Goal: Task Accomplishment & Management: Manage account settings

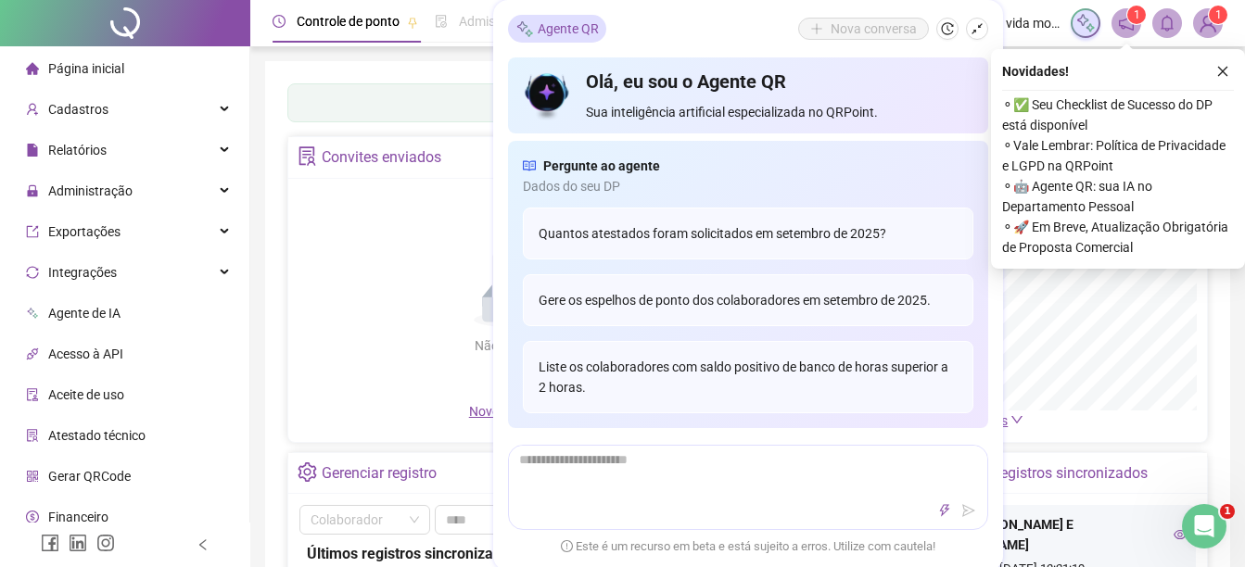
click at [1201, 19] on img at bounding box center [1208, 23] width 28 height 28
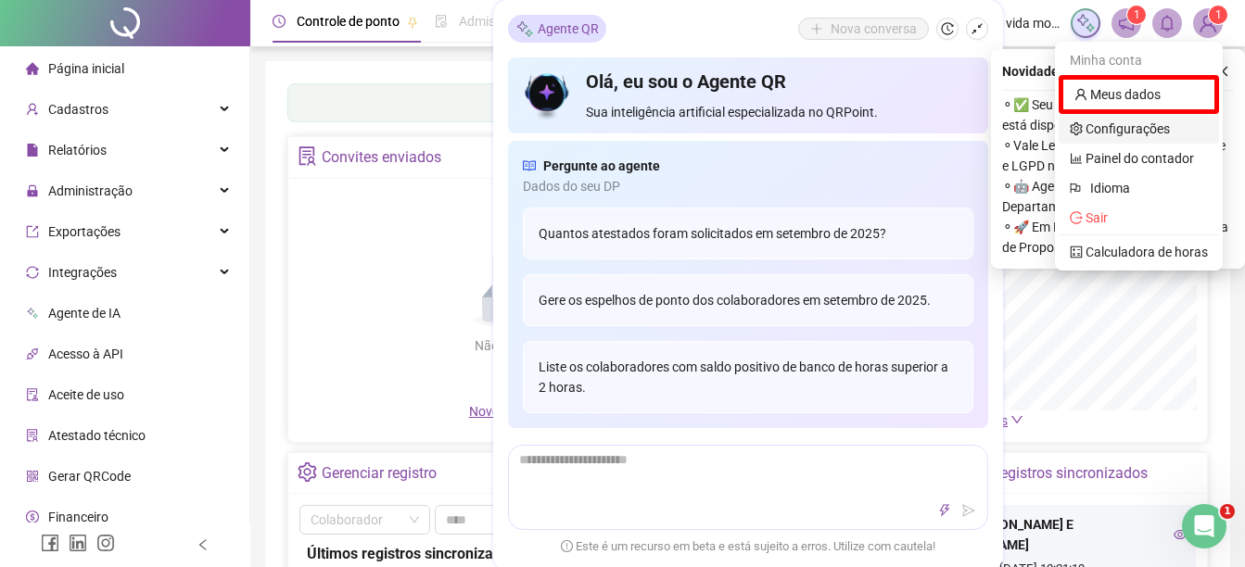
click at [1117, 123] on link "Configurações" at bounding box center [1120, 128] width 100 height 15
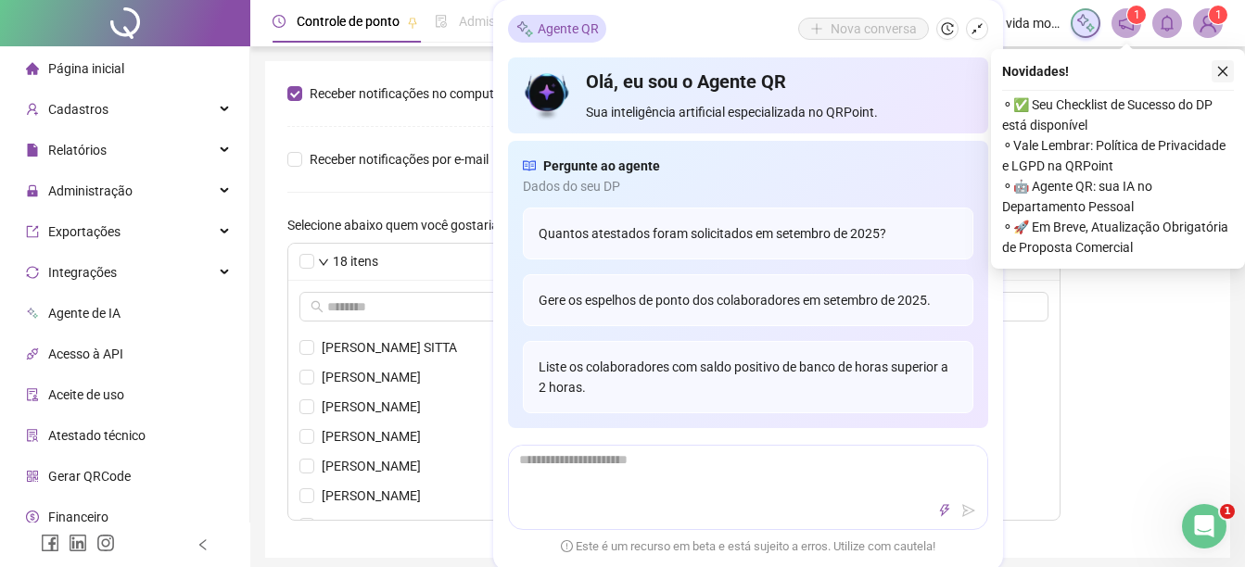
click at [1227, 69] on icon "close" at bounding box center [1222, 71] width 13 height 13
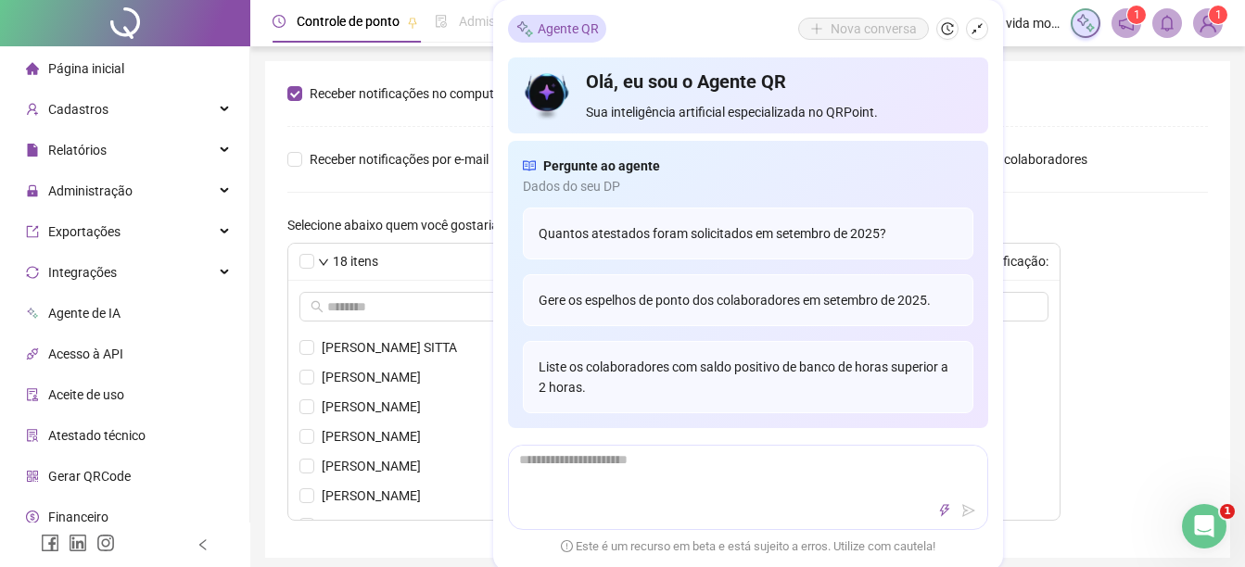
click at [1215, 14] on span "1" at bounding box center [1218, 14] width 6 height 13
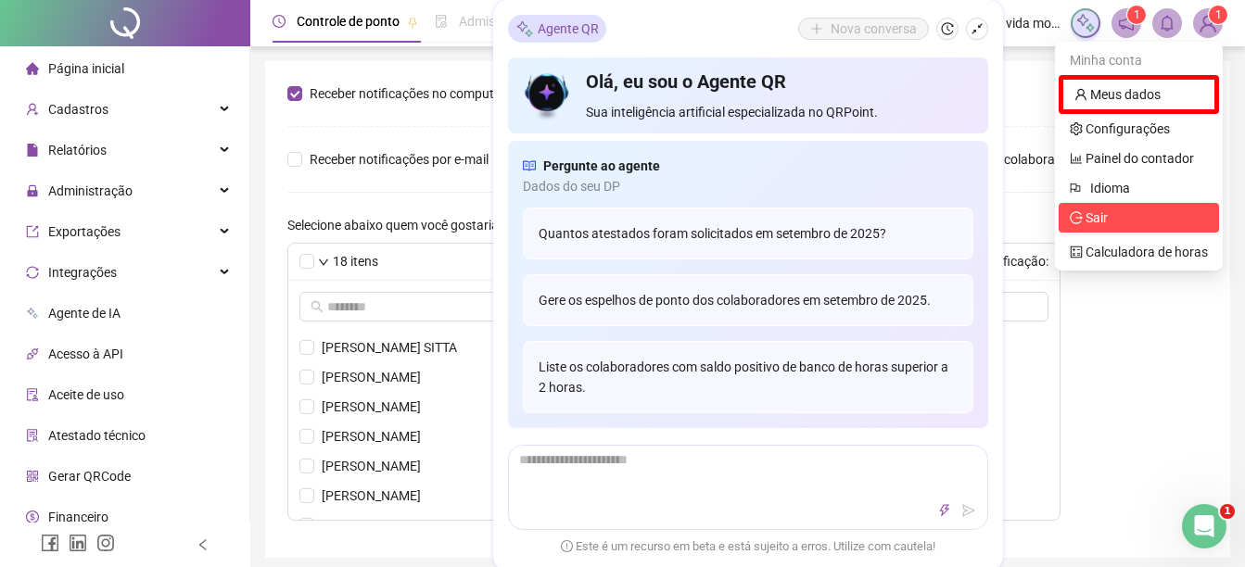
click at [1121, 224] on span "Sair" at bounding box center [1139, 218] width 138 height 20
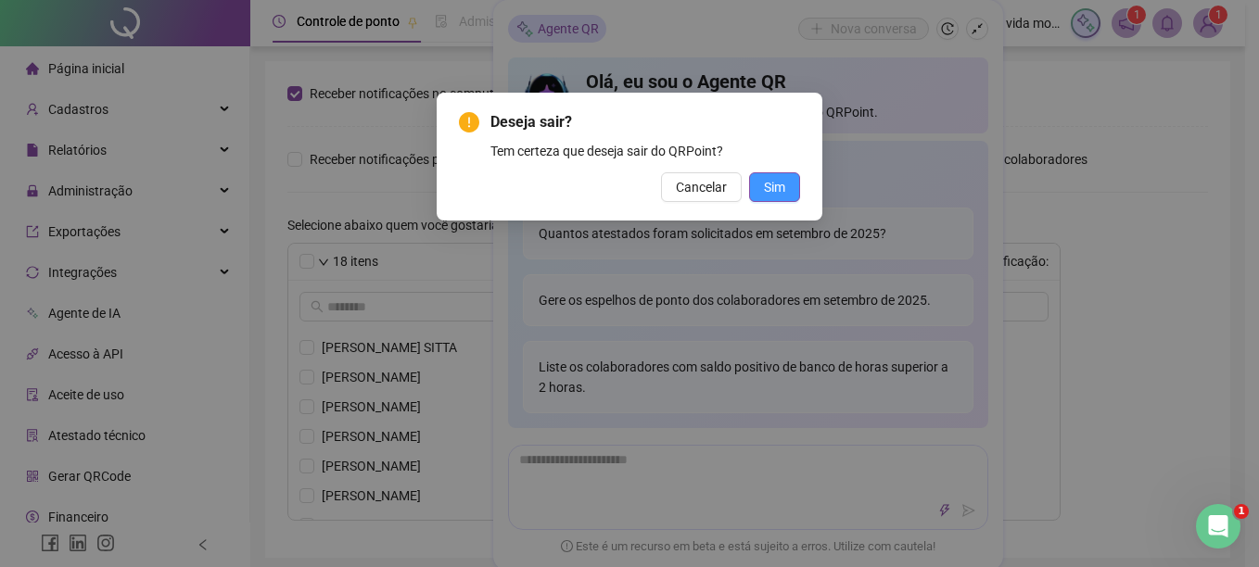
click at [771, 188] on span "Sim" at bounding box center [774, 187] width 21 height 20
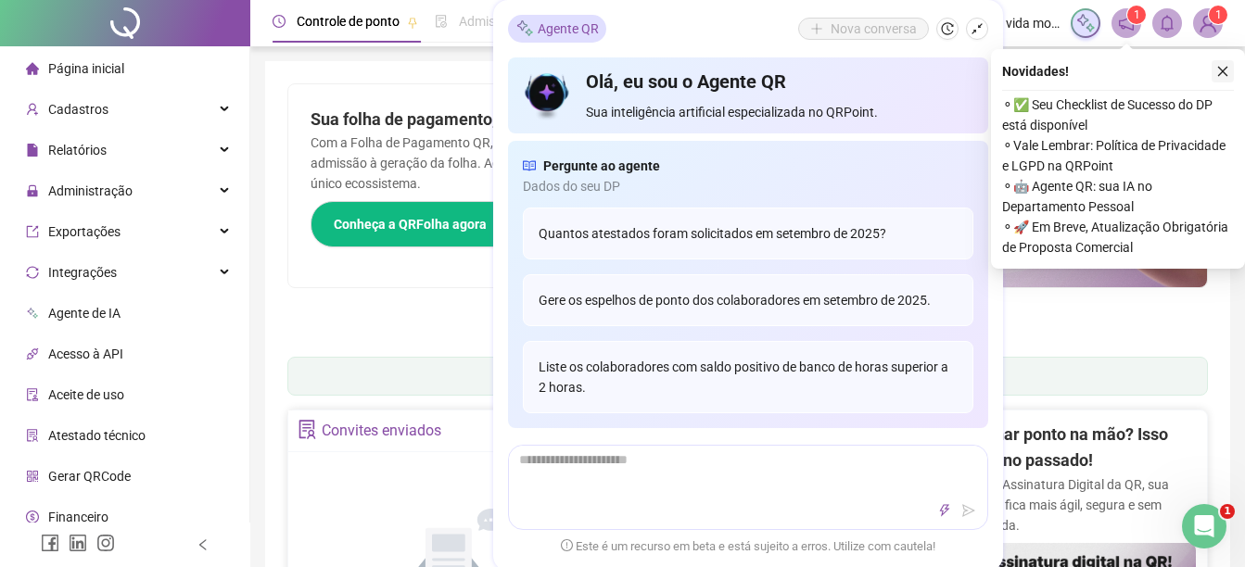
click at [1226, 81] on button "button" at bounding box center [1223, 71] width 22 height 22
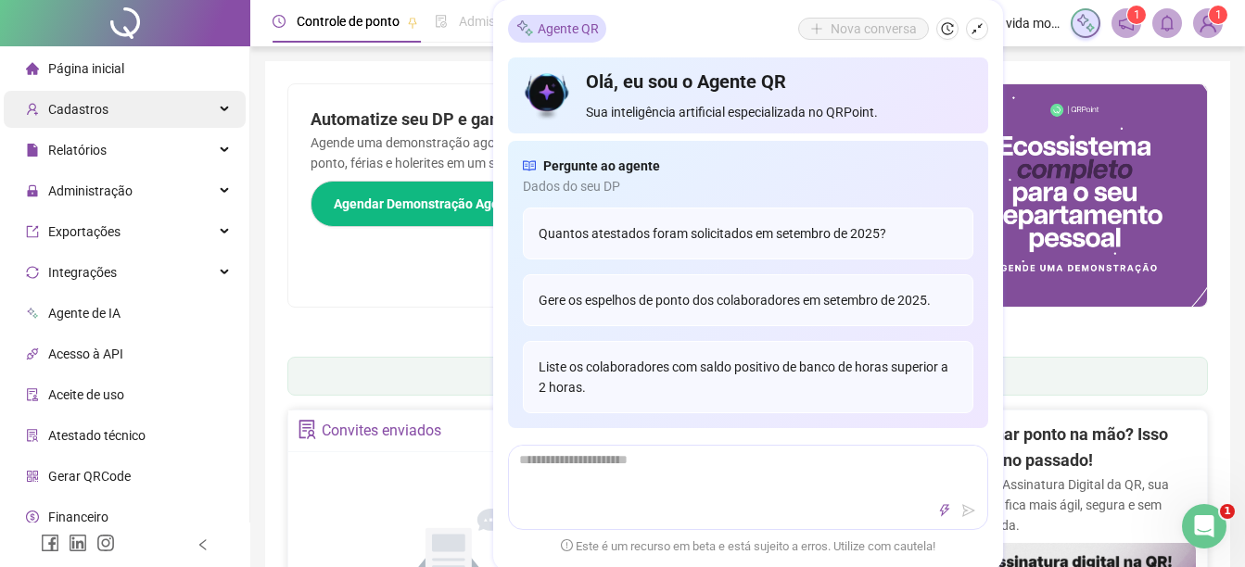
click at [60, 117] on span "Cadastros" at bounding box center [78, 109] width 60 height 15
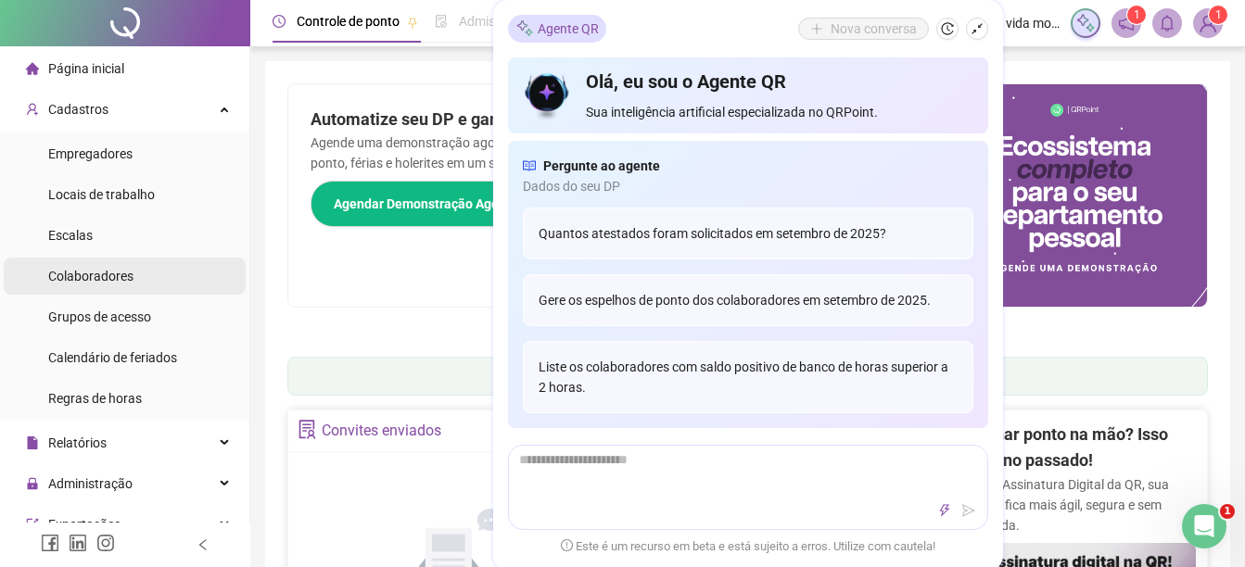
click at [106, 279] on span "Colaboradores" at bounding box center [90, 276] width 85 height 15
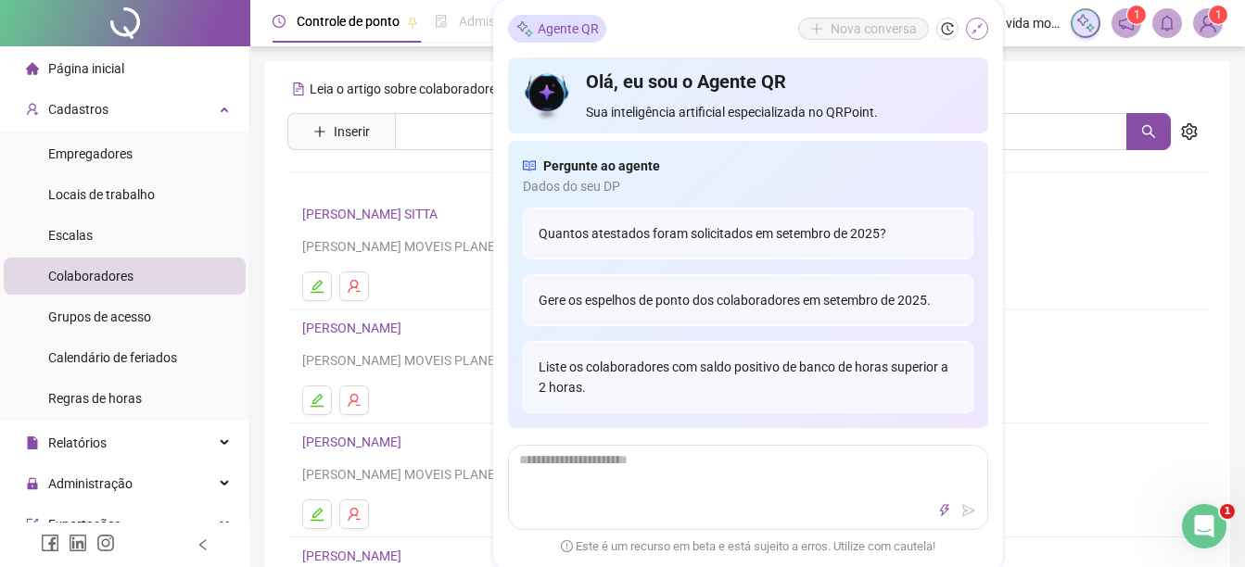
click at [977, 23] on icon "shrink" at bounding box center [977, 28] width 13 height 13
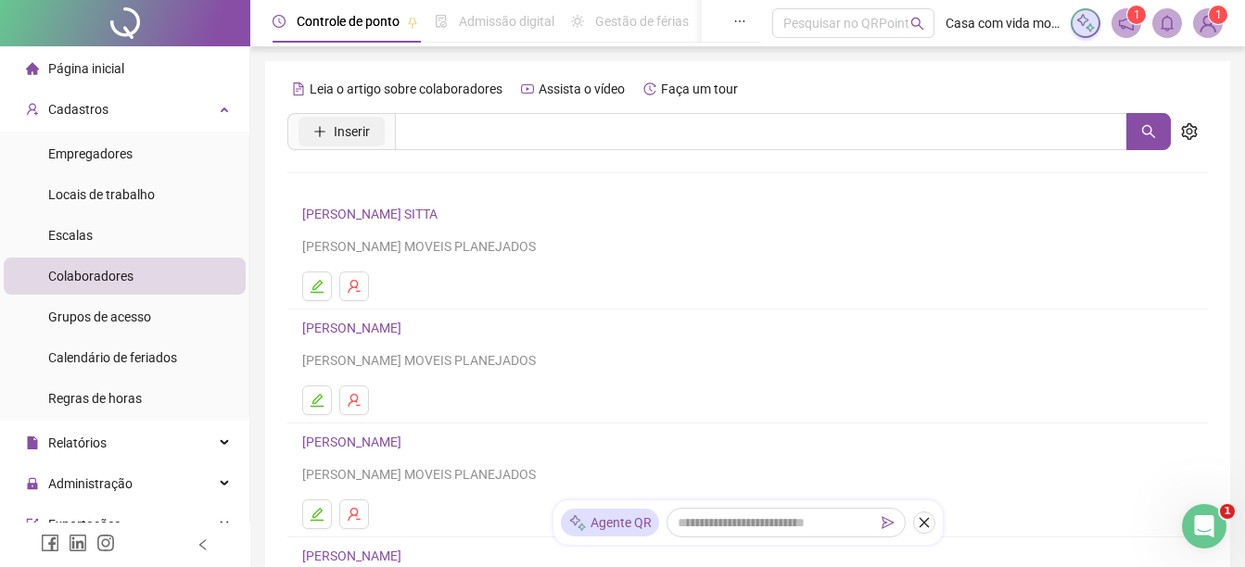
click at [345, 128] on span "Inserir" at bounding box center [352, 131] width 36 height 20
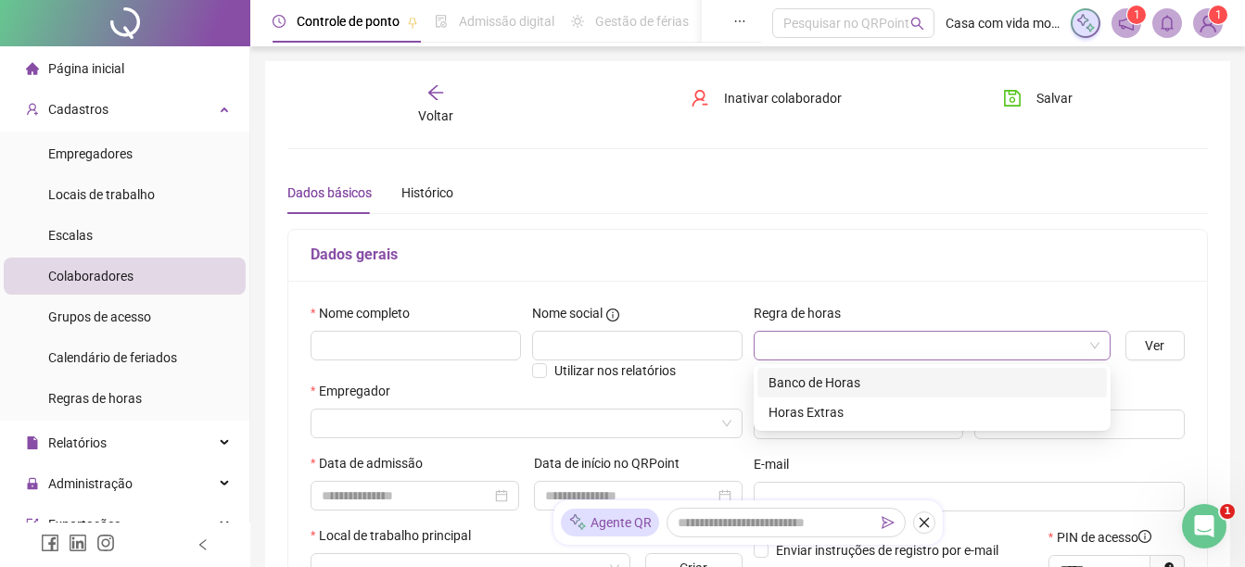
click at [1098, 349] on span at bounding box center [932, 346] width 335 height 28
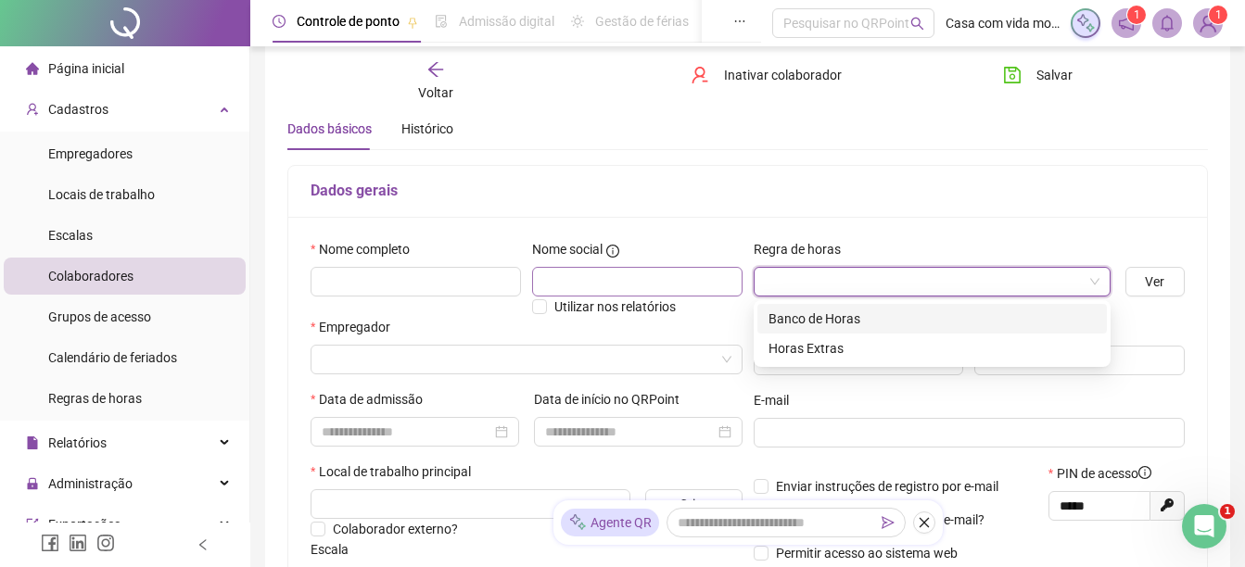
scroll to position [185, 0]
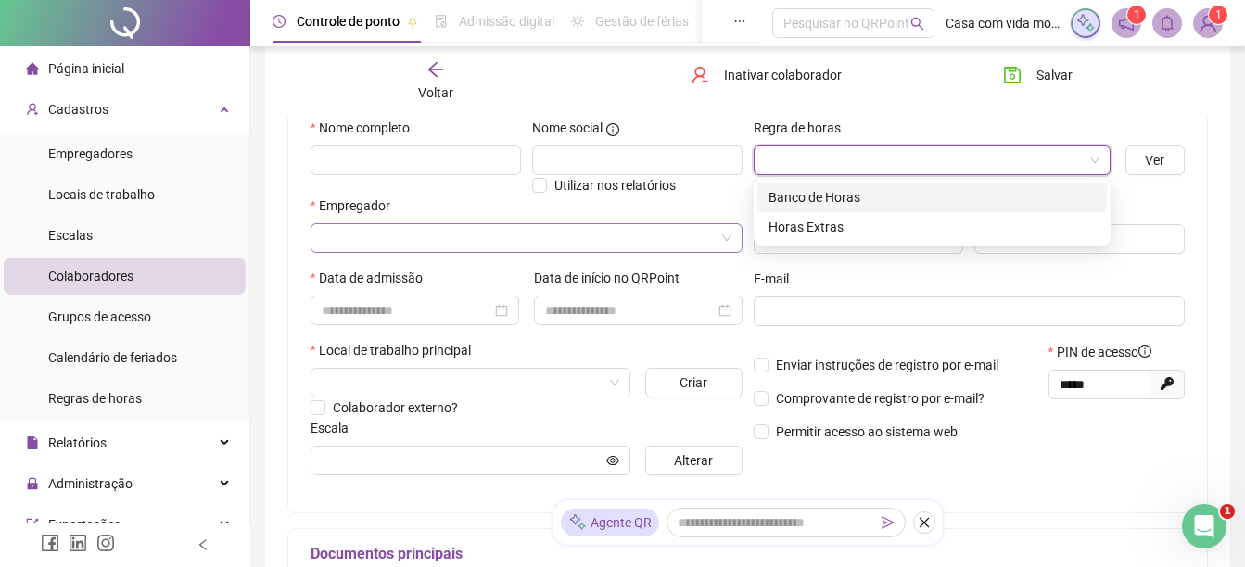
click at [459, 235] on input "search" at bounding box center [518, 238] width 393 height 28
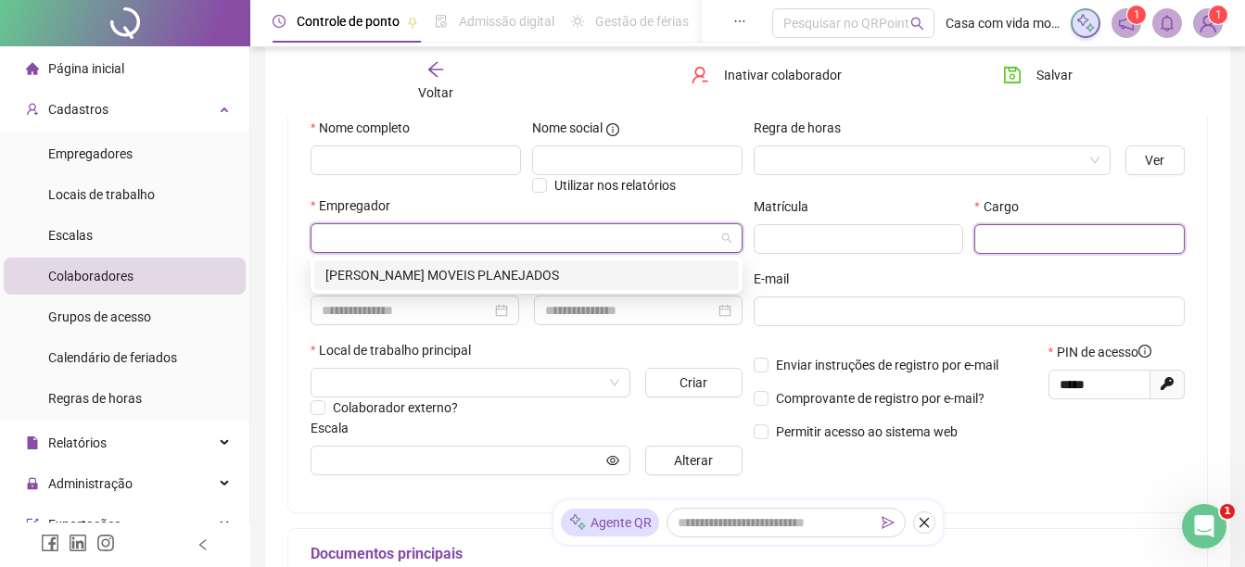
click at [1033, 235] on input "text" at bounding box center [1079, 239] width 210 height 30
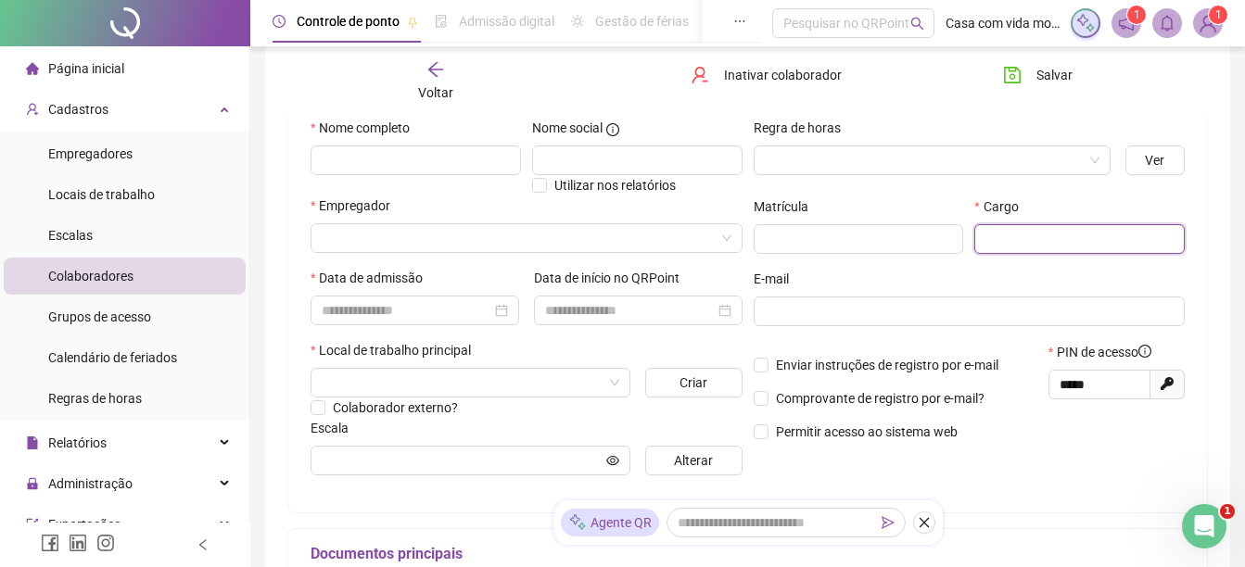
click at [1134, 242] on input "text" at bounding box center [1079, 239] width 210 height 30
click at [1009, 241] on input "text" at bounding box center [1079, 239] width 210 height 30
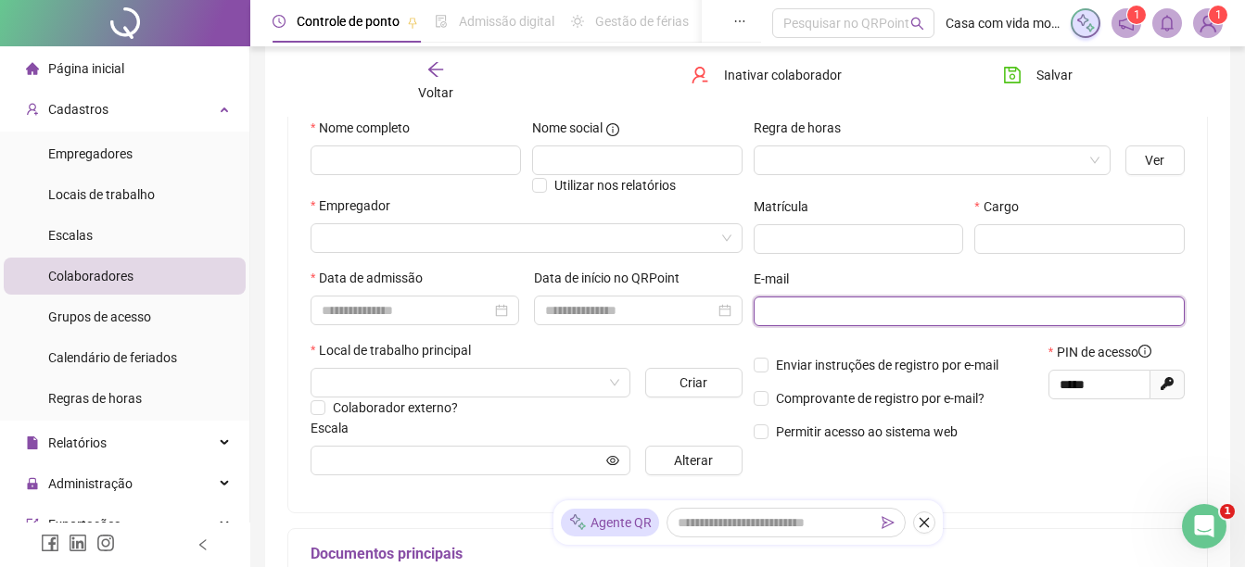
click at [833, 305] on input "text" at bounding box center [968, 311] width 406 height 20
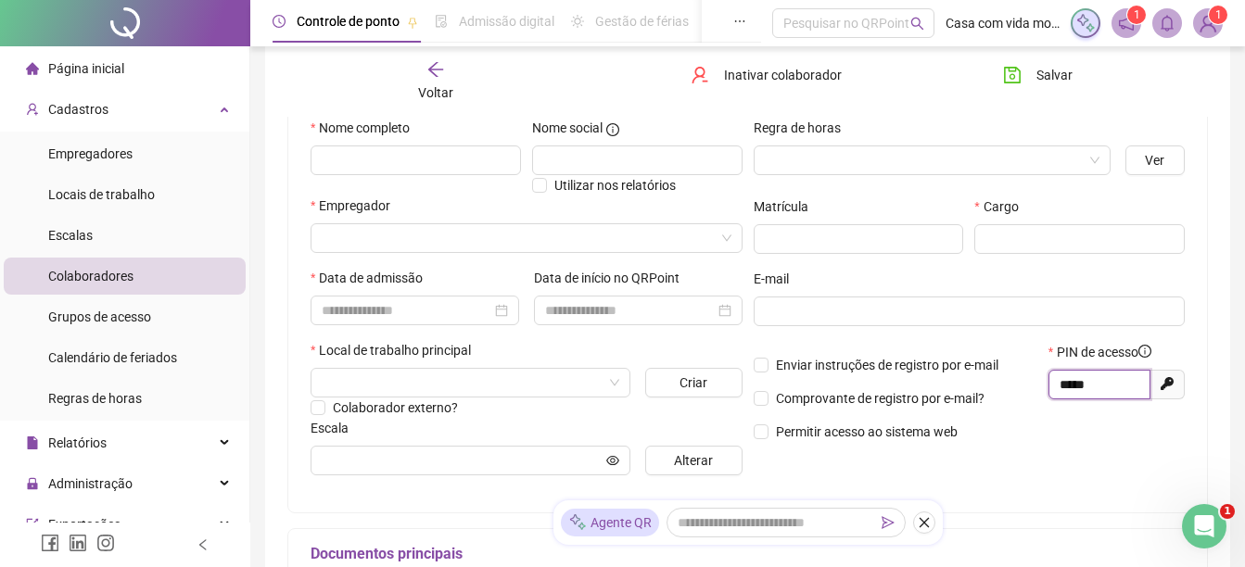
click at [1099, 382] on input "*****" at bounding box center [1098, 385] width 76 height 20
click at [1095, 379] on input "*****" at bounding box center [1098, 385] width 76 height 20
click at [1170, 384] on icon at bounding box center [1167, 383] width 13 height 13
type input "*****"
drag, startPoint x: 1100, startPoint y: 387, endPoint x: 955, endPoint y: 387, distance: 144.6
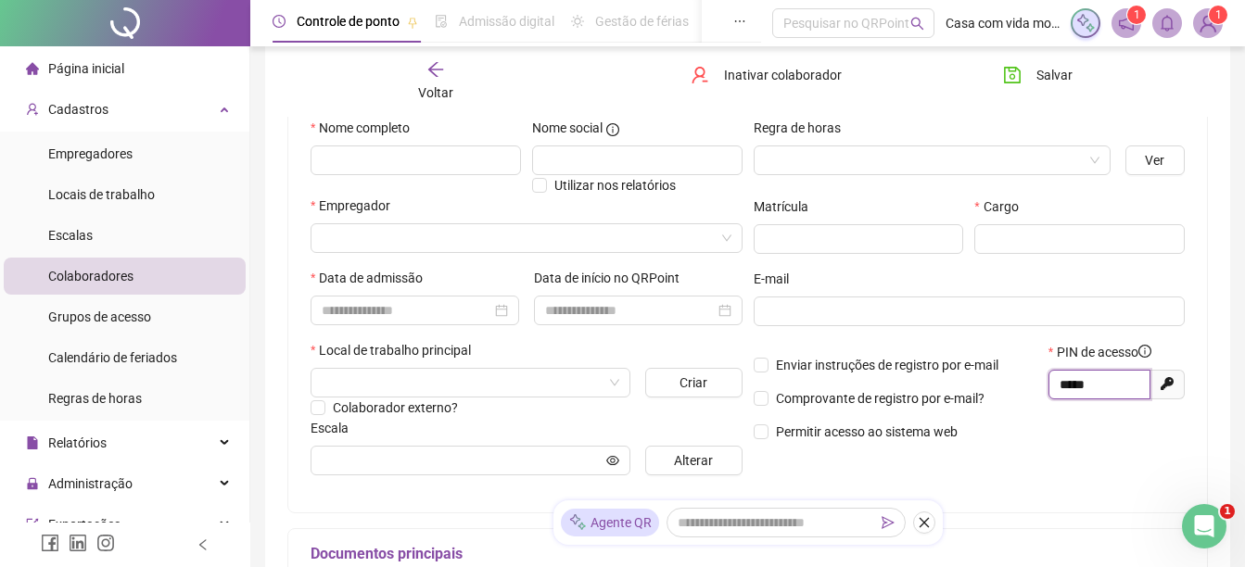
click at [963, 388] on div "Enviar instruções de registro por e-mail Comprovante de registro por e-mail? Pe…" at bounding box center [969, 398] width 443 height 113
drag, startPoint x: 1110, startPoint y: 382, endPoint x: 977, endPoint y: 398, distance: 133.5
click at [977, 398] on div "Enviar instruções de registro por e-mail Comprovante de registro por e-mail? Pe…" at bounding box center [969, 398] width 443 height 113
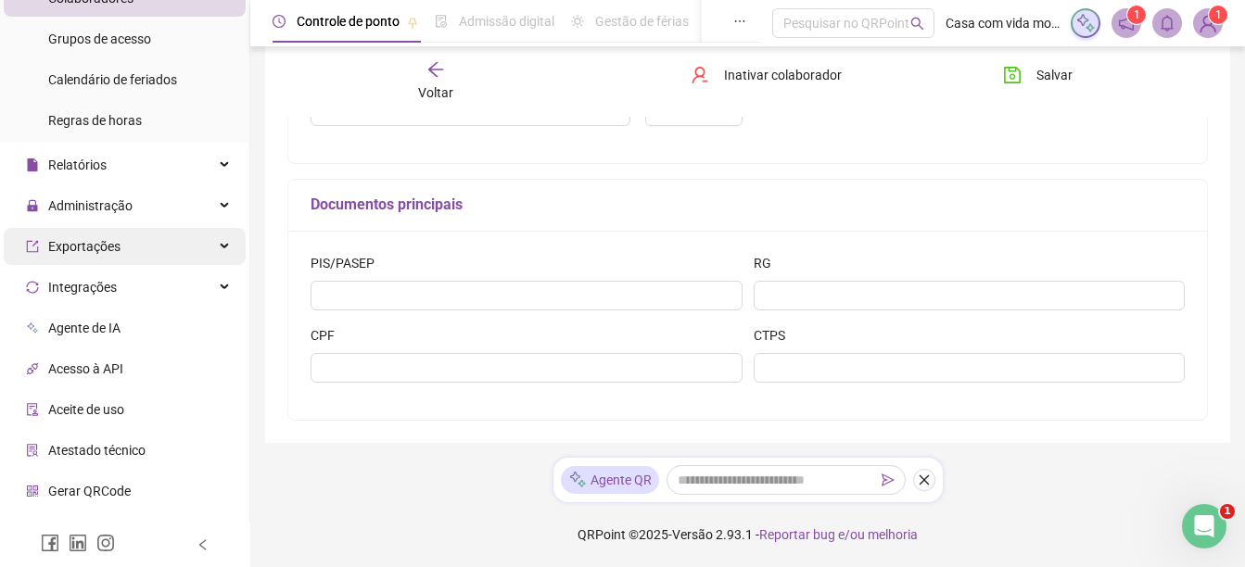
scroll to position [347, 0]
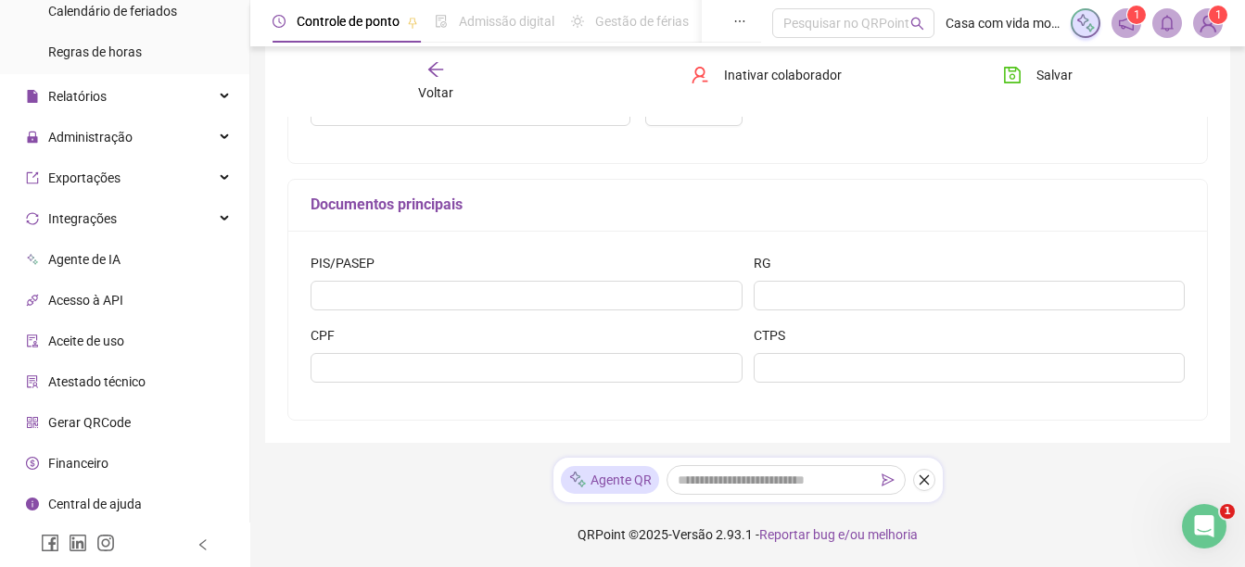
click at [89, 423] on span "Gerar QRCode" at bounding box center [89, 422] width 83 height 15
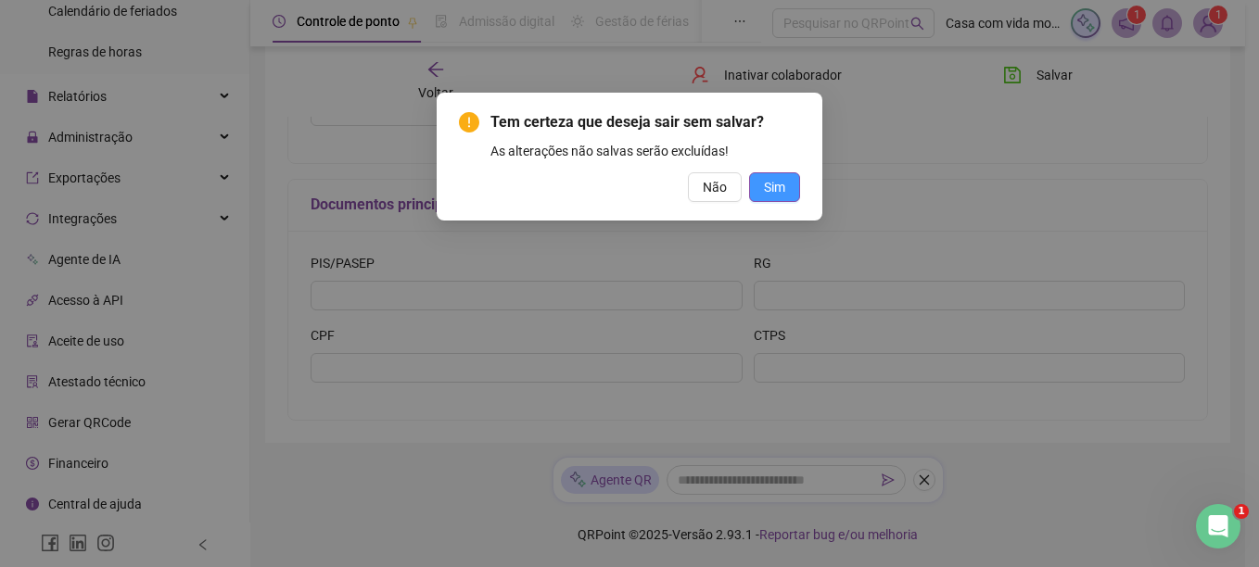
click at [782, 184] on span "Sim" at bounding box center [774, 187] width 21 height 20
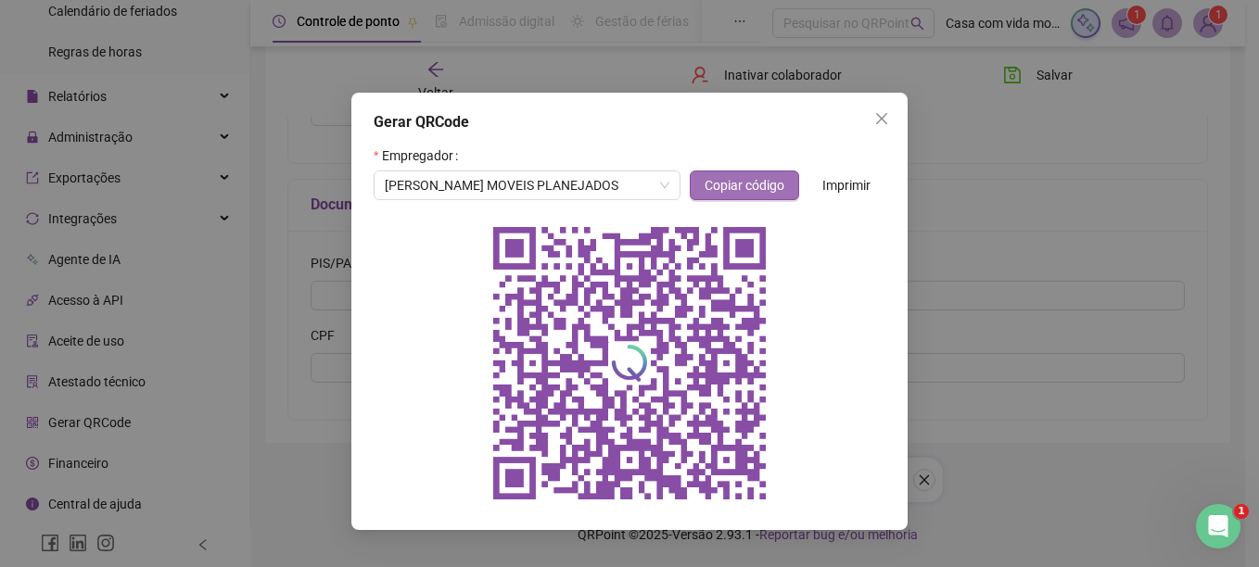
click at [769, 175] on span "Copiar código" at bounding box center [745, 185] width 80 height 20
click at [885, 117] on icon "close" at bounding box center [881, 118] width 15 height 15
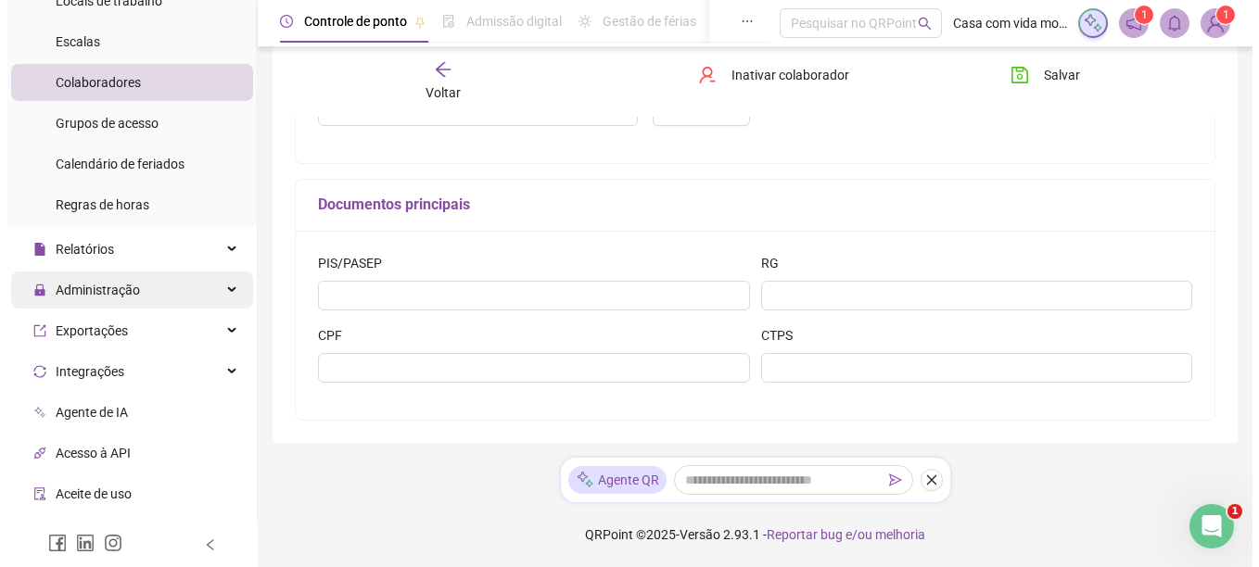
scroll to position [161, 0]
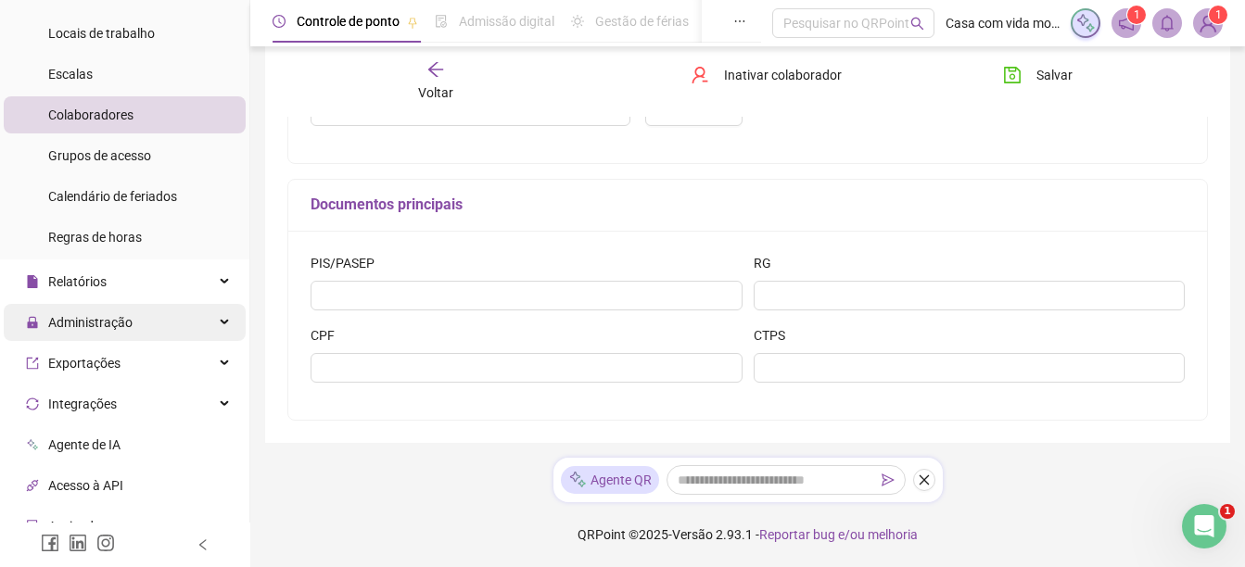
click at [95, 333] on span "Administração" at bounding box center [79, 322] width 107 height 37
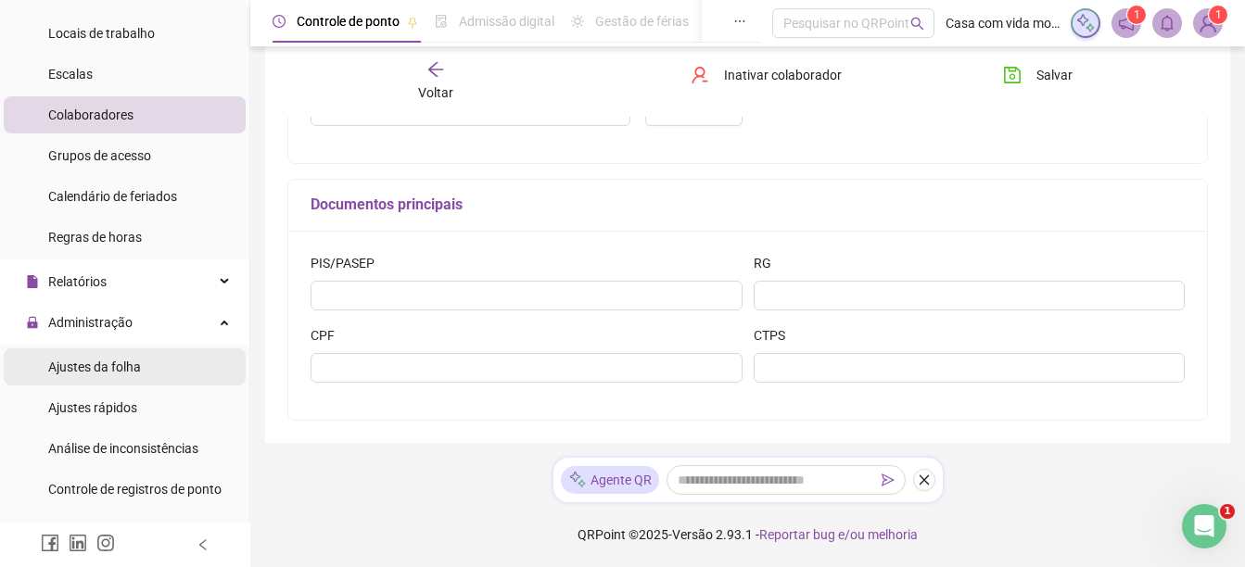
click at [103, 375] on span "Ajustes da folha" at bounding box center [94, 367] width 93 height 15
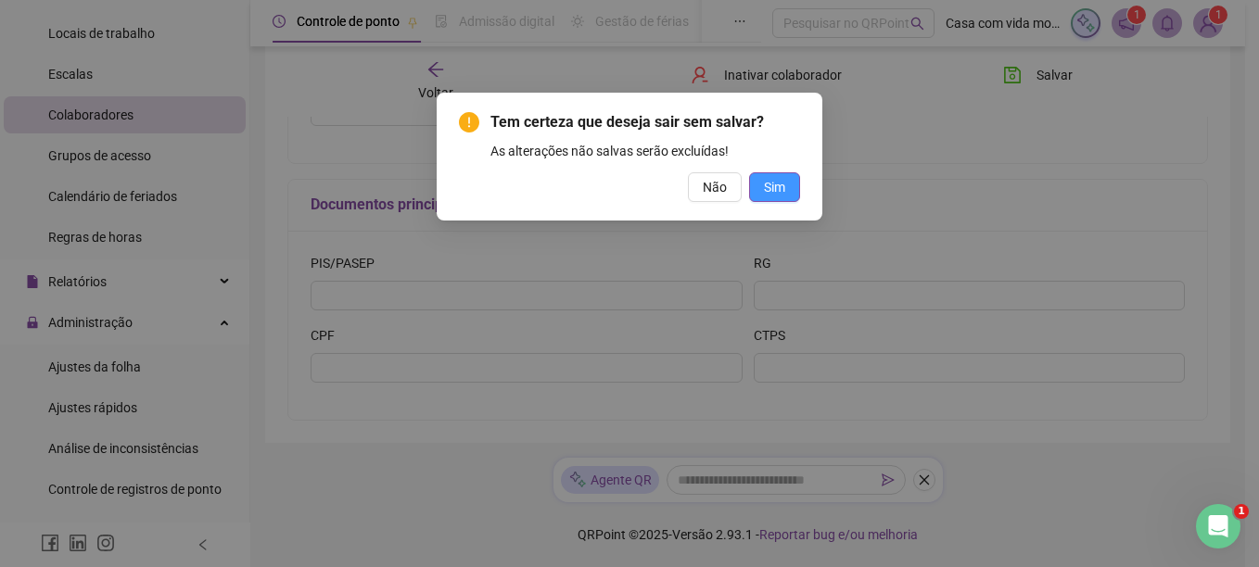
click at [779, 188] on span "Sim" at bounding box center [774, 187] width 21 height 20
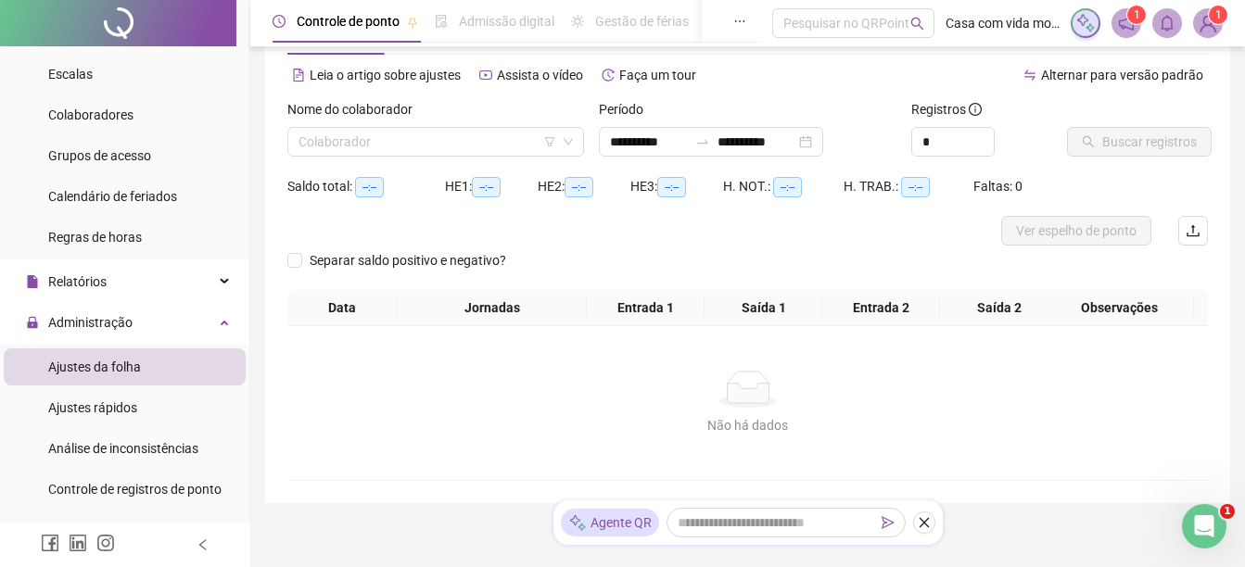
scroll to position [39, 0]
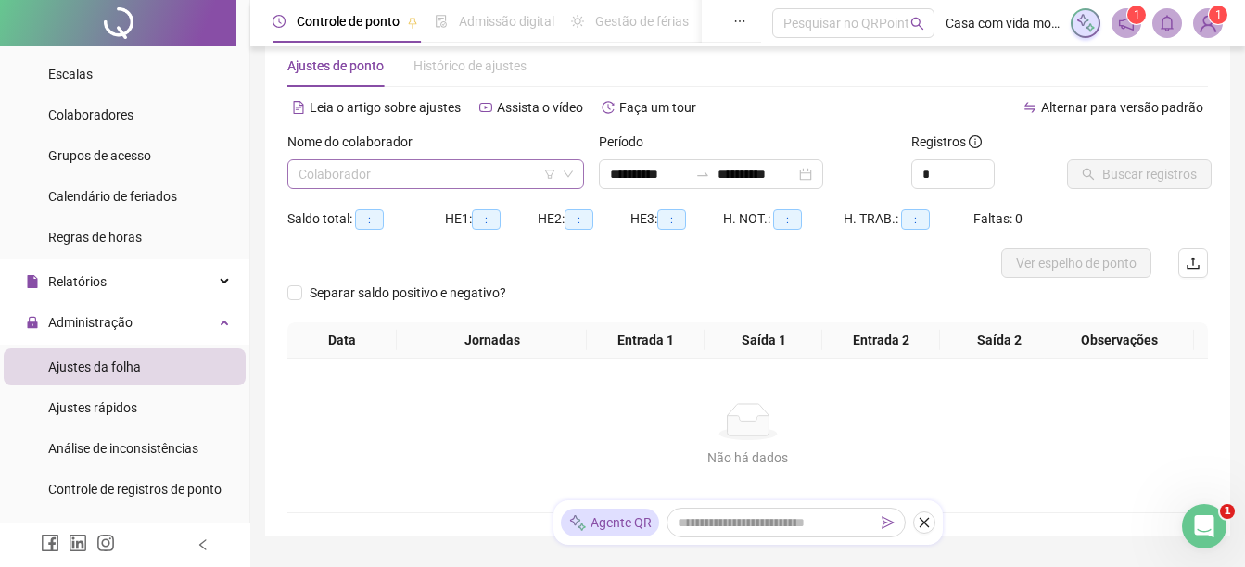
click at [472, 171] on input "search" at bounding box center [428, 174] width 258 height 28
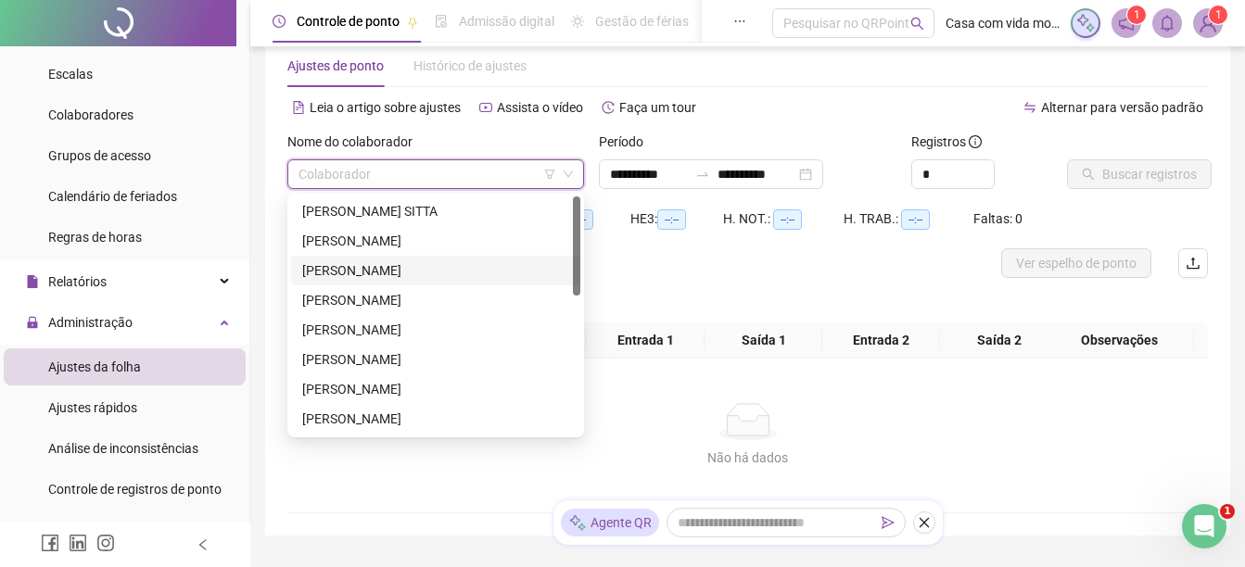
click at [388, 264] on div "[PERSON_NAME]" at bounding box center [435, 271] width 267 height 20
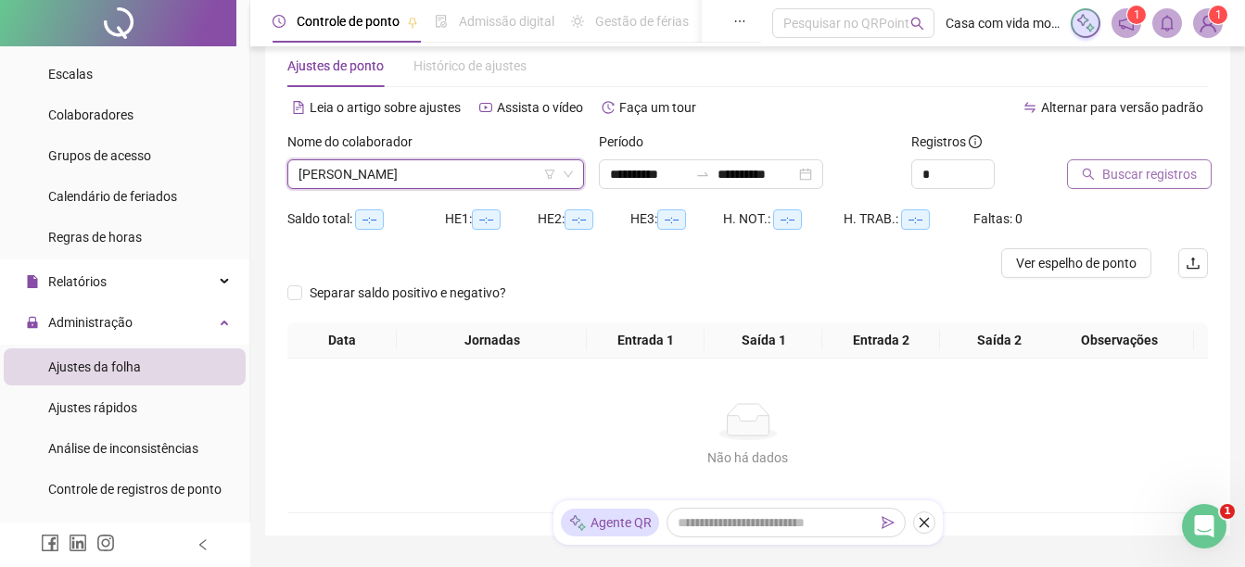
click at [1133, 183] on span "Buscar registros" at bounding box center [1149, 174] width 95 height 20
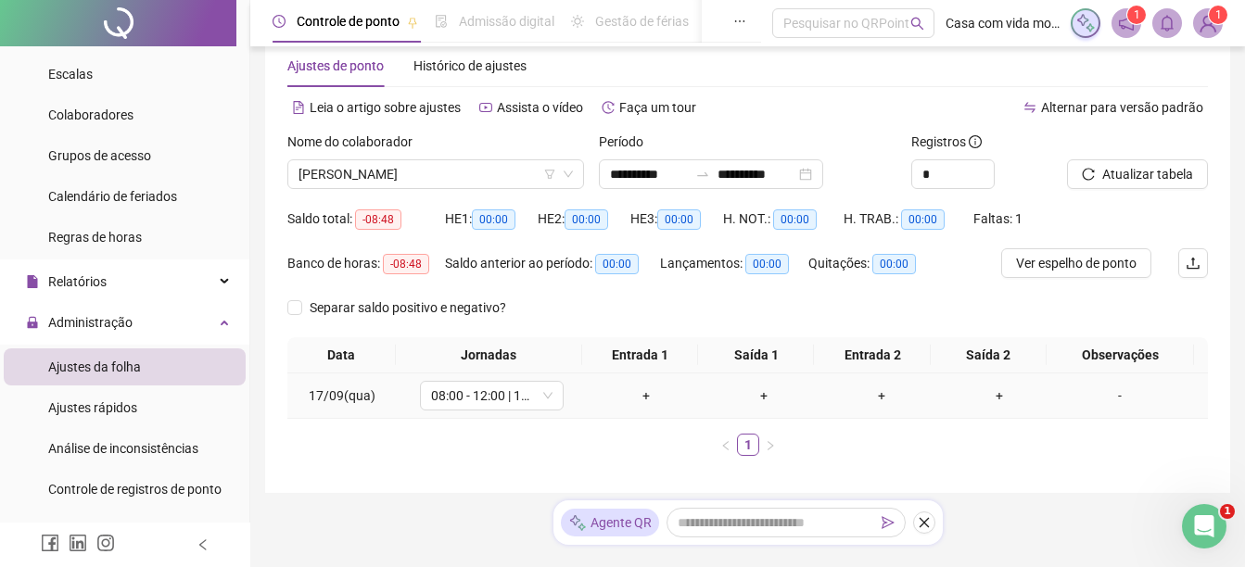
click at [638, 402] on div "+" at bounding box center [645, 396] width 103 height 20
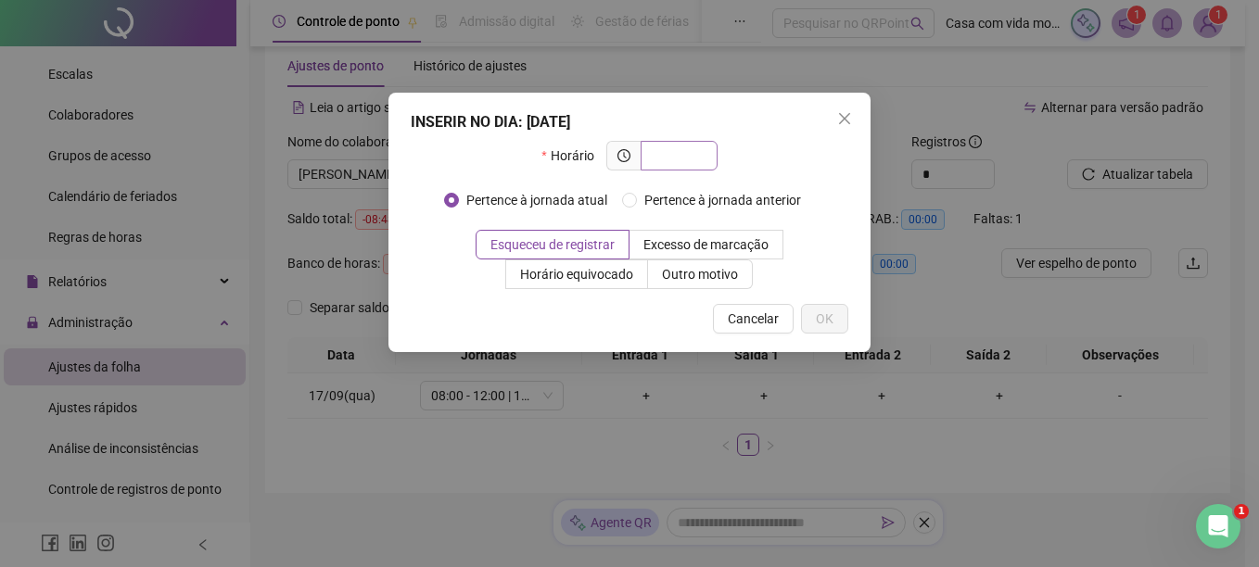
click at [680, 157] on input "text" at bounding box center [677, 156] width 51 height 20
type input "*****"
click at [826, 316] on span "OK" at bounding box center [825, 319] width 18 height 20
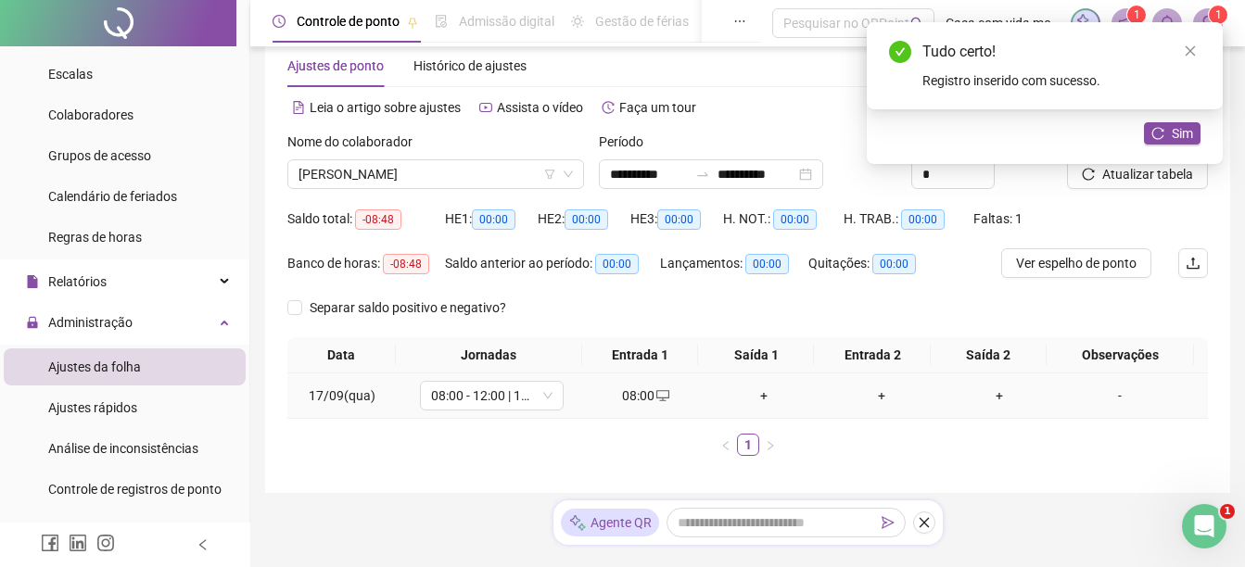
click at [753, 392] on div "+" at bounding box center [763, 396] width 103 height 20
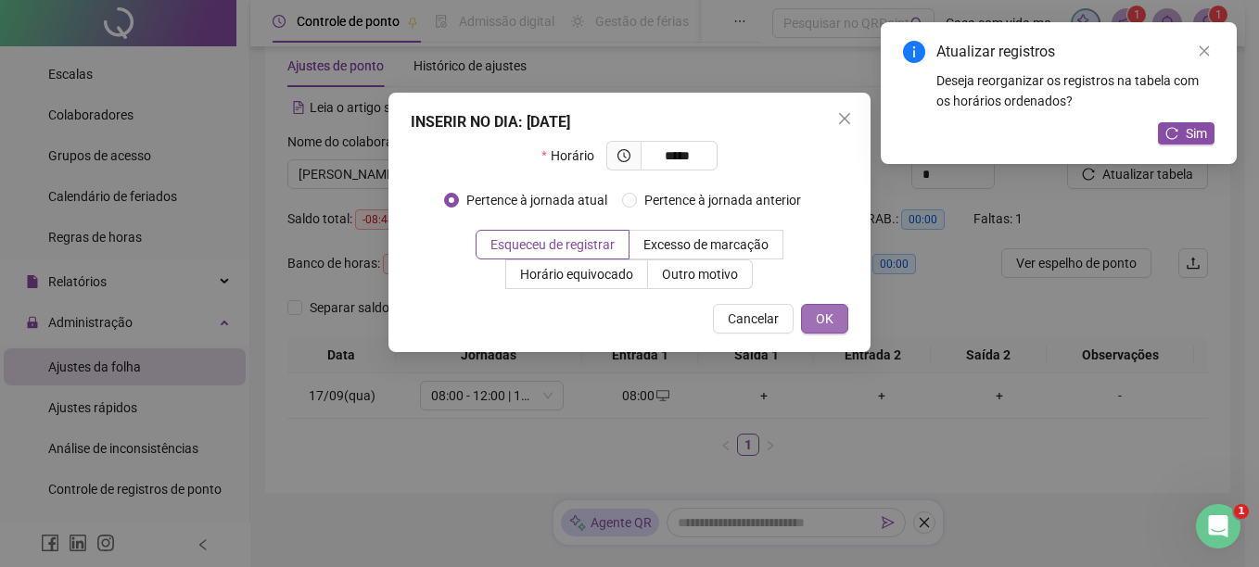
type input "*****"
click at [827, 320] on span "OK" at bounding box center [825, 319] width 18 height 20
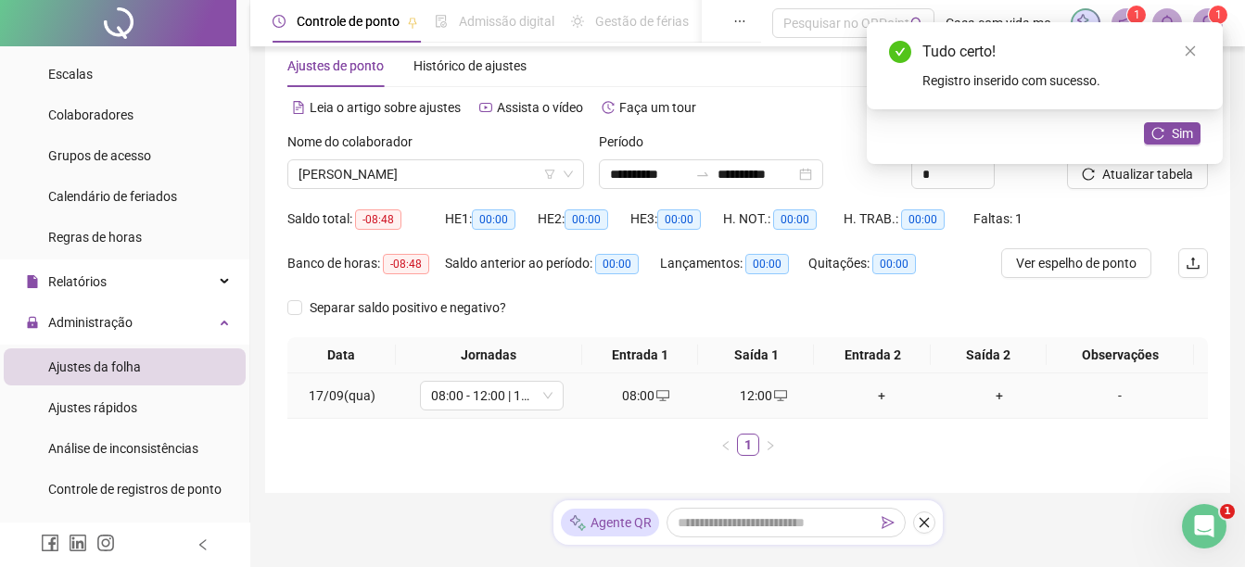
click at [872, 387] on div "+" at bounding box center [881, 396] width 103 height 20
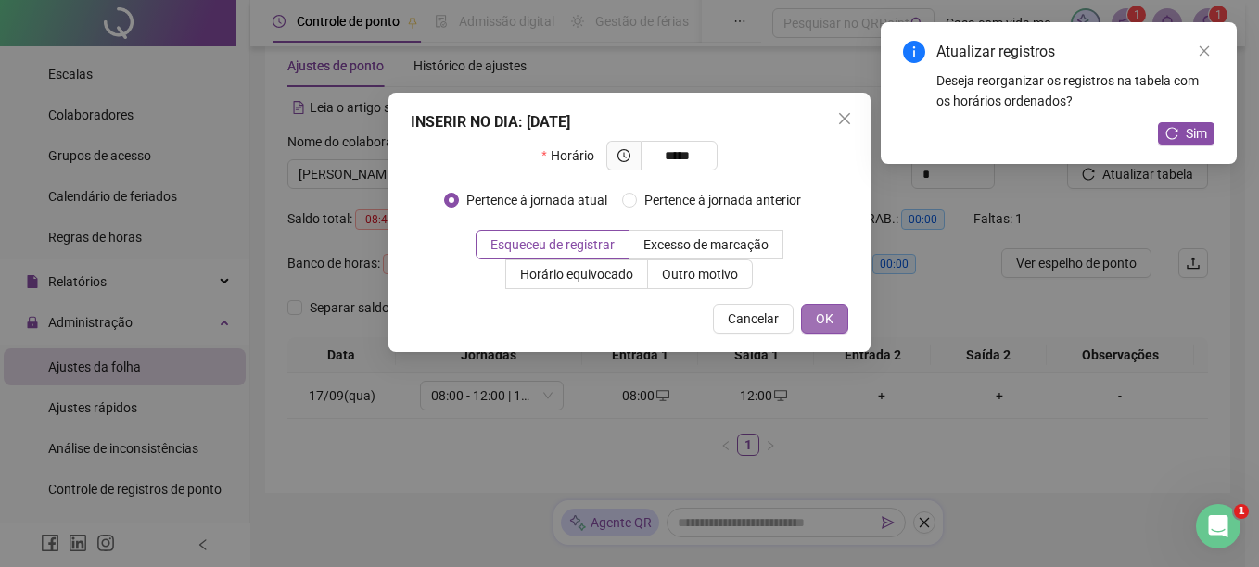
type input "*****"
click at [837, 309] on button "OK" at bounding box center [824, 319] width 47 height 30
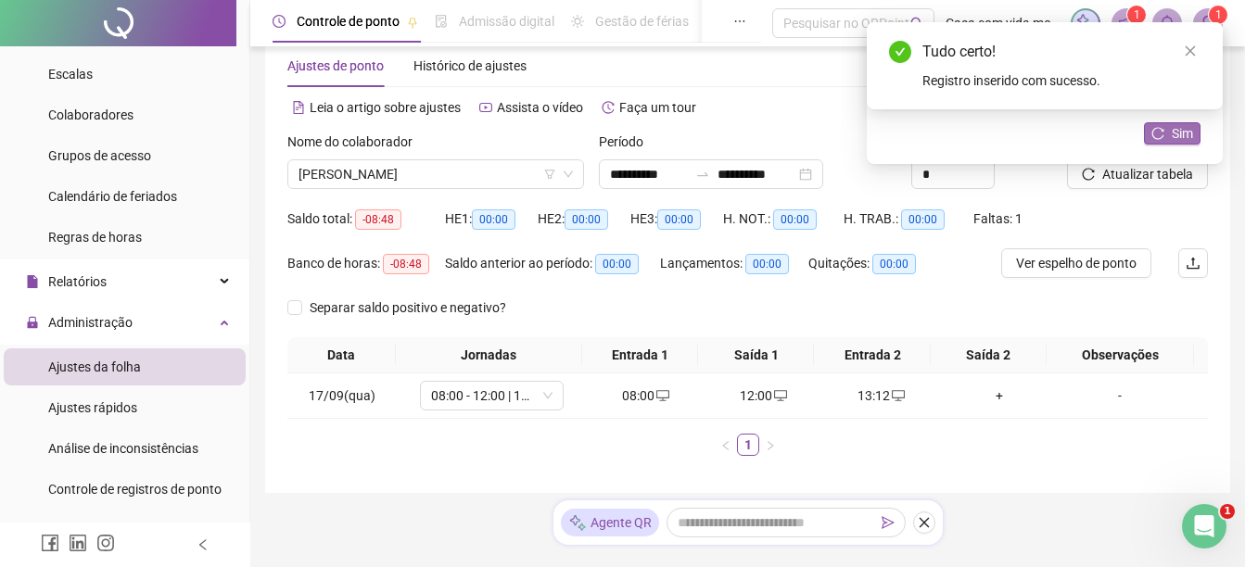
click at [1164, 131] on icon "reload" at bounding box center [1157, 133] width 13 height 13
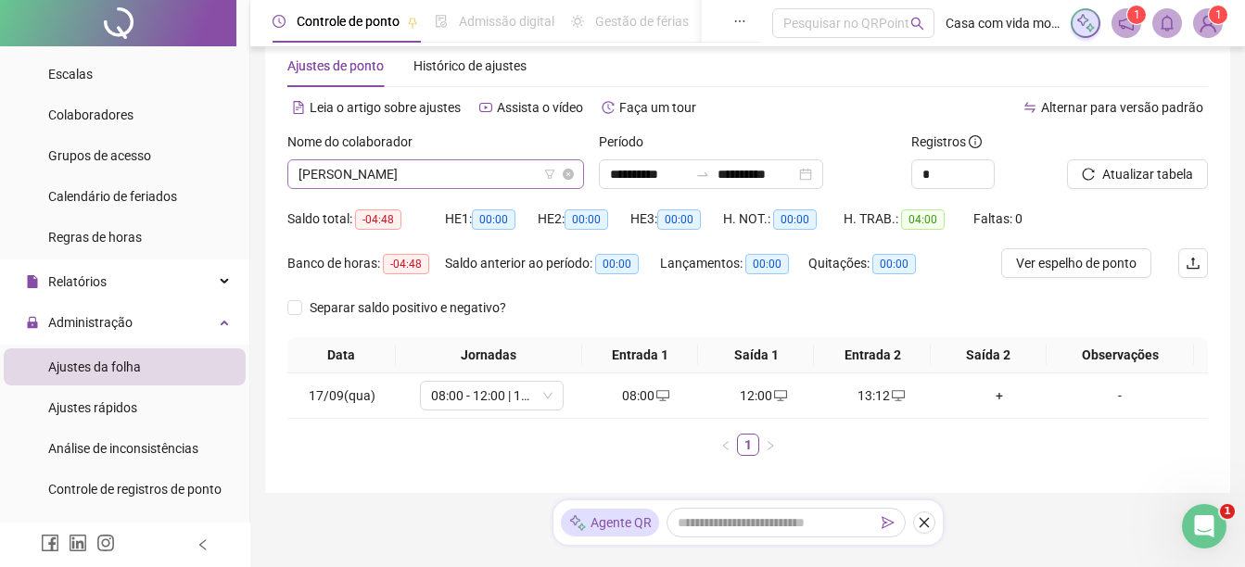
click at [492, 177] on span "[PERSON_NAME]" at bounding box center [436, 174] width 274 height 28
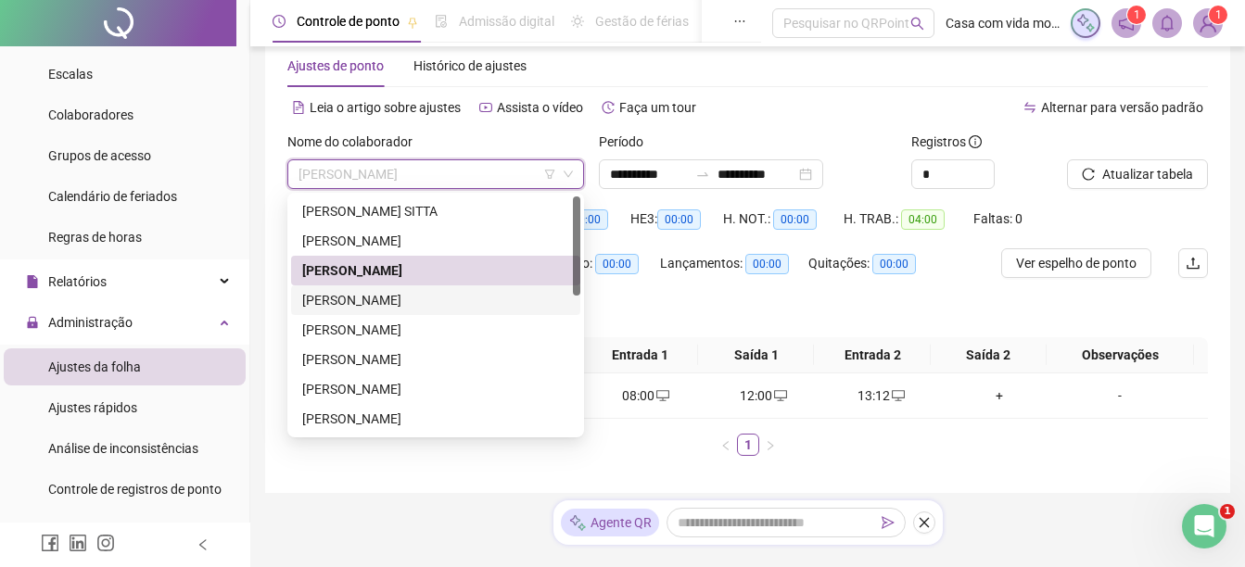
scroll to position [93, 0]
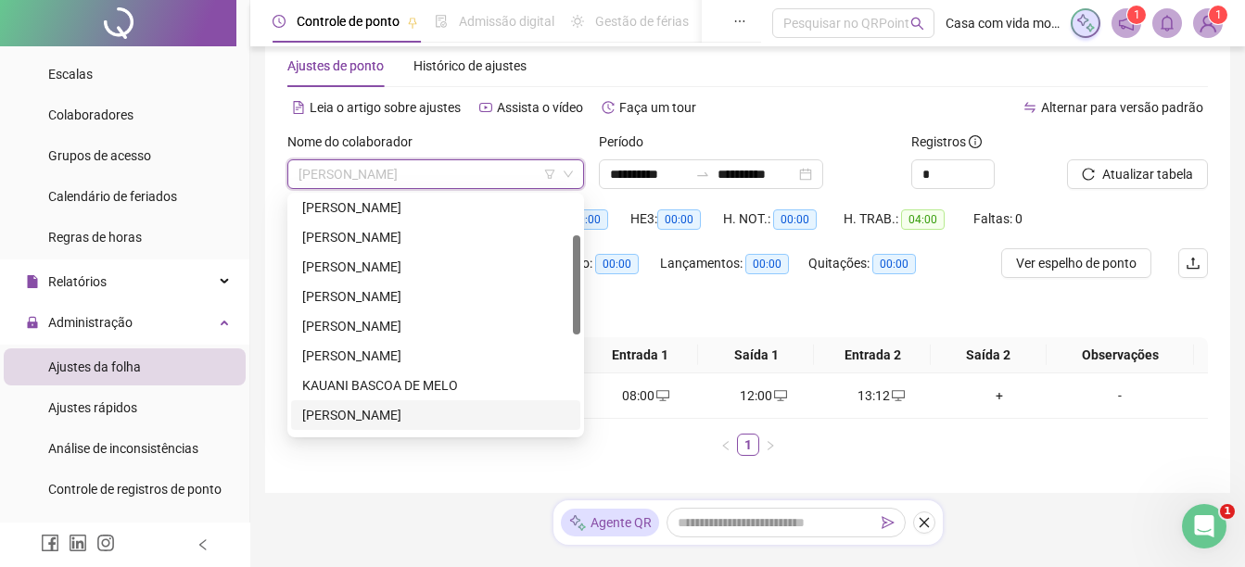
click at [334, 411] on div "[PERSON_NAME]" at bounding box center [435, 415] width 267 height 20
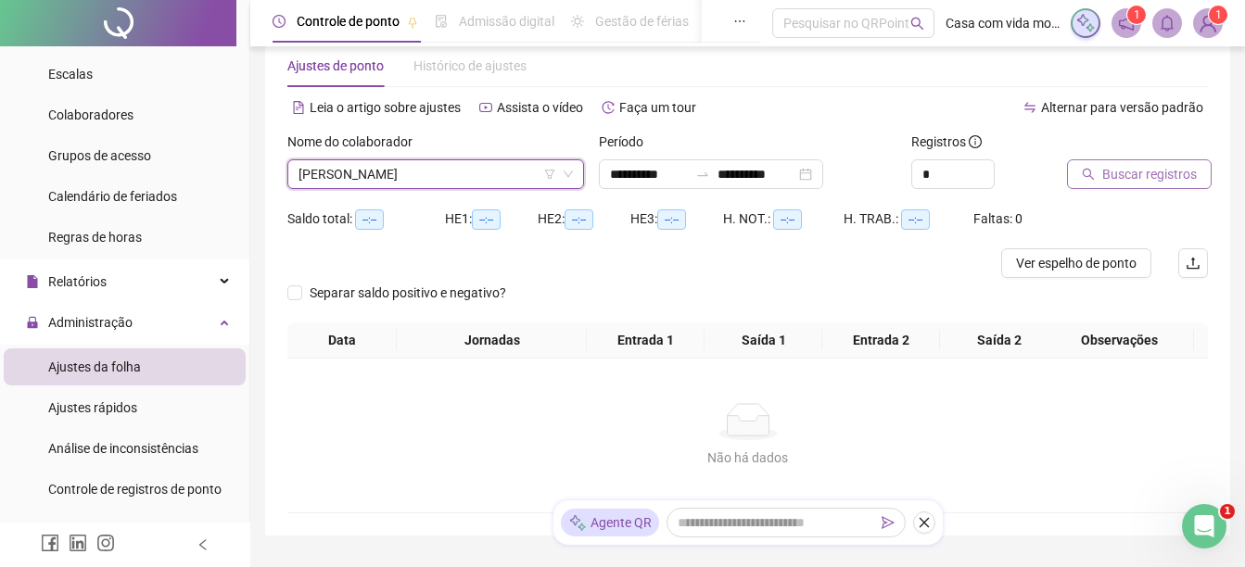
click at [1092, 174] on icon "search" at bounding box center [1088, 174] width 13 height 13
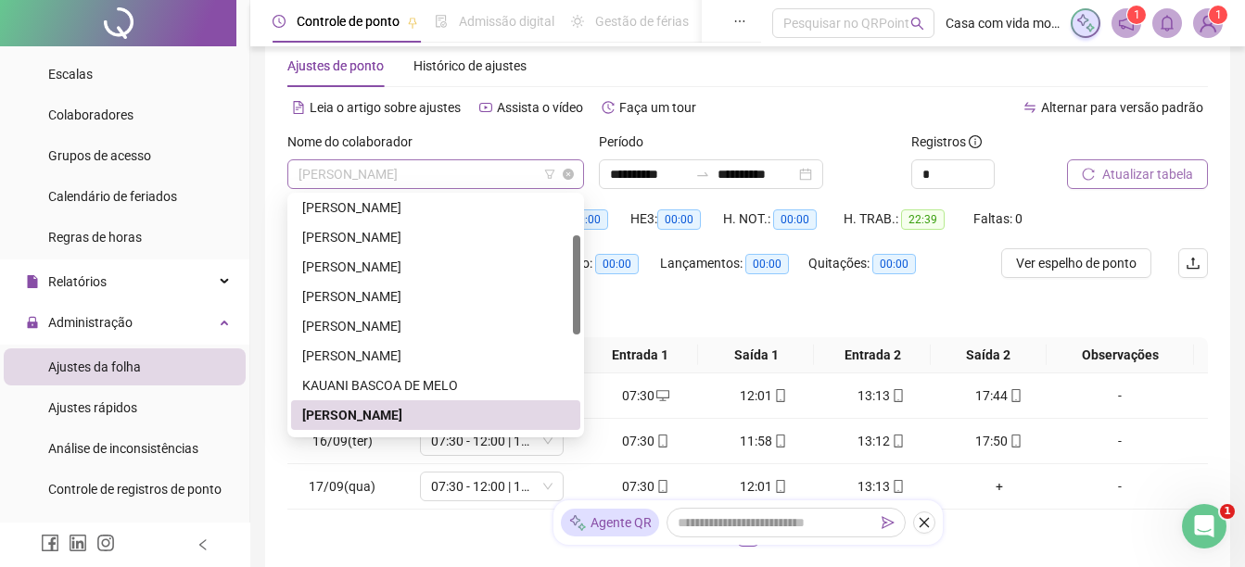
click at [495, 176] on span "[PERSON_NAME]" at bounding box center [436, 174] width 274 height 28
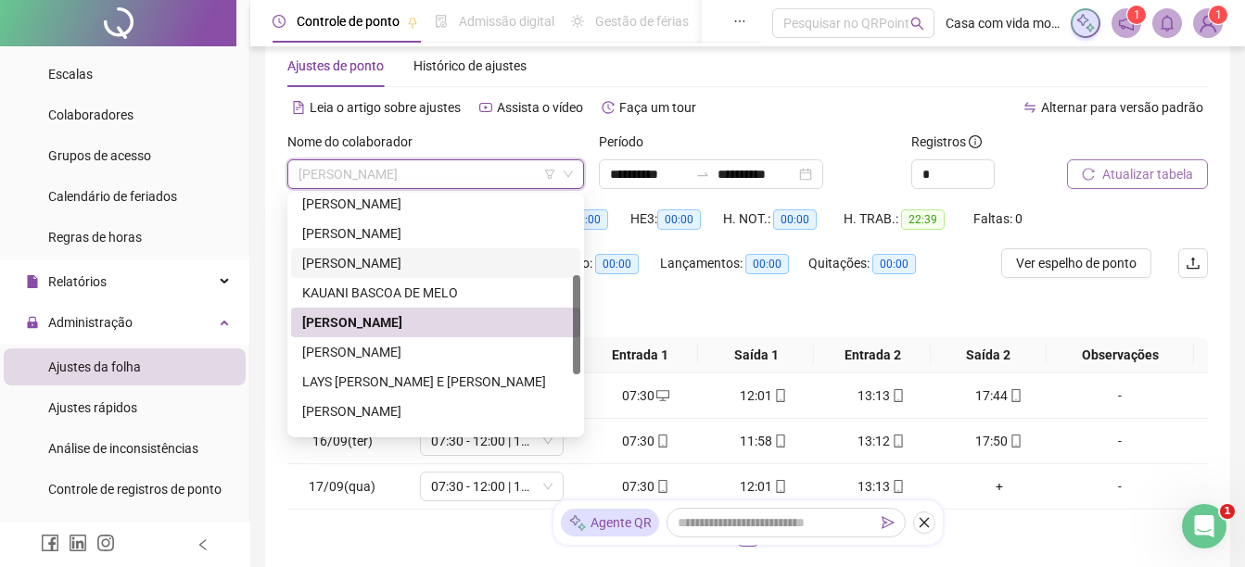
click at [353, 266] on div "[PERSON_NAME]" at bounding box center [435, 263] width 267 height 20
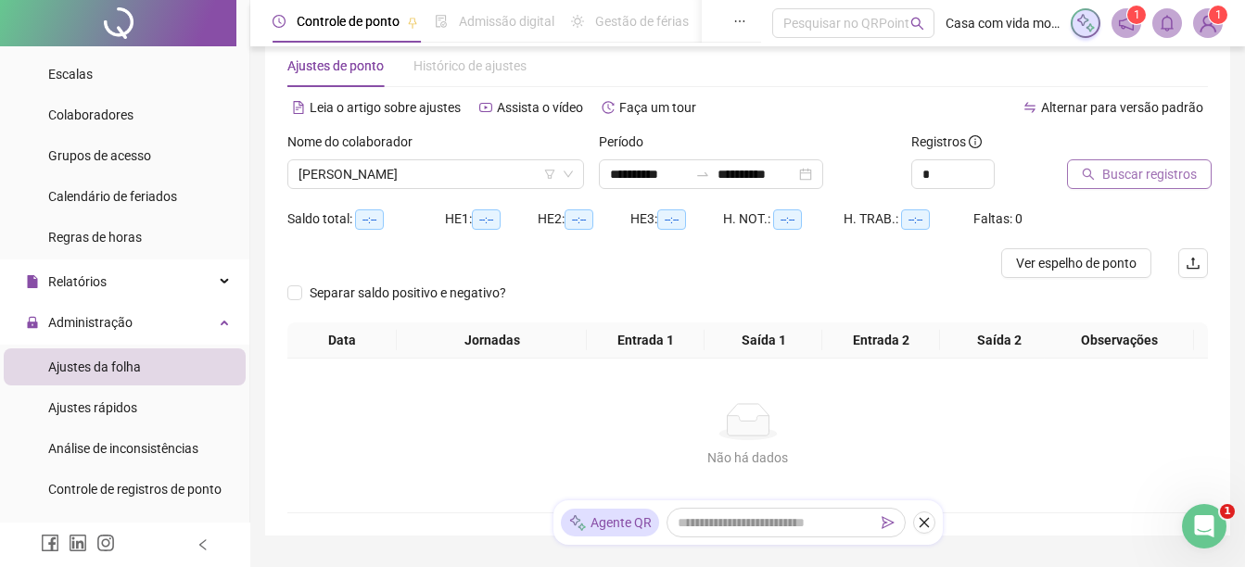
click at [1135, 172] on span "Buscar registros" at bounding box center [1149, 174] width 95 height 20
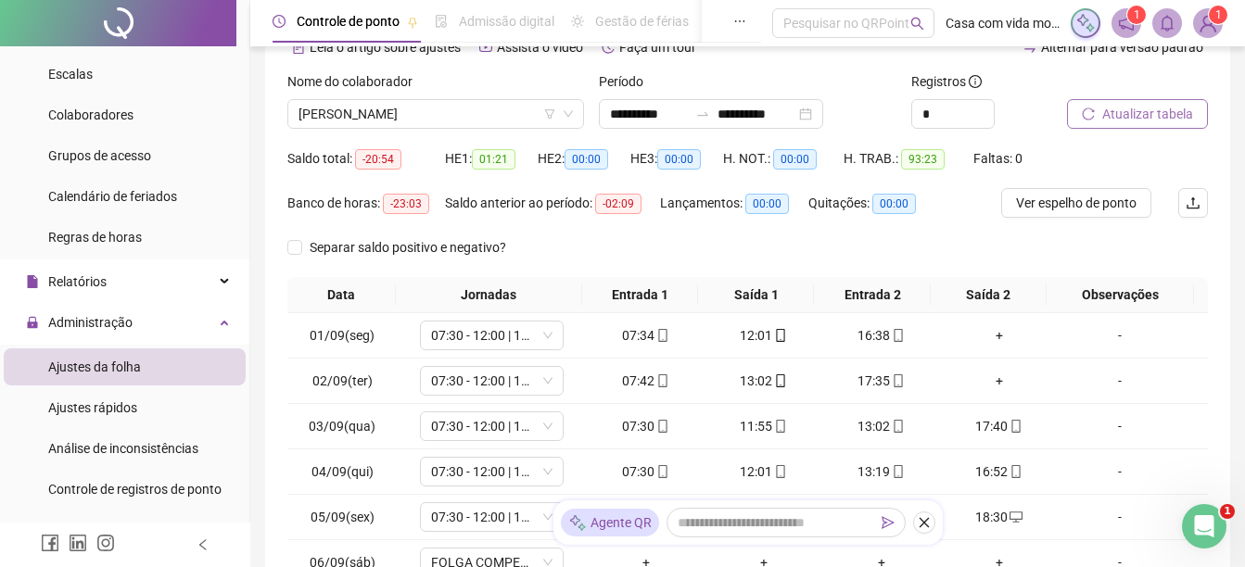
scroll to position [224, 0]
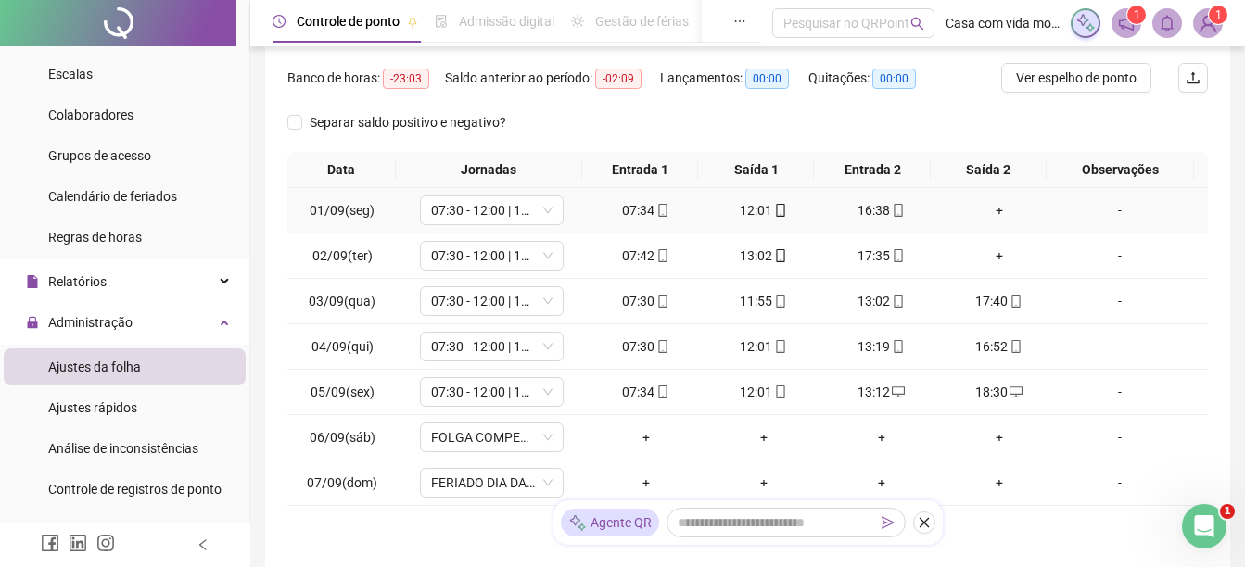
click at [977, 211] on div "+" at bounding box center [998, 210] width 103 height 20
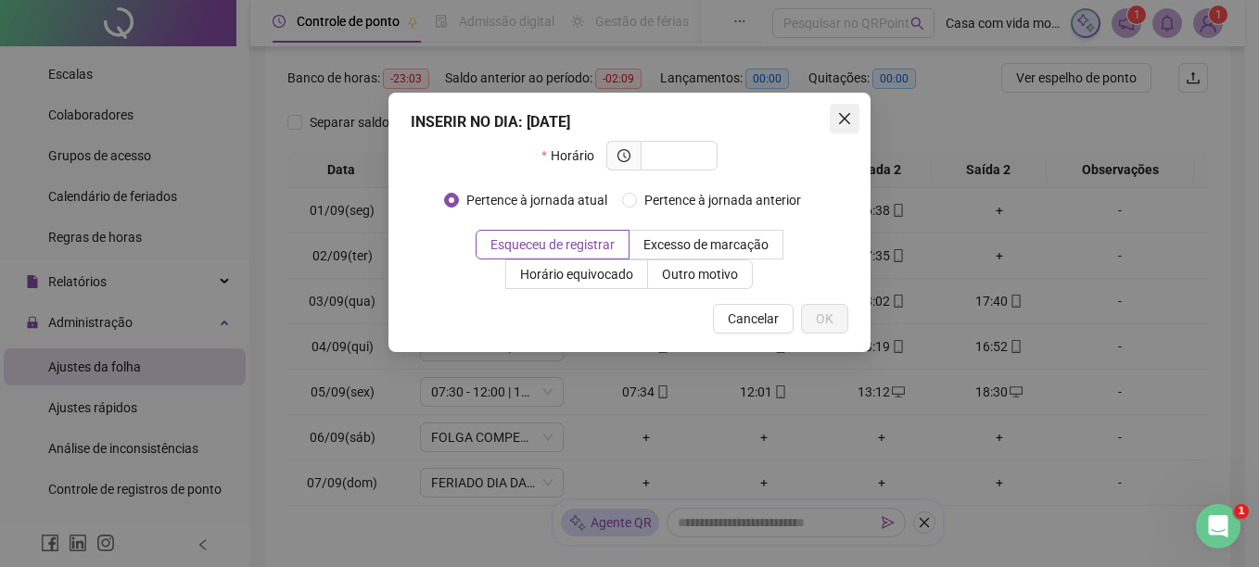
click at [847, 120] on icon "close" at bounding box center [844, 118] width 15 height 15
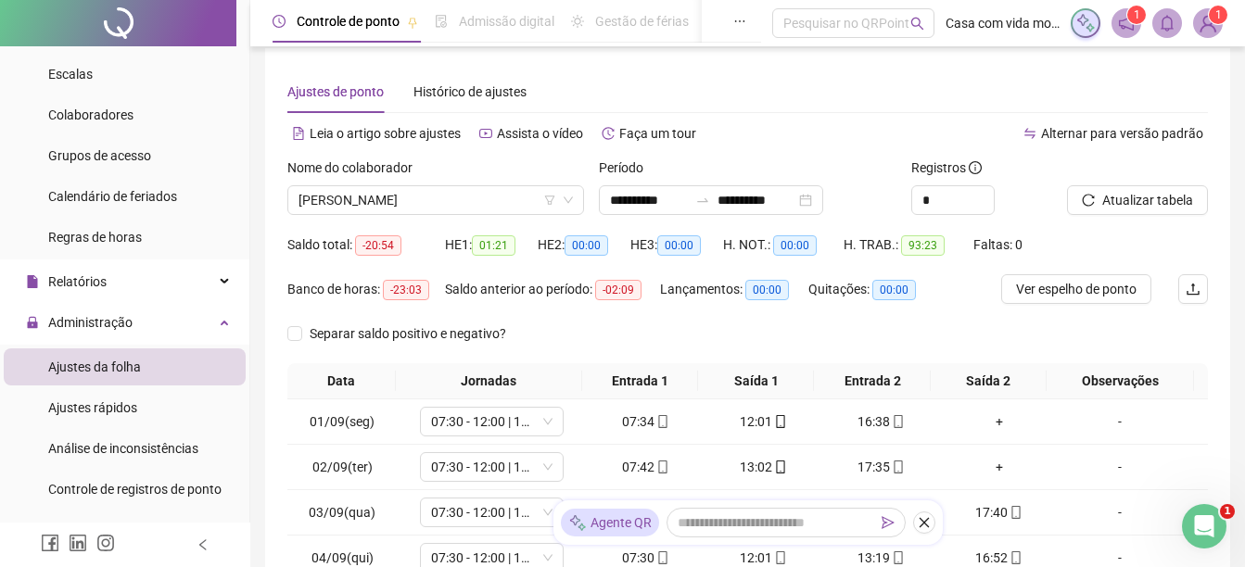
scroll to position [0, 0]
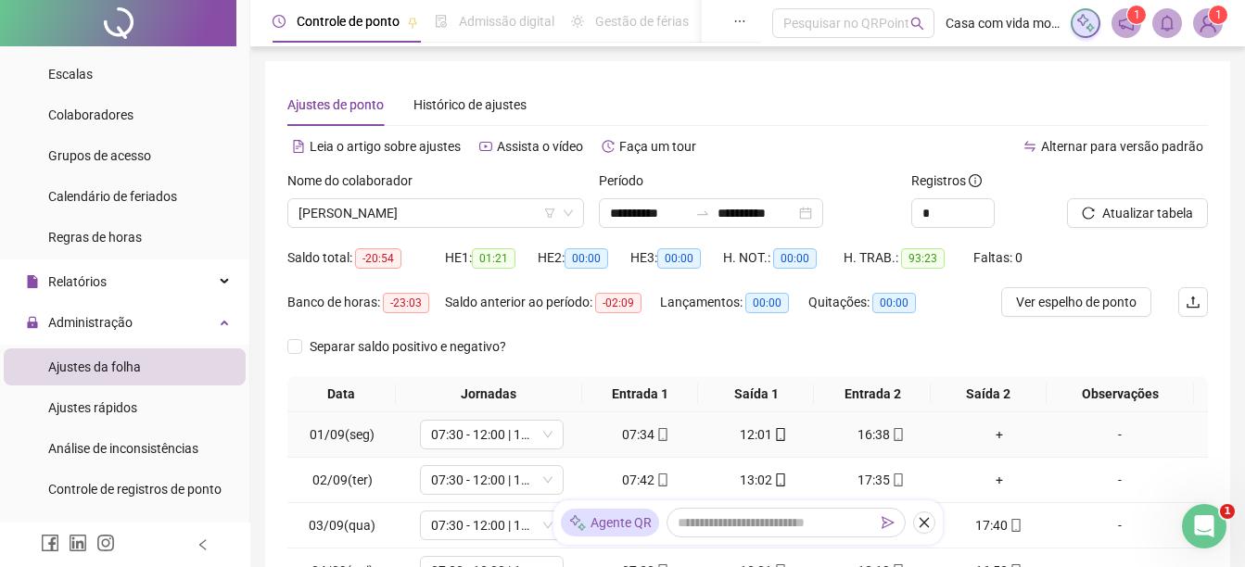
click at [990, 435] on div "+" at bounding box center [998, 435] width 103 height 20
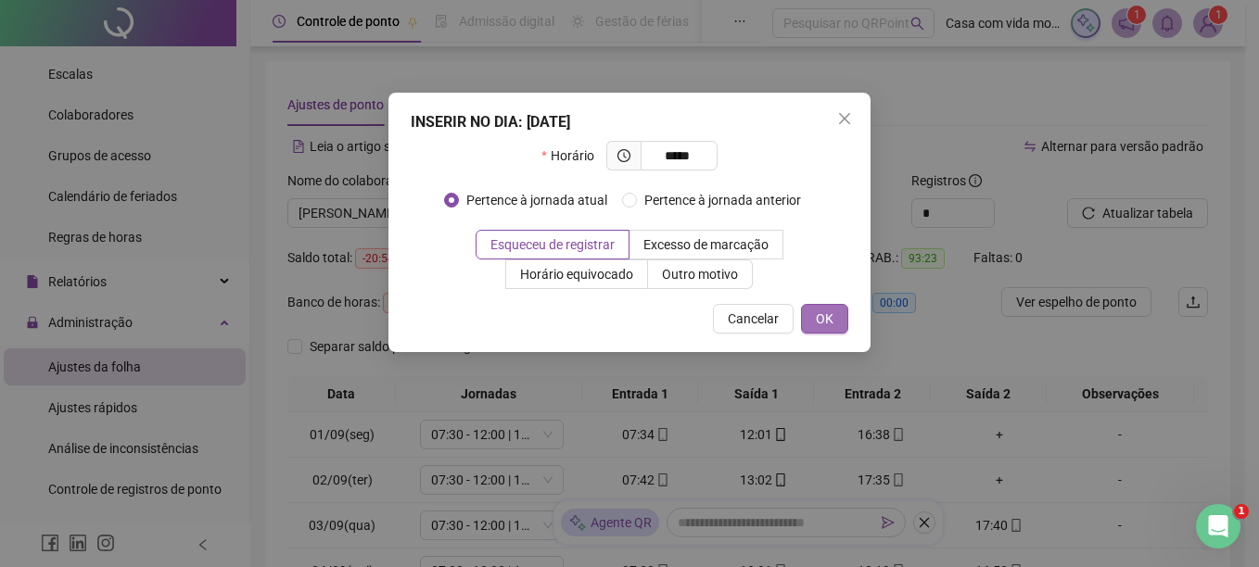
type input "*****"
click at [823, 304] on button "OK" at bounding box center [824, 319] width 47 height 30
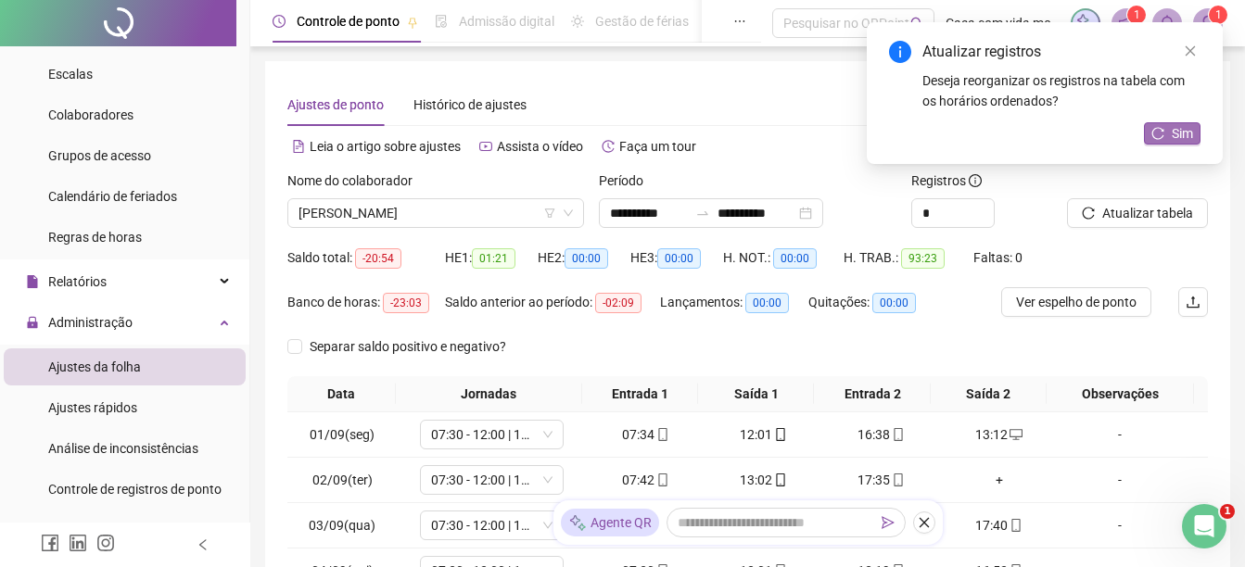
click at [1180, 141] on span "Sim" at bounding box center [1182, 133] width 21 height 20
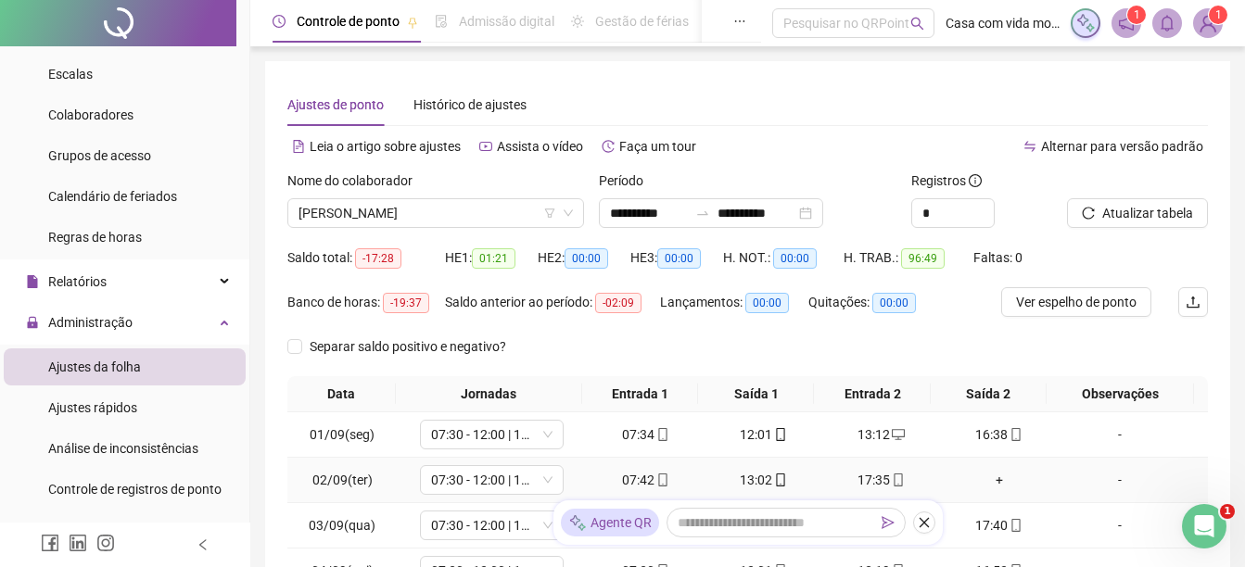
click at [989, 484] on div "+" at bounding box center [998, 480] width 103 height 20
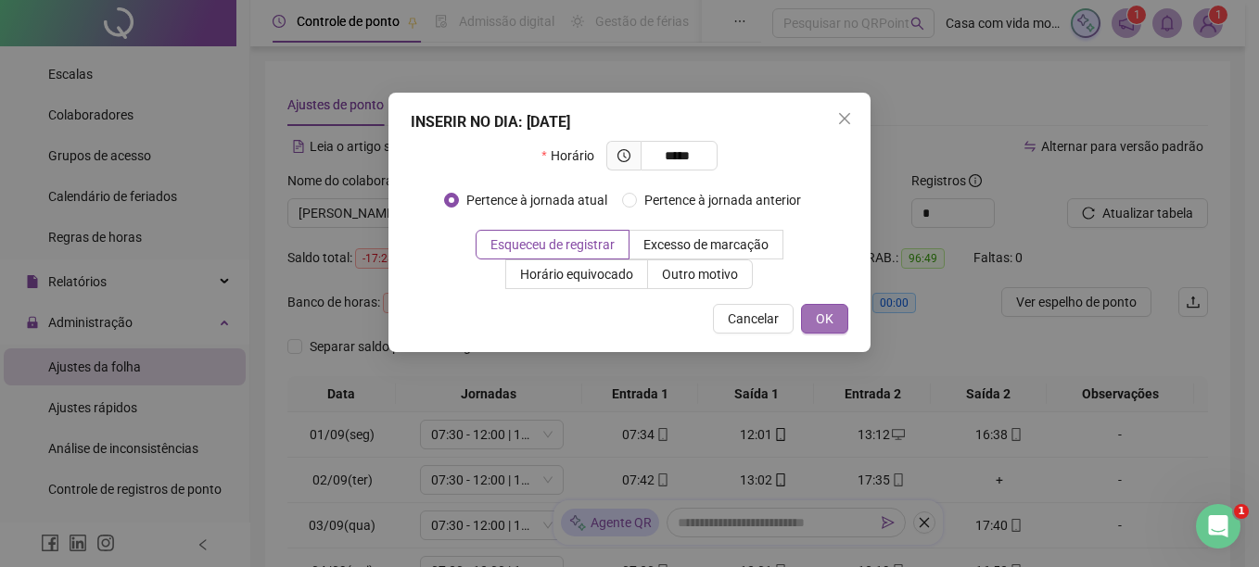
type input "*****"
click at [817, 324] on span "OK" at bounding box center [825, 319] width 18 height 20
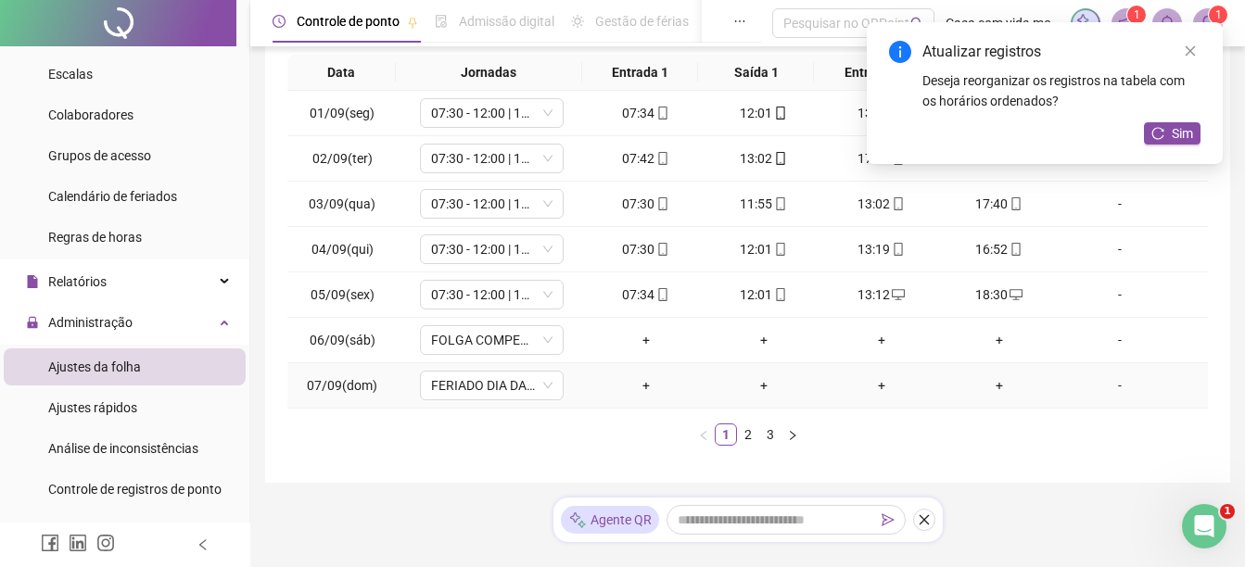
scroll to position [362, 0]
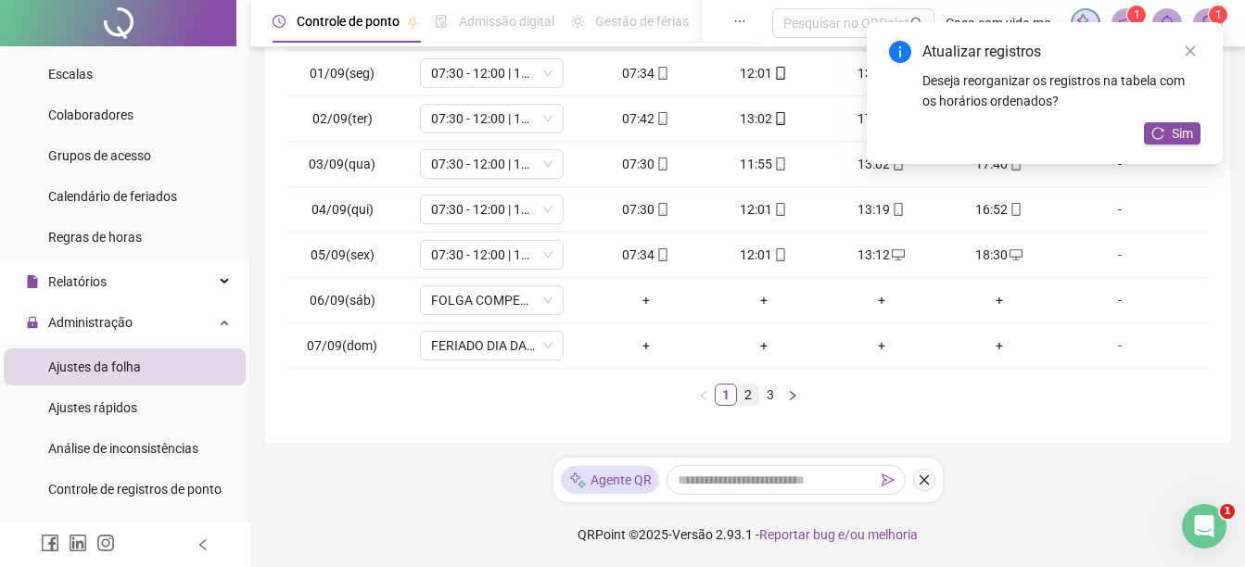
click at [741, 397] on link "2" at bounding box center [748, 395] width 20 height 20
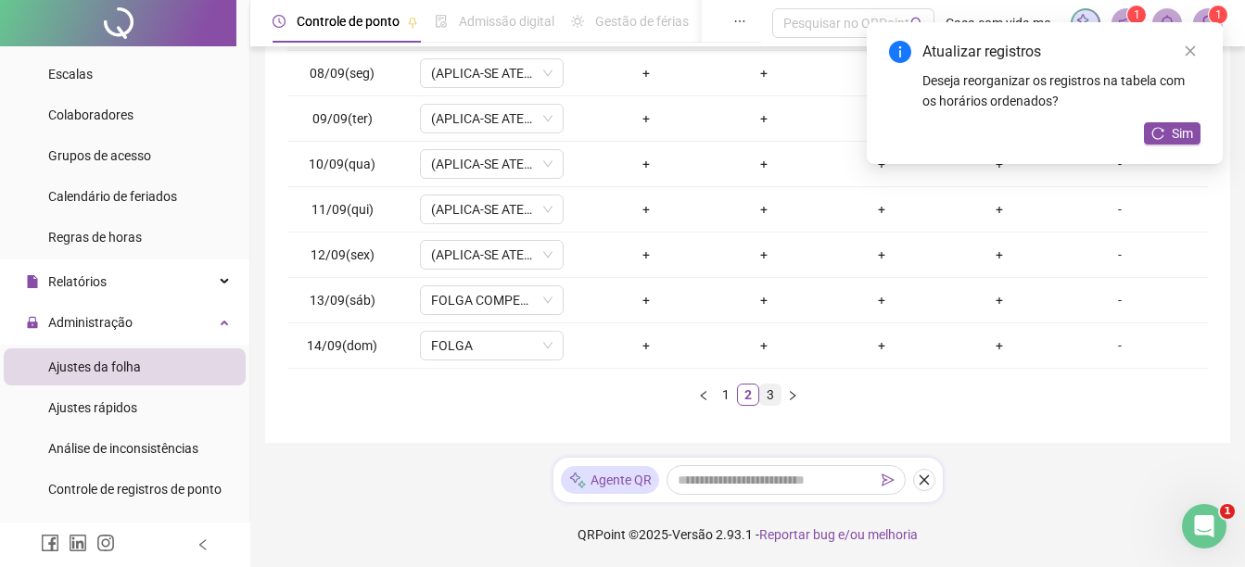
click at [769, 396] on link "3" at bounding box center [770, 395] width 20 height 20
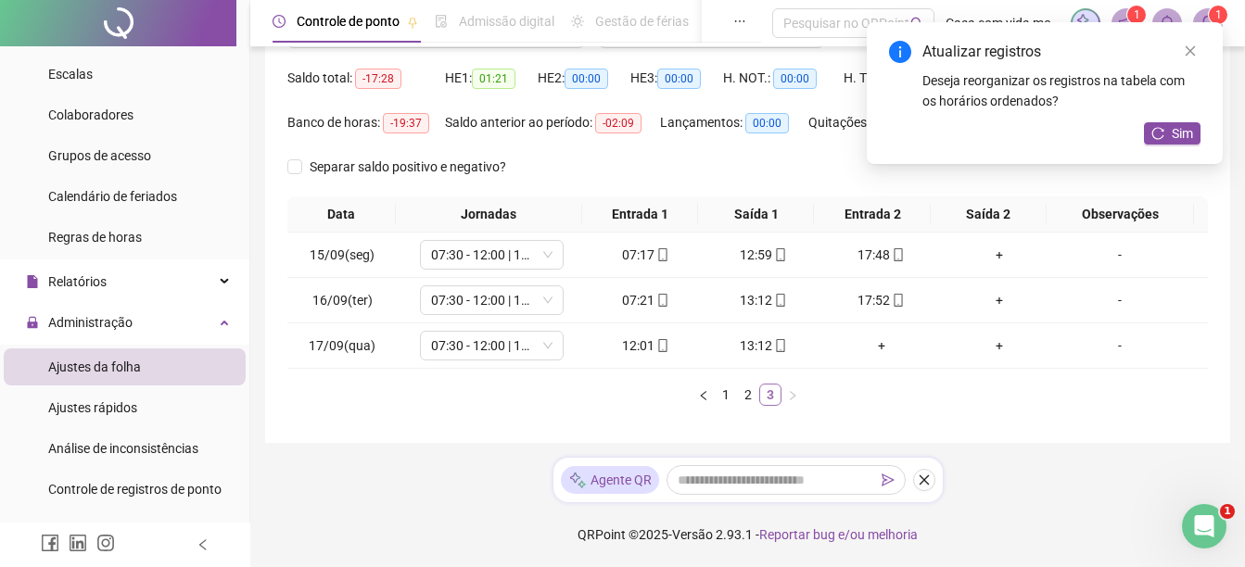
scroll to position [180, 0]
click at [988, 255] on div "+" at bounding box center [998, 255] width 103 height 20
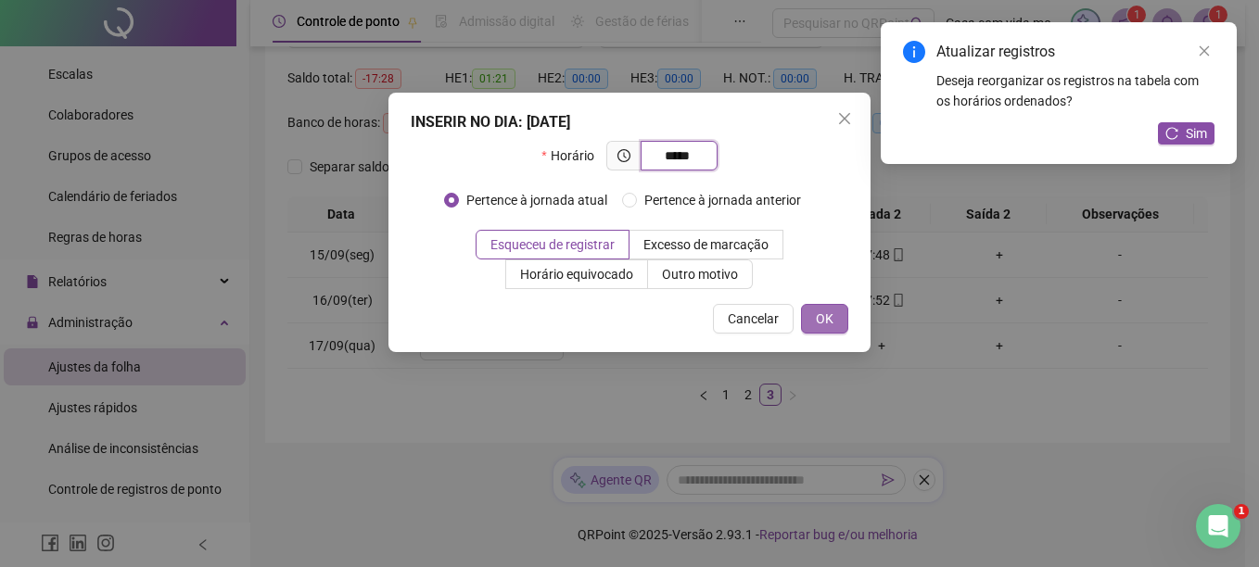
type input "*****"
click at [841, 324] on button "OK" at bounding box center [824, 319] width 47 height 30
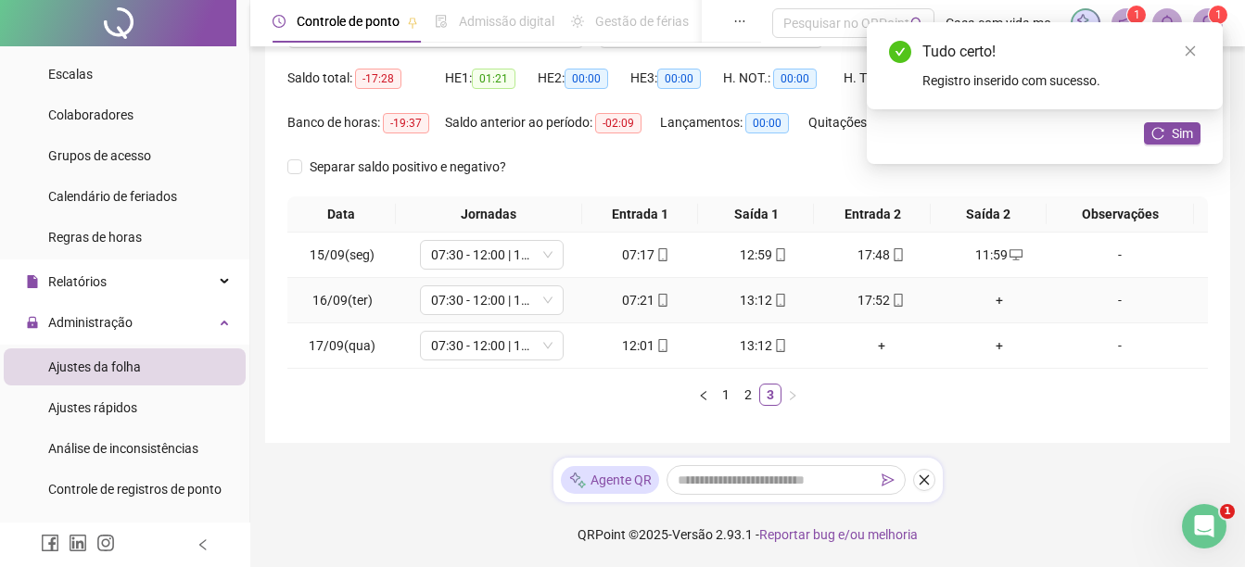
click at [990, 304] on div "+" at bounding box center [998, 300] width 103 height 20
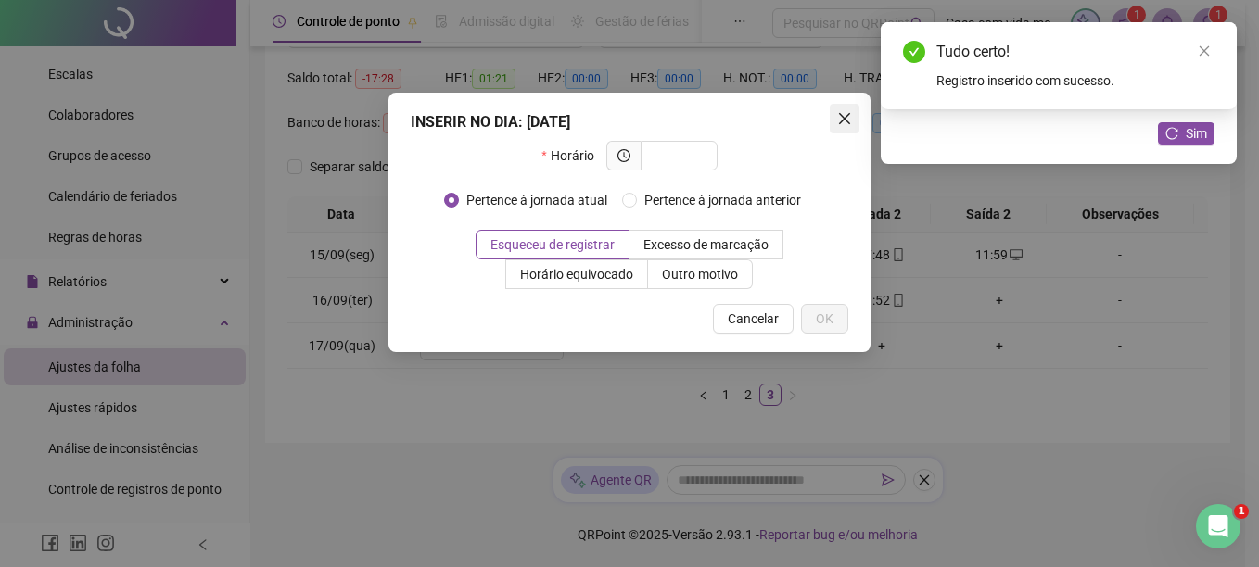
click at [841, 117] on icon "close" at bounding box center [844, 118] width 15 height 15
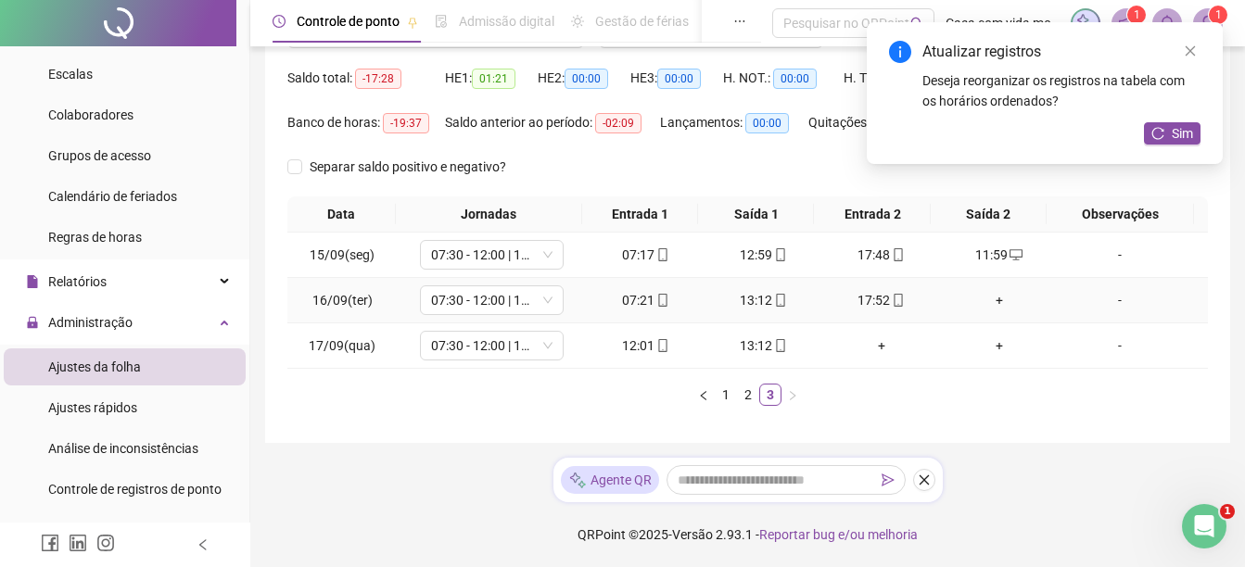
click at [991, 301] on div "+" at bounding box center [998, 300] width 103 height 20
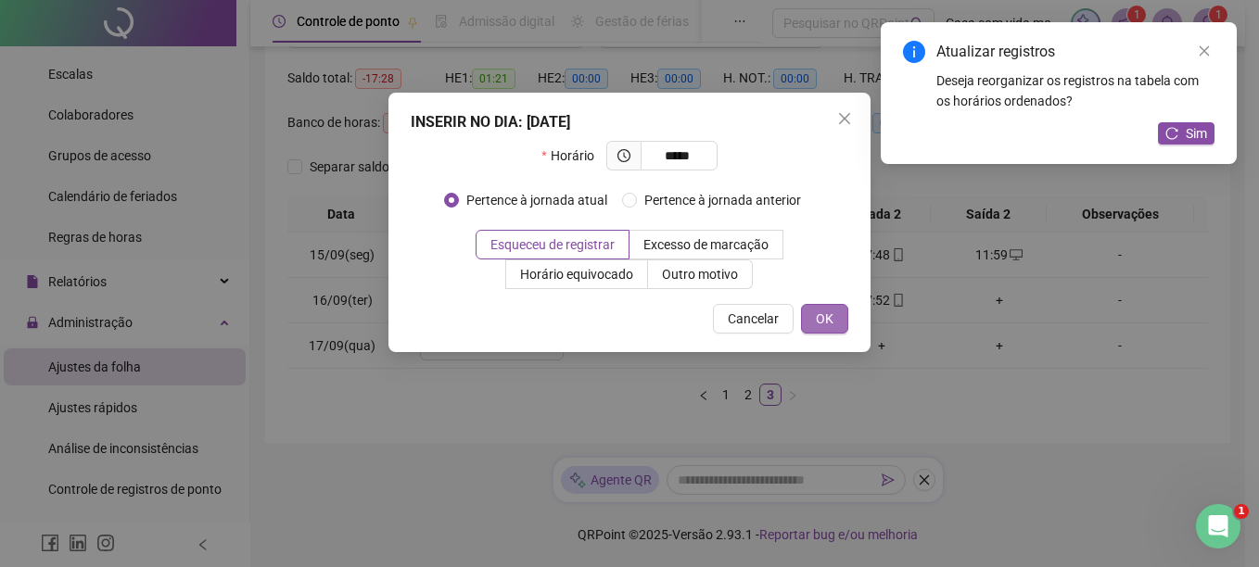
type input "*****"
click at [826, 324] on span "OK" at bounding box center [825, 319] width 18 height 20
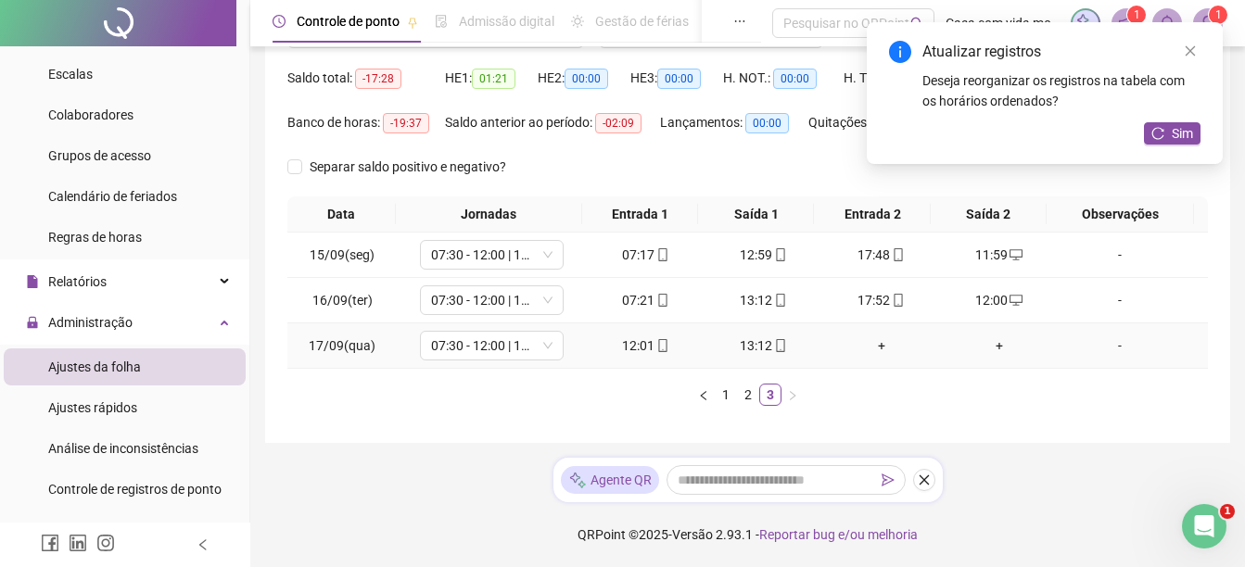
click at [869, 350] on div "+" at bounding box center [881, 346] width 103 height 20
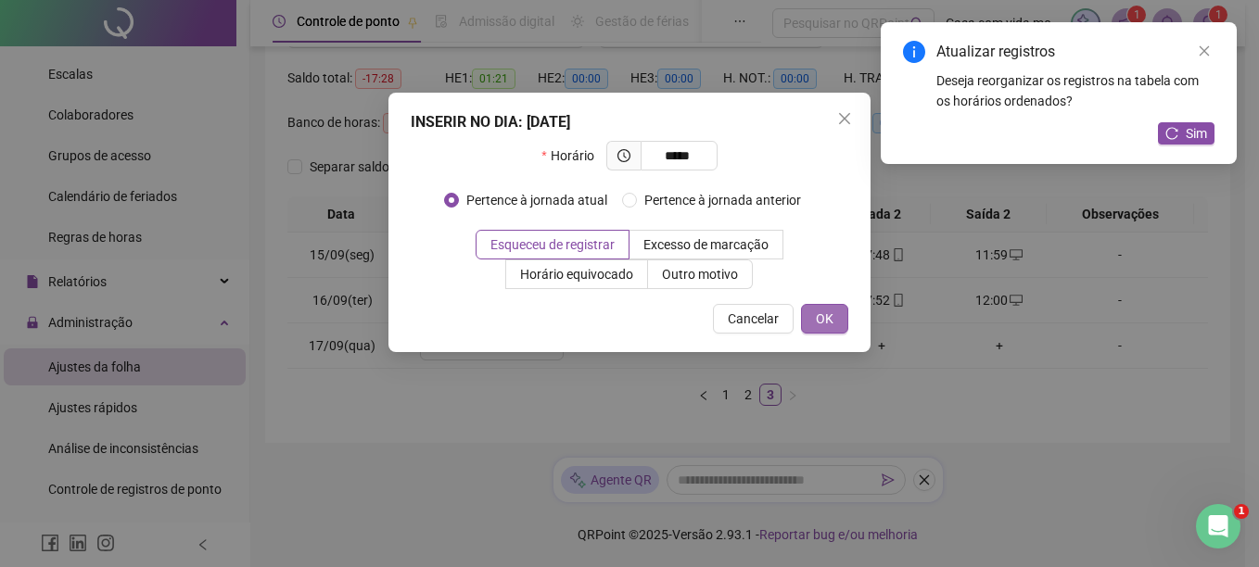
type input "*****"
click at [819, 318] on span "OK" at bounding box center [825, 319] width 18 height 20
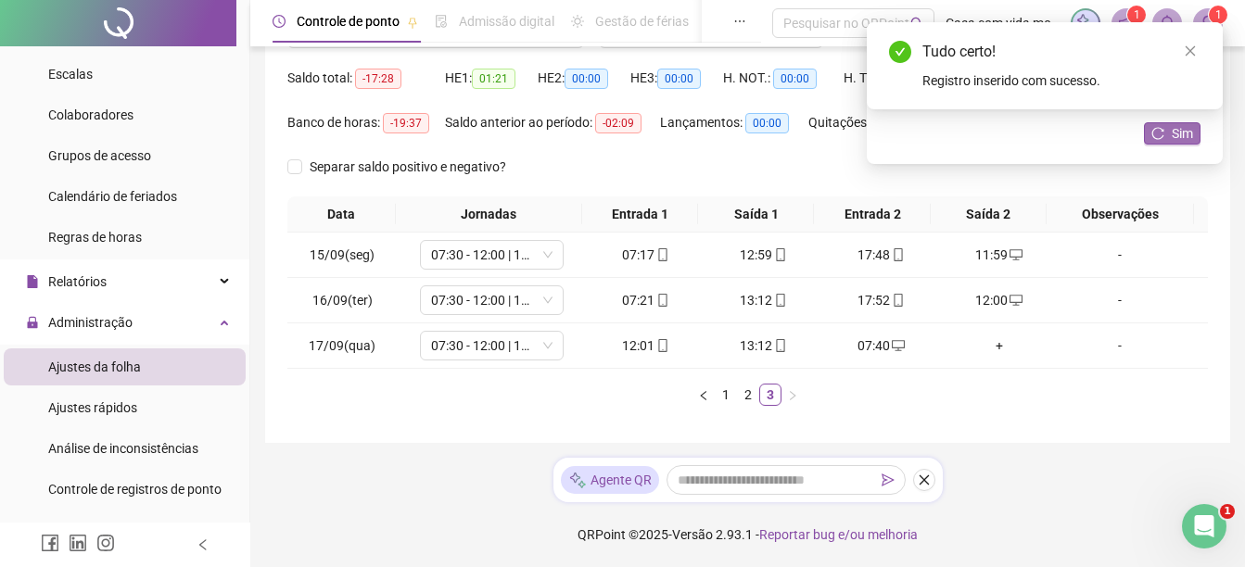
click at [1166, 128] on button "Sim" at bounding box center [1172, 133] width 57 height 22
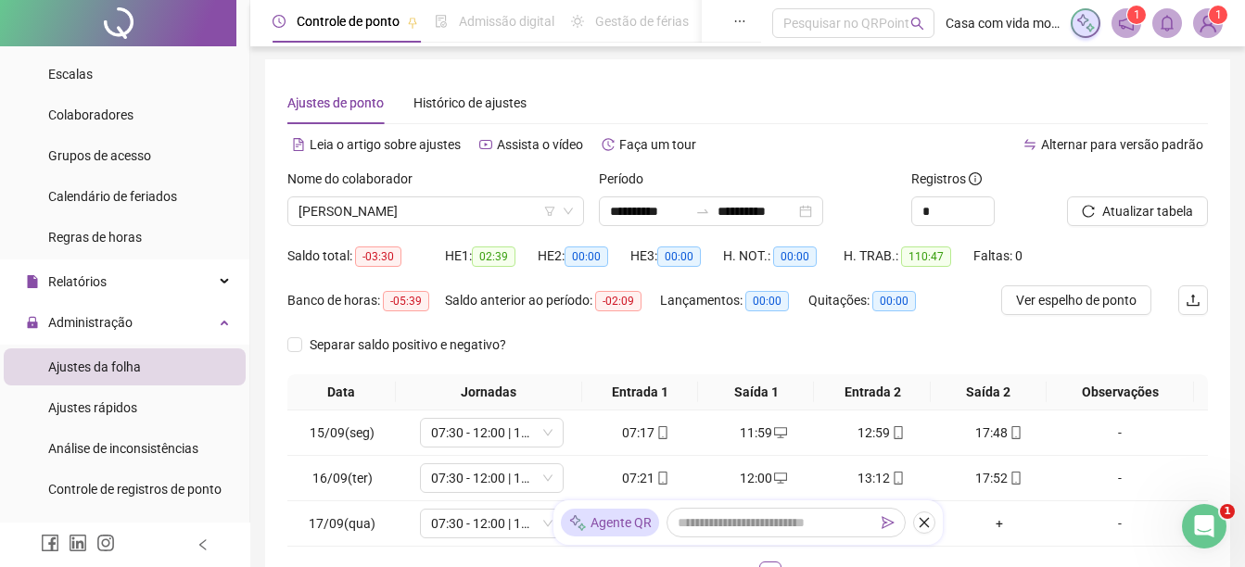
scroll to position [0, 0]
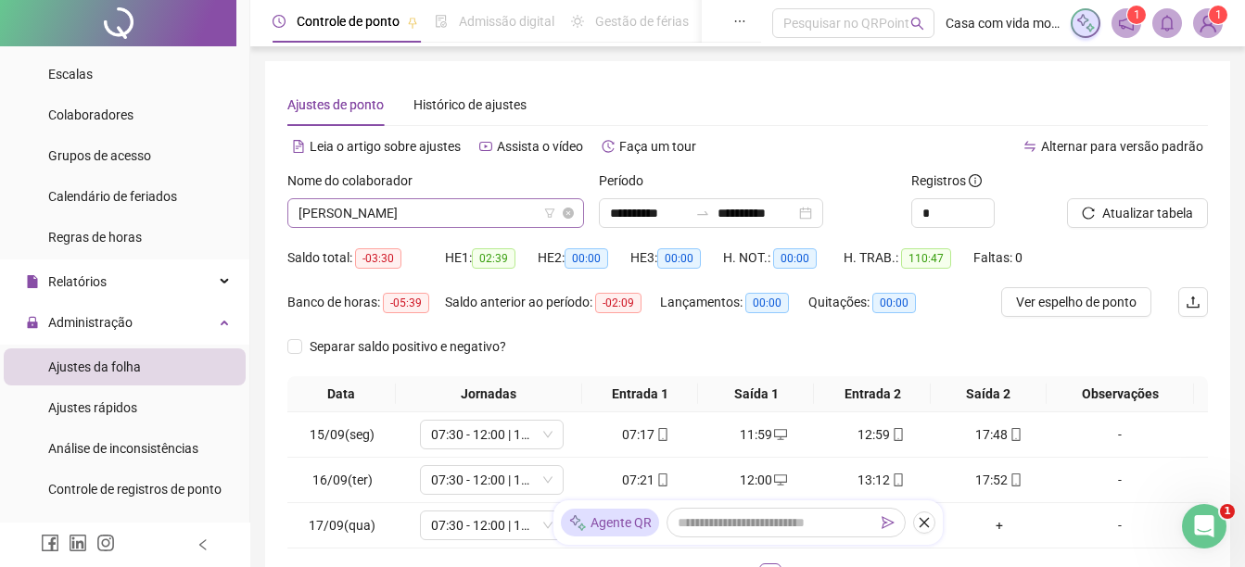
click at [508, 219] on span "[PERSON_NAME]" at bounding box center [436, 213] width 274 height 28
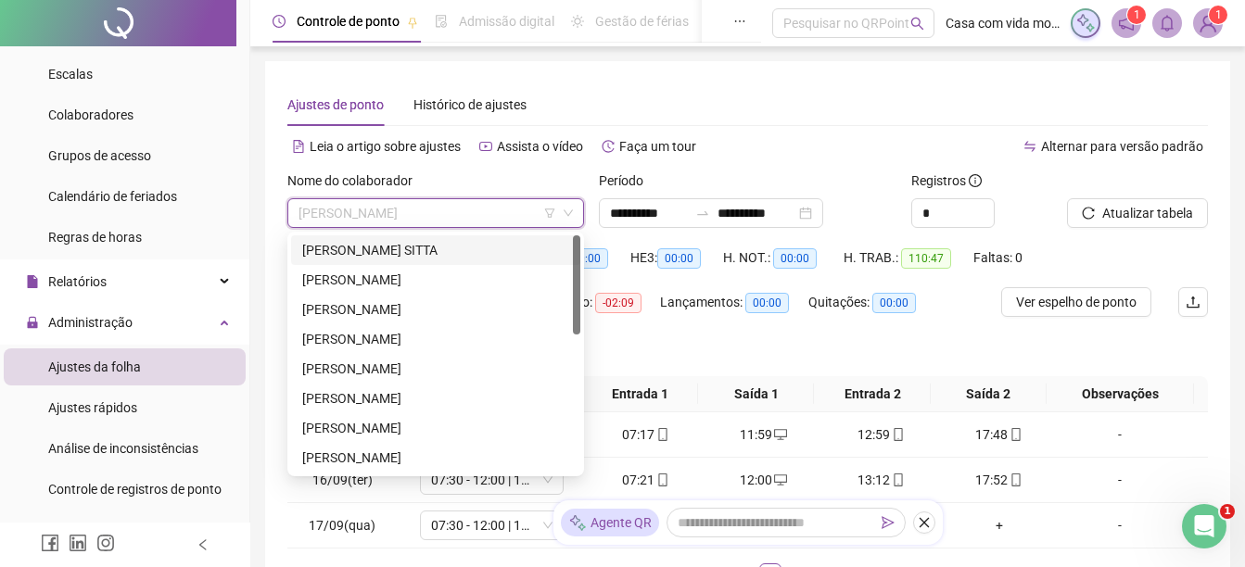
click at [338, 254] on div "[PERSON_NAME] SITTA" at bounding box center [435, 250] width 267 height 20
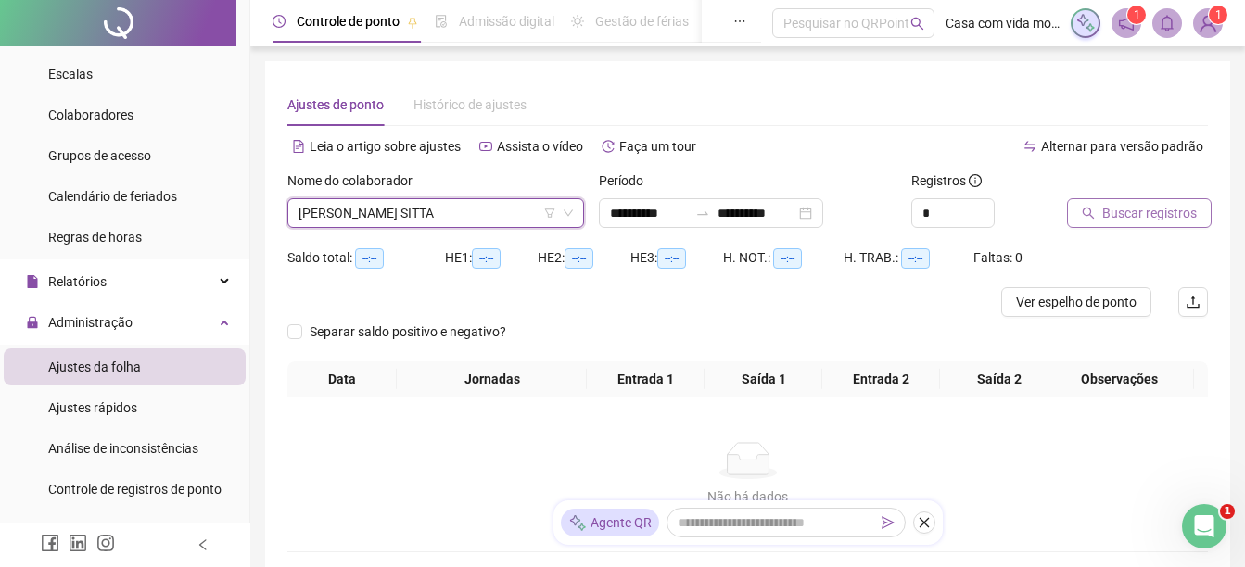
click at [1112, 210] on span "Buscar registros" at bounding box center [1149, 213] width 95 height 20
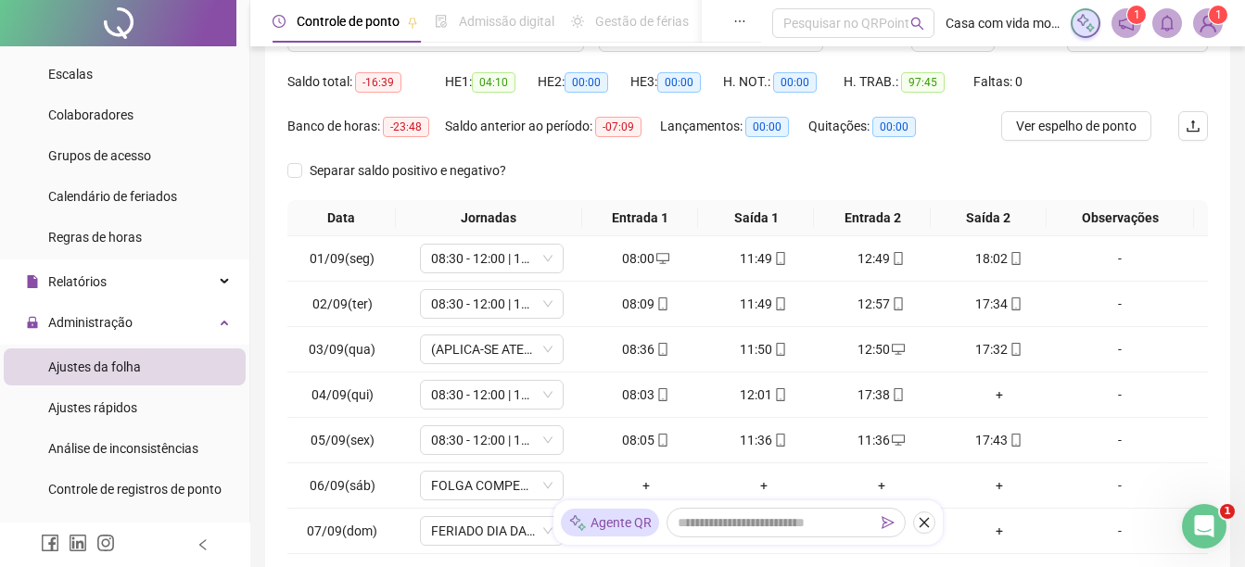
scroll to position [185, 0]
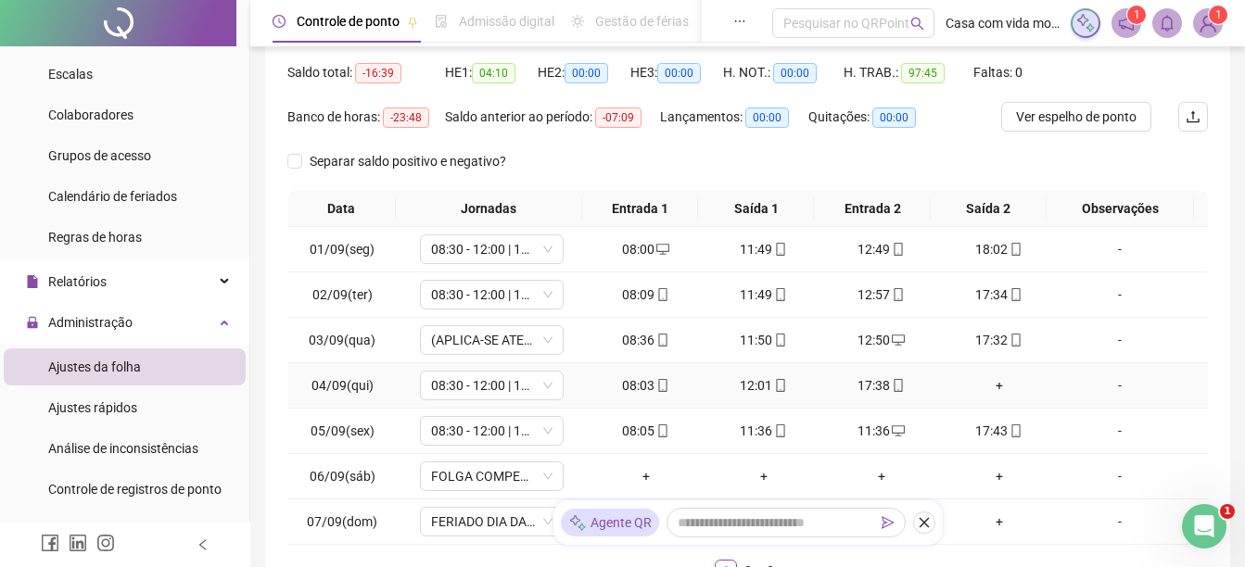
click at [991, 380] on div "+" at bounding box center [998, 385] width 103 height 20
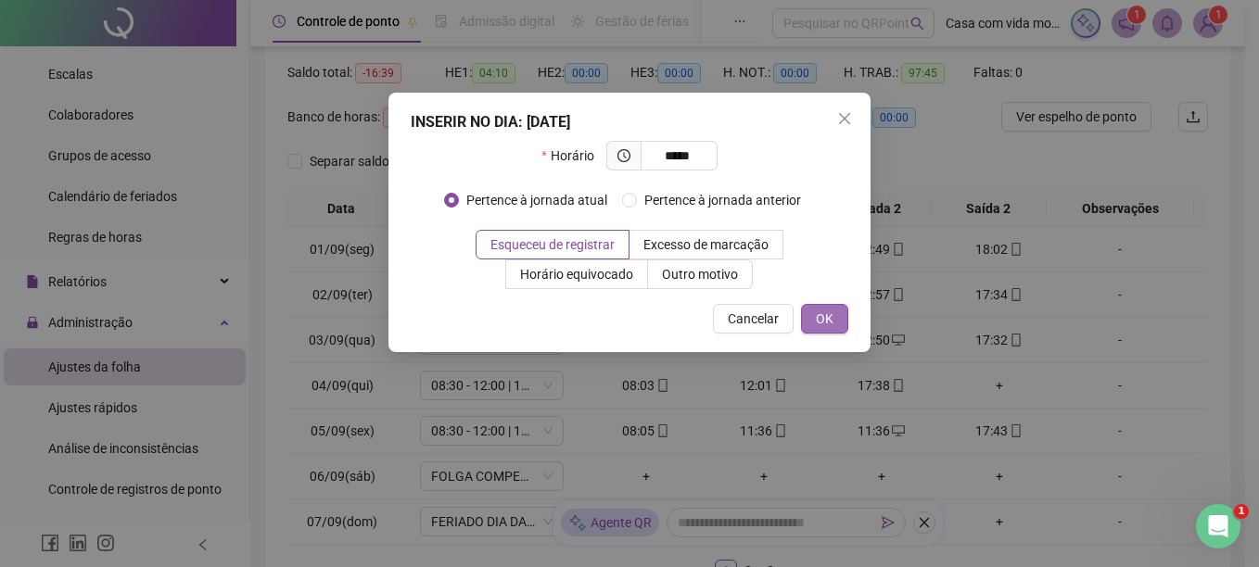
type input "*****"
click at [826, 324] on span "OK" at bounding box center [825, 319] width 18 height 20
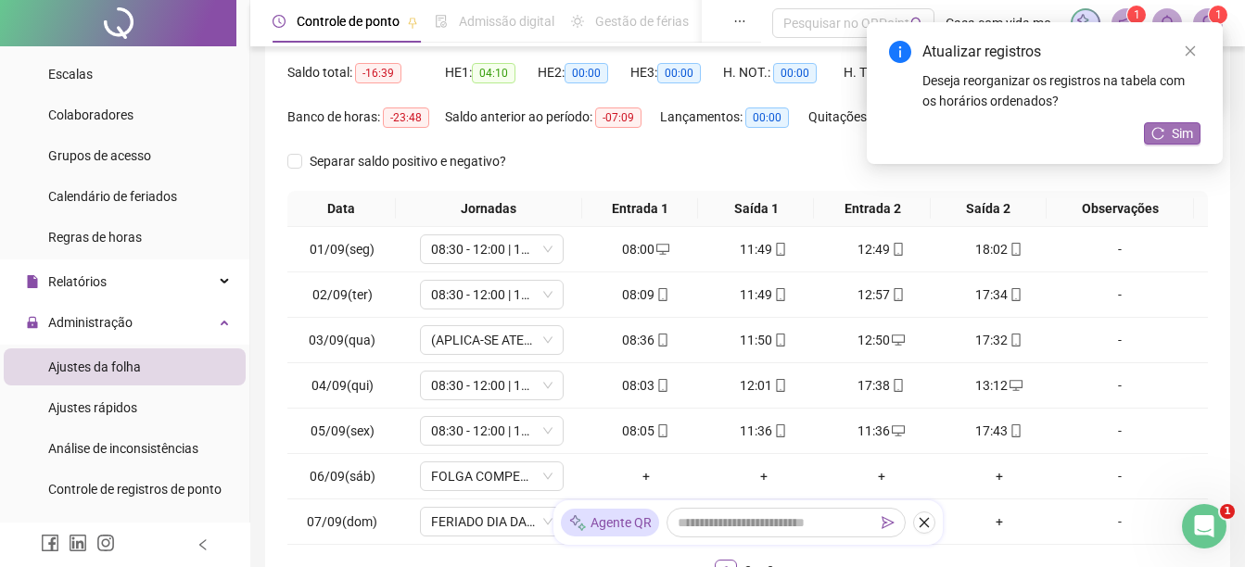
click at [1168, 142] on button "Sim" at bounding box center [1172, 133] width 57 height 22
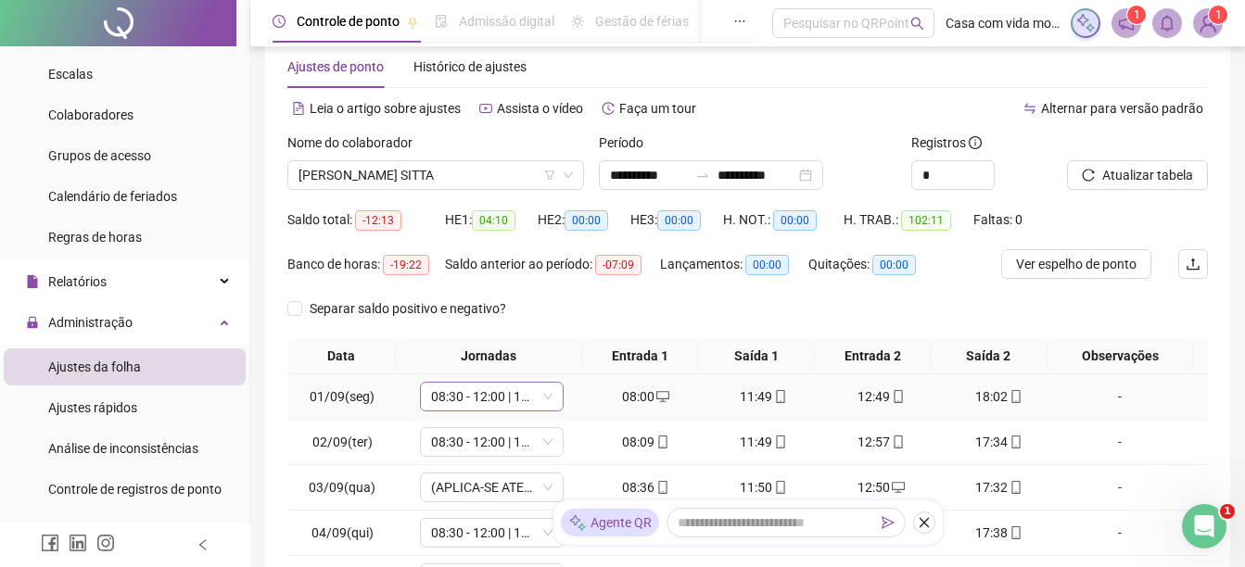
scroll to position [0, 0]
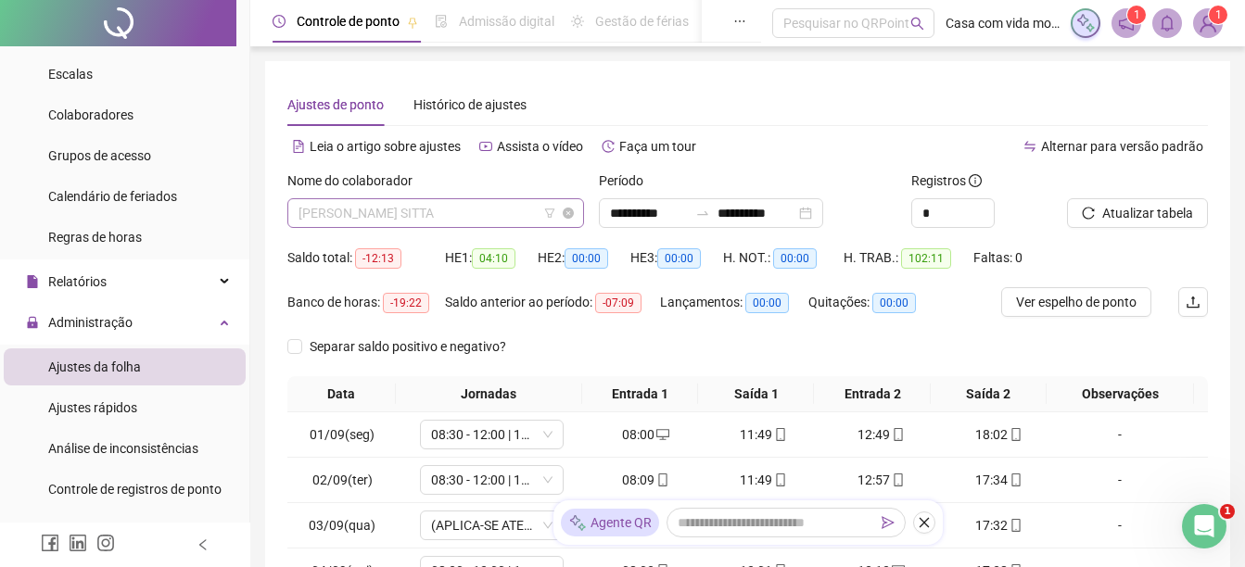
click at [515, 214] on span "[PERSON_NAME] SITTA" at bounding box center [436, 213] width 274 height 28
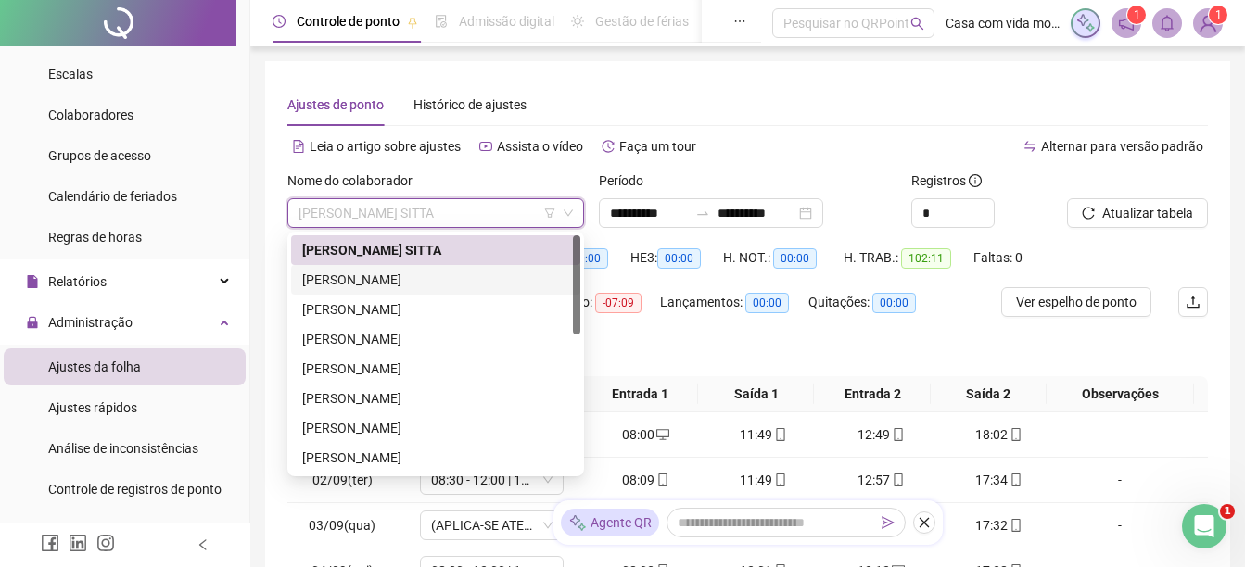
click at [411, 281] on div "[PERSON_NAME]" at bounding box center [435, 280] width 267 height 20
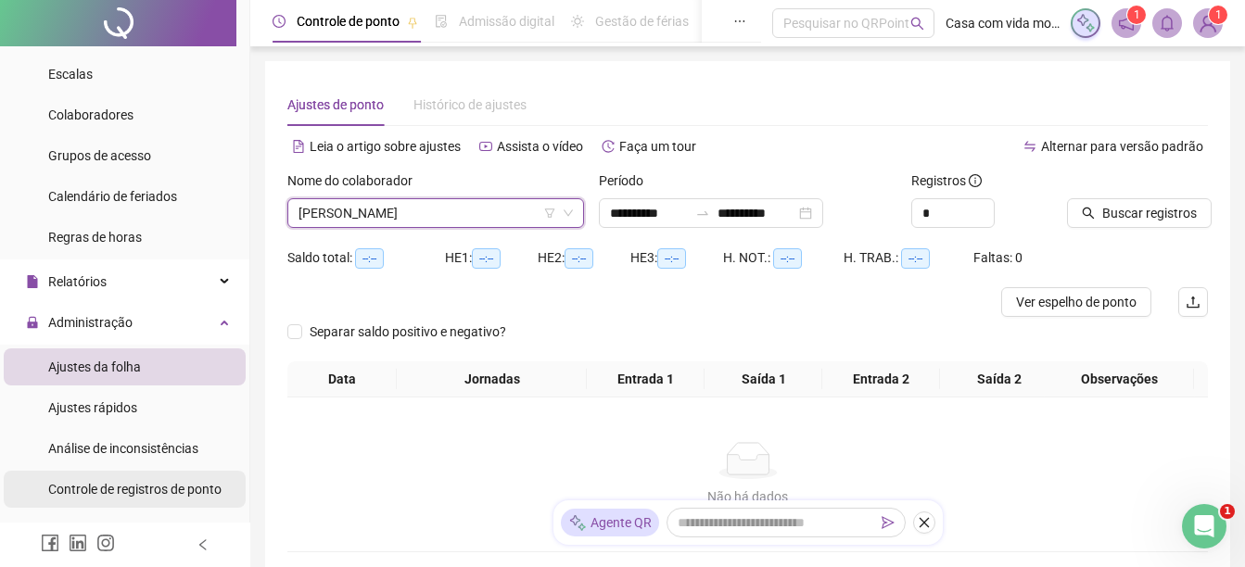
scroll to position [254, 0]
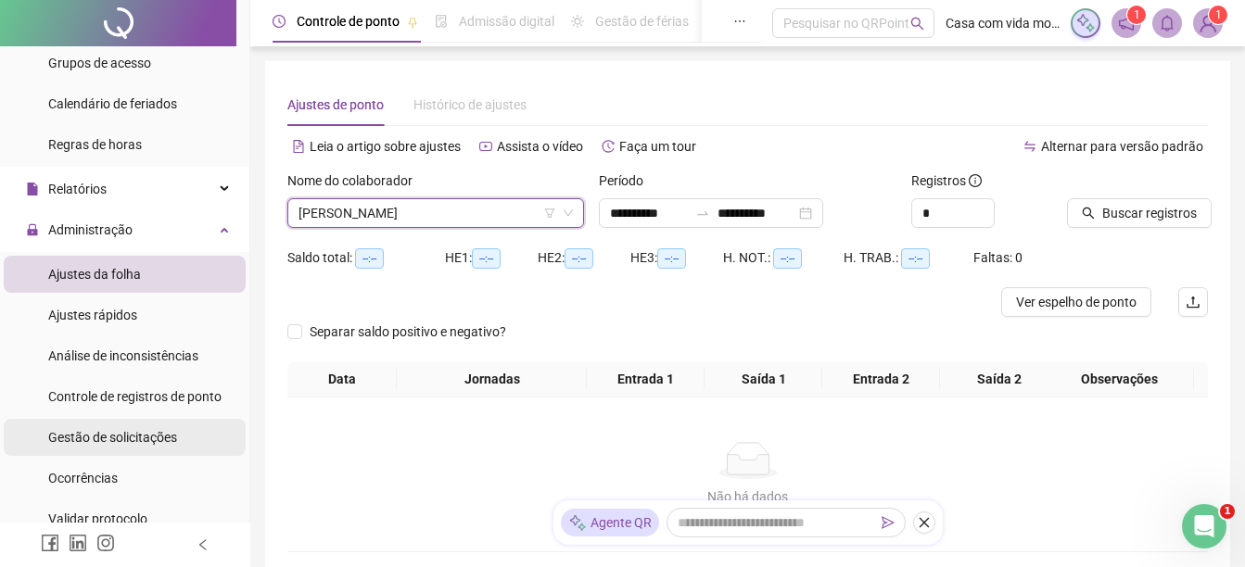
click at [122, 433] on span "Gestão de solicitações" at bounding box center [112, 437] width 129 height 15
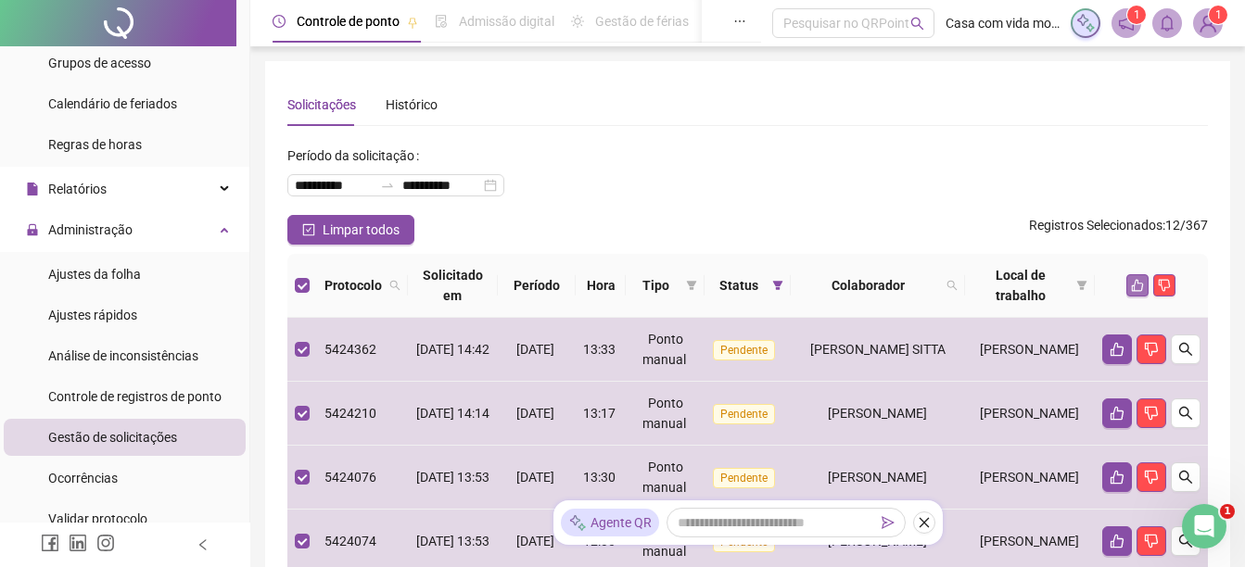
click at [1136, 288] on icon "like" at bounding box center [1137, 285] width 13 height 13
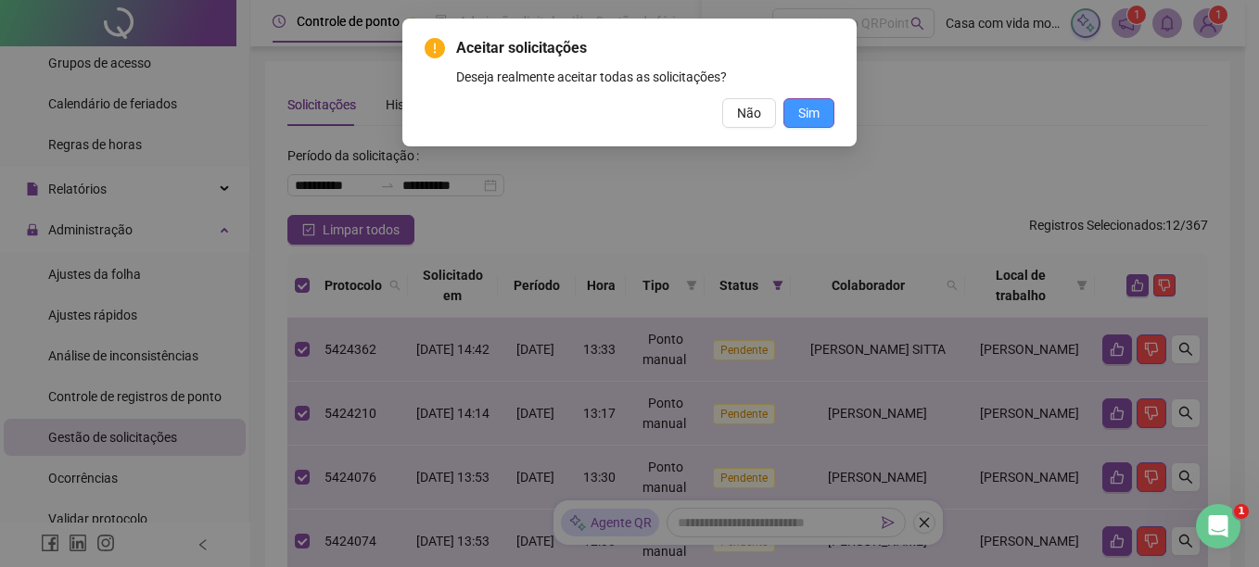
click at [809, 116] on span "Sim" at bounding box center [808, 113] width 21 height 20
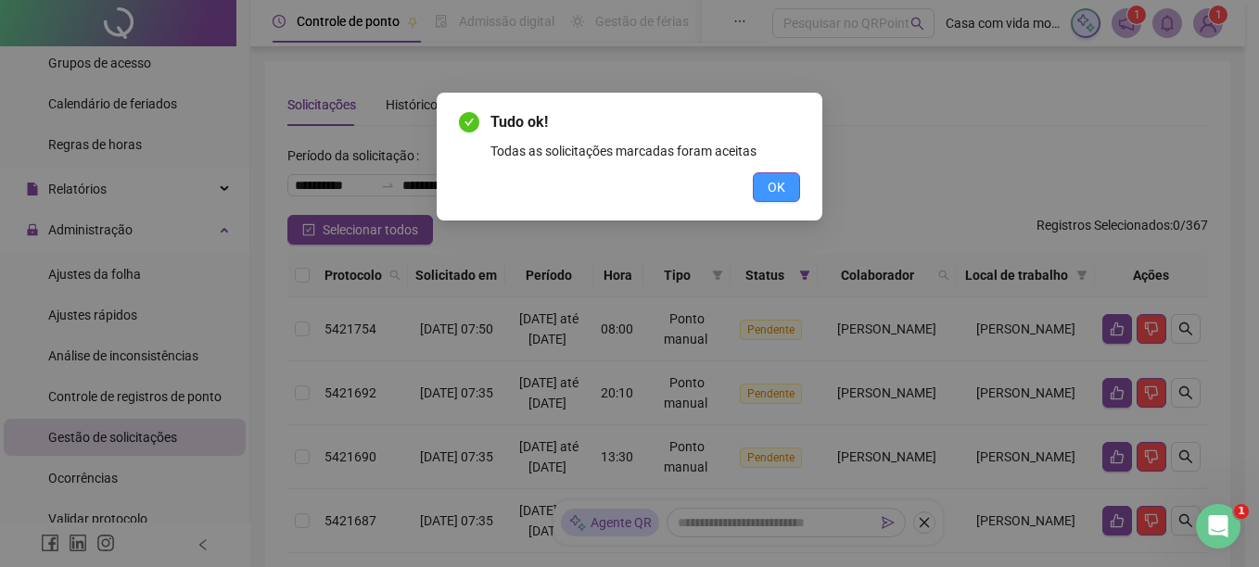
click at [772, 188] on span "OK" at bounding box center [777, 187] width 18 height 20
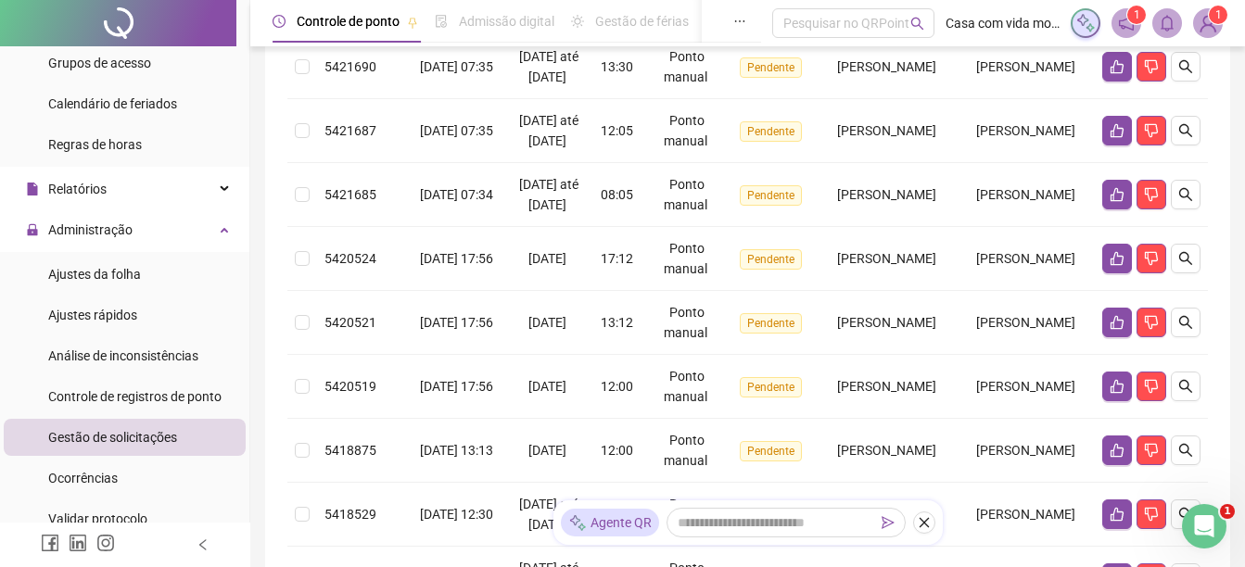
scroll to position [138, 0]
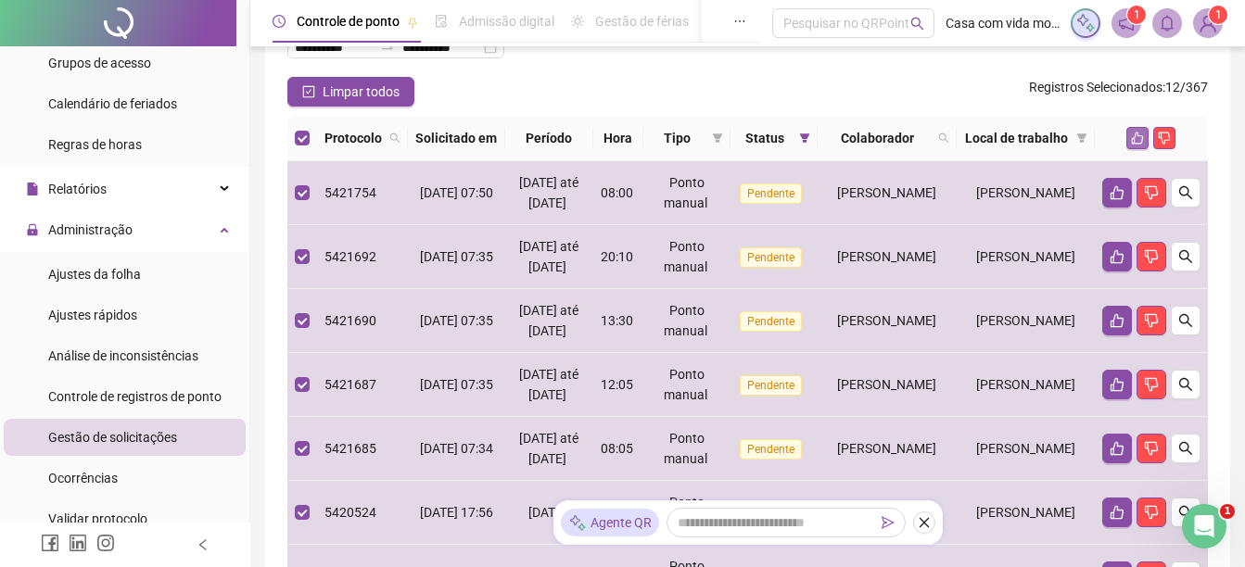
click at [1138, 145] on icon "like" at bounding box center [1137, 138] width 13 height 13
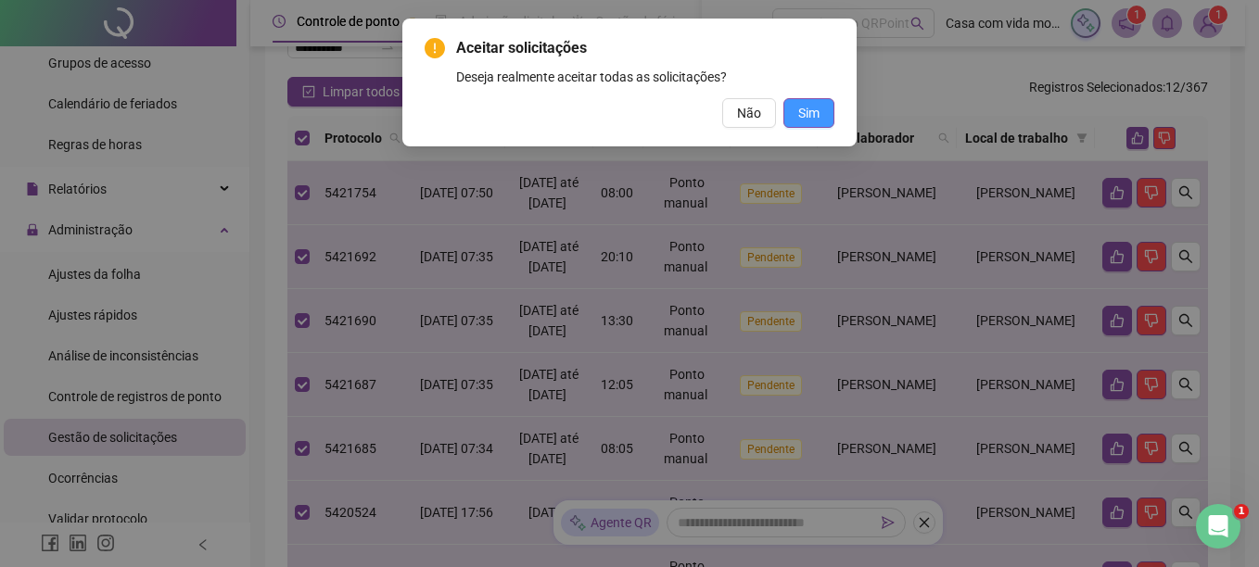
click at [807, 113] on span "Sim" at bounding box center [808, 113] width 21 height 20
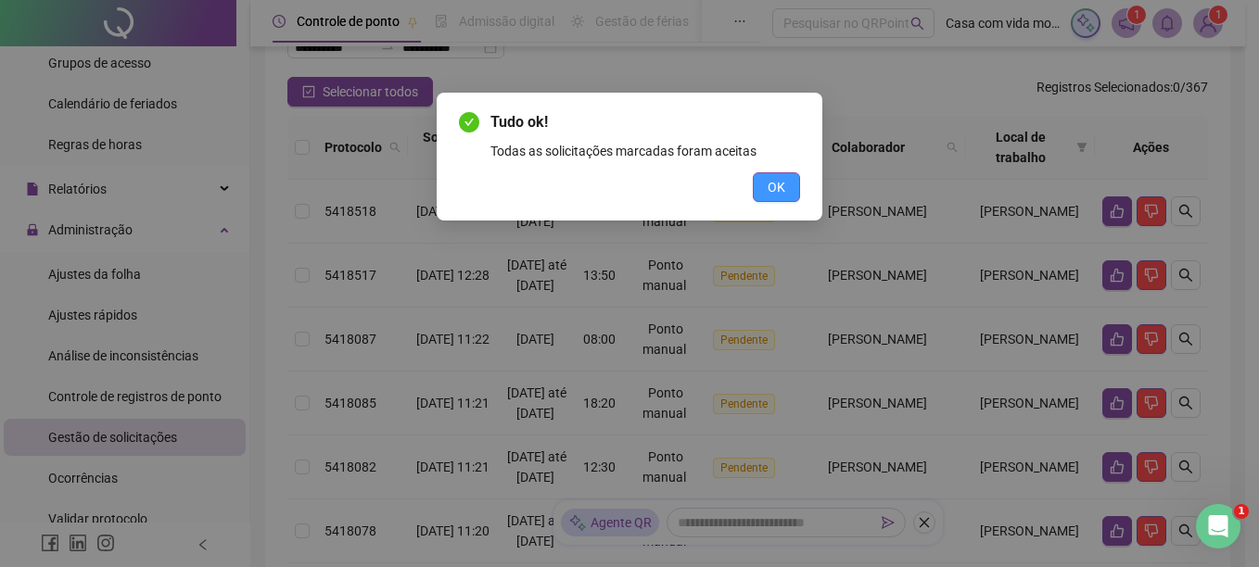
click at [782, 196] on span "OK" at bounding box center [777, 187] width 18 height 20
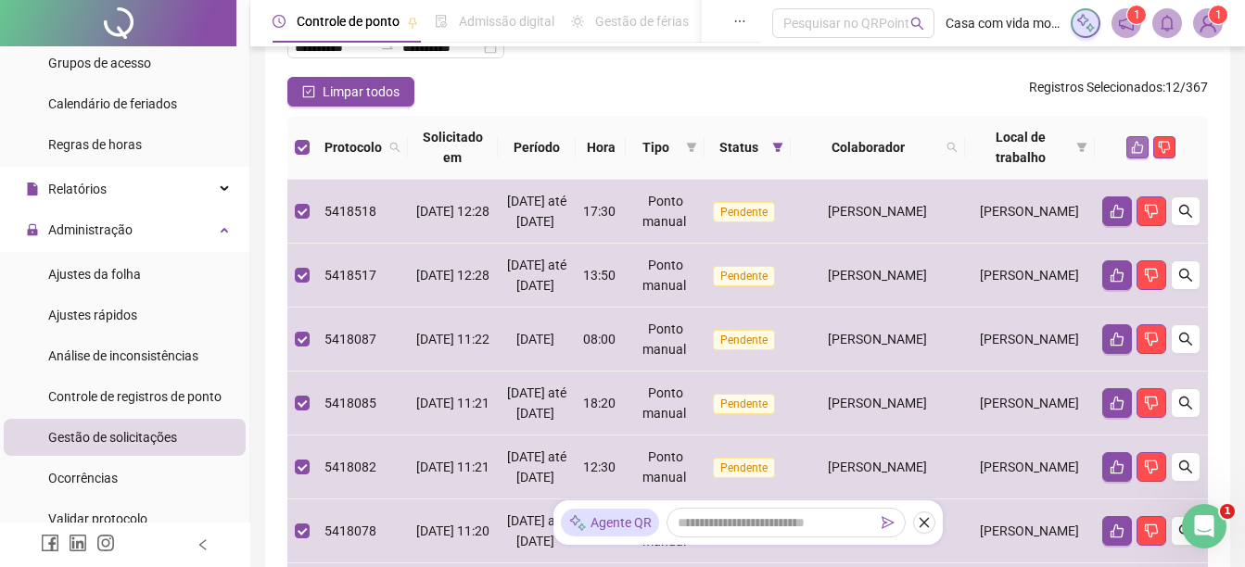
click at [1134, 138] on button "button" at bounding box center [1137, 147] width 22 height 22
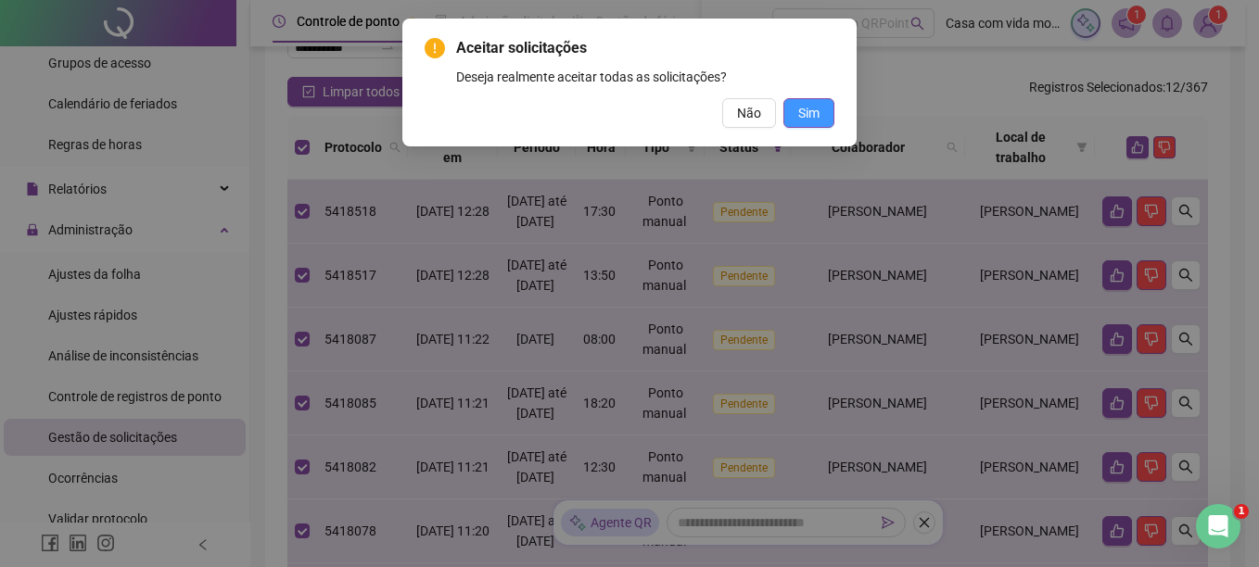
click at [826, 114] on button "Sim" at bounding box center [808, 113] width 51 height 30
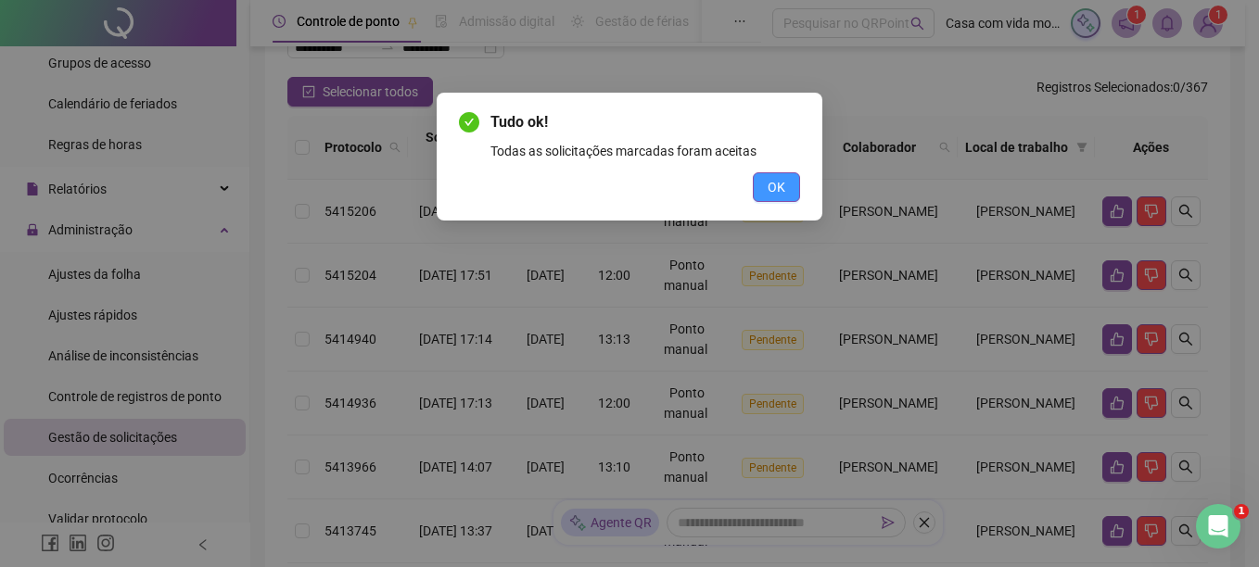
click at [780, 199] on button "OK" at bounding box center [776, 187] width 47 height 30
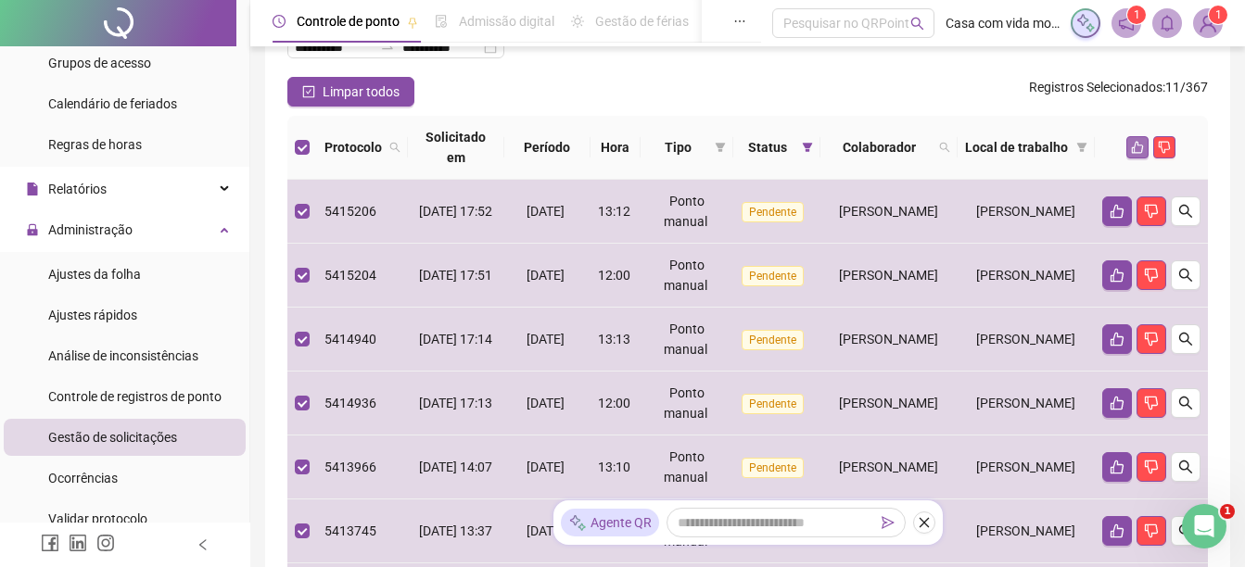
click at [1141, 139] on button "button" at bounding box center [1137, 147] width 22 height 22
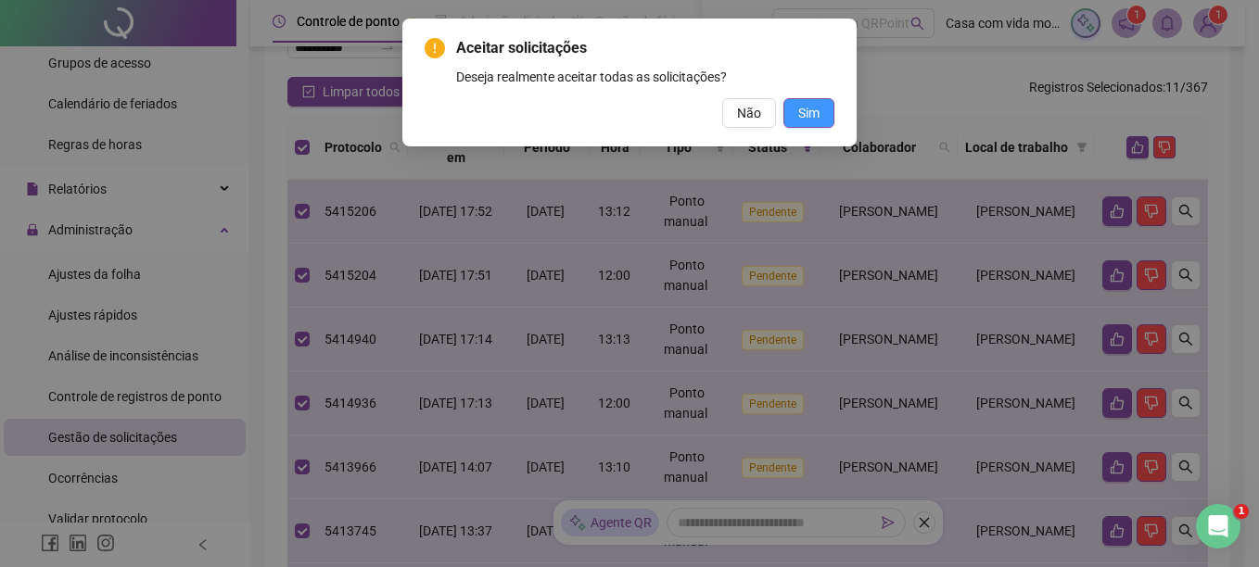
click at [807, 112] on span "Sim" at bounding box center [808, 113] width 21 height 20
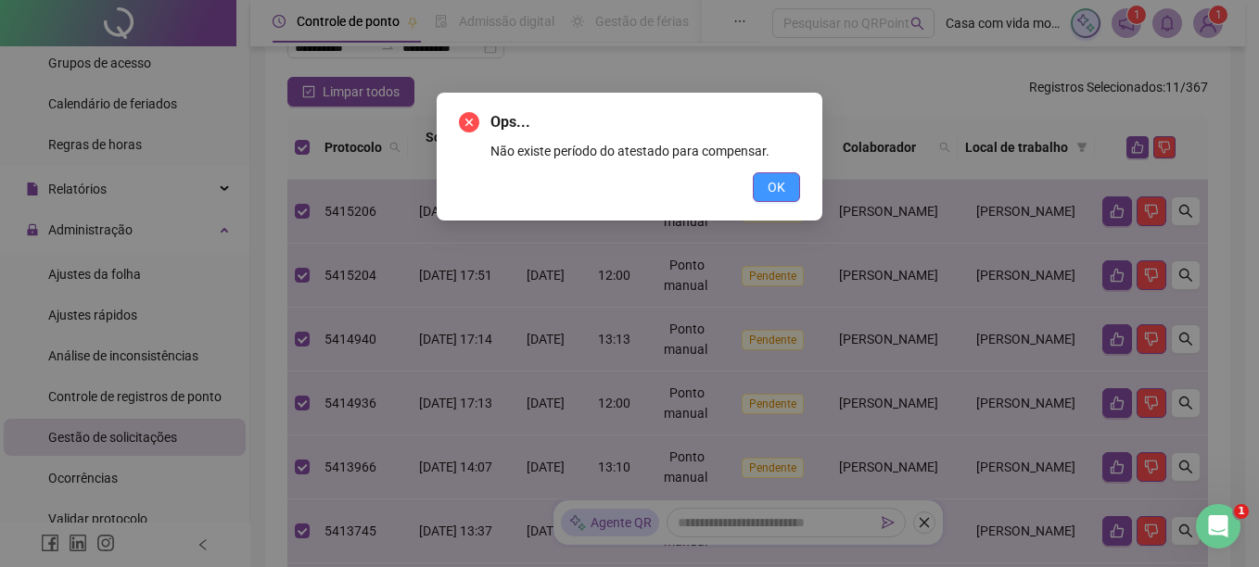
click at [768, 189] on span "OK" at bounding box center [777, 187] width 18 height 20
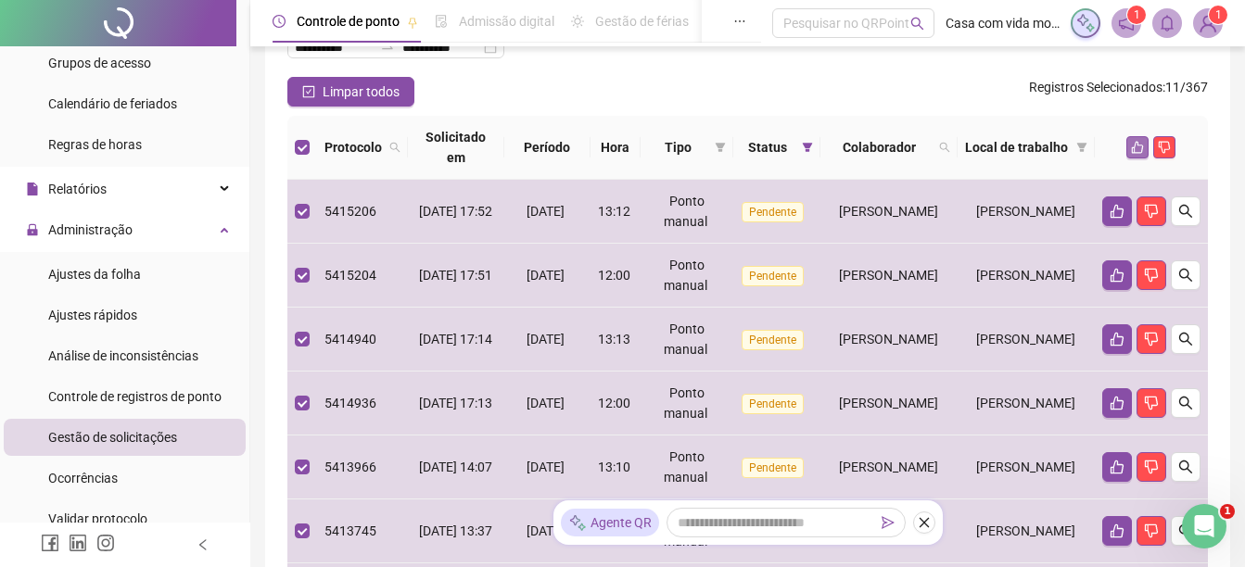
click at [1139, 146] on icon "like" at bounding box center [1137, 147] width 13 height 13
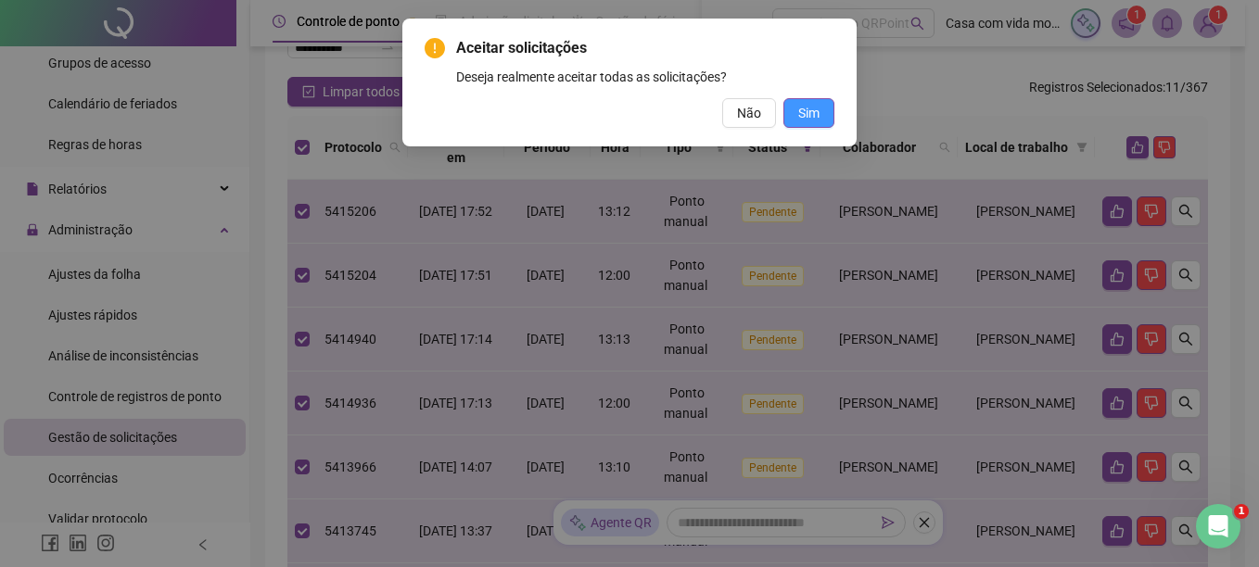
click at [805, 110] on span "Sim" at bounding box center [808, 113] width 21 height 20
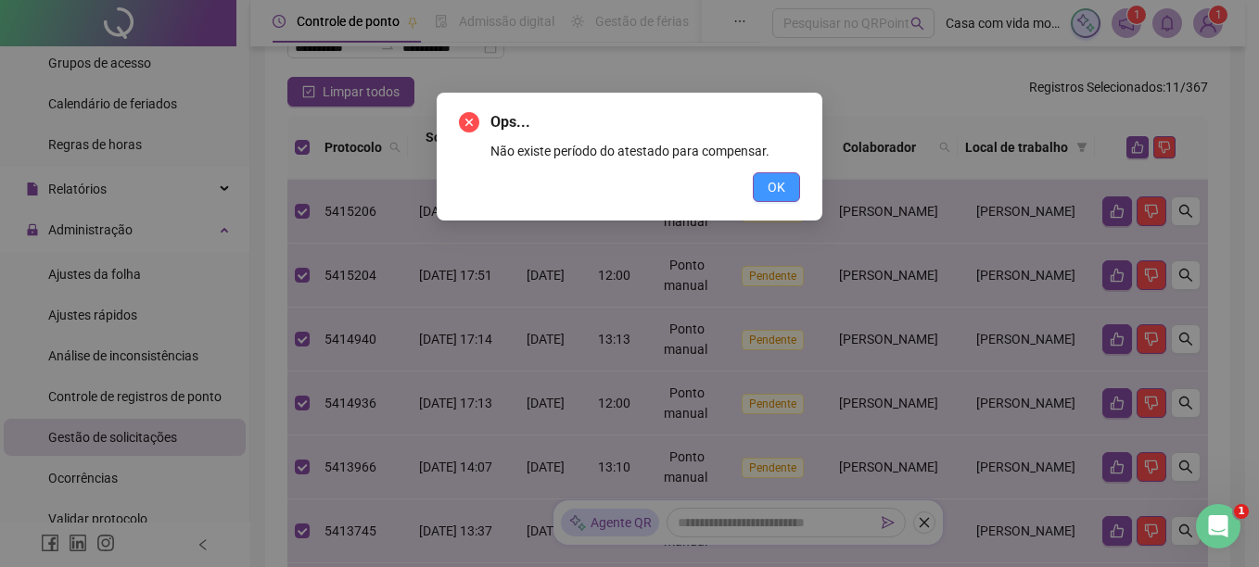
click at [772, 193] on span "OK" at bounding box center [777, 187] width 18 height 20
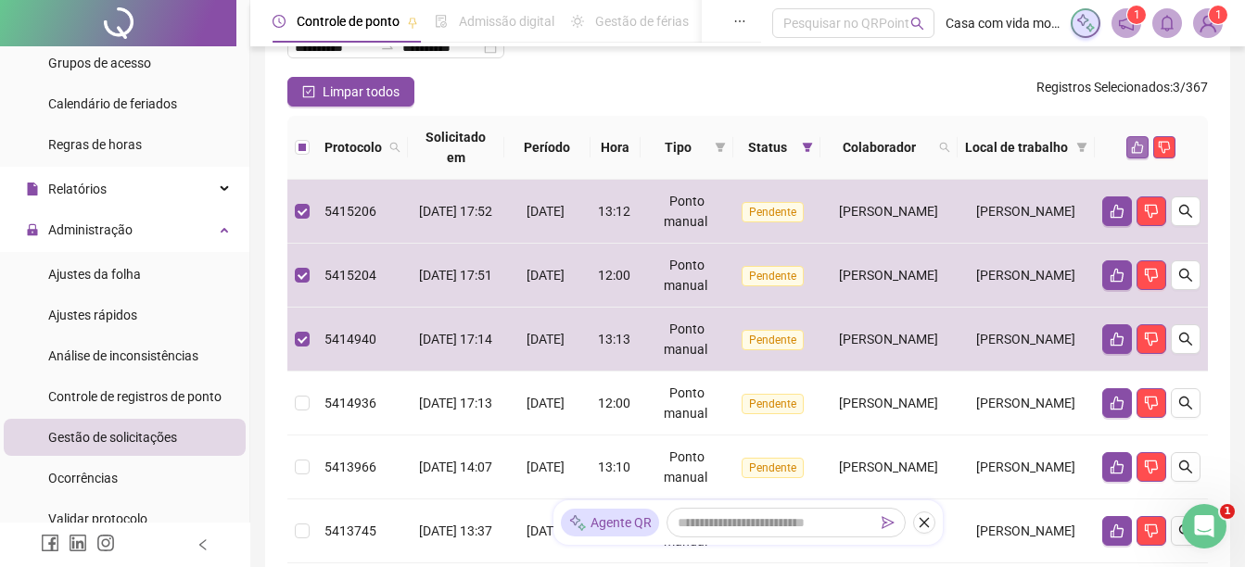
click at [1139, 149] on icon "like" at bounding box center [1137, 147] width 13 height 13
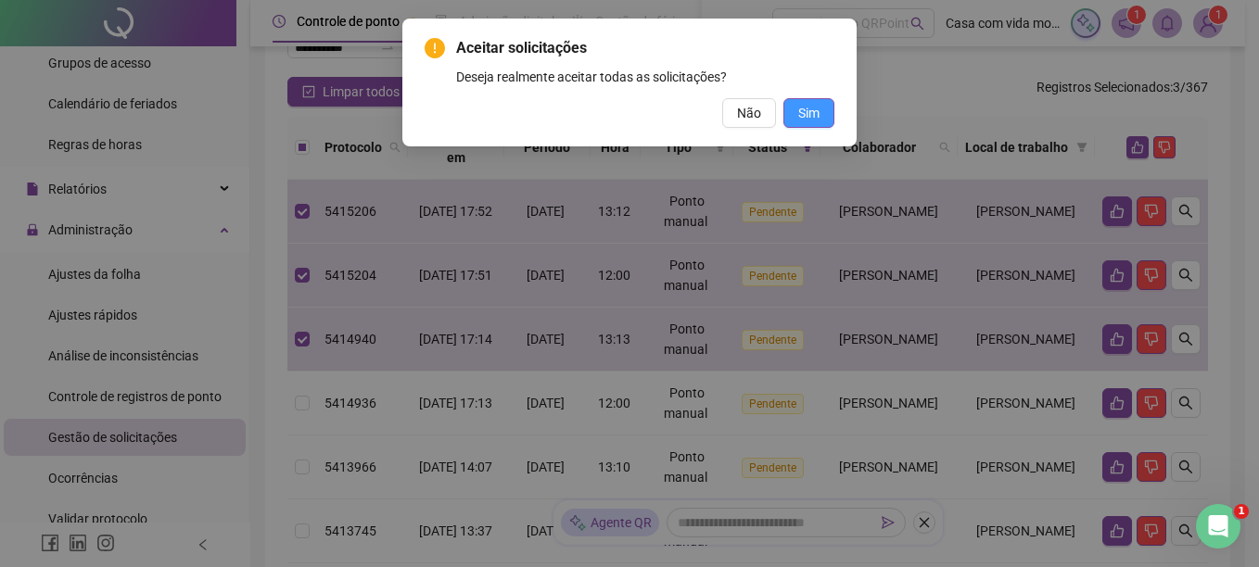
click at [801, 112] on span "Sim" at bounding box center [808, 113] width 21 height 20
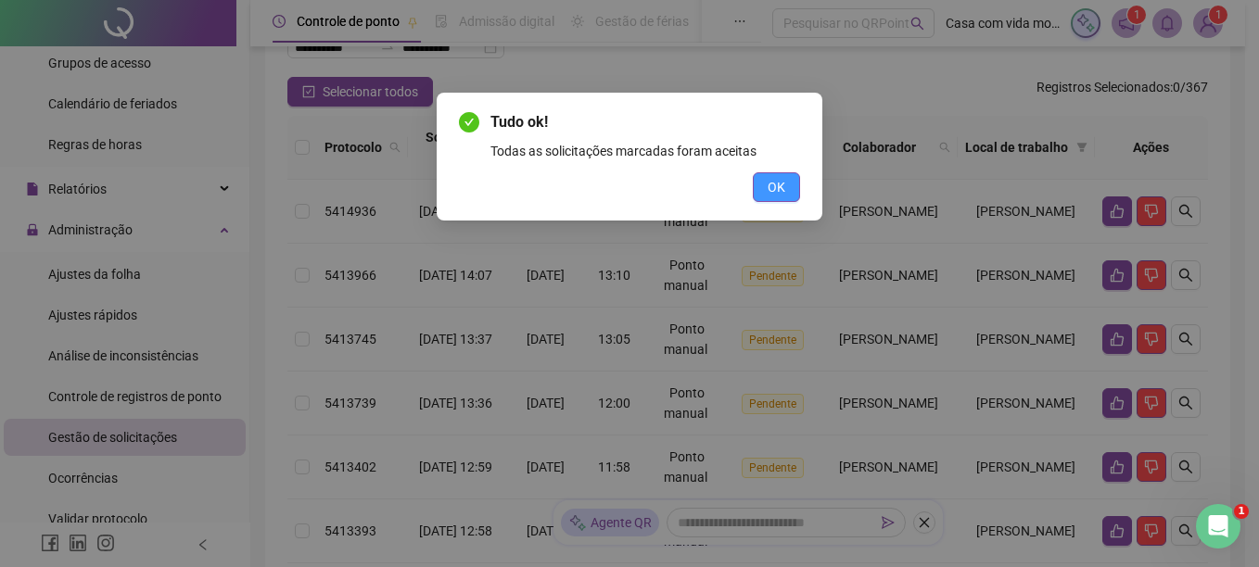
click at [772, 189] on span "OK" at bounding box center [777, 187] width 18 height 20
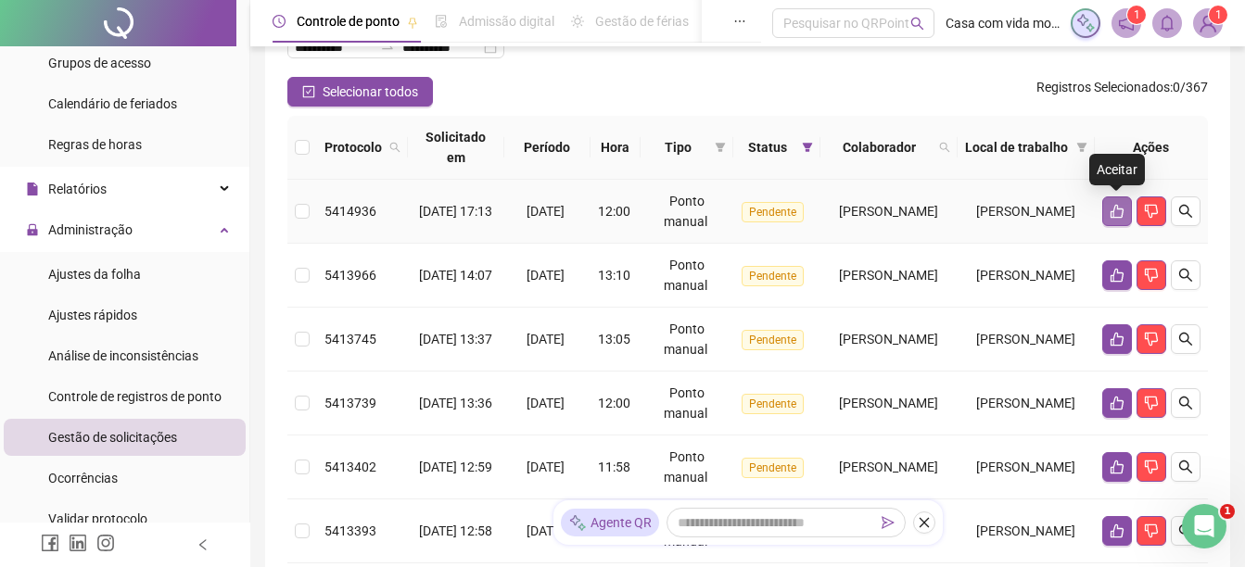
click at [1114, 216] on icon "like" at bounding box center [1117, 211] width 15 height 15
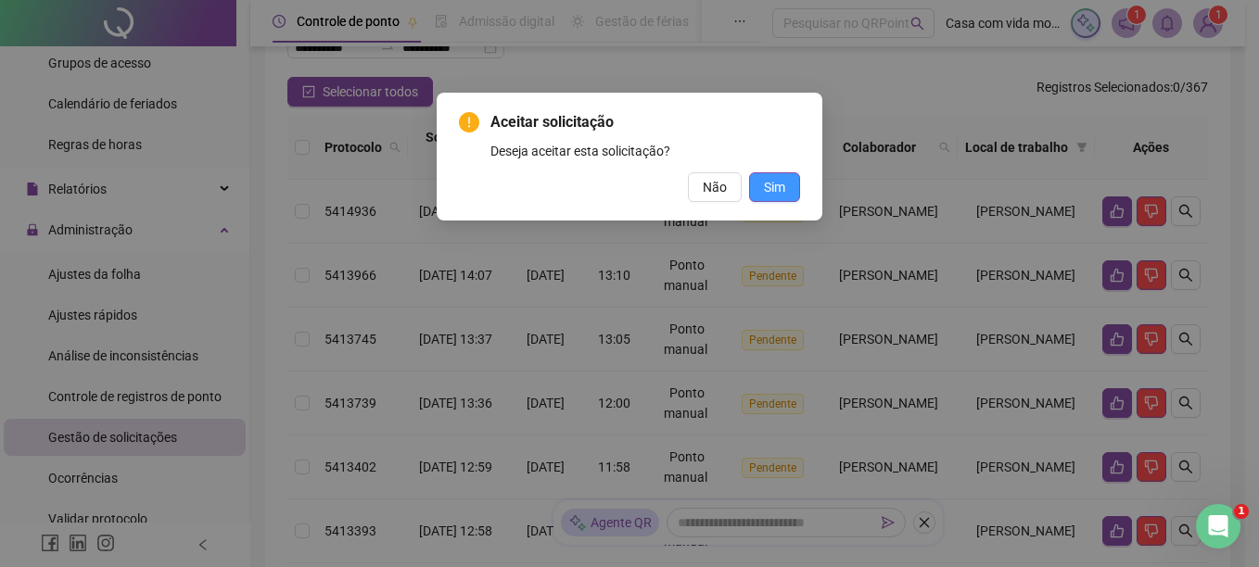
click at [771, 188] on span "Sim" at bounding box center [774, 187] width 21 height 20
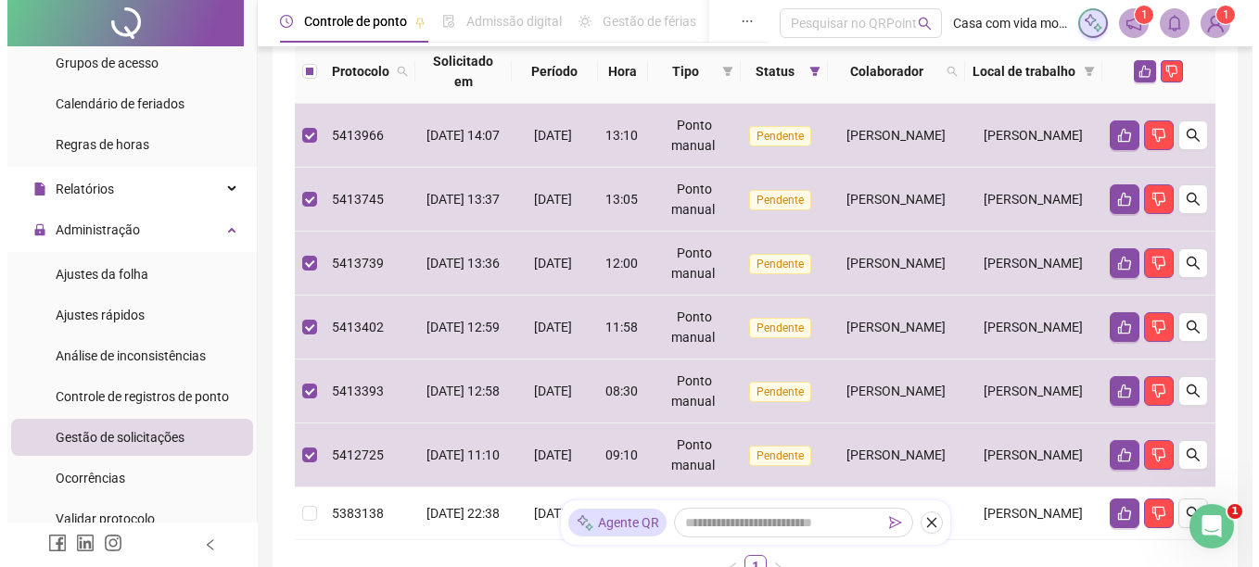
scroll to position [211, 0]
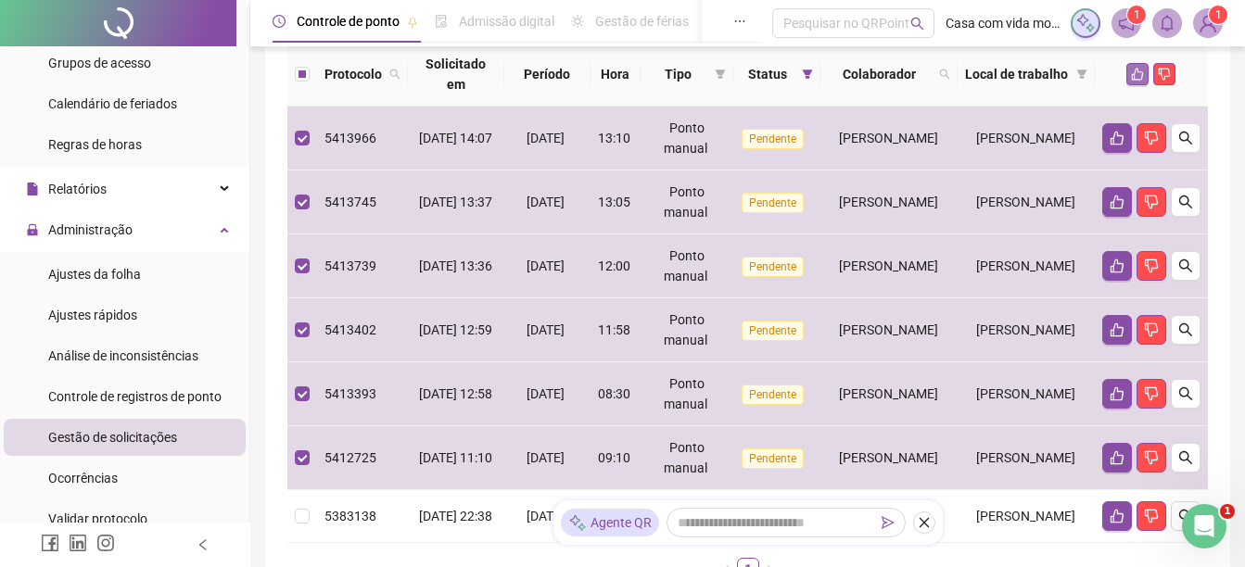
click at [1138, 77] on icon "like" at bounding box center [1137, 74] width 13 height 13
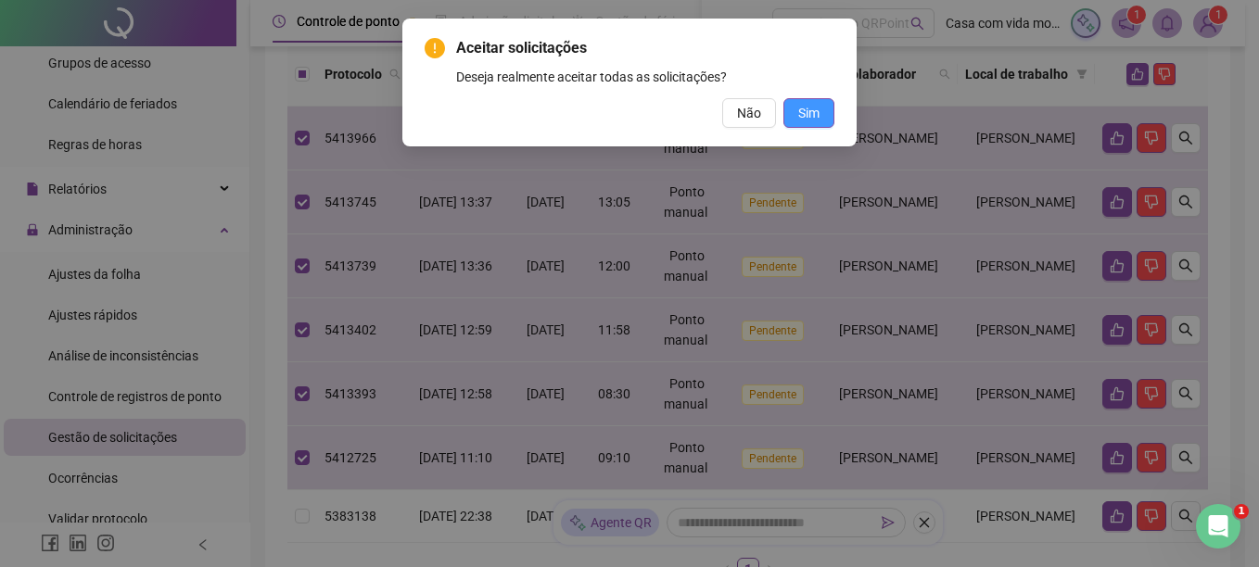
click at [826, 113] on button "Sim" at bounding box center [808, 113] width 51 height 30
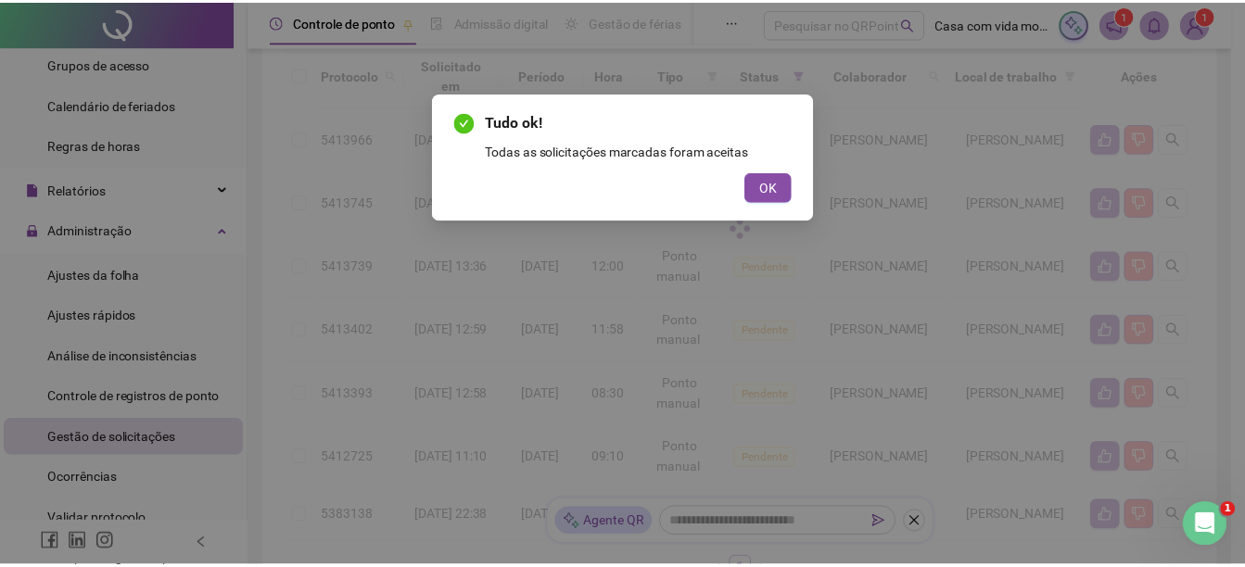
scroll to position [13, 0]
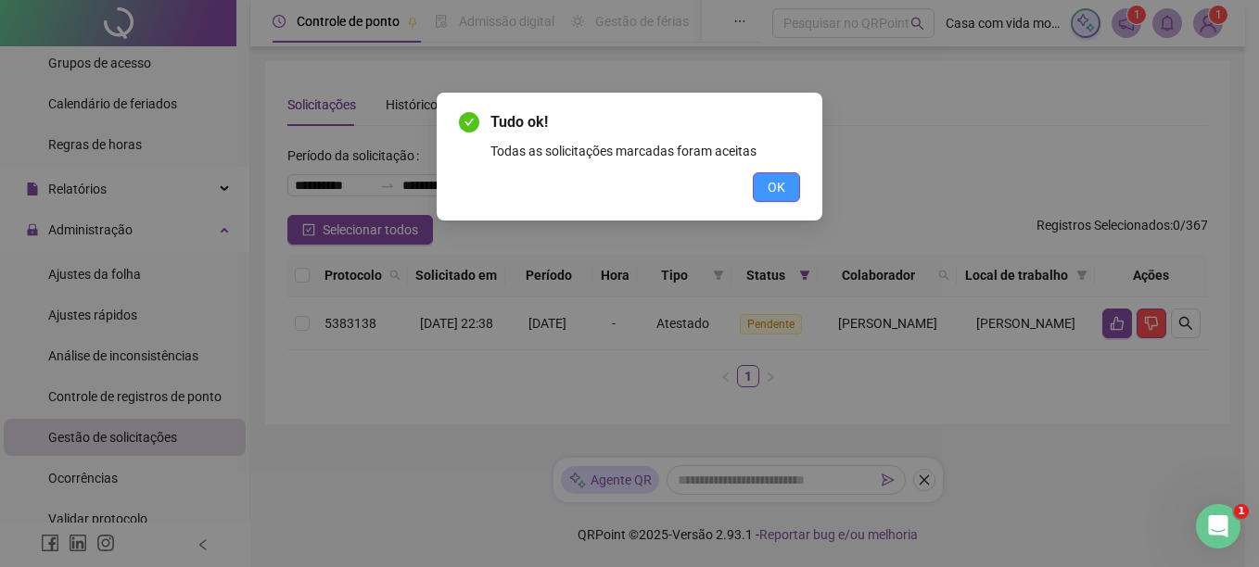
click at [779, 190] on span "OK" at bounding box center [777, 187] width 18 height 20
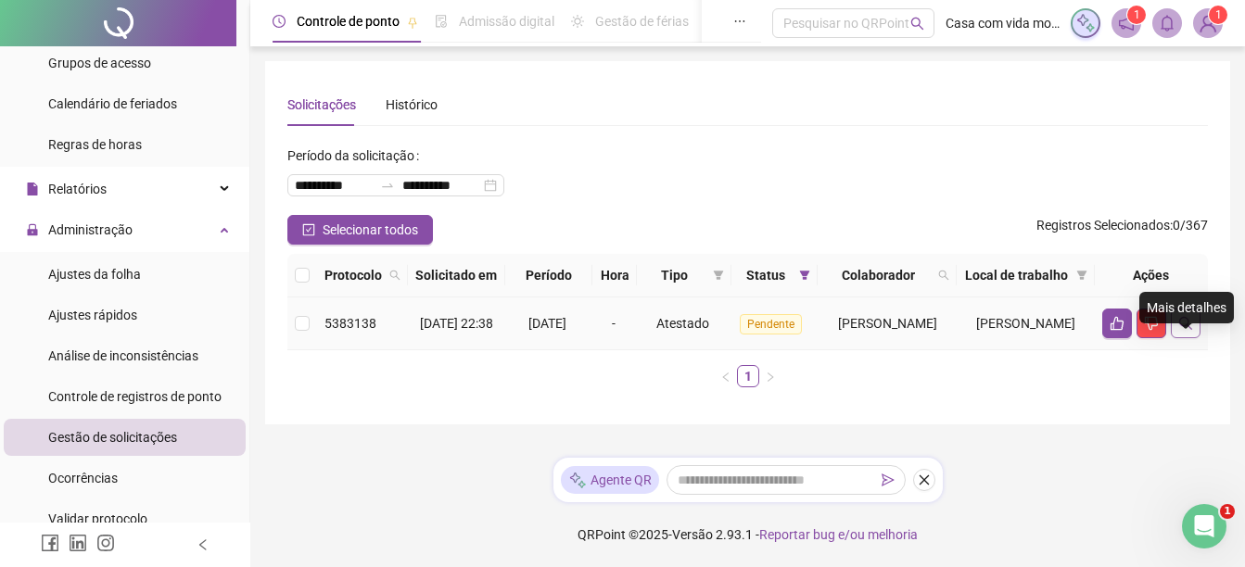
click at [1192, 331] on icon "search" at bounding box center [1185, 323] width 15 height 15
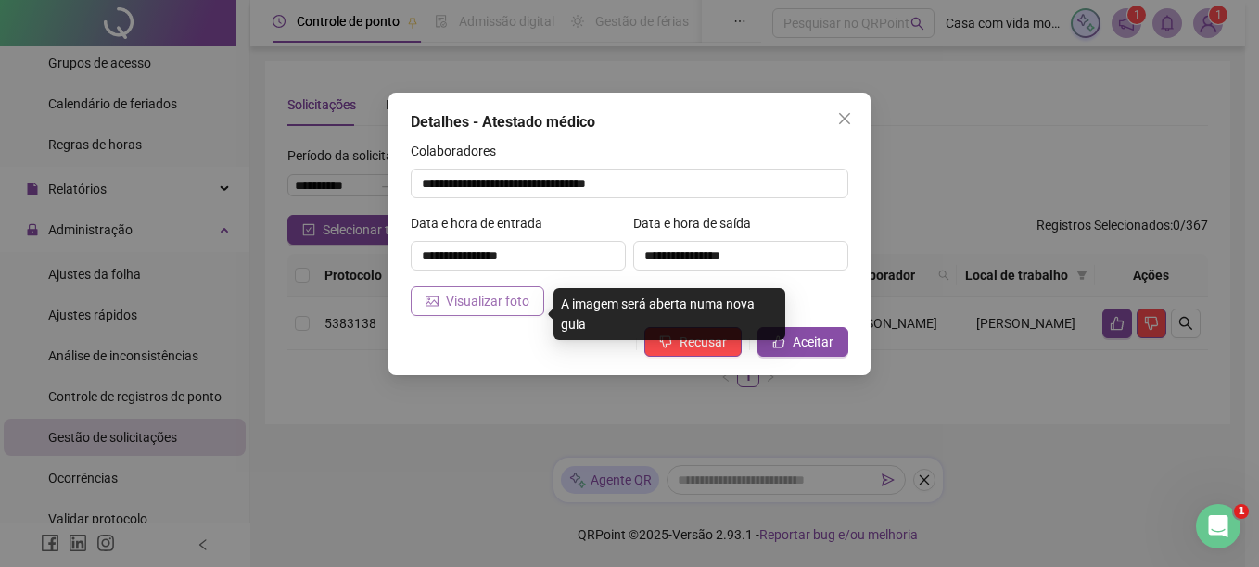
click at [477, 302] on span "Visualizar foto" at bounding box center [487, 301] width 83 height 20
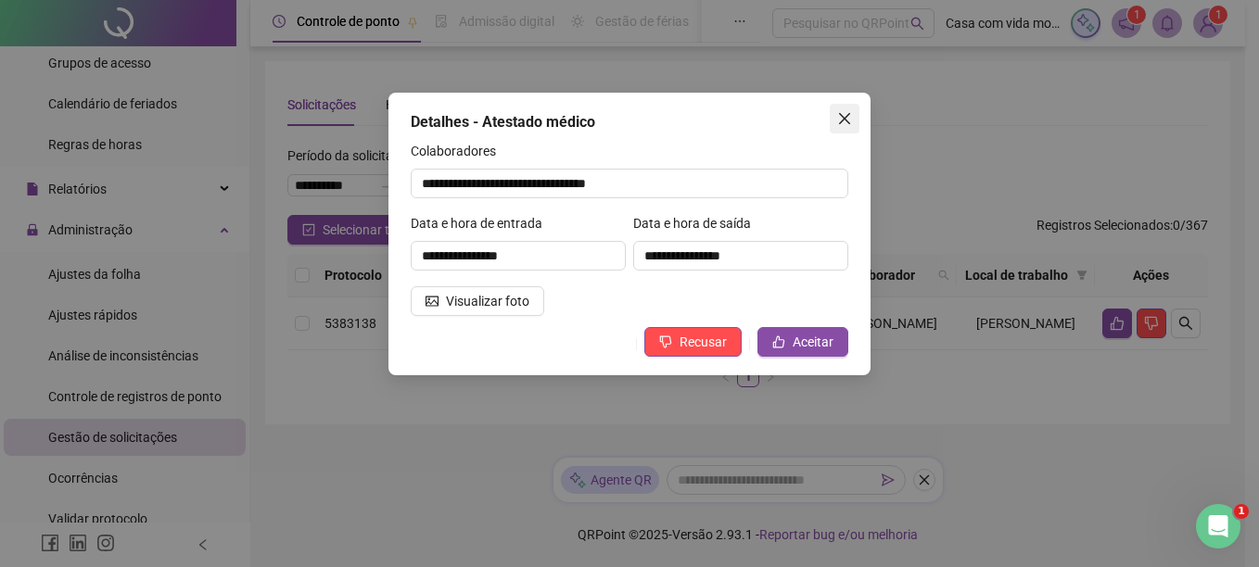
click at [848, 123] on icon "close" at bounding box center [844, 118] width 11 height 11
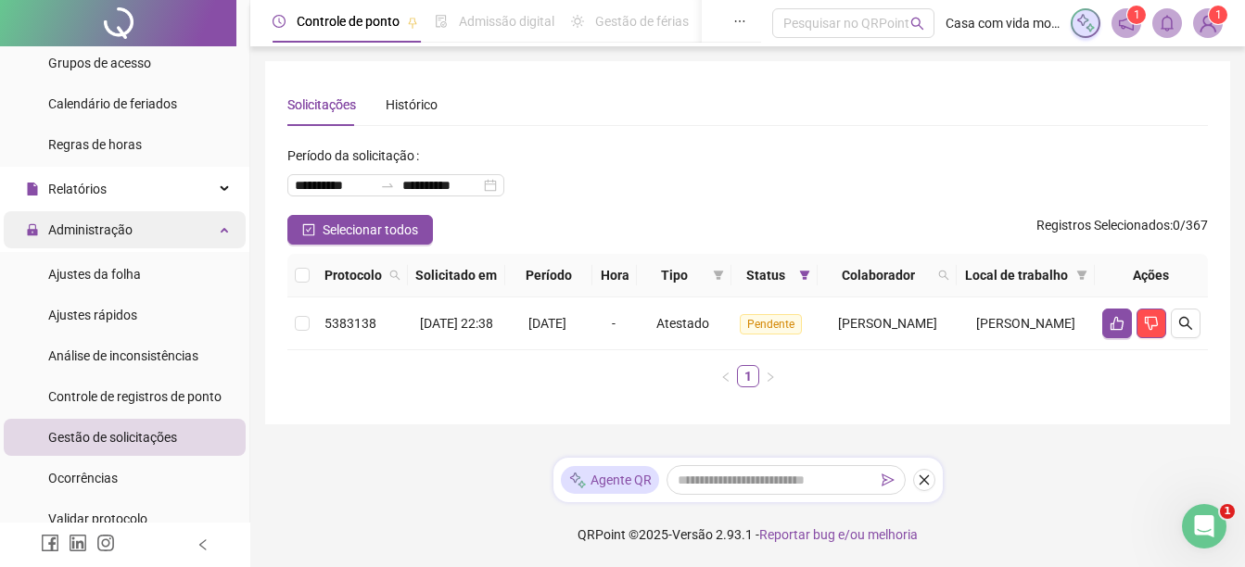
click at [97, 228] on span "Administração" at bounding box center [90, 229] width 84 height 15
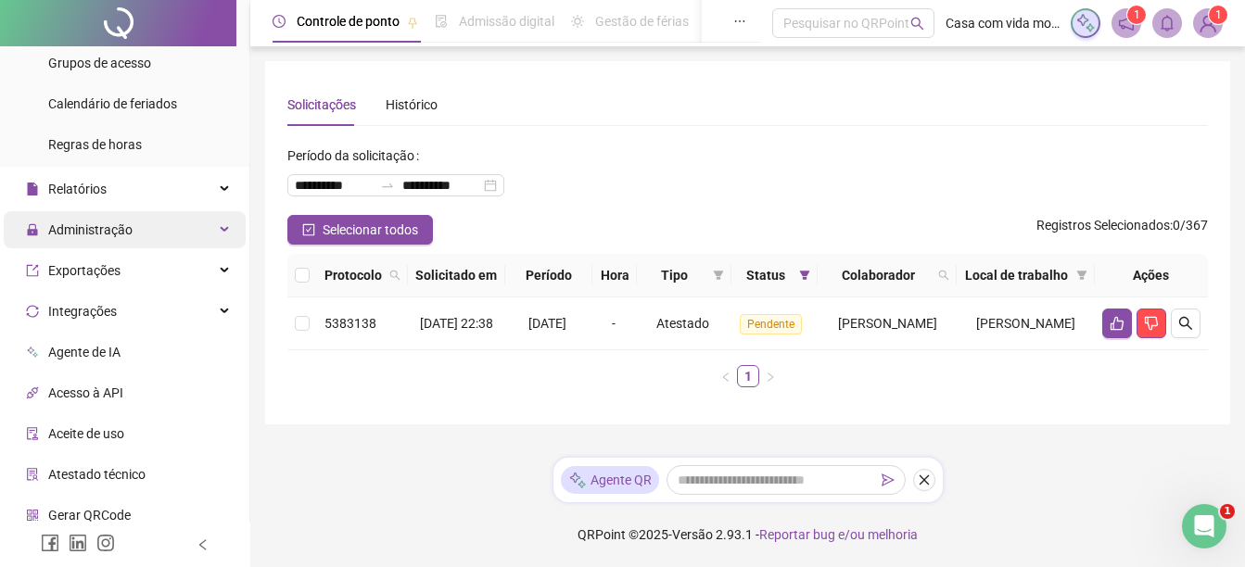
click at [109, 230] on span "Administração" at bounding box center [90, 229] width 84 height 15
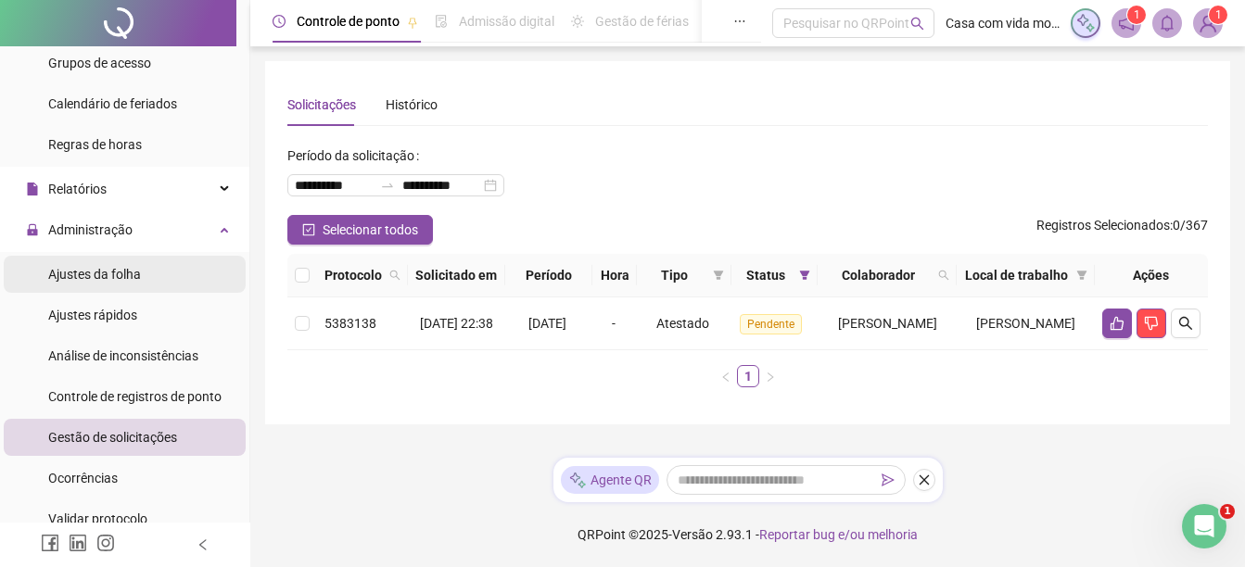
click at [107, 277] on span "Ajustes da folha" at bounding box center [94, 274] width 93 height 15
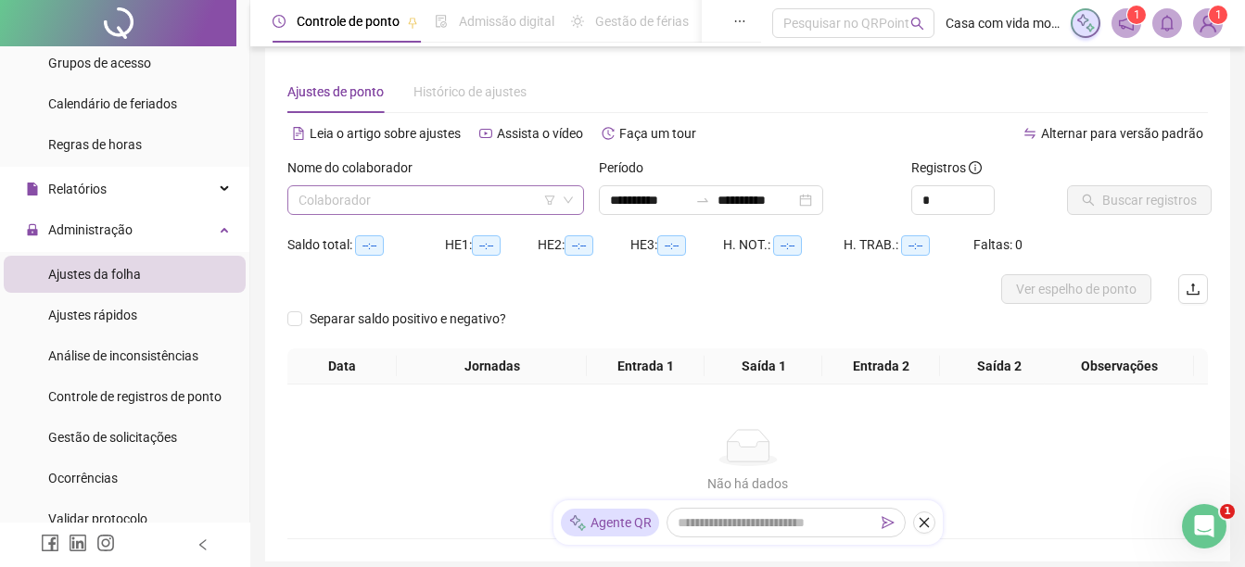
click at [369, 205] on input "search" at bounding box center [428, 200] width 258 height 28
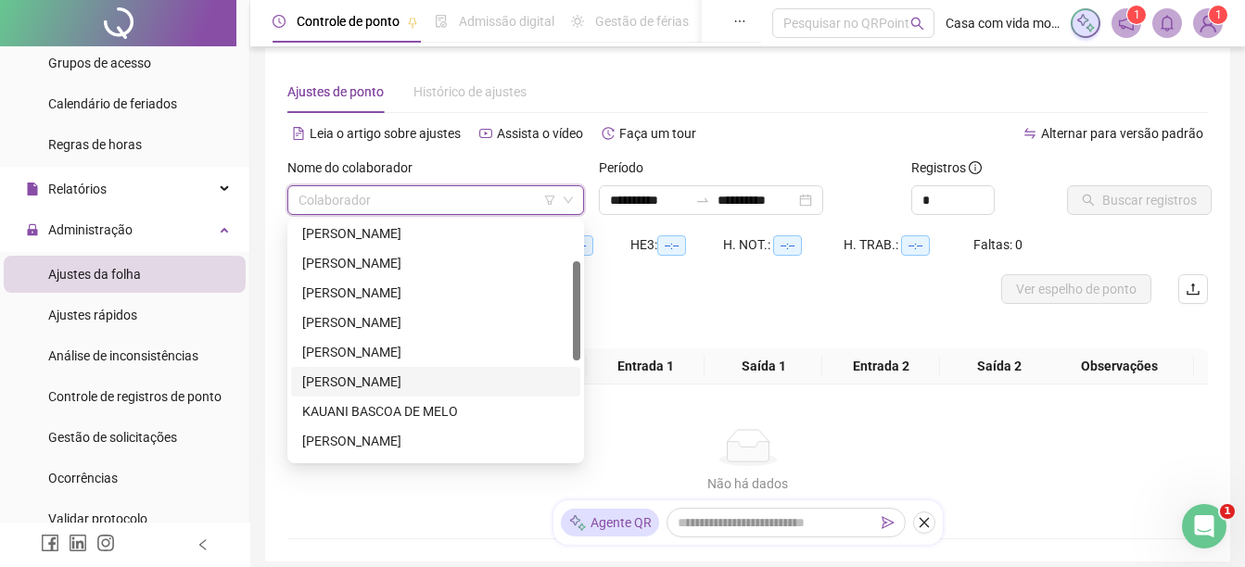
scroll to position [185, 0]
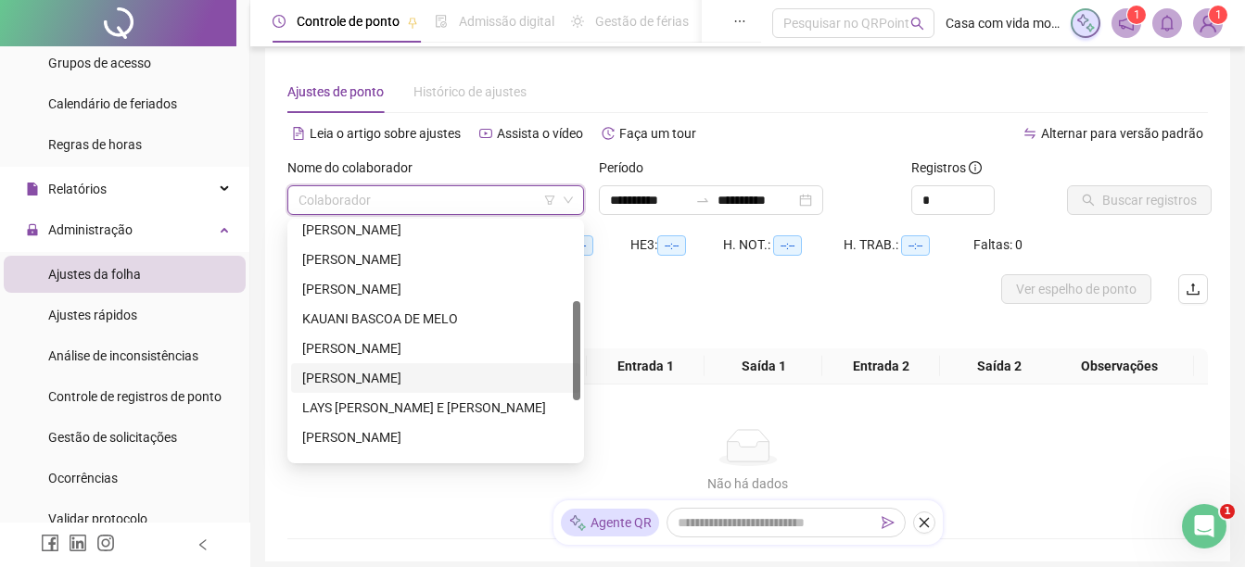
click at [357, 380] on div "[PERSON_NAME]" at bounding box center [435, 378] width 267 height 20
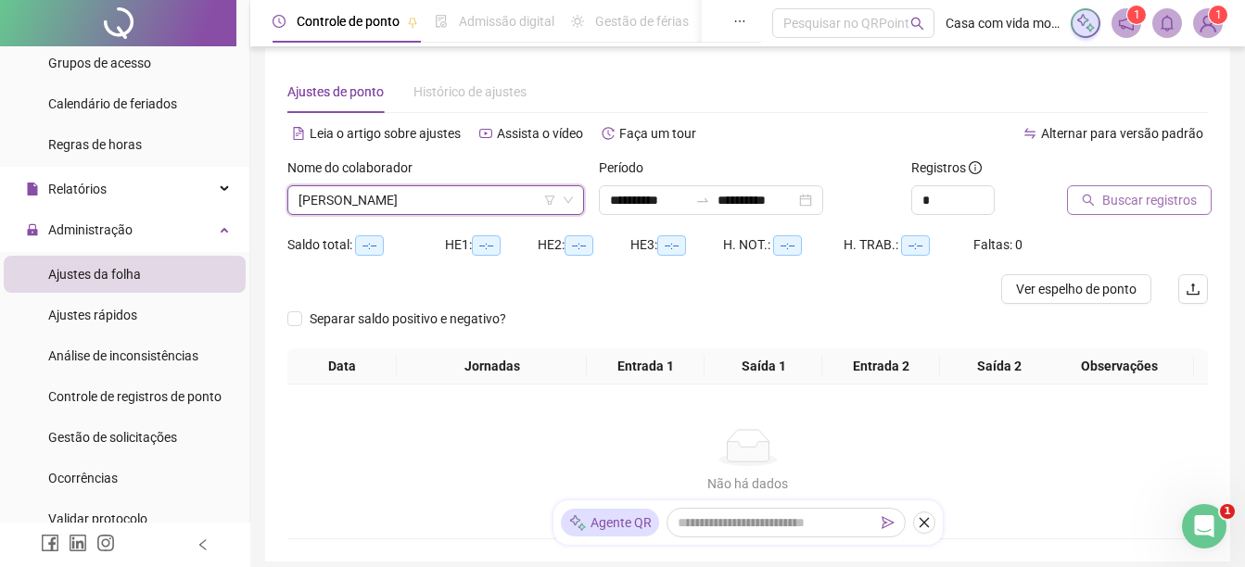
click at [1124, 198] on span "Buscar registros" at bounding box center [1149, 200] width 95 height 20
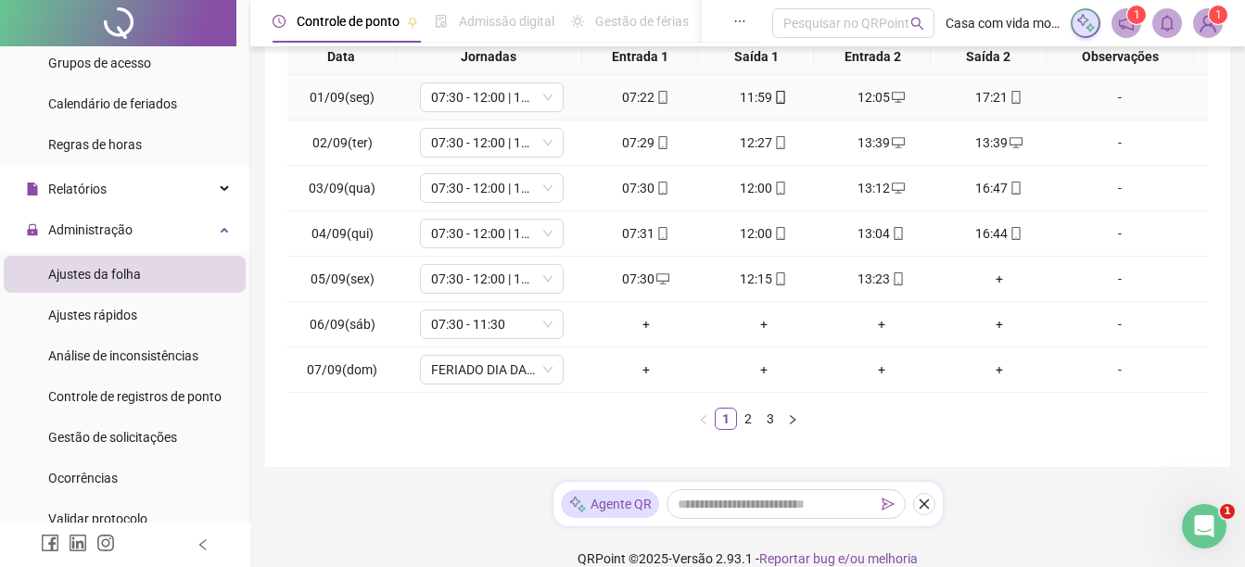
scroll to position [362, 0]
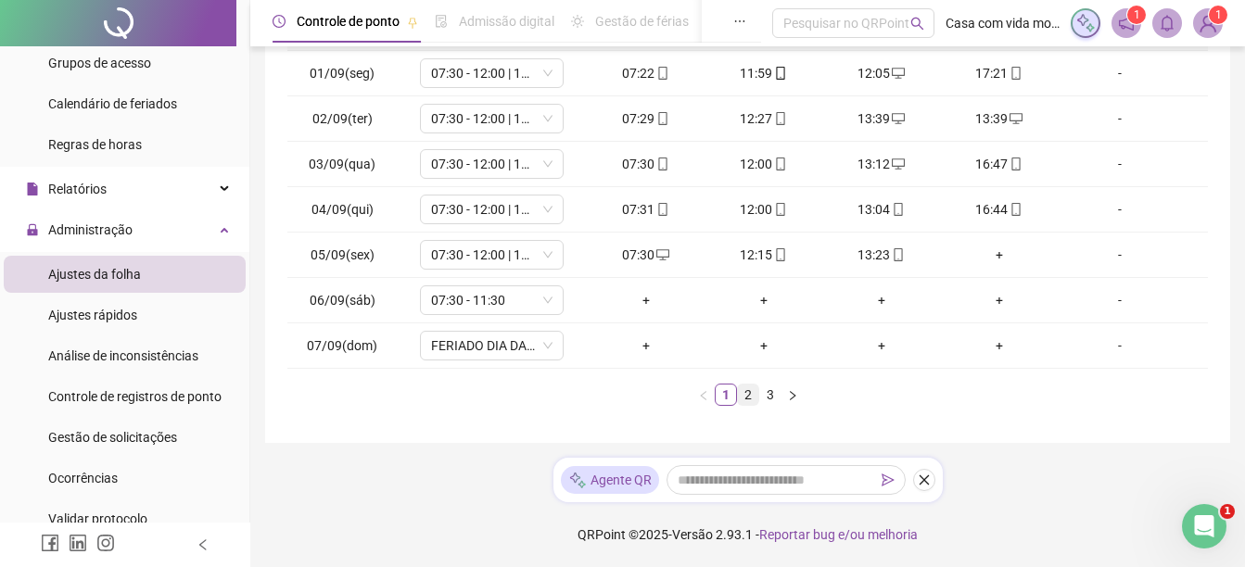
click at [748, 398] on link "2" at bounding box center [748, 395] width 20 height 20
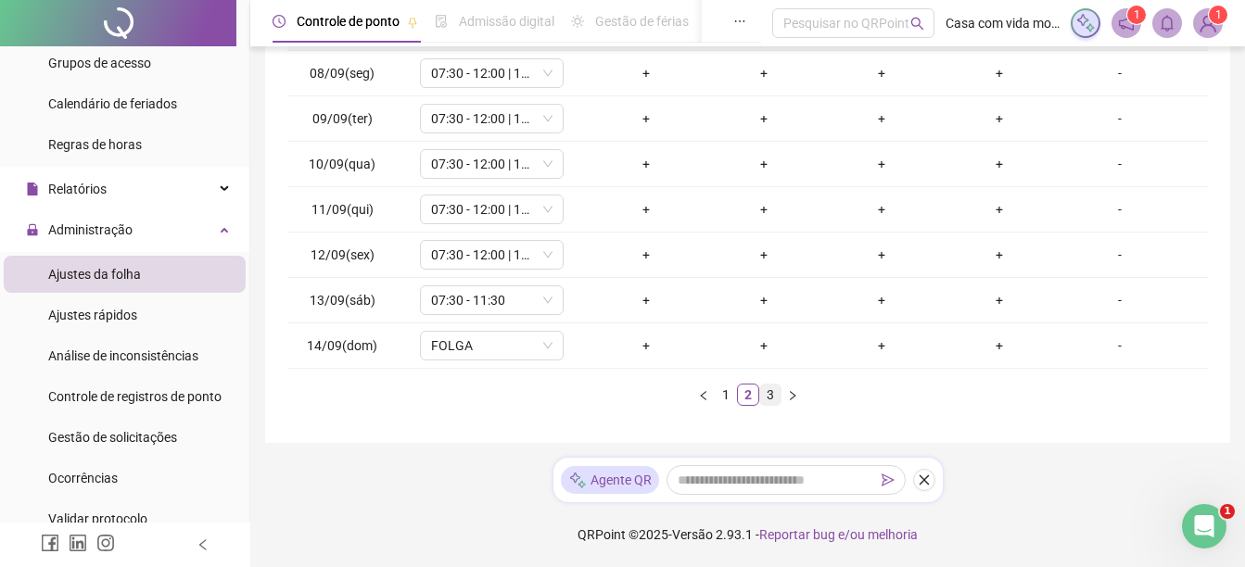
click at [769, 397] on link "3" at bounding box center [770, 395] width 20 height 20
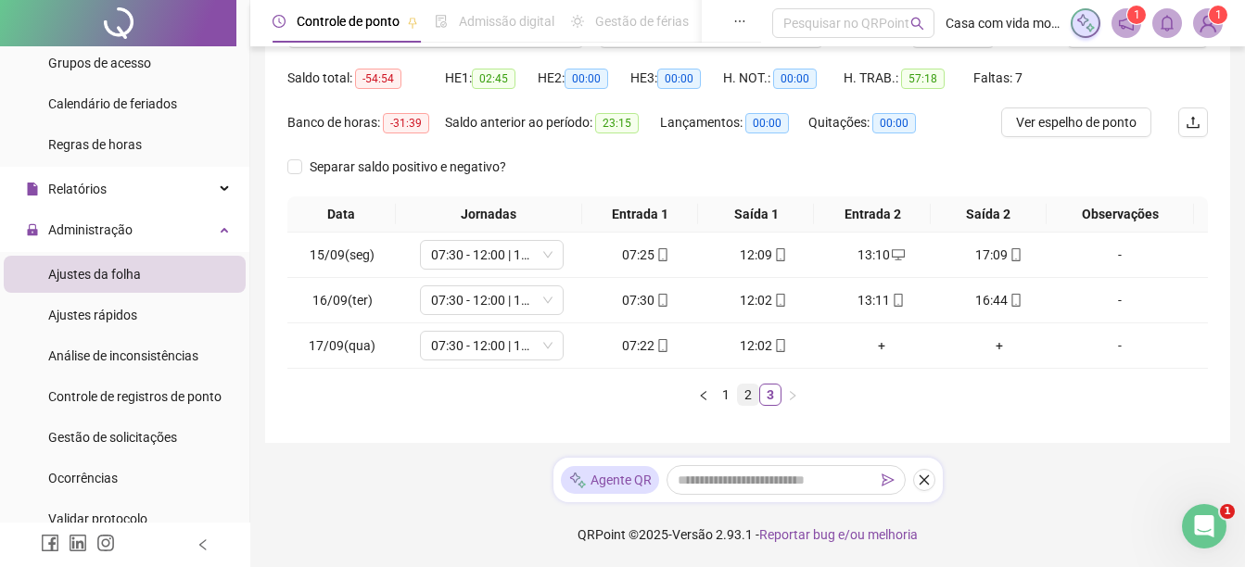
click at [751, 396] on link "2" at bounding box center [748, 395] width 20 height 20
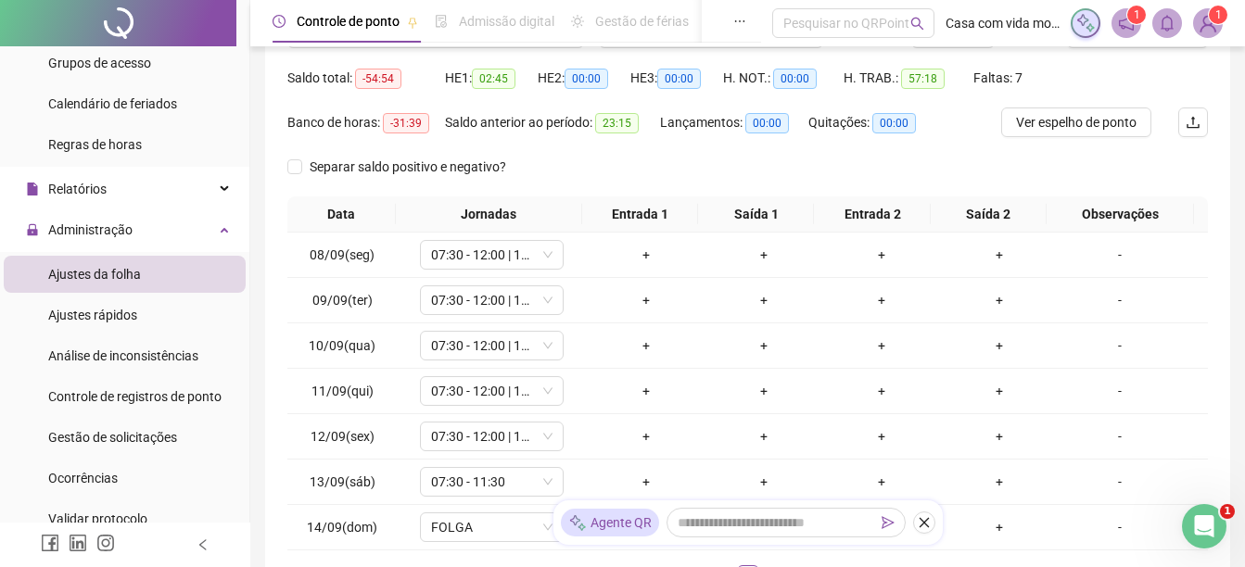
click at [273, 540] on div "**********" at bounding box center [747, 253] width 965 height 744
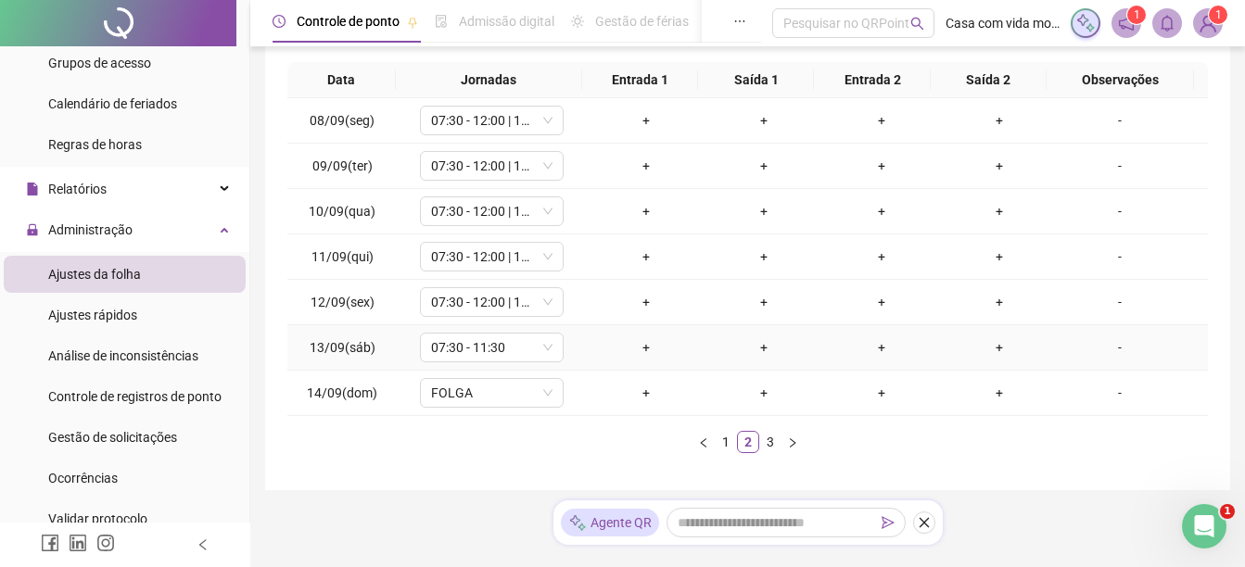
scroll to position [362, 0]
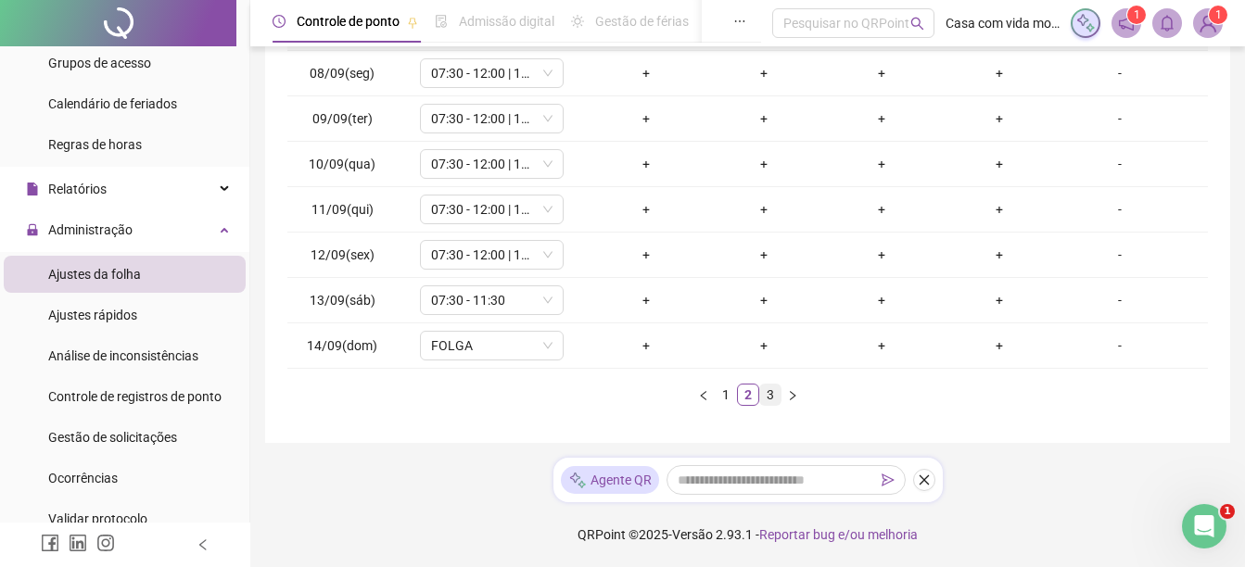
click at [769, 393] on link "3" at bounding box center [770, 395] width 20 height 20
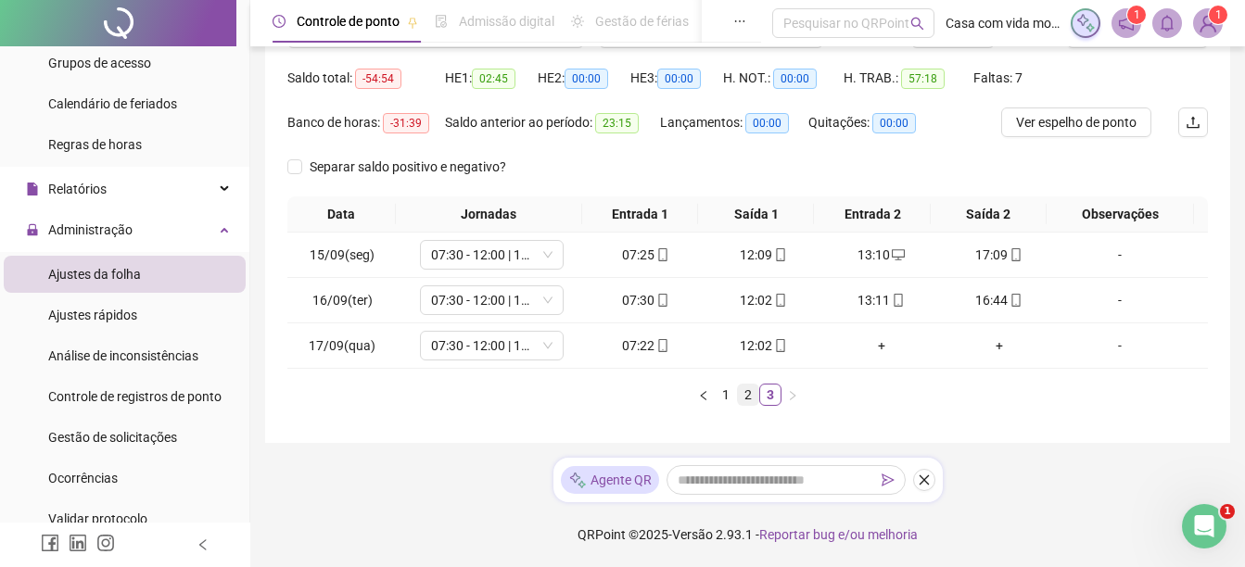
click at [744, 394] on link "2" at bounding box center [748, 395] width 20 height 20
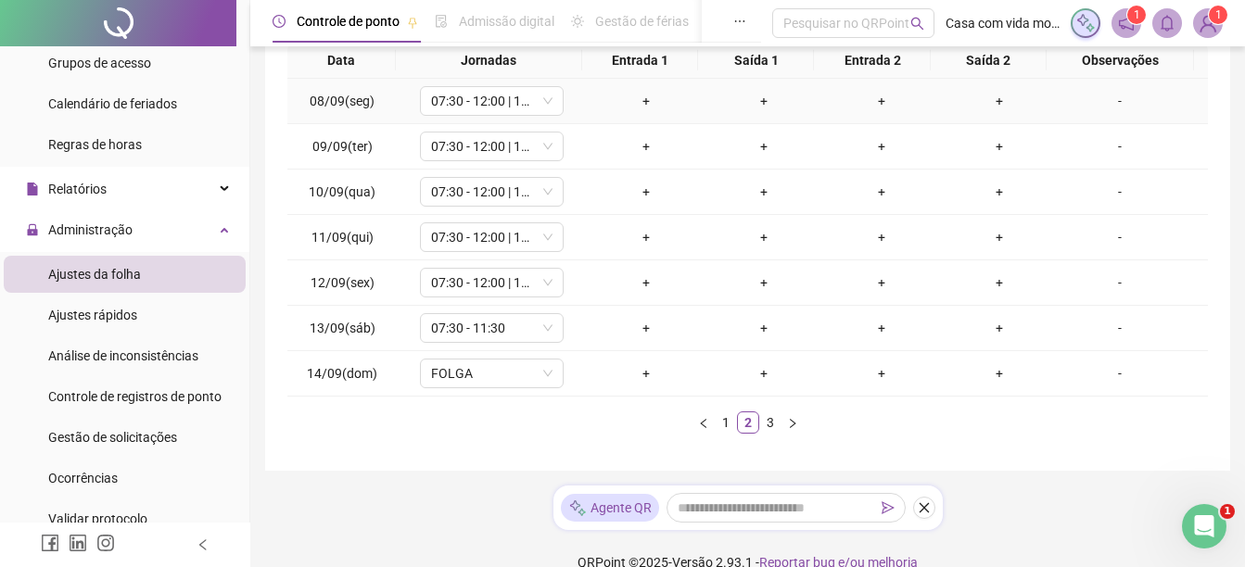
scroll to position [362, 0]
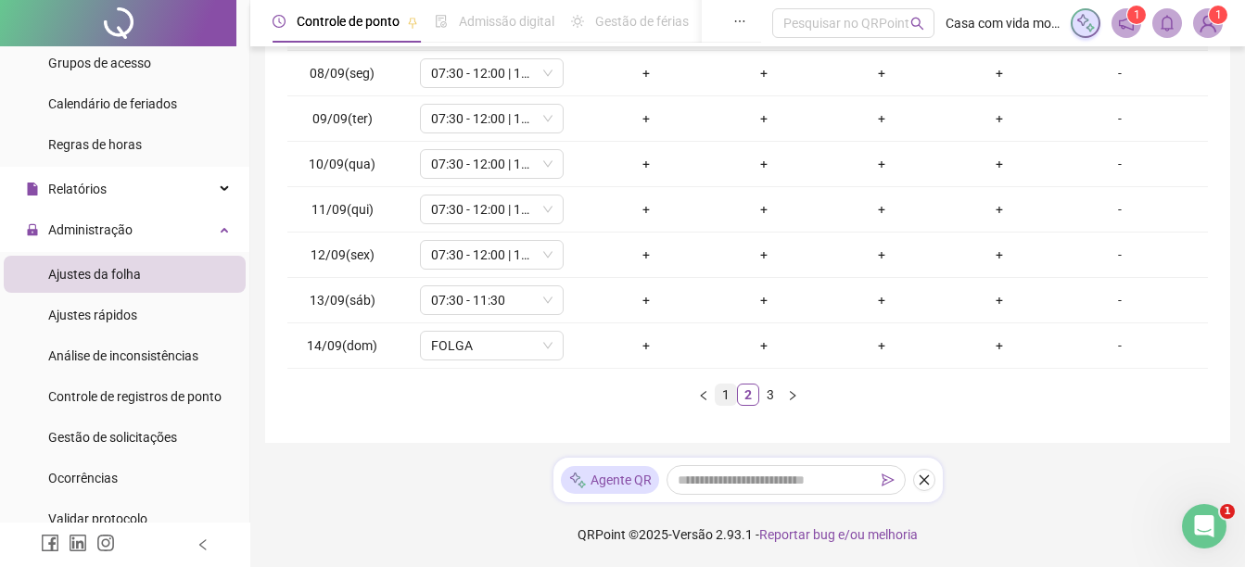
click at [728, 395] on link "1" at bounding box center [726, 395] width 20 height 20
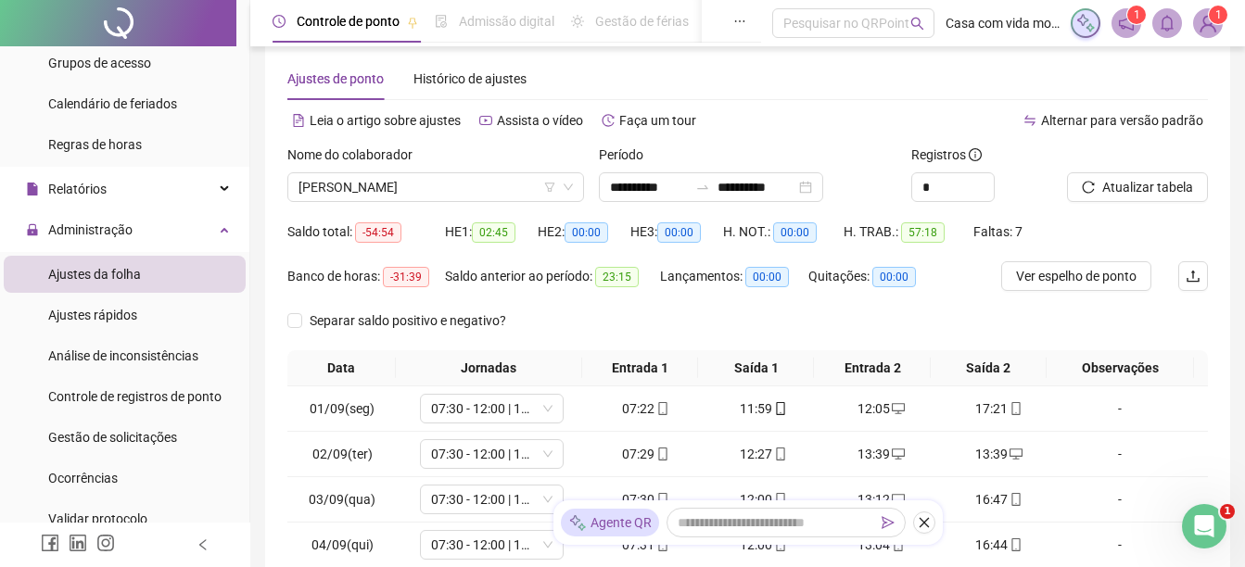
scroll to position [0, 0]
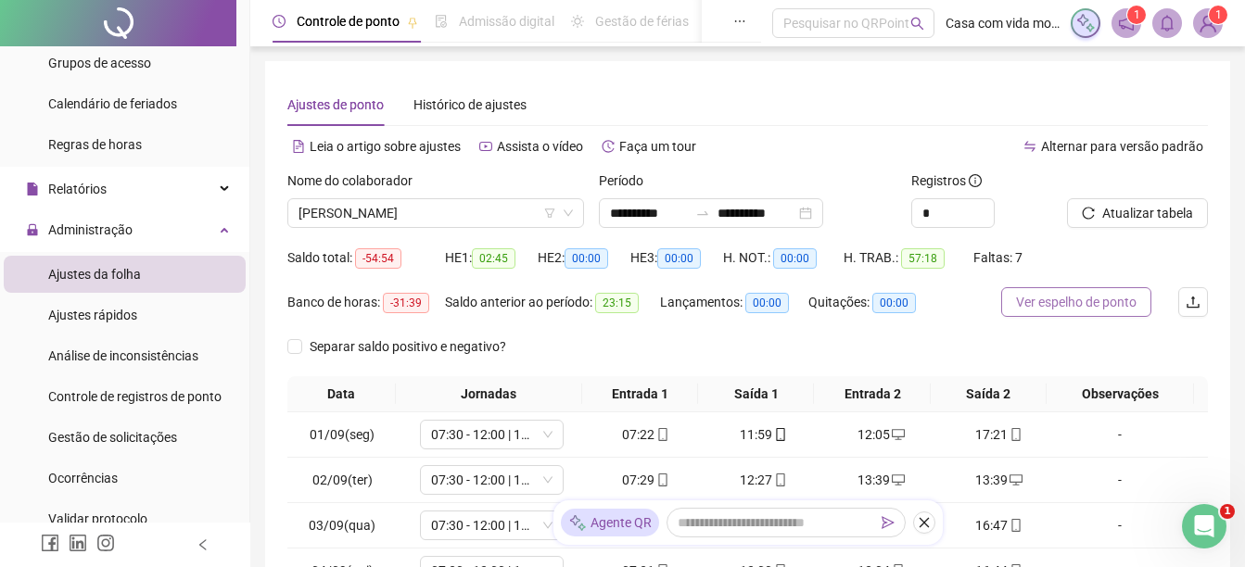
click at [1068, 303] on span "Ver espelho de ponto" at bounding box center [1076, 302] width 121 height 20
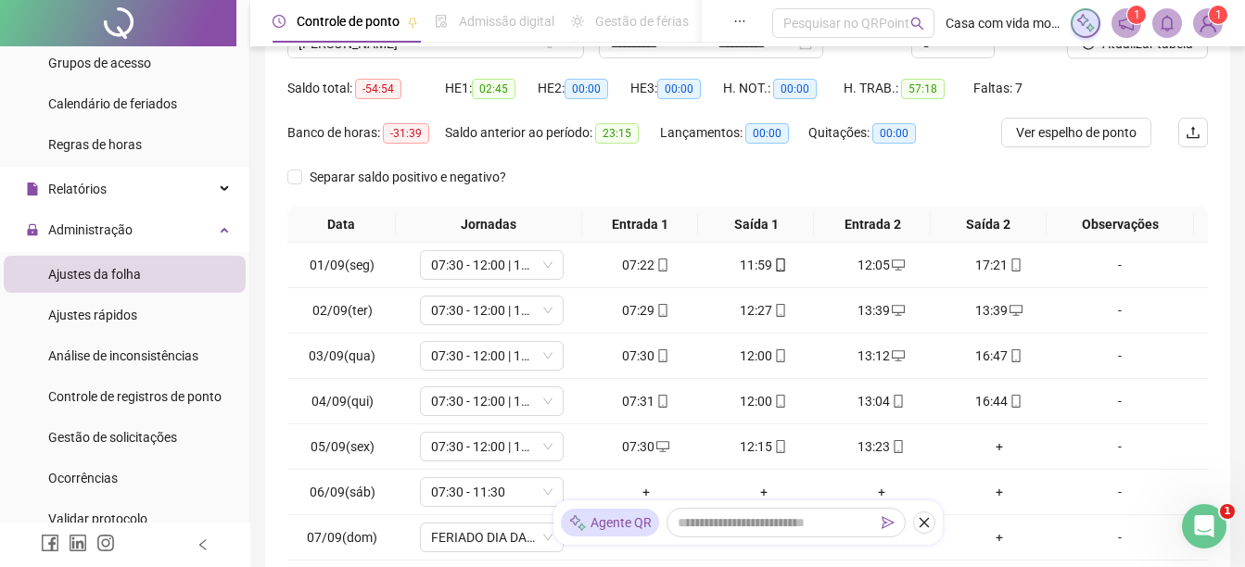
scroll to position [185, 0]
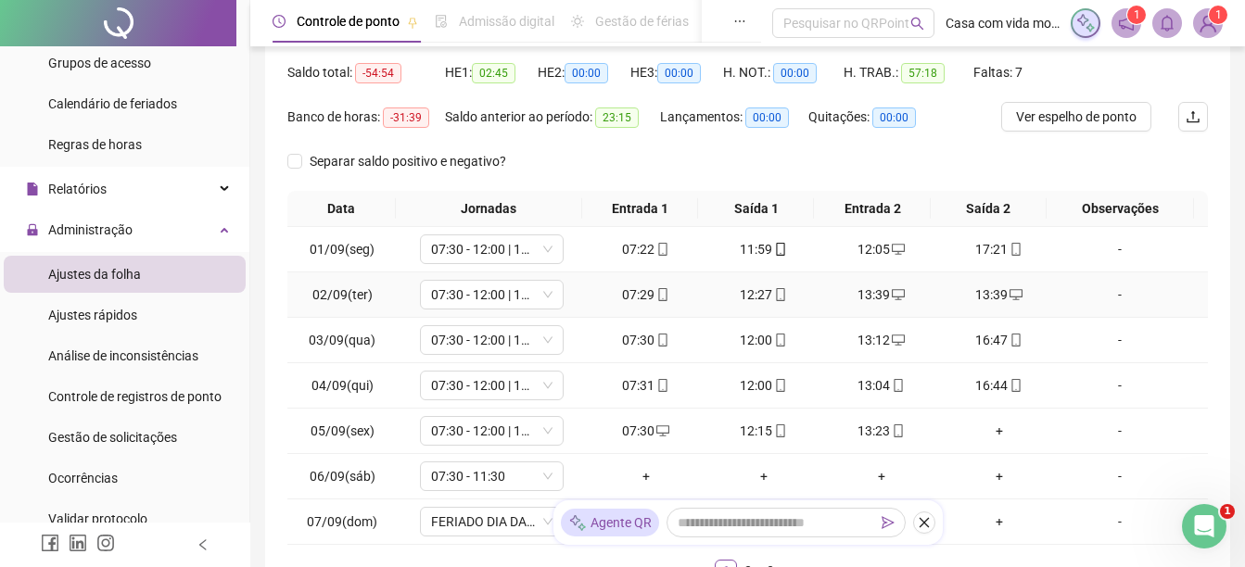
click at [987, 294] on div "13:39" at bounding box center [998, 295] width 103 height 20
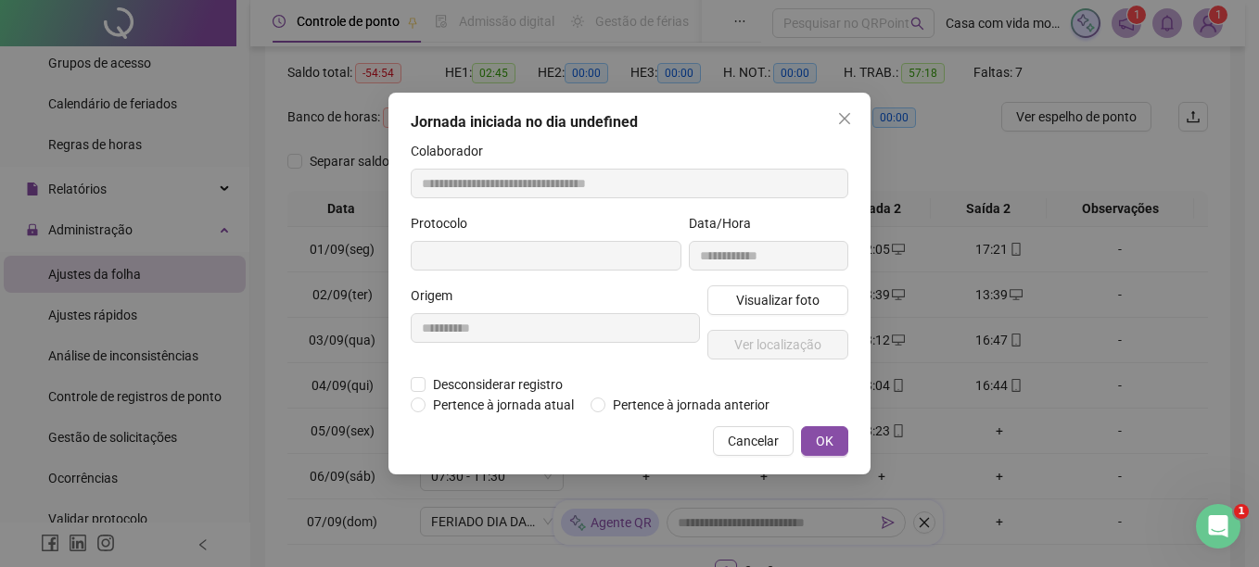
type input "**********"
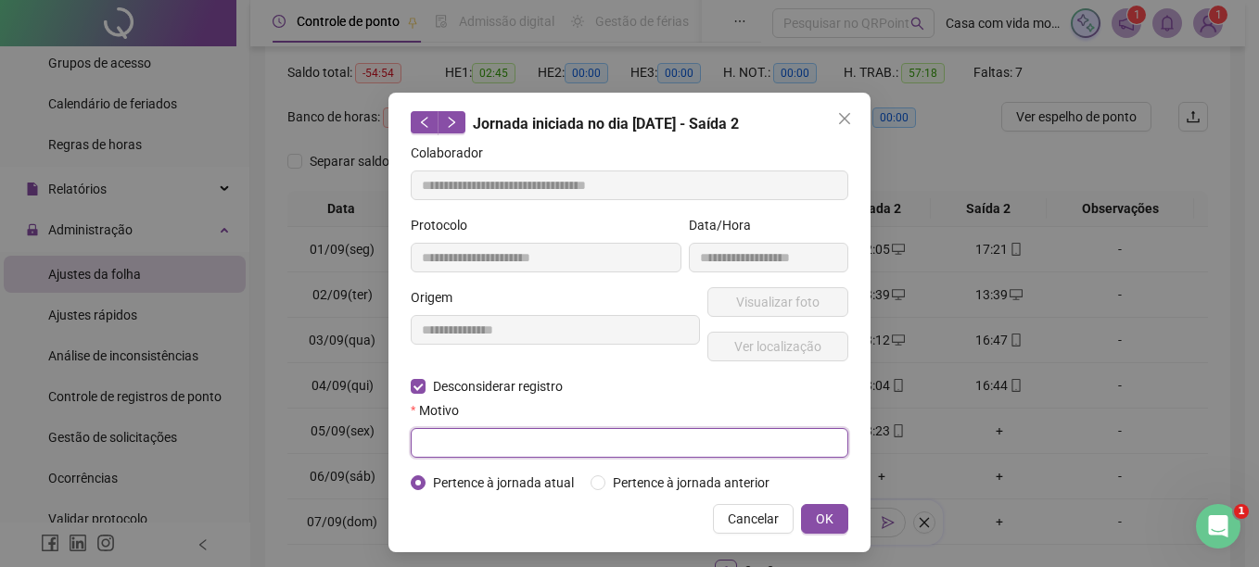
click at [573, 446] on input "text" at bounding box center [630, 443] width 438 height 30
type input "*********"
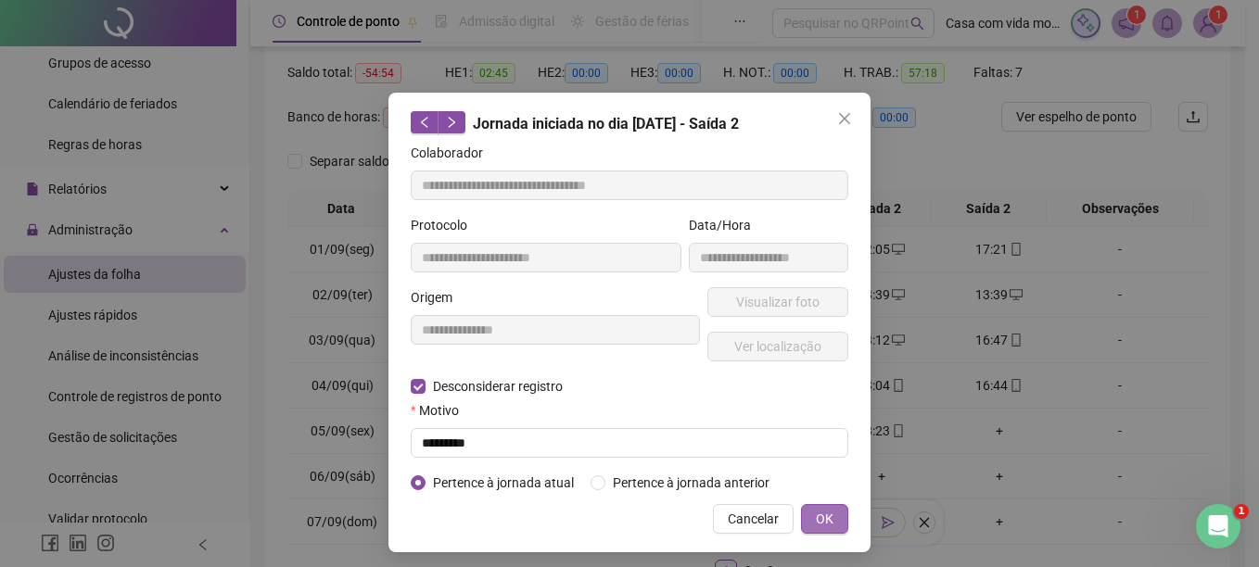
click at [829, 515] on button "OK" at bounding box center [824, 519] width 47 height 30
click at [816, 509] on span "OK" at bounding box center [825, 519] width 18 height 20
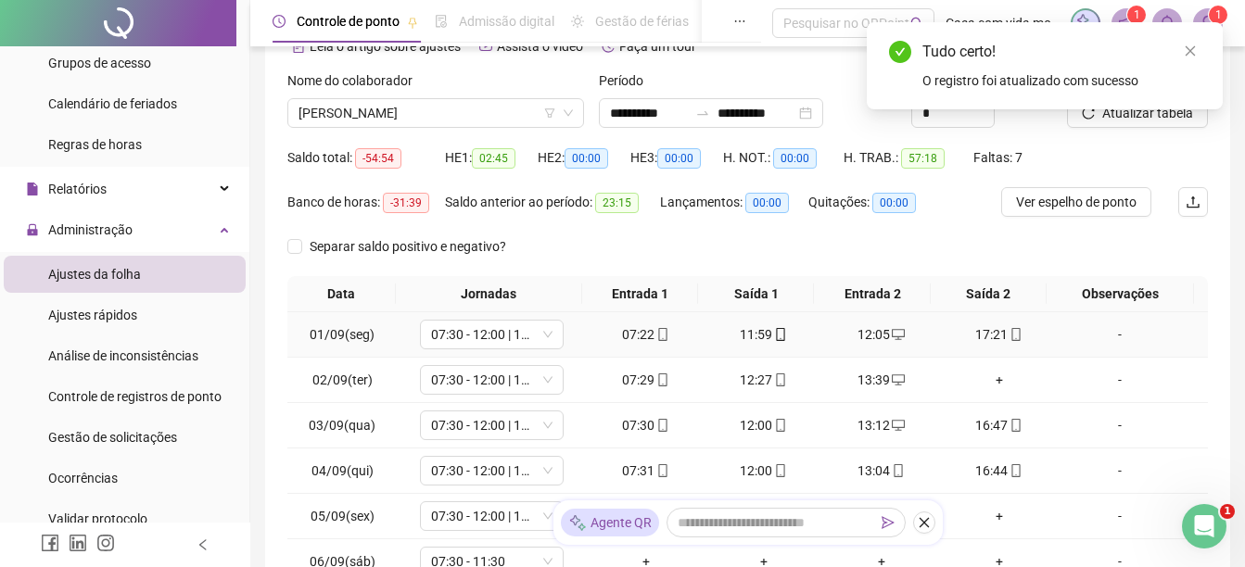
scroll to position [0, 0]
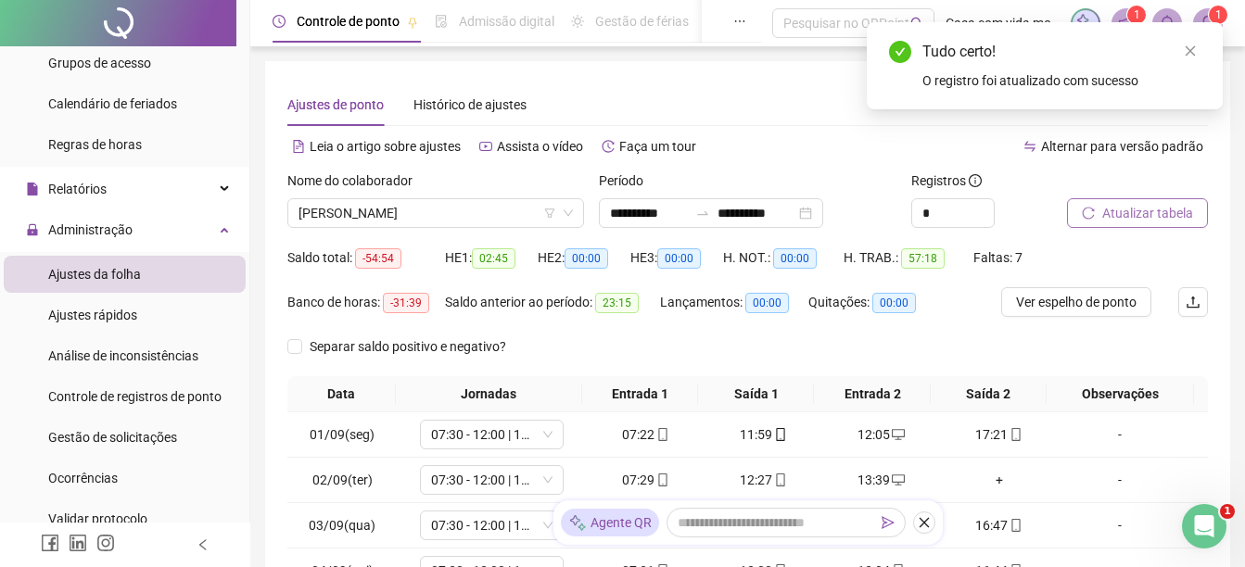
click at [1100, 210] on button "Atualizar tabela" at bounding box center [1137, 213] width 141 height 30
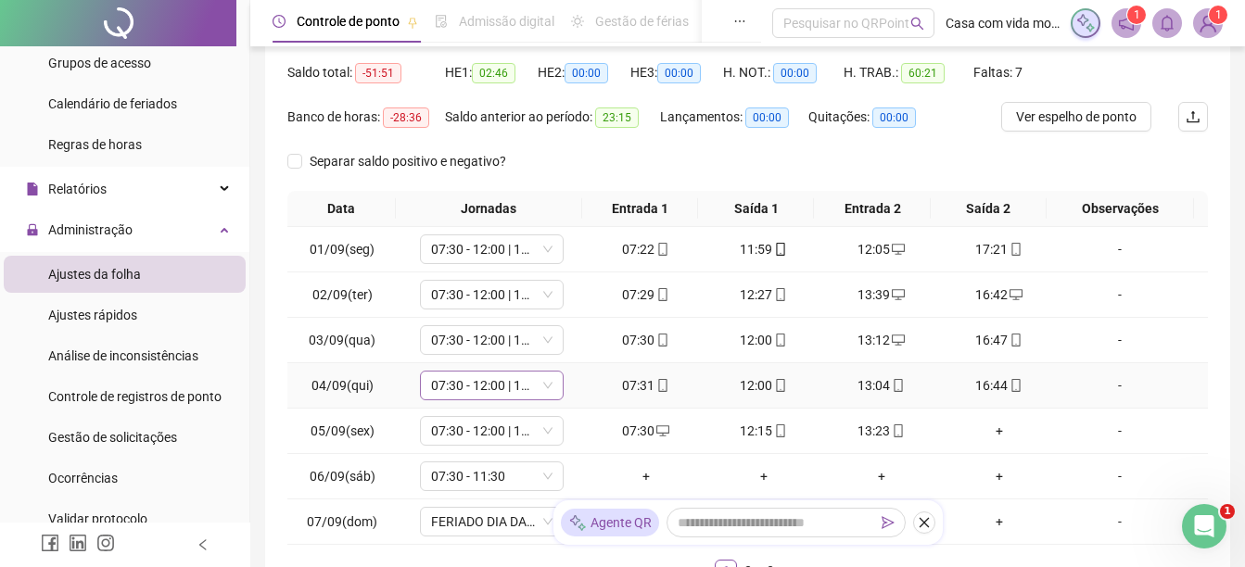
scroll to position [278, 0]
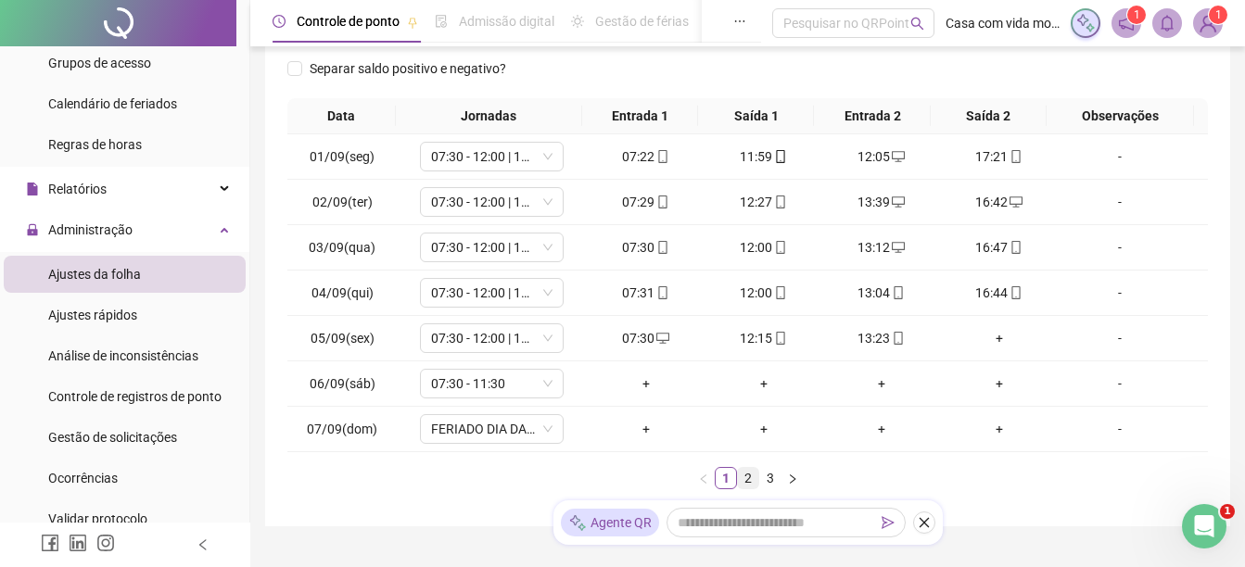
click at [743, 475] on link "2" at bounding box center [748, 478] width 20 height 20
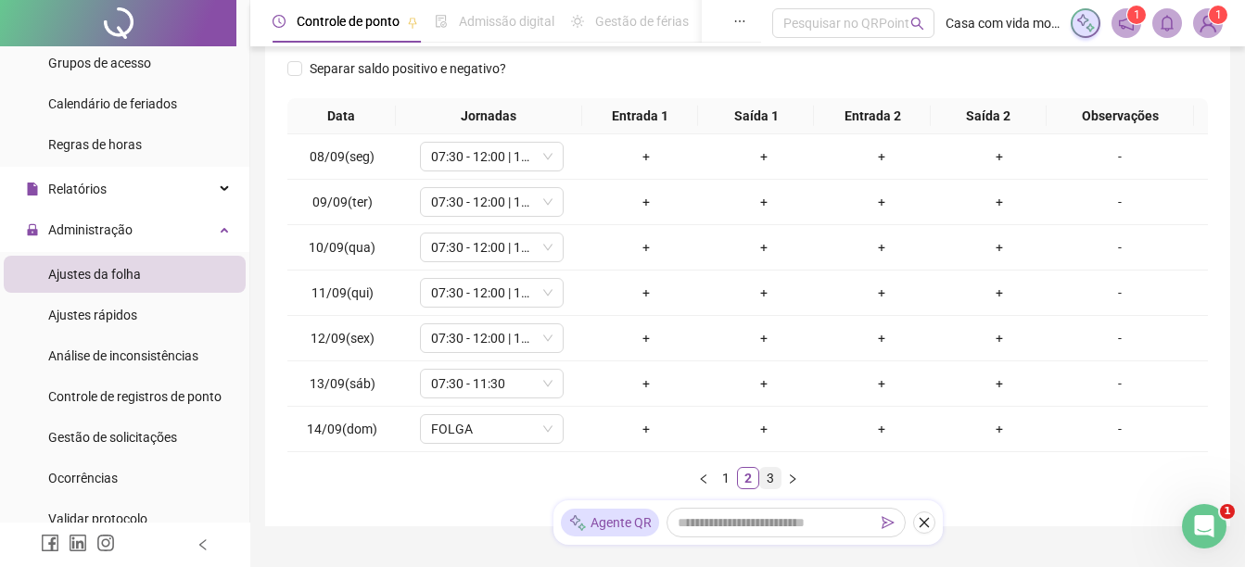
click at [774, 473] on link "3" at bounding box center [770, 478] width 20 height 20
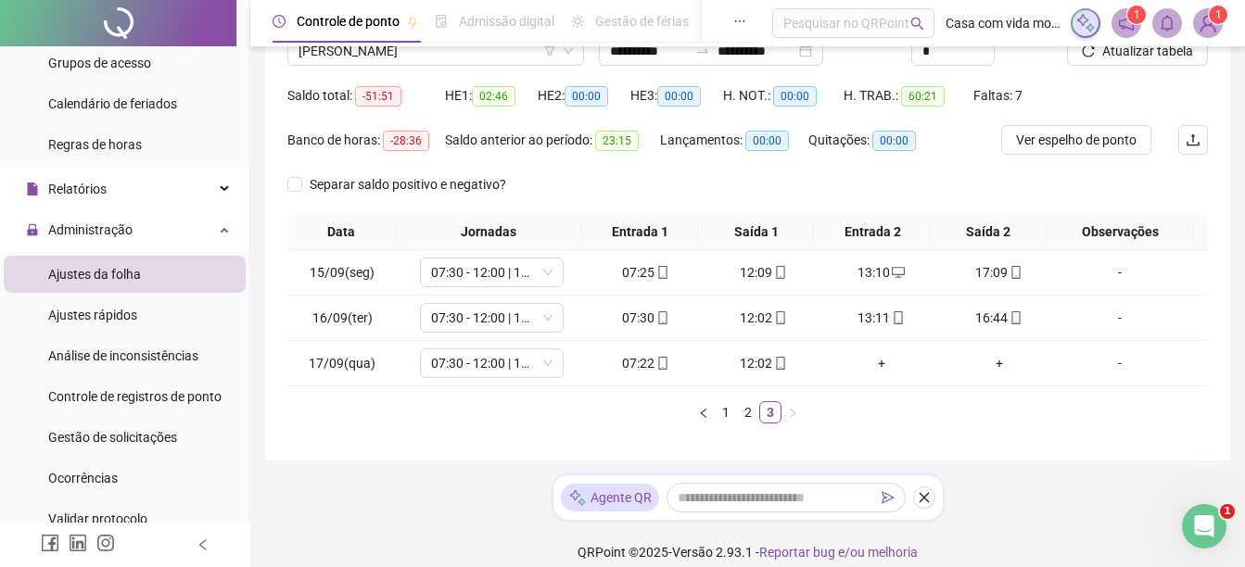
scroll to position [180, 0]
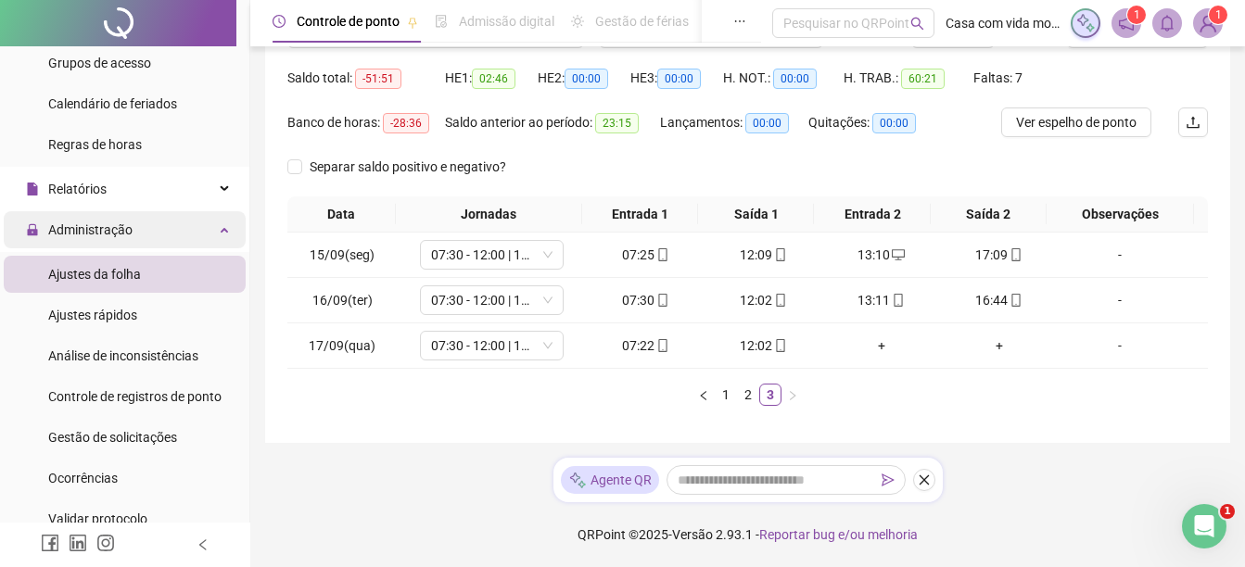
click at [108, 247] on span "Administração" at bounding box center [79, 229] width 107 height 37
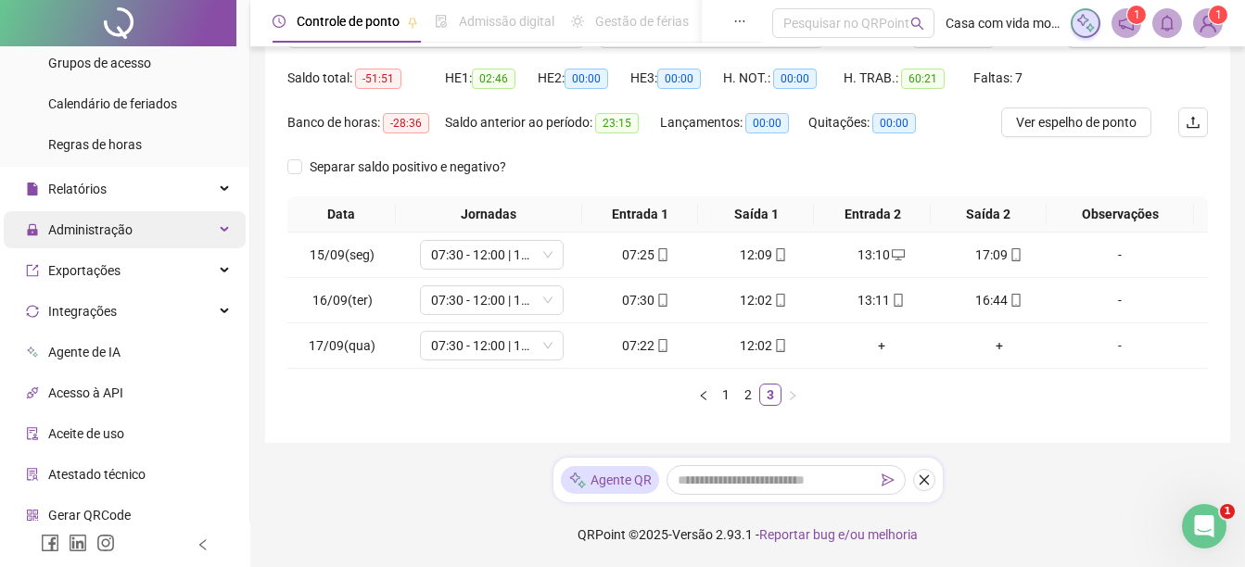
click at [109, 235] on span "Administração" at bounding box center [90, 229] width 84 height 15
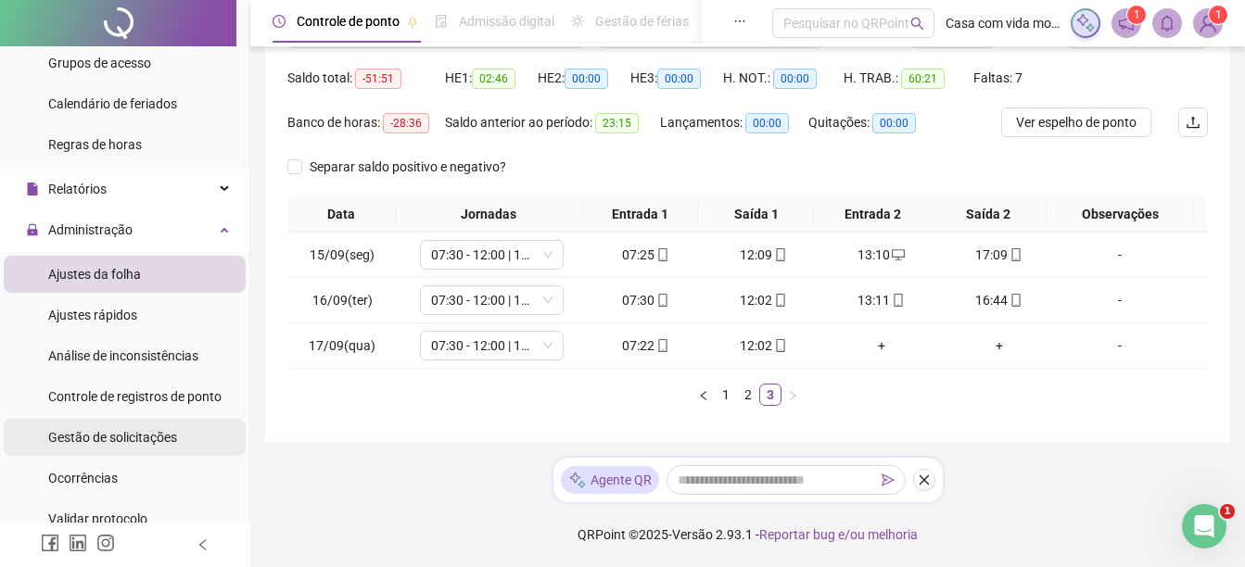
click at [110, 433] on span "Gestão de solicitações" at bounding box center [112, 437] width 129 height 15
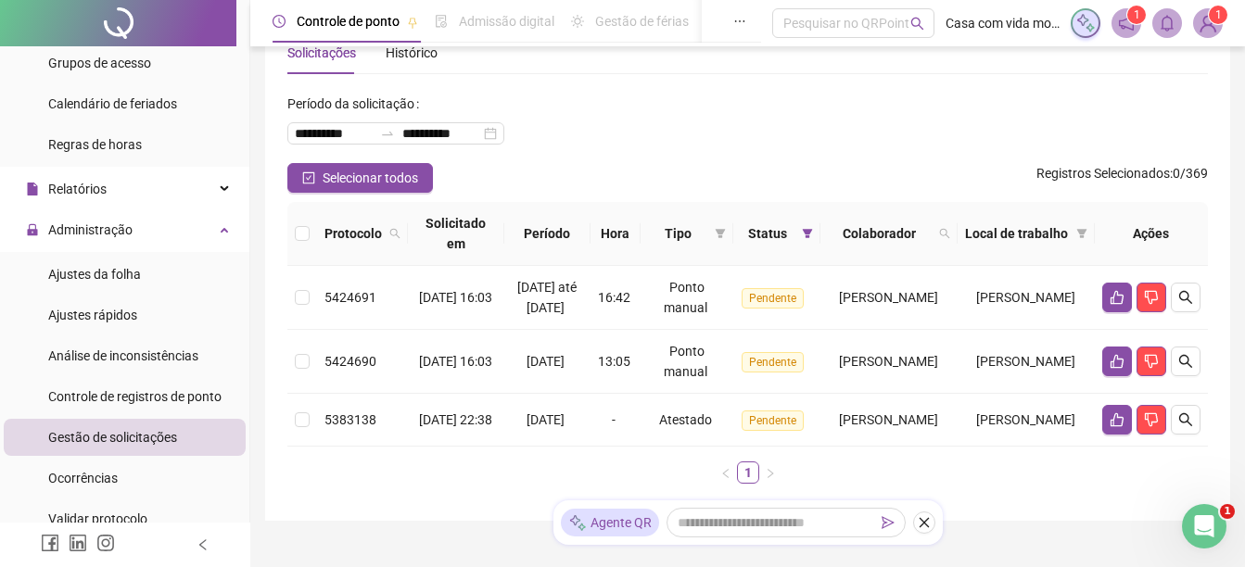
scroll to position [161, 0]
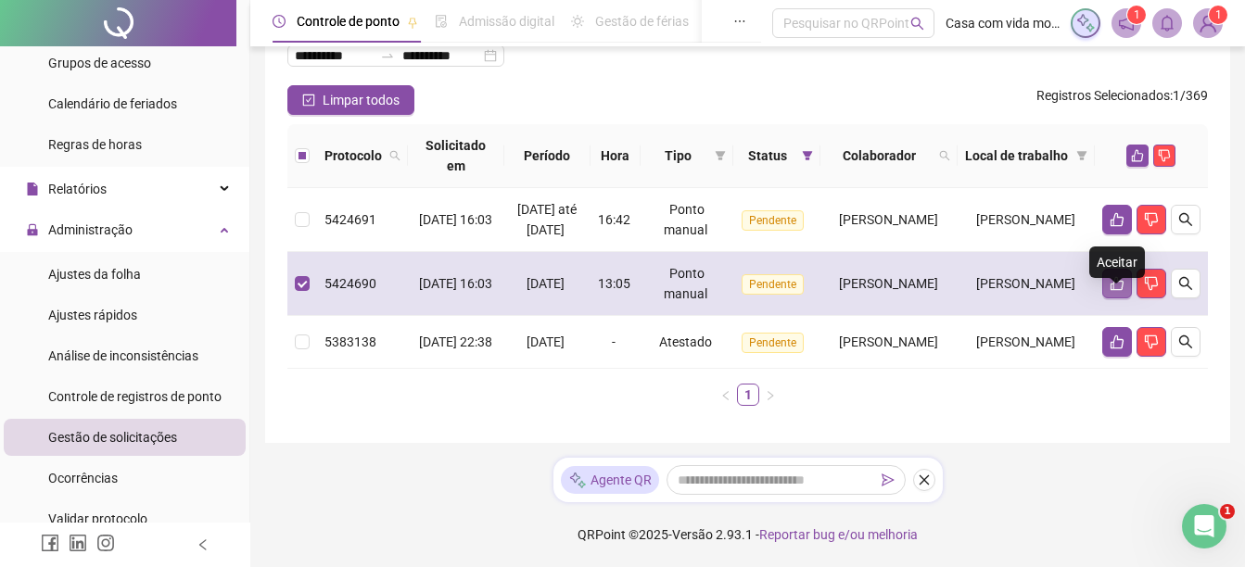
click at [1122, 276] on icon "like" at bounding box center [1117, 283] width 15 height 15
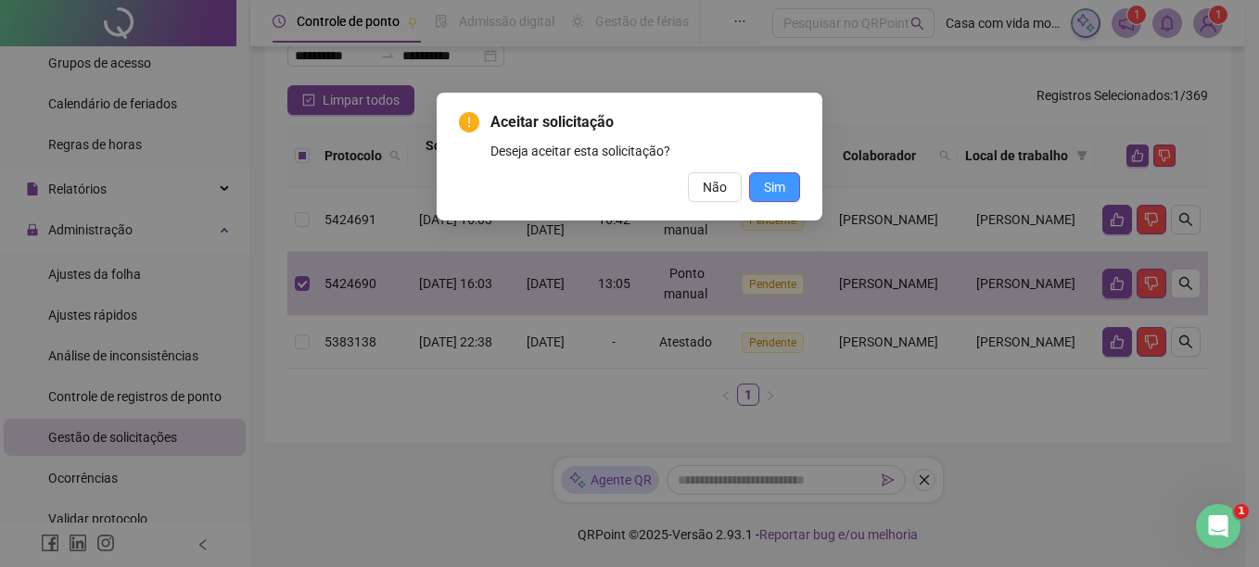
click at [791, 188] on button "Sim" at bounding box center [774, 187] width 51 height 30
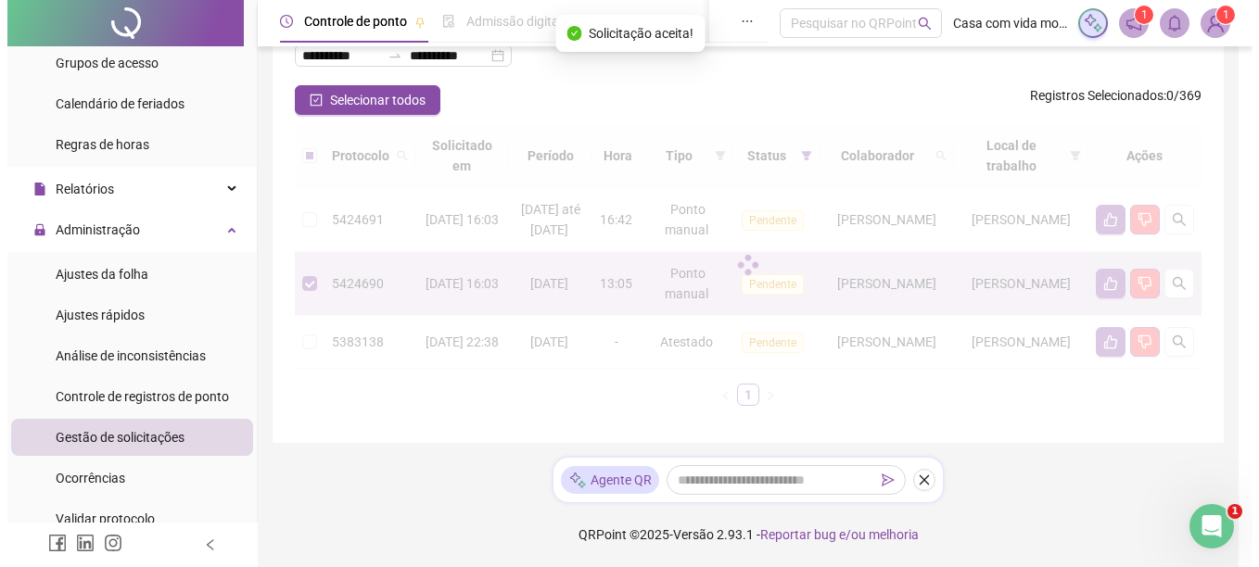
scroll to position [97, 0]
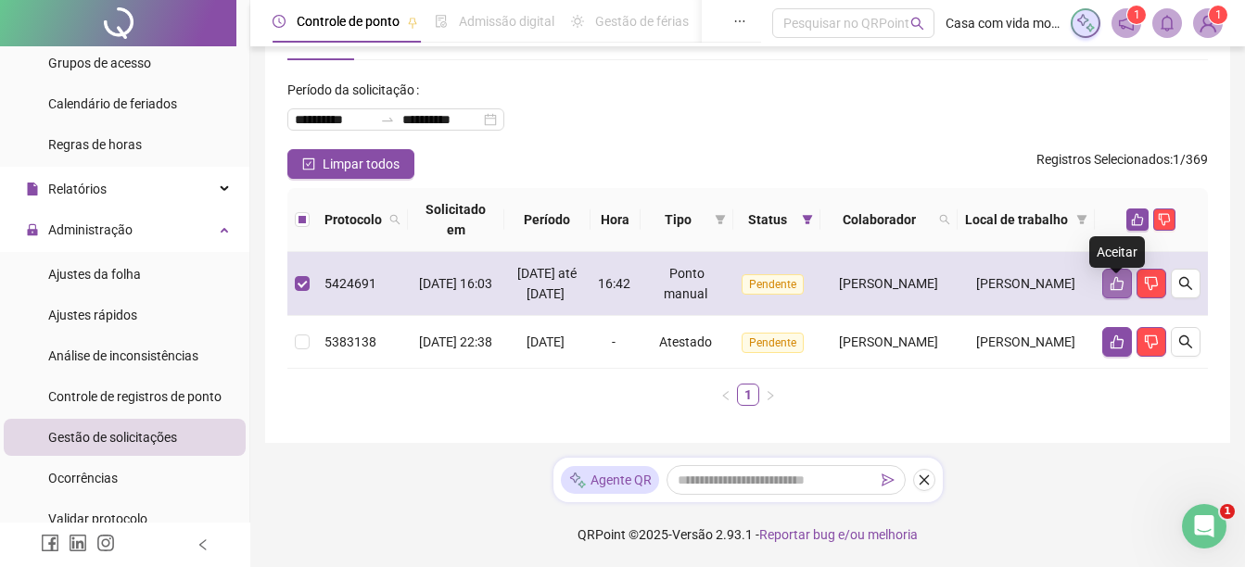
click at [1117, 277] on icon "like" at bounding box center [1117, 284] width 13 height 14
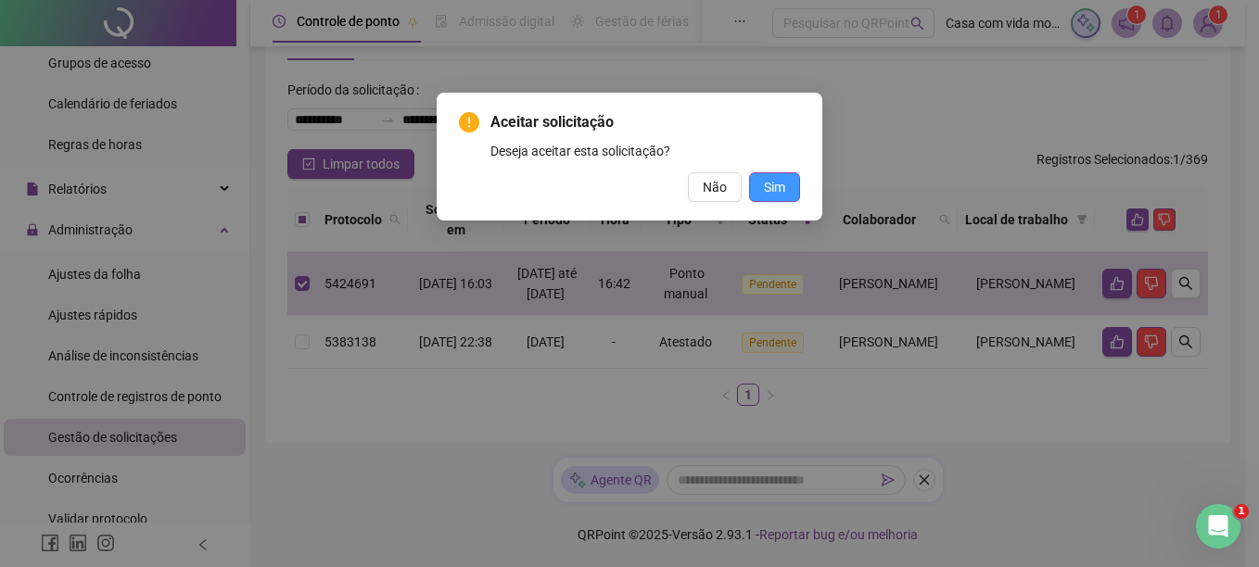
click at [764, 192] on span "Sim" at bounding box center [774, 187] width 21 height 20
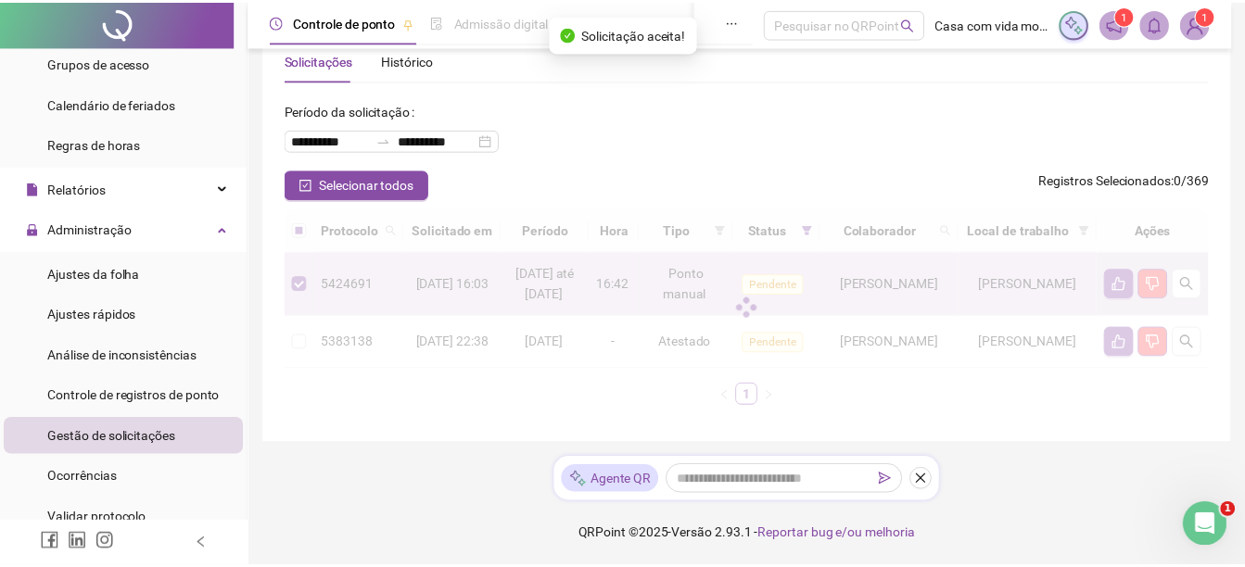
scroll to position [13, 0]
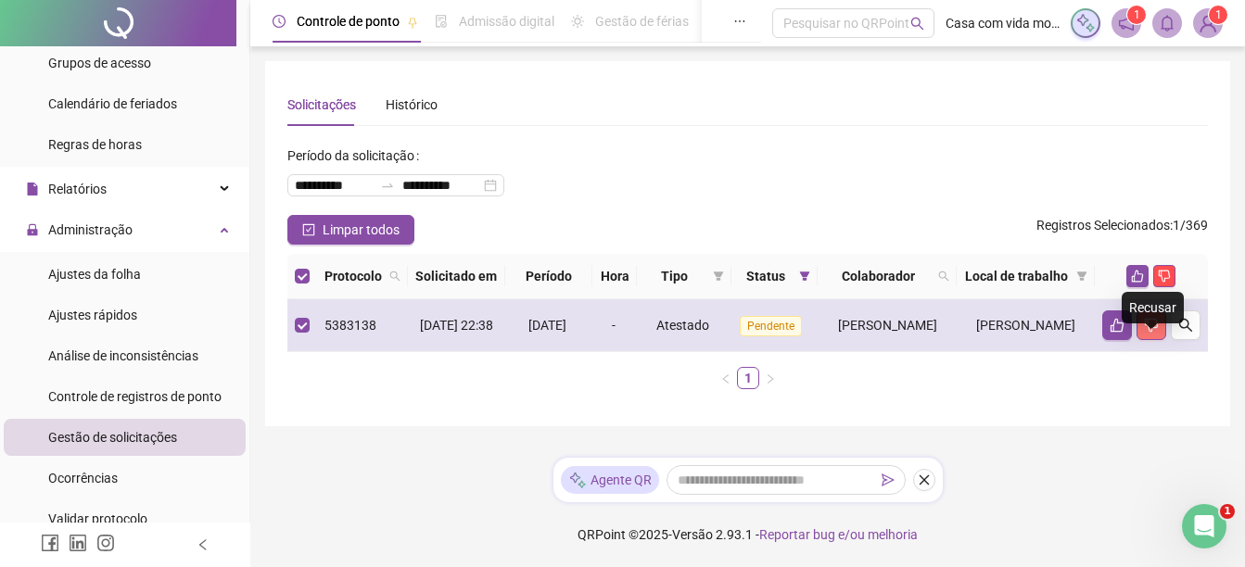
click at [1150, 329] on icon "dislike" at bounding box center [1151, 325] width 15 height 15
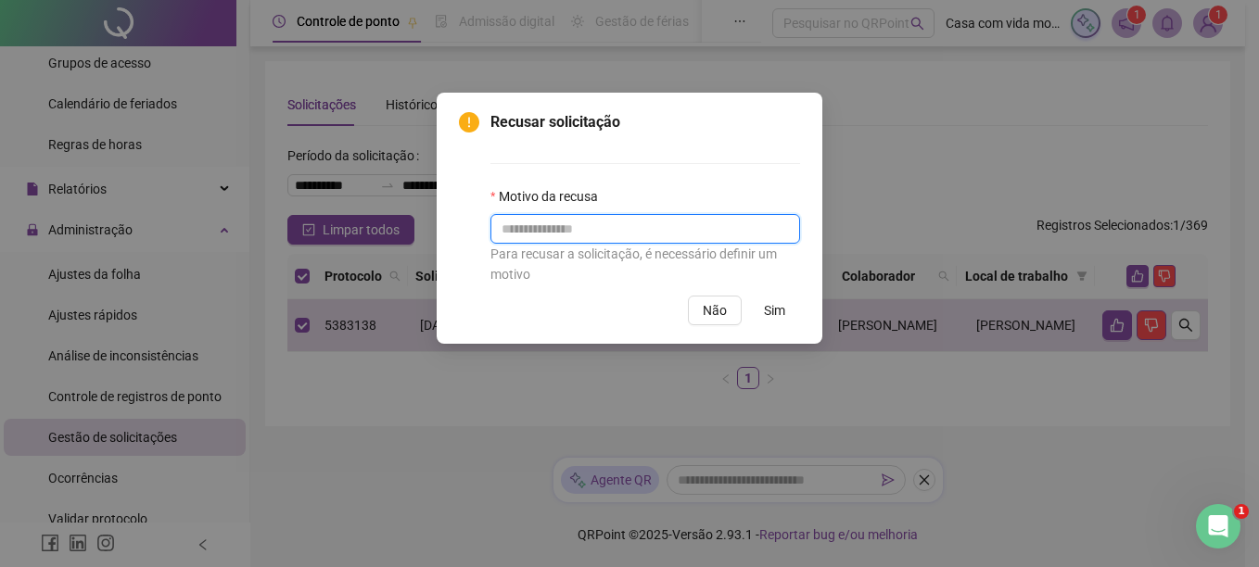
click at [610, 235] on input "text" at bounding box center [645, 229] width 310 height 30
click at [716, 315] on span "Não" at bounding box center [715, 310] width 24 height 20
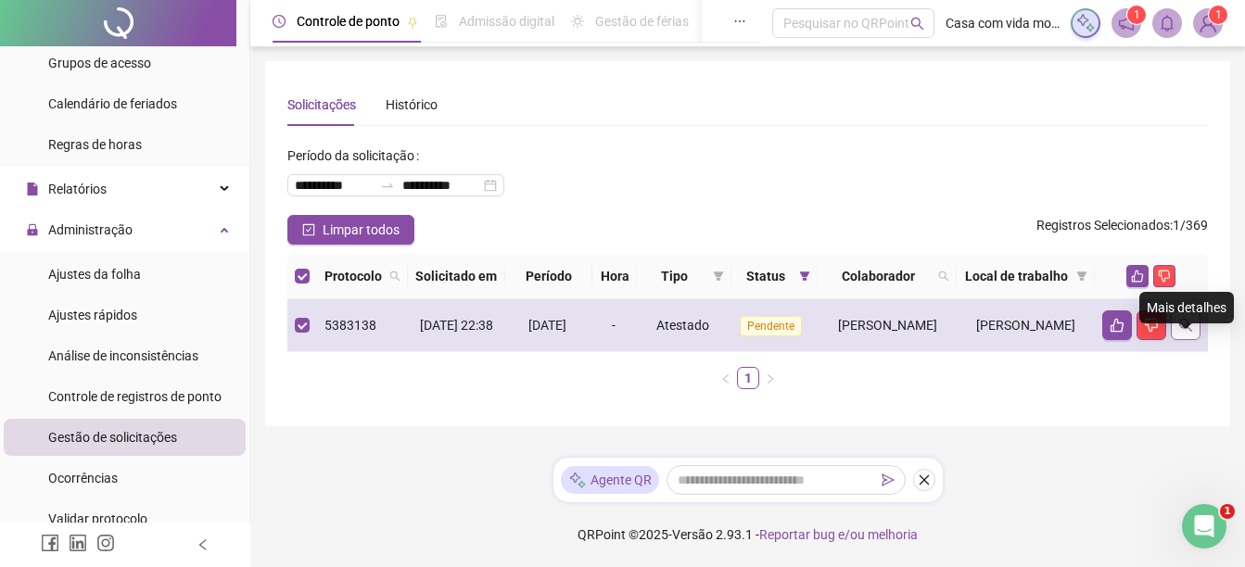
click at [1178, 333] on icon "search" at bounding box center [1185, 325] width 15 height 15
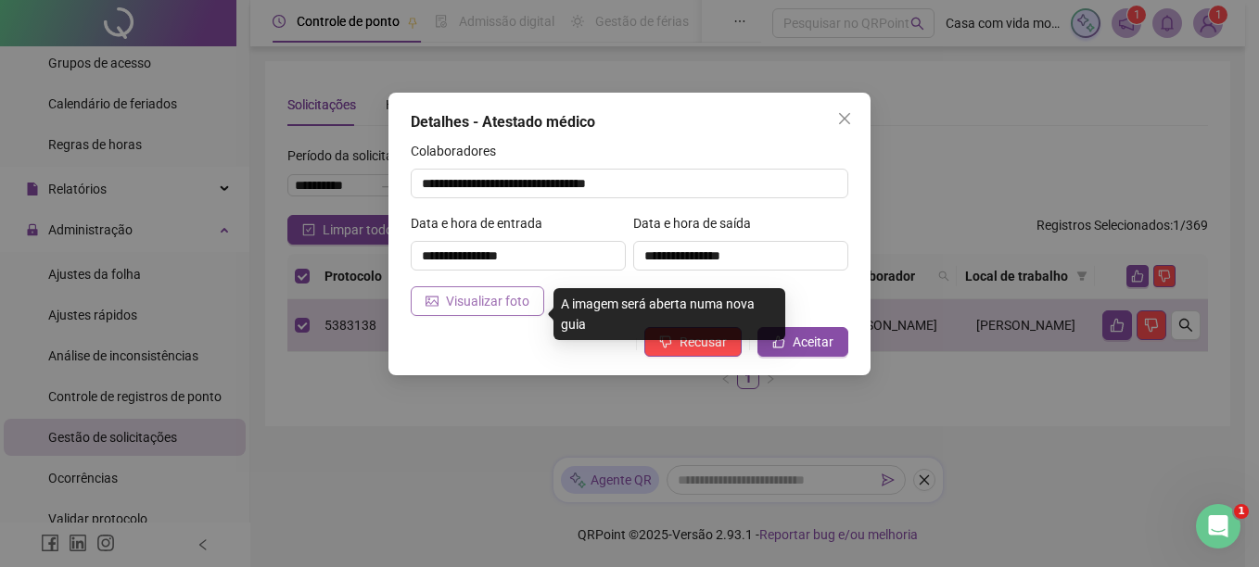
click at [470, 302] on span "Visualizar foto" at bounding box center [487, 301] width 83 height 20
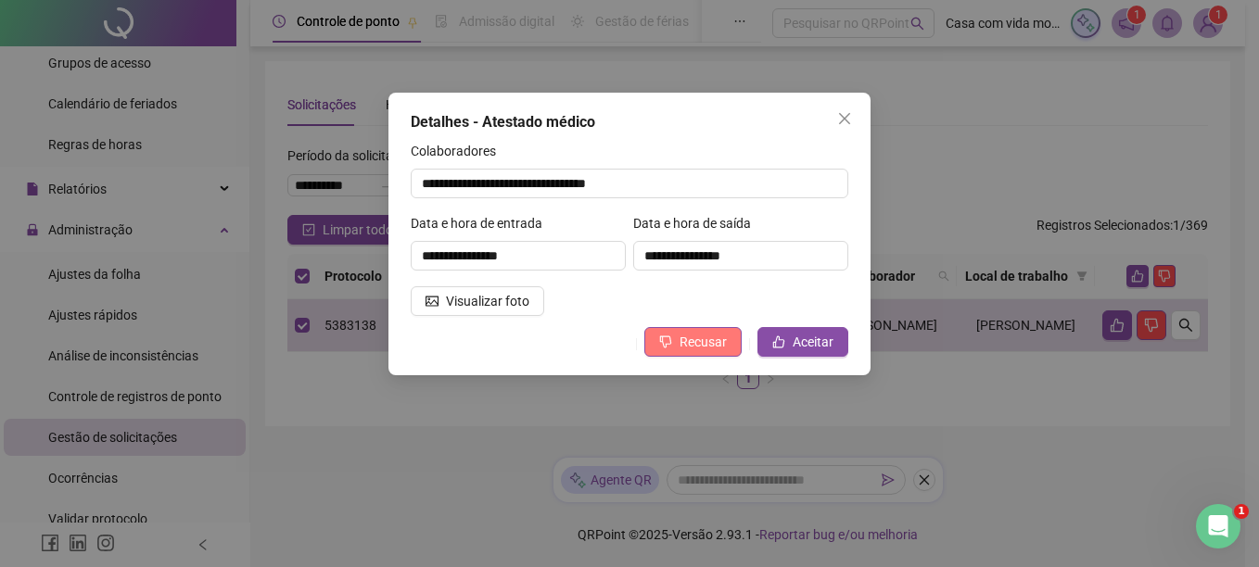
click at [696, 346] on span "Recusar" at bounding box center [703, 342] width 47 height 20
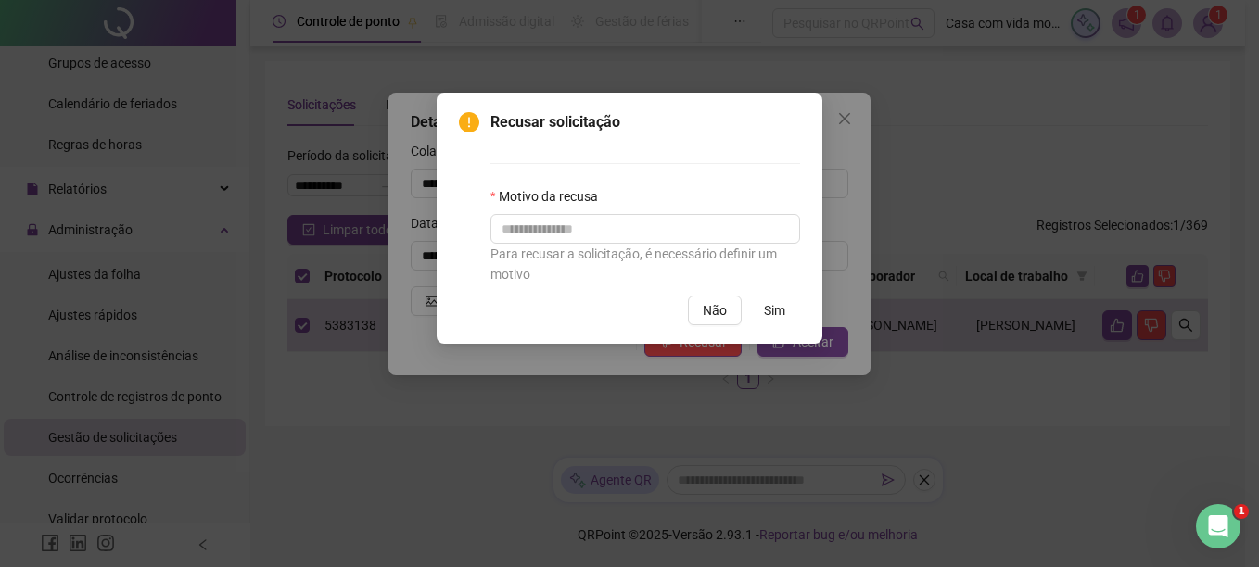
click at [772, 311] on span "Sim" at bounding box center [774, 310] width 21 height 20
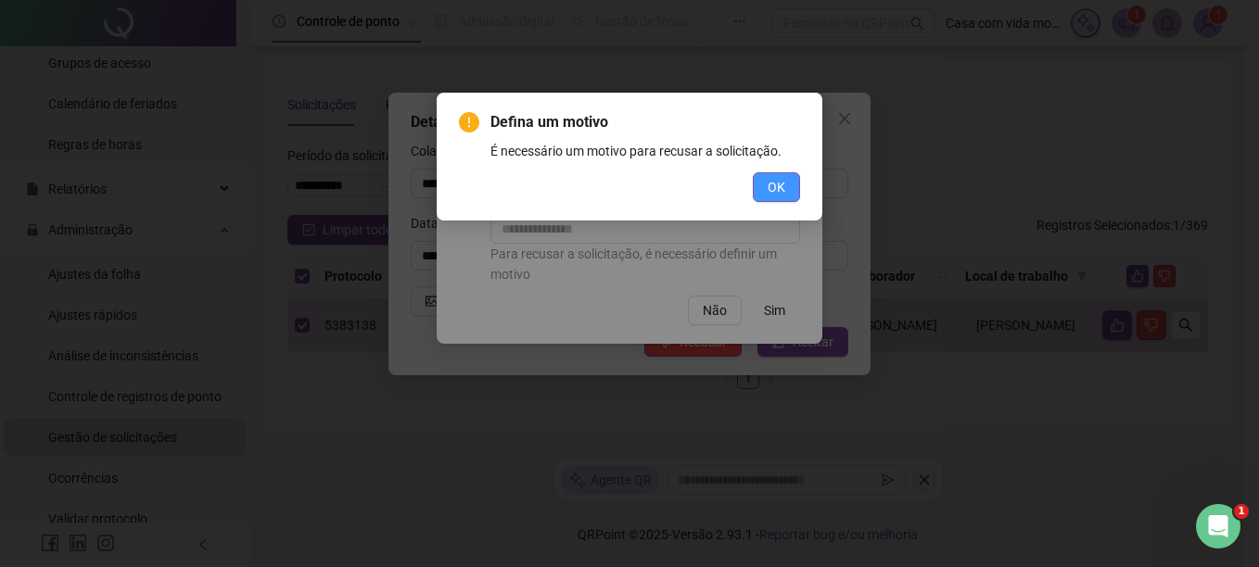
click at [781, 182] on span "OK" at bounding box center [777, 187] width 18 height 20
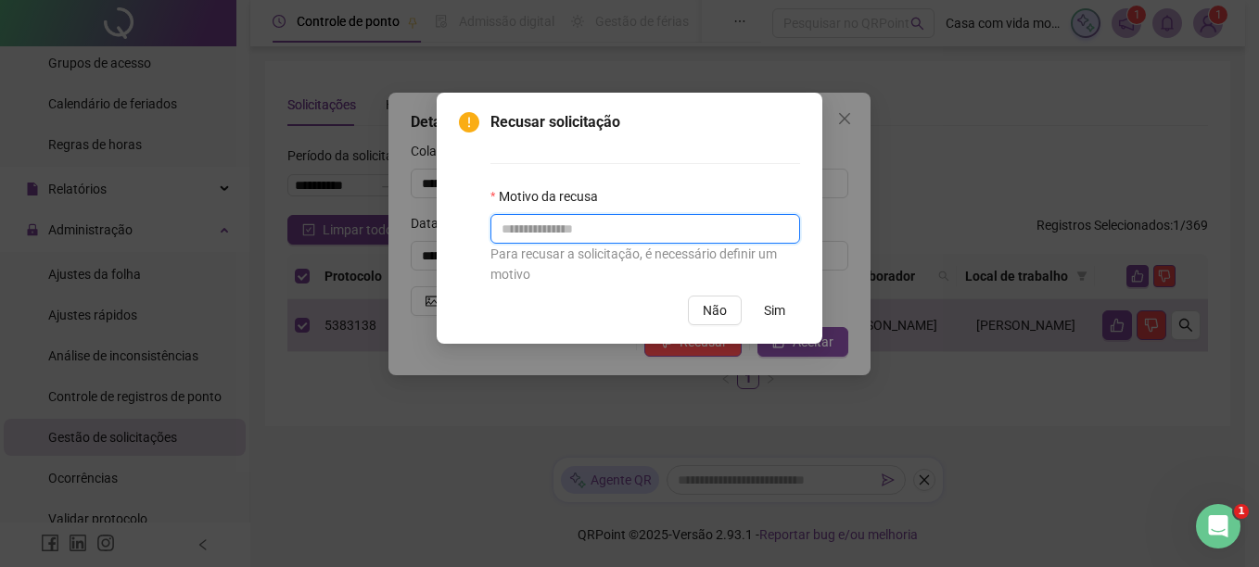
click at [626, 241] on input "text" at bounding box center [645, 229] width 310 height 30
type input "****"
click at [769, 311] on span "Sim" at bounding box center [774, 310] width 21 height 20
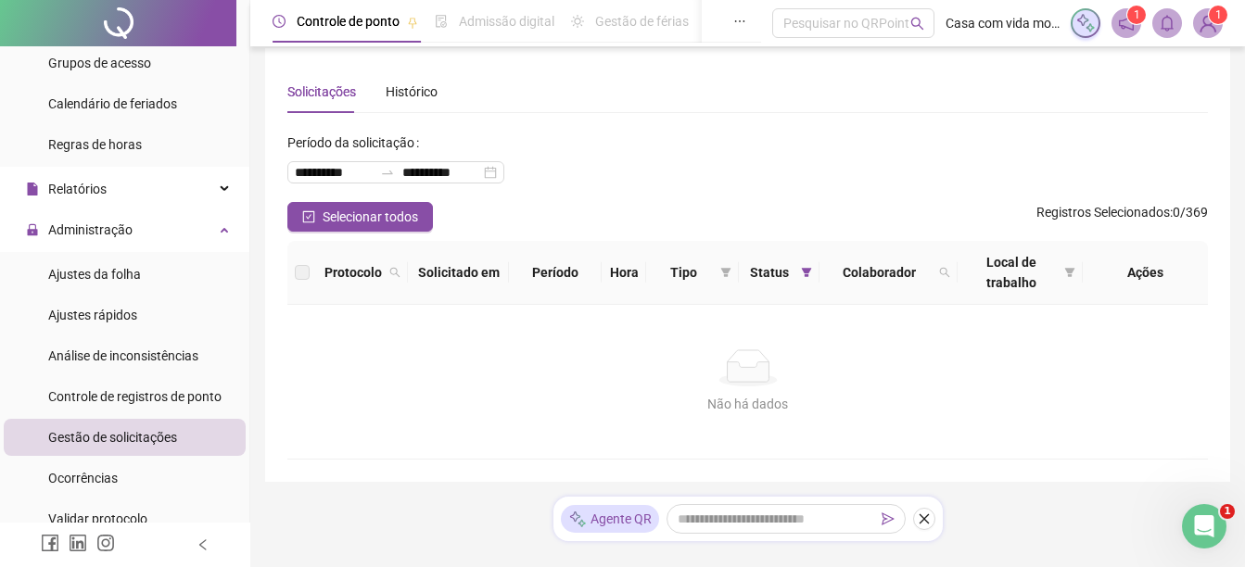
click at [1242, 546] on footer "QRPoint © 2025 - Versão 2.93.1 - Reportar bug e/ou melhoria" at bounding box center [747, 573] width 995 height 65
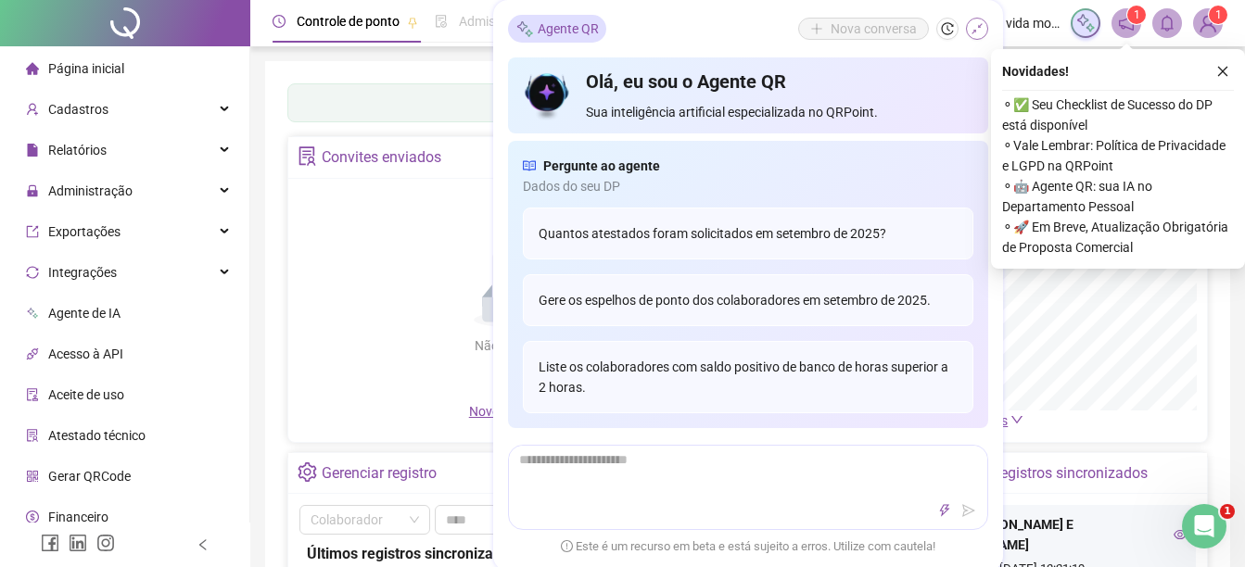
click at [977, 29] on icon "shrink" at bounding box center [977, 28] width 13 height 13
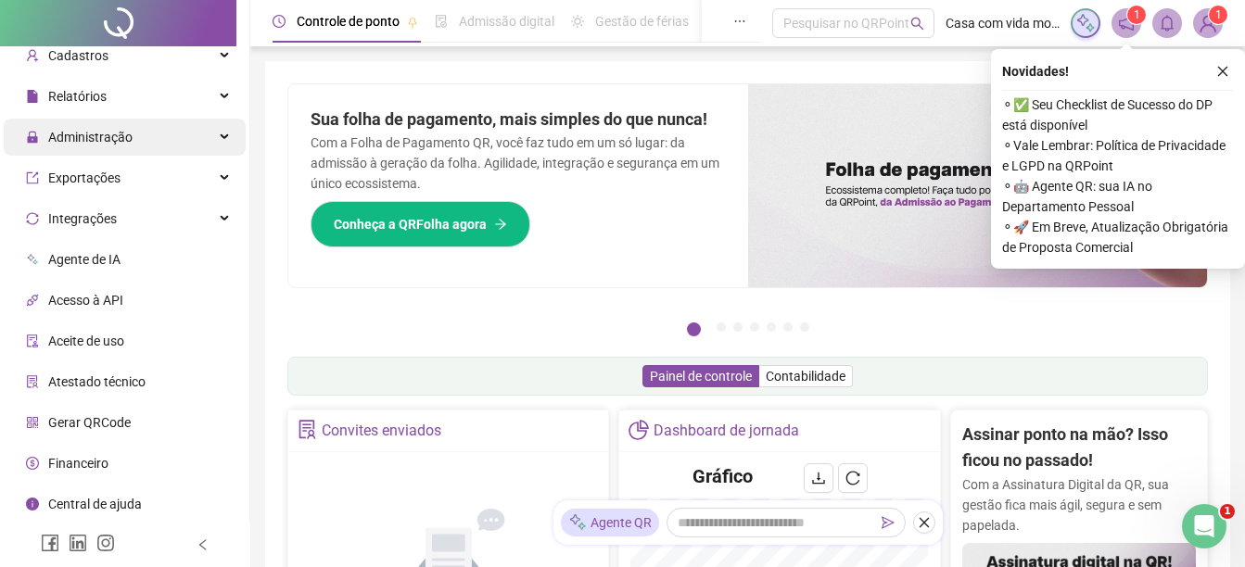
click at [83, 133] on span "Administração" at bounding box center [90, 137] width 84 height 15
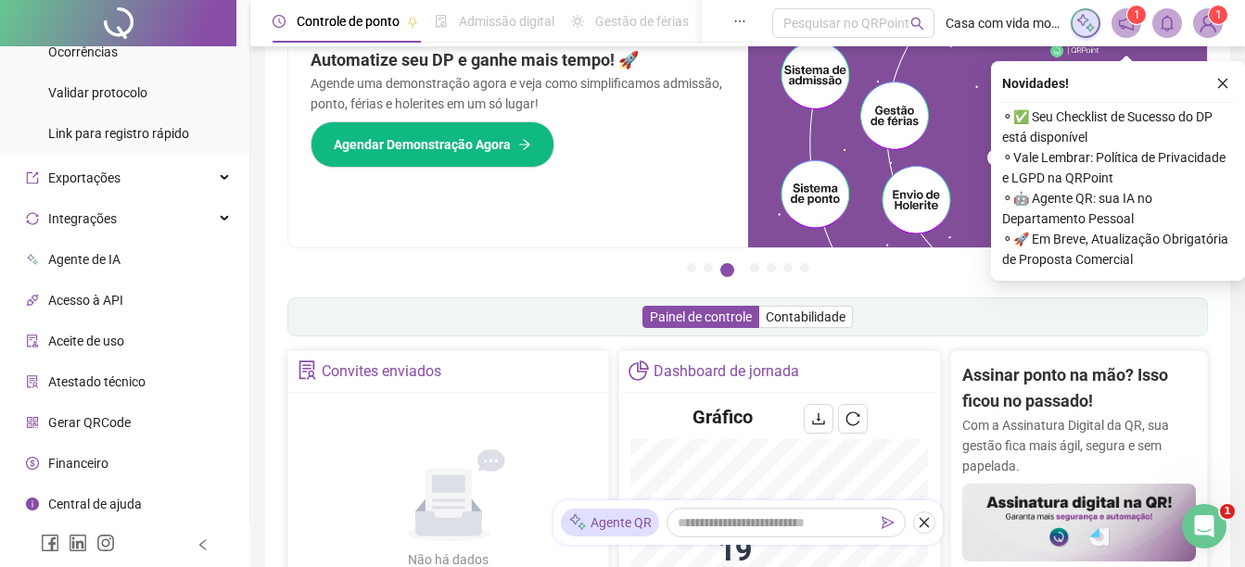
scroll to position [93, 0]
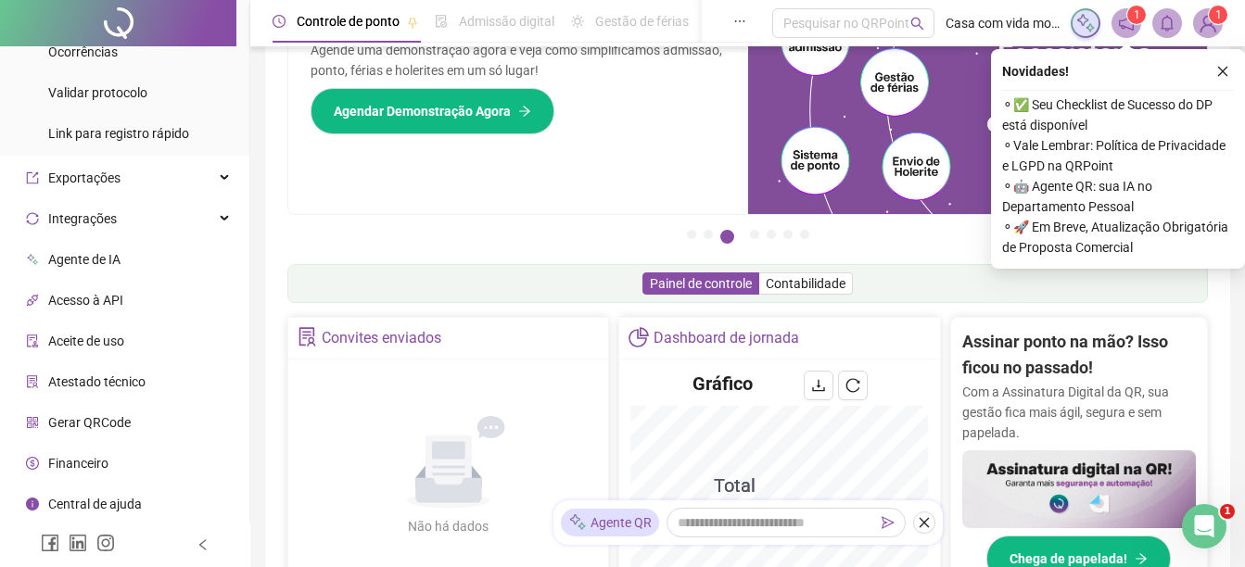
click at [90, 429] on span "Gerar QRCode" at bounding box center [89, 422] width 83 height 15
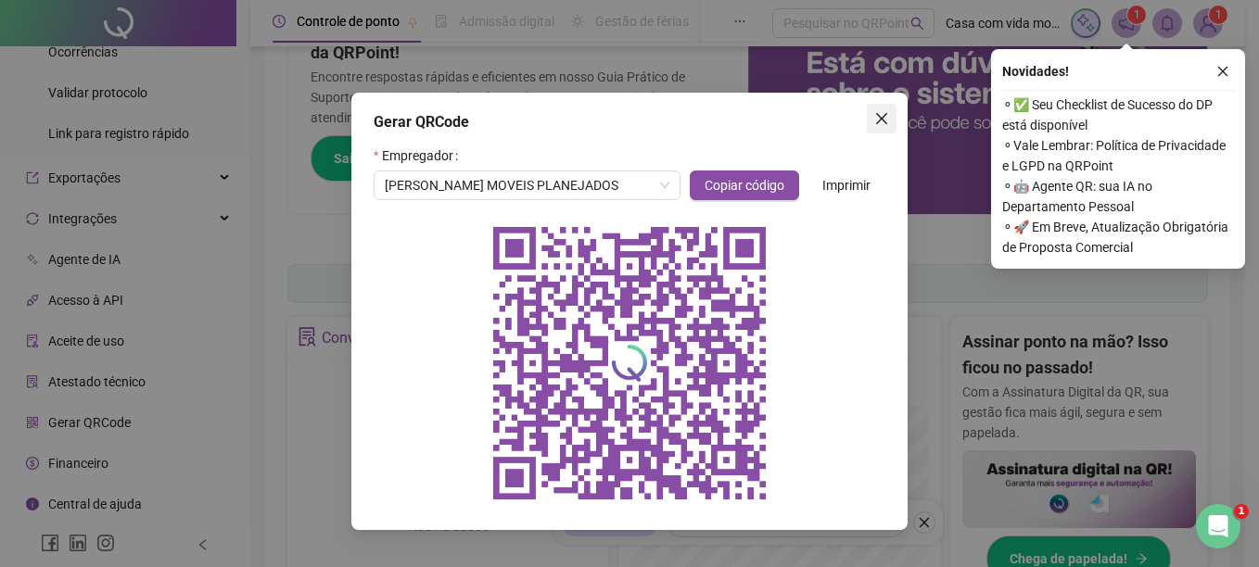
click at [890, 124] on span "Close" at bounding box center [882, 118] width 30 height 15
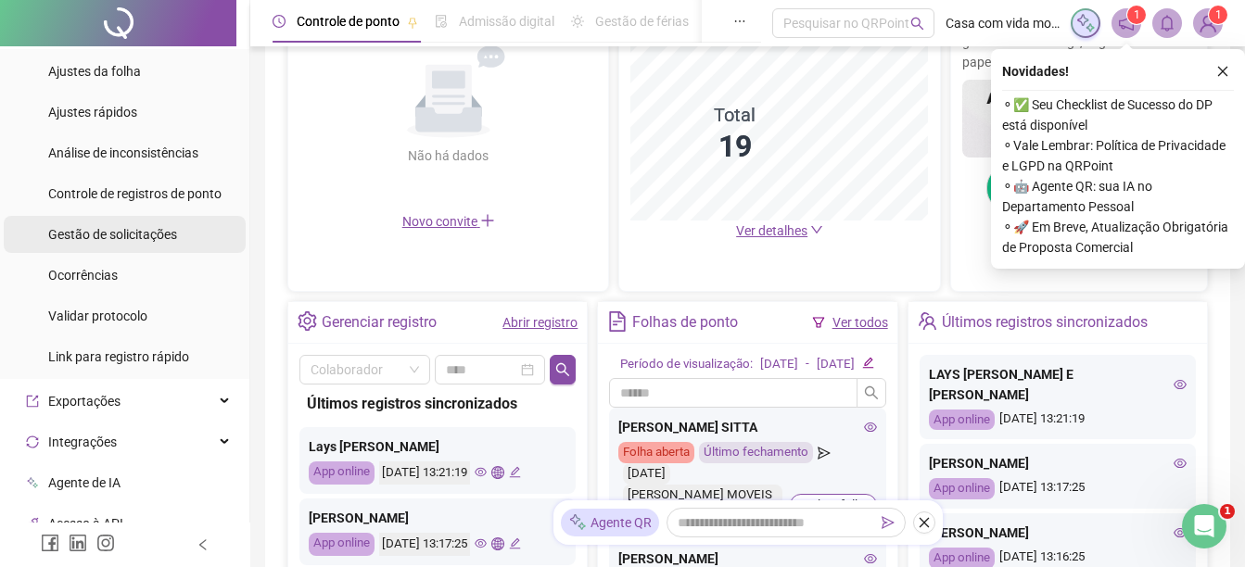
scroll to position [109, 0]
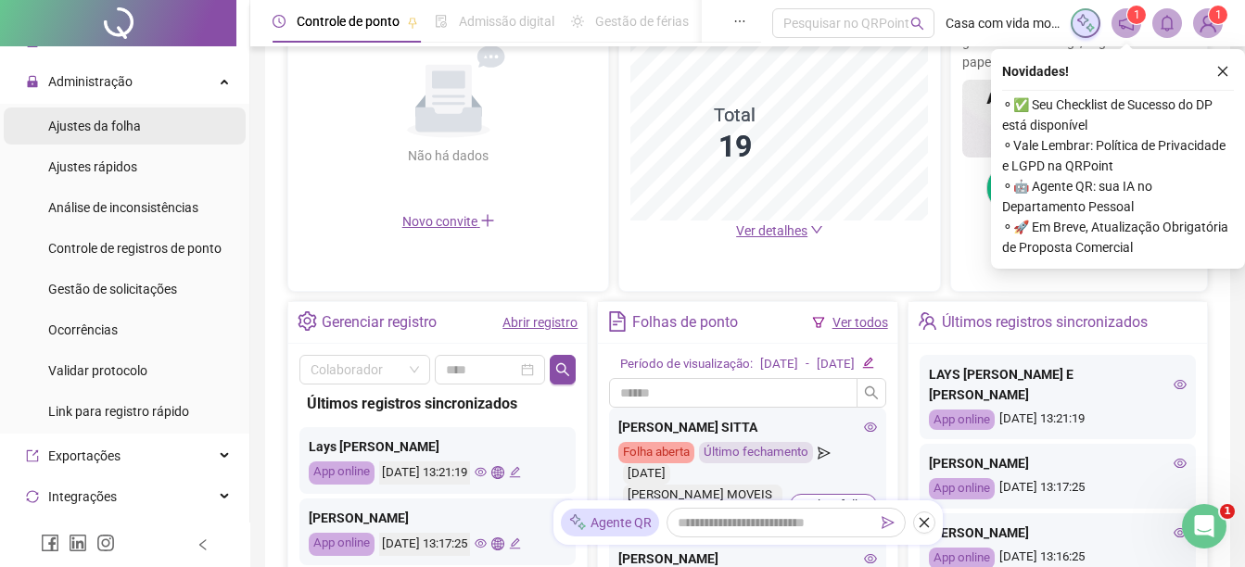
click at [87, 128] on span "Ajustes da folha" at bounding box center [94, 126] width 93 height 15
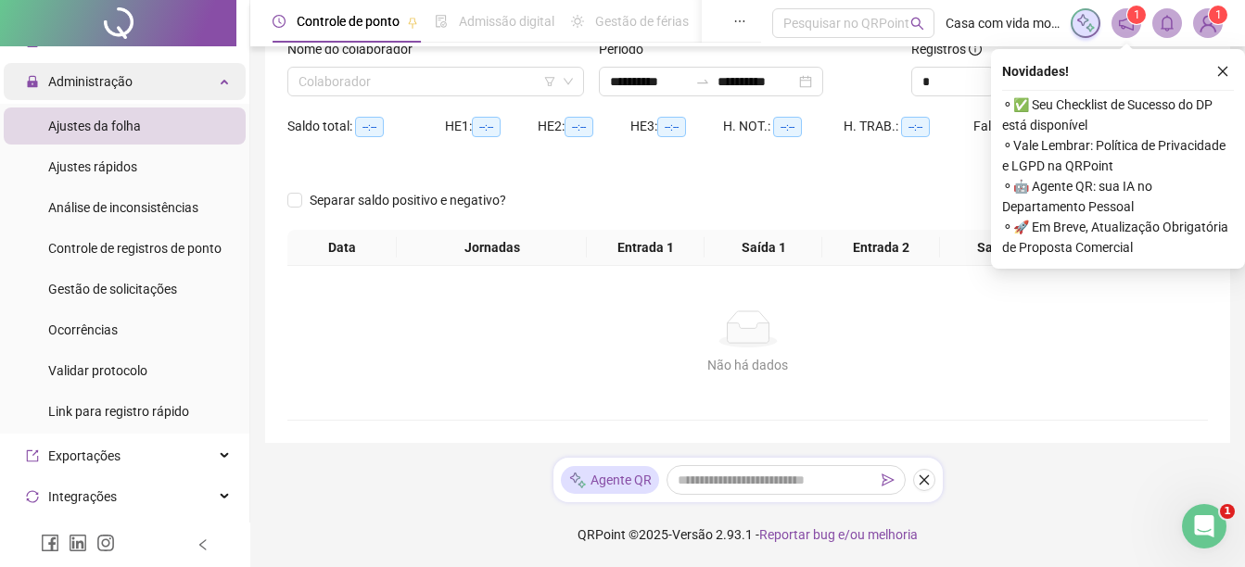
scroll to position [132, 0]
click at [443, 83] on input "search" at bounding box center [428, 82] width 258 height 28
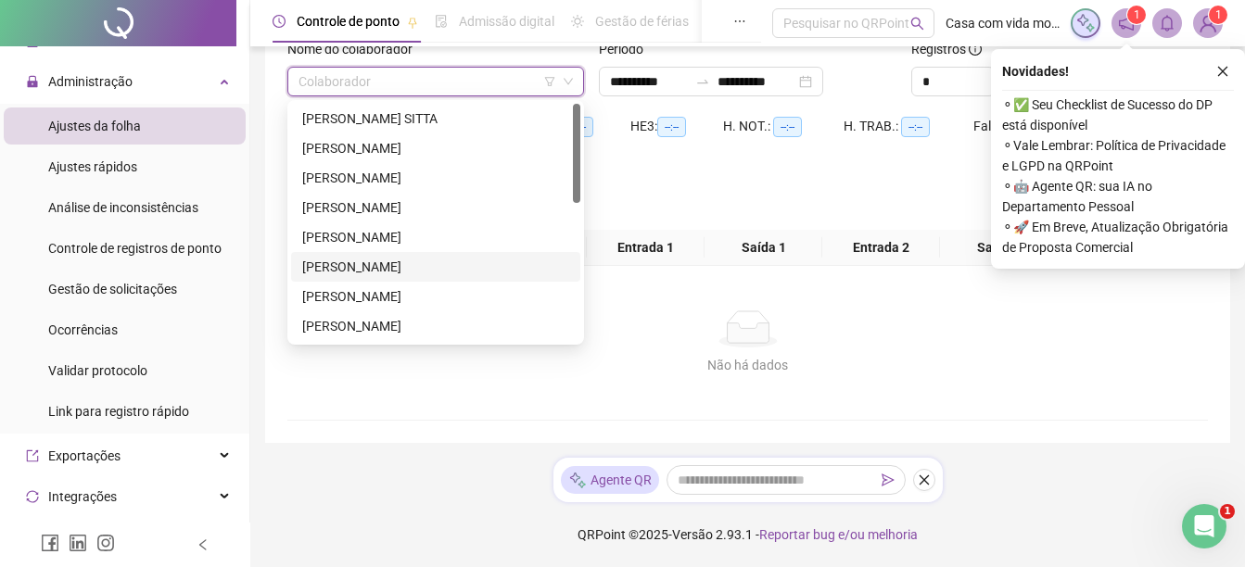
scroll to position [185, 0]
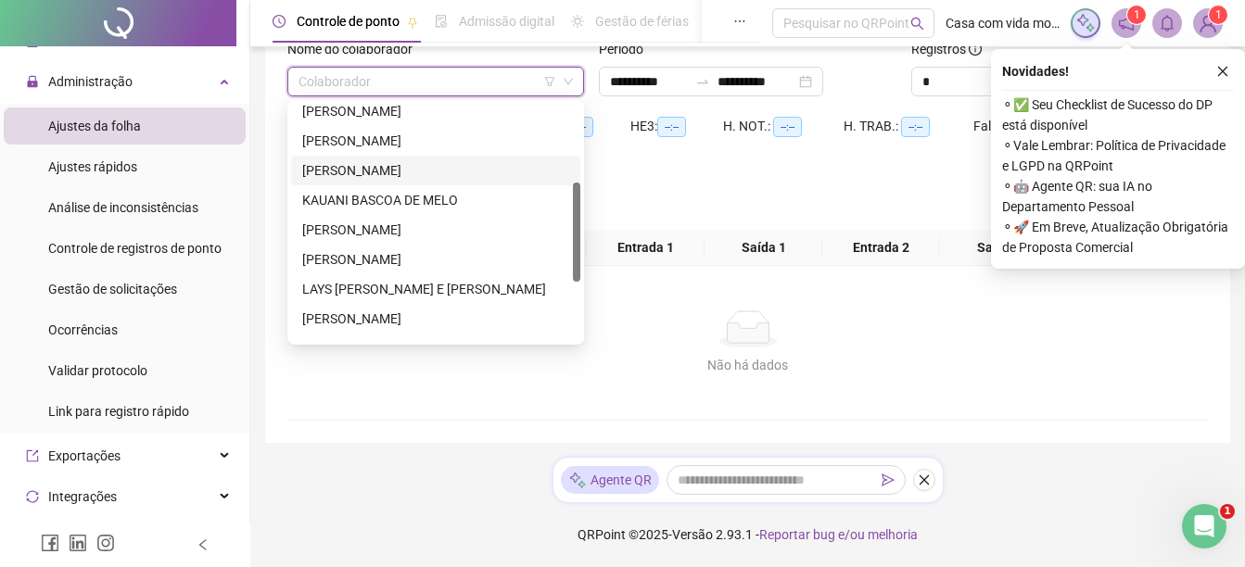
click at [328, 172] on div "[PERSON_NAME]" at bounding box center [435, 170] width 267 height 20
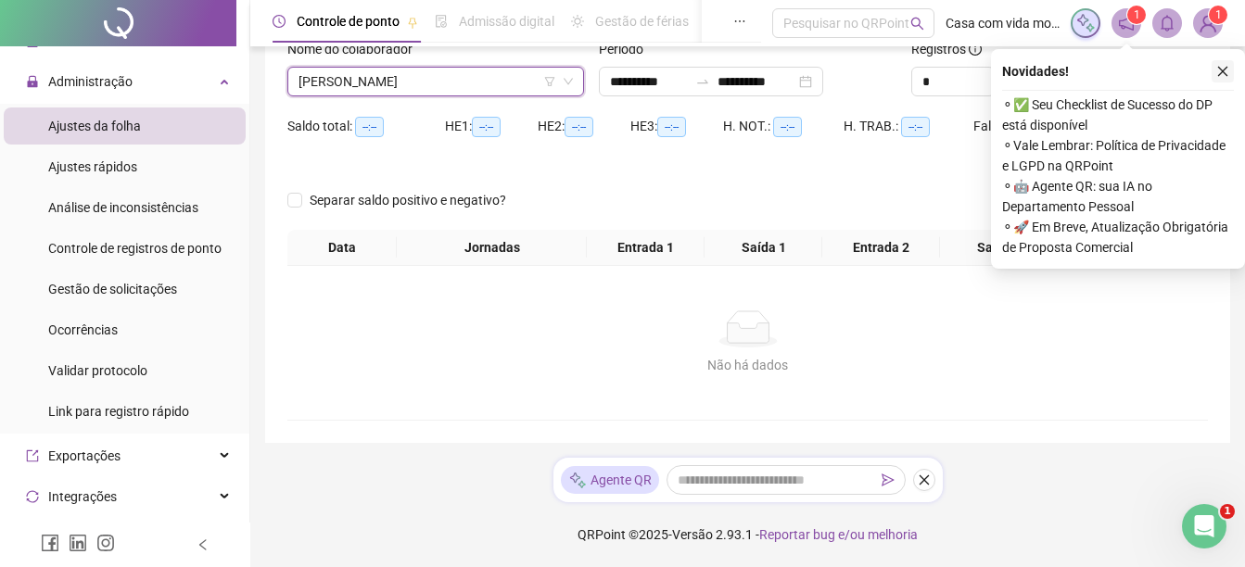
click at [1222, 65] on icon "close" at bounding box center [1222, 71] width 13 height 13
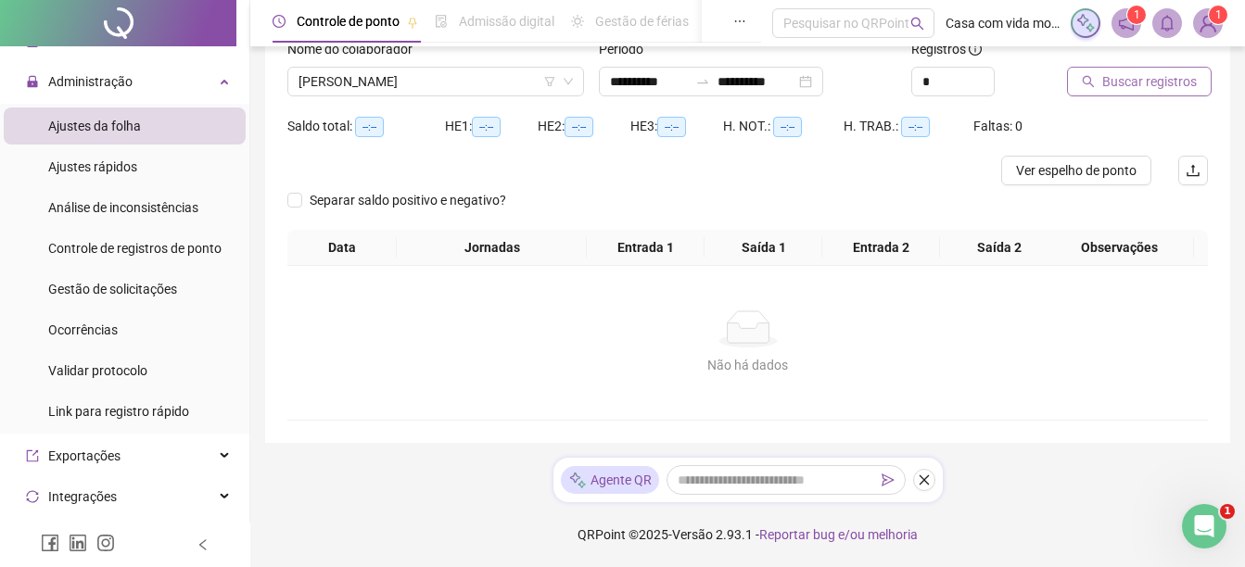
click at [1156, 79] on span "Buscar registros" at bounding box center [1149, 81] width 95 height 20
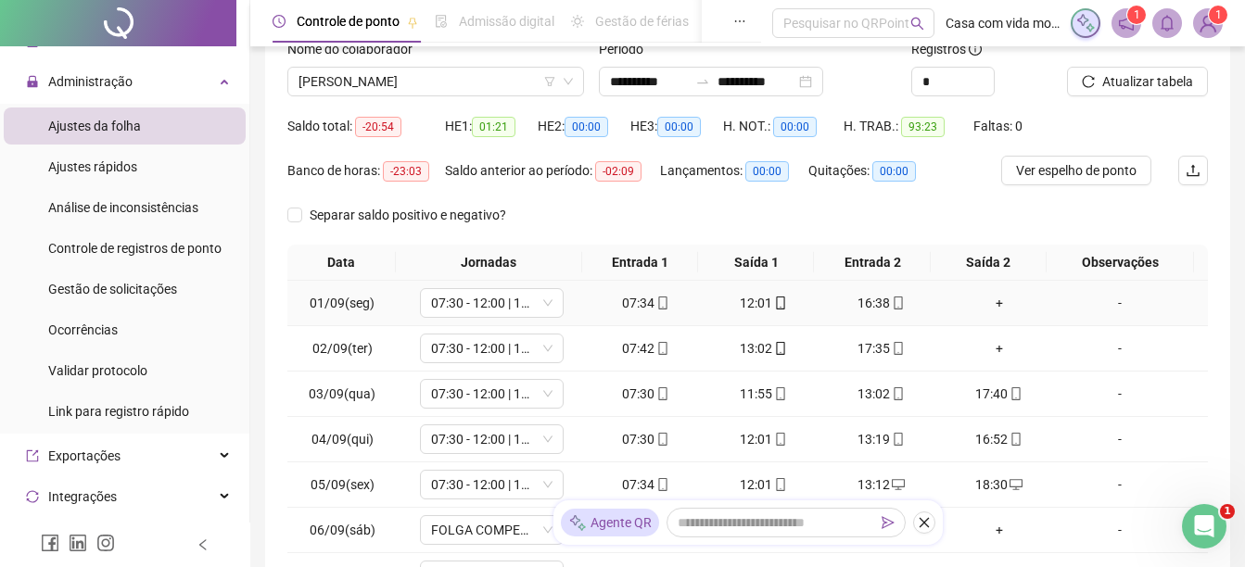
scroll to position [39, 0]
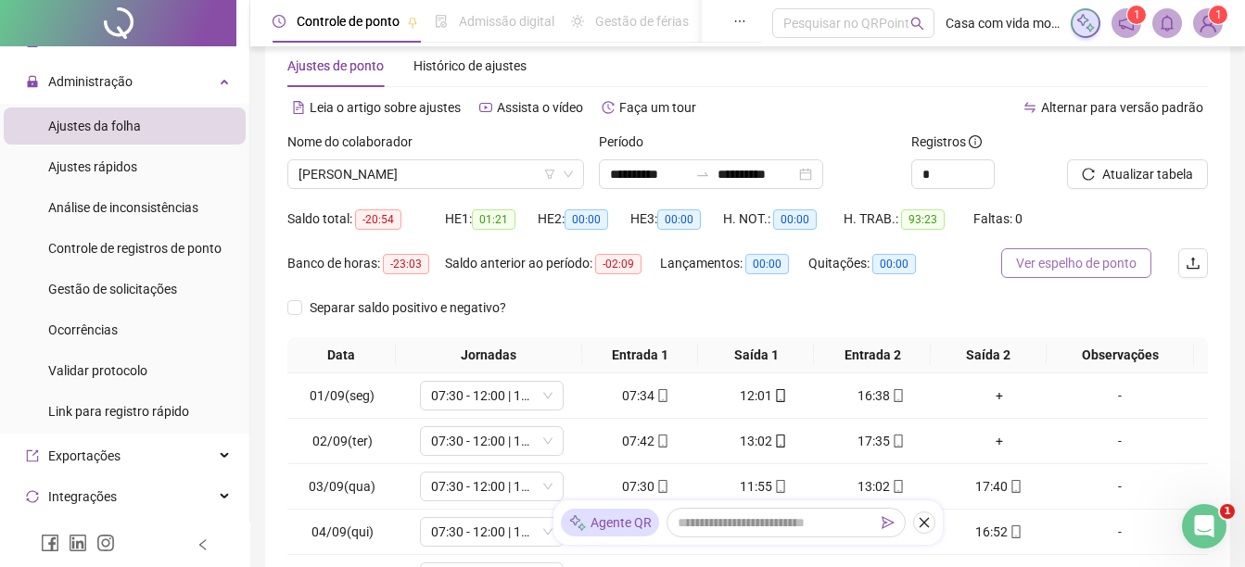
click at [1107, 266] on span "Ver espelho de ponto" at bounding box center [1076, 263] width 121 height 20
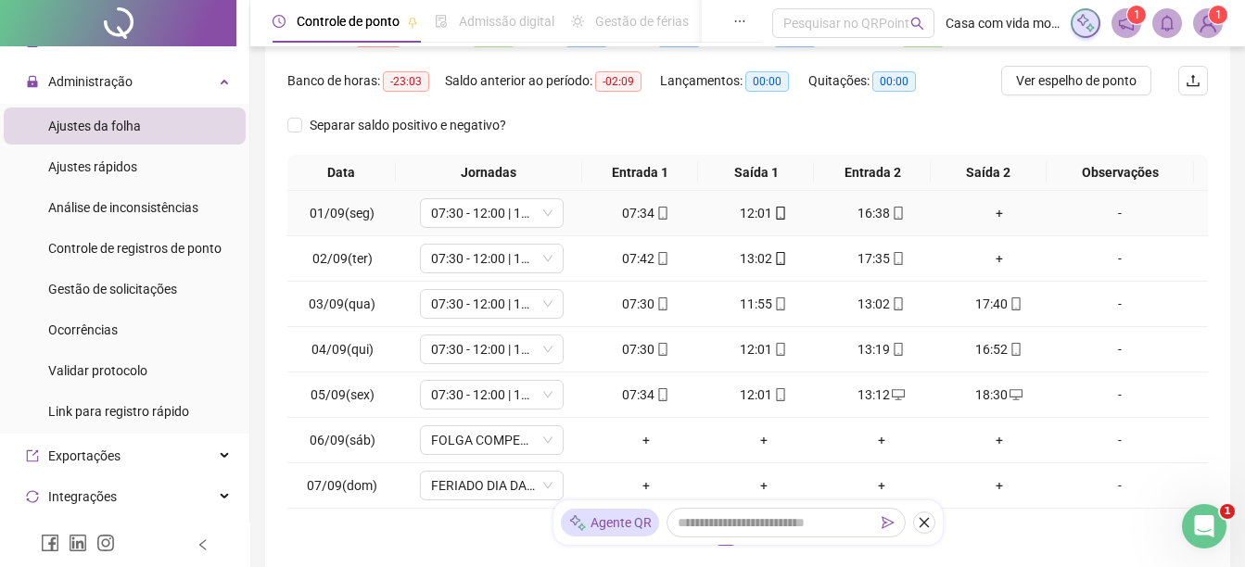
scroll to position [224, 0]
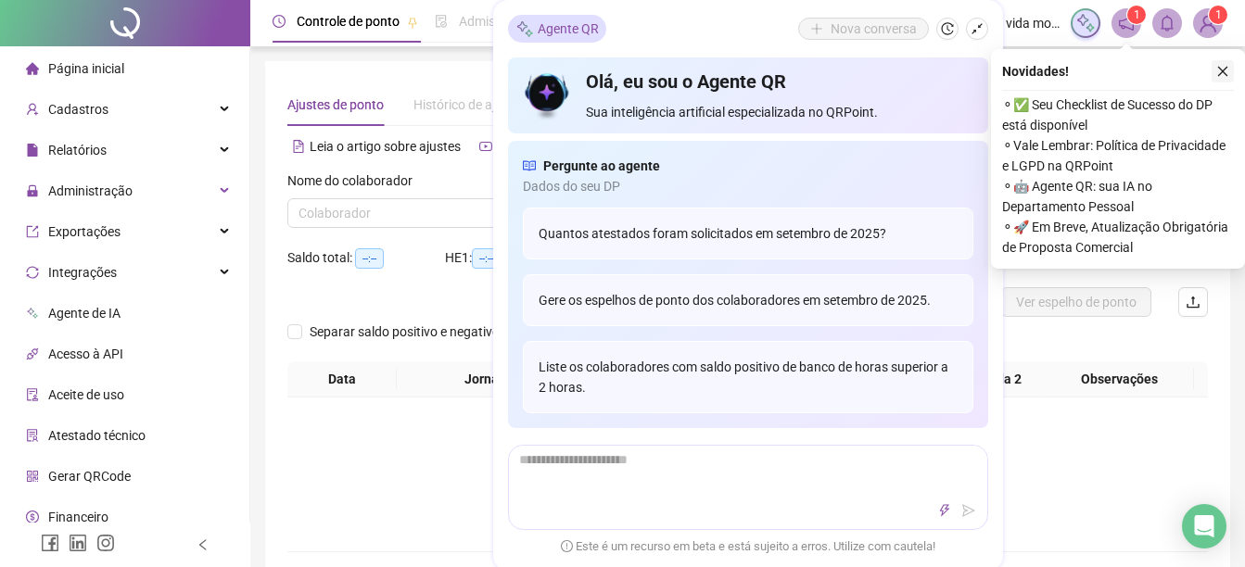
click at [1222, 70] on icon "close" at bounding box center [1222, 71] width 13 height 13
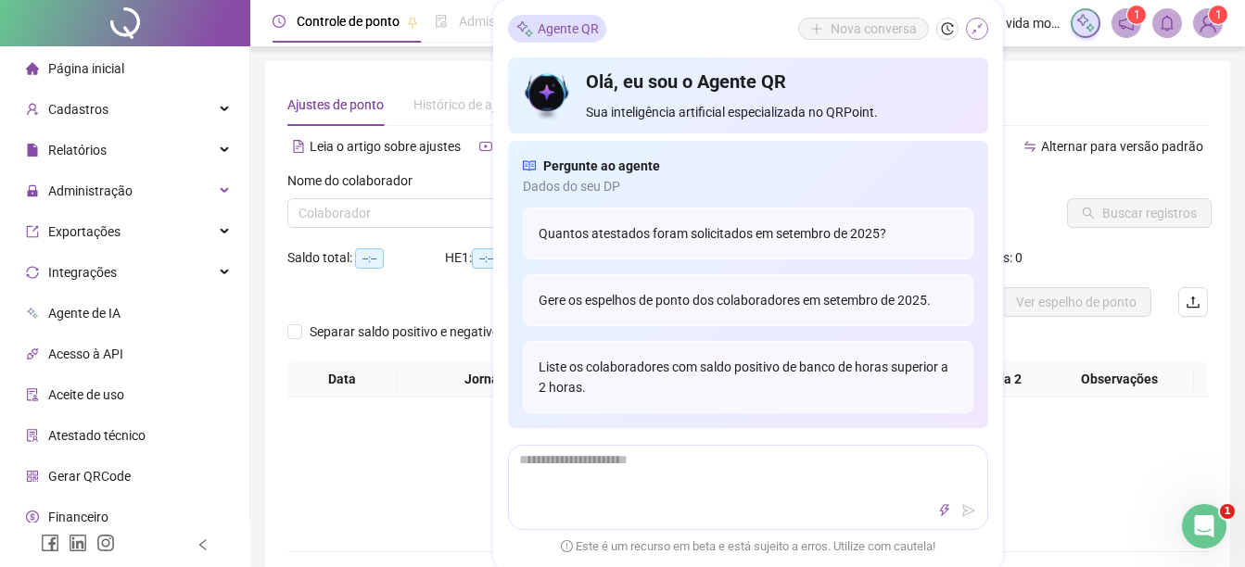
click at [975, 26] on icon "shrink" at bounding box center [977, 28] width 13 height 13
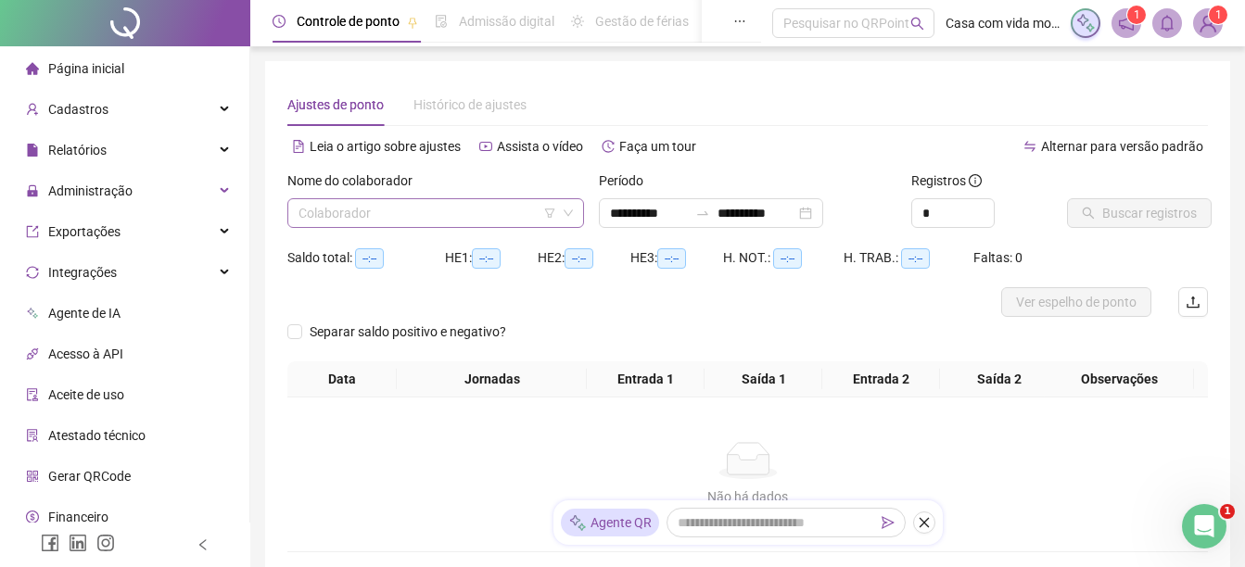
click at [407, 206] on input "search" at bounding box center [428, 213] width 258 height 28
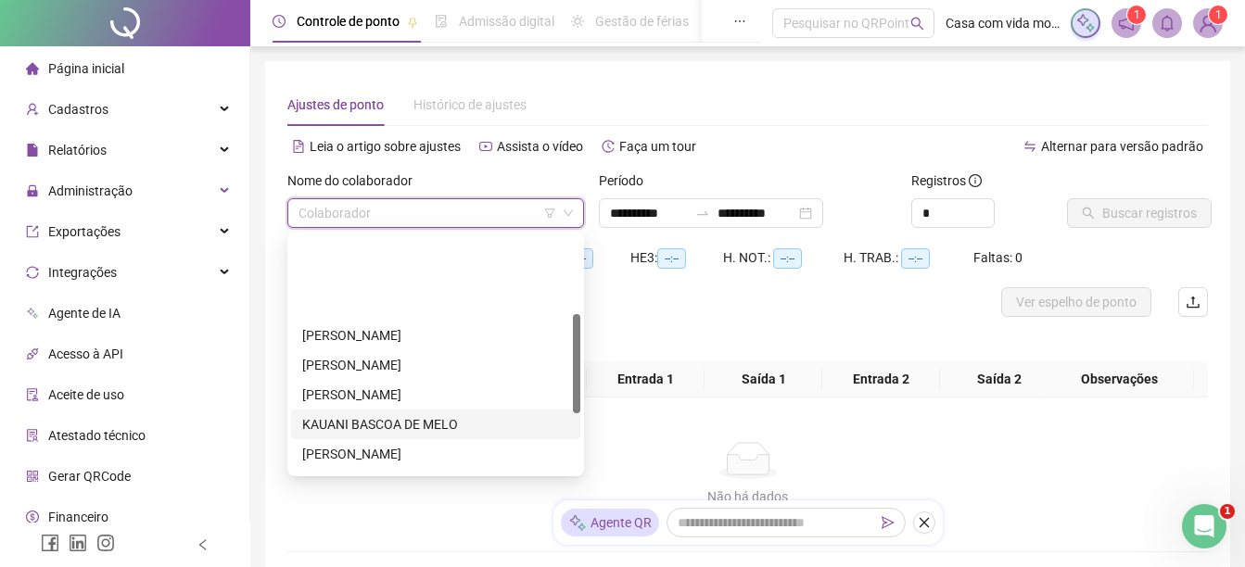
scroll to position [185, 0]
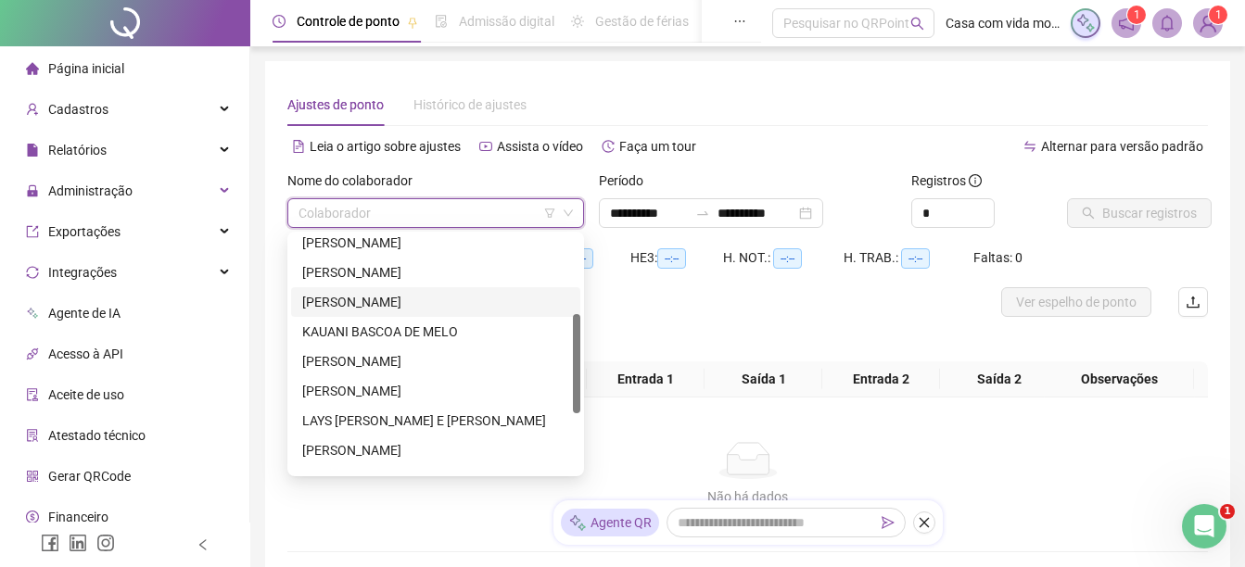
click at [333, 301] on div "[PERSON_NAME]" at bounding box center [435, 302] width 267 height 20
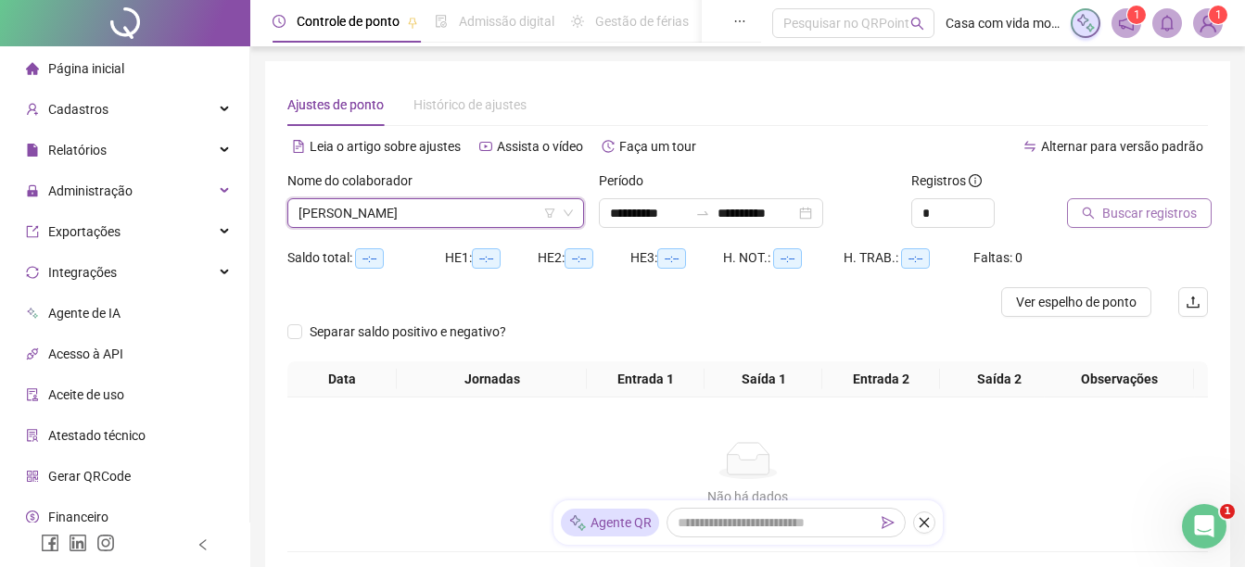
click at [1130, 207] on span "Buscar registros" at bounding box center [1149, 213] width 95 height 20
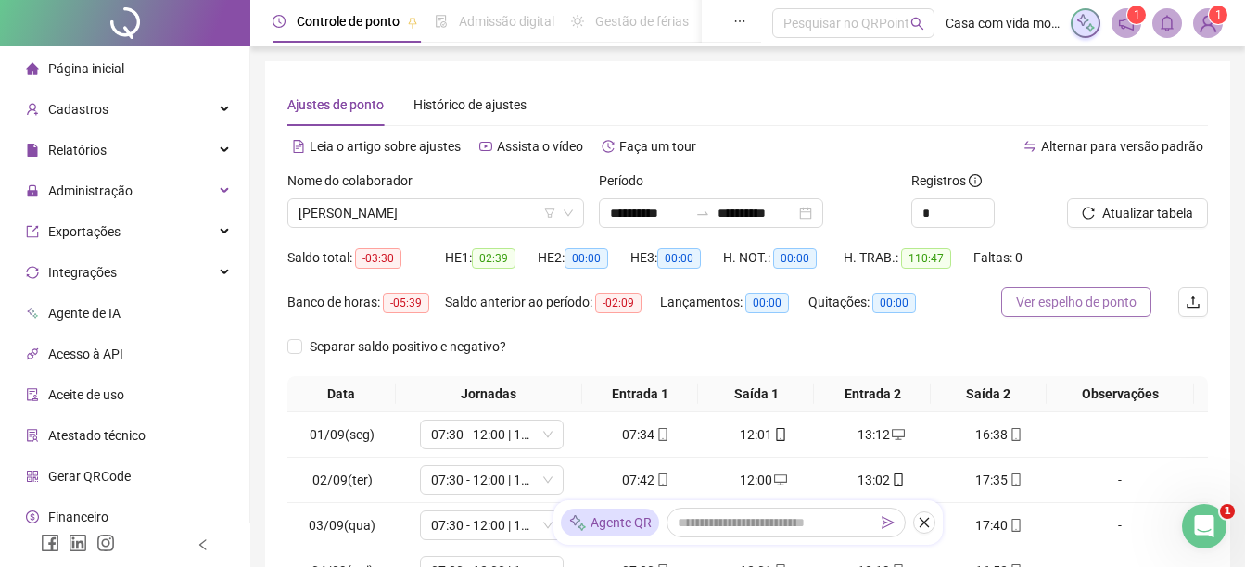
click at [1063, 300] on span "Ver espelho de ponto" at bounding box center [1076, 302] width 121 height 20
click at [823, 210] on div "**********" at bounding box center [711, 213] width 224 height 30
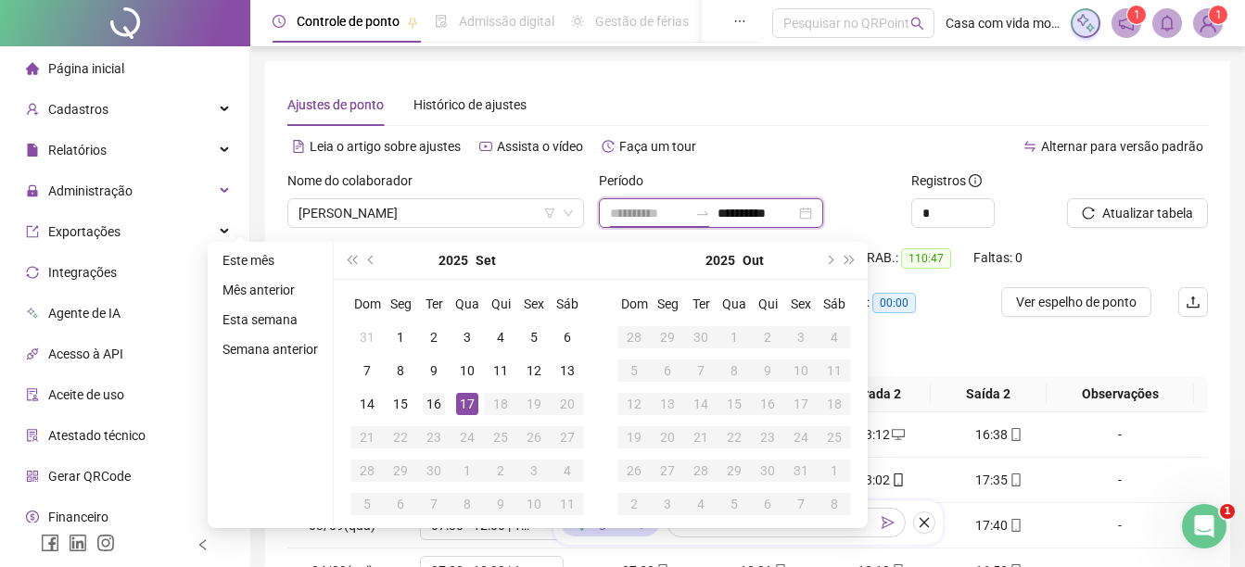
type input "**********"
click at [432, 401] on div "16" at bounding box center [434, 404] width 22 height 22
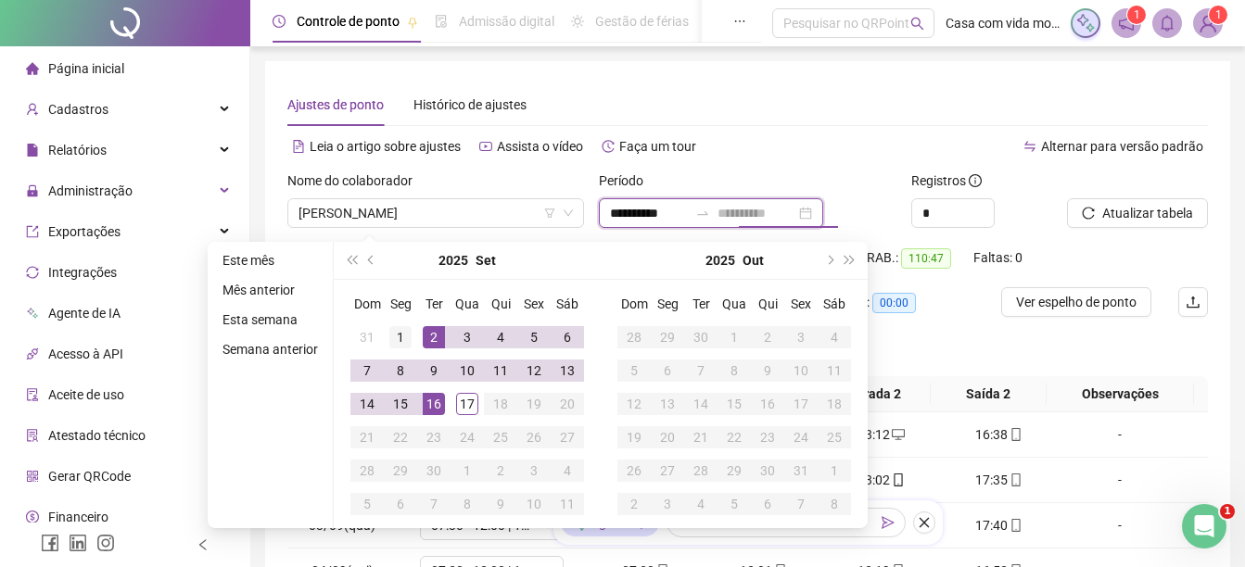
type input "**********"
click at [400, 327] on div "1" at bounding box center [400, 337] width 22 height 22
type input "**********"
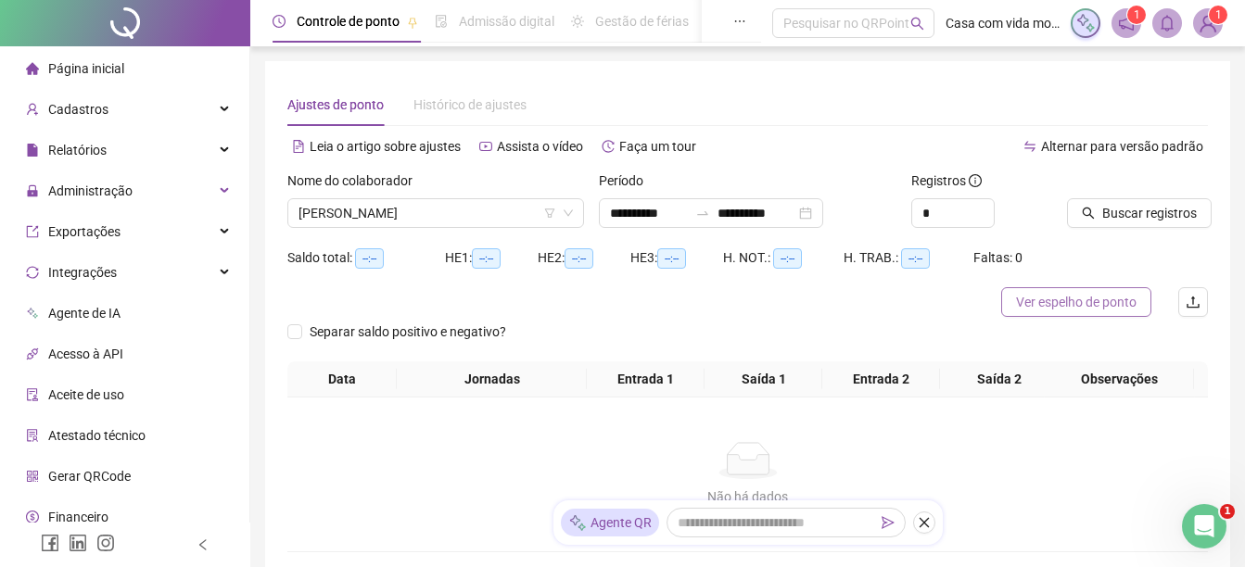
click at [1092, 299] on span "Ver espelho de ponto" at bounding box center [1076, 302] width 121 height 20
click at [1131, 216] on span "Buscar registros" at bounding box center [1149, 213] width 95 height 20
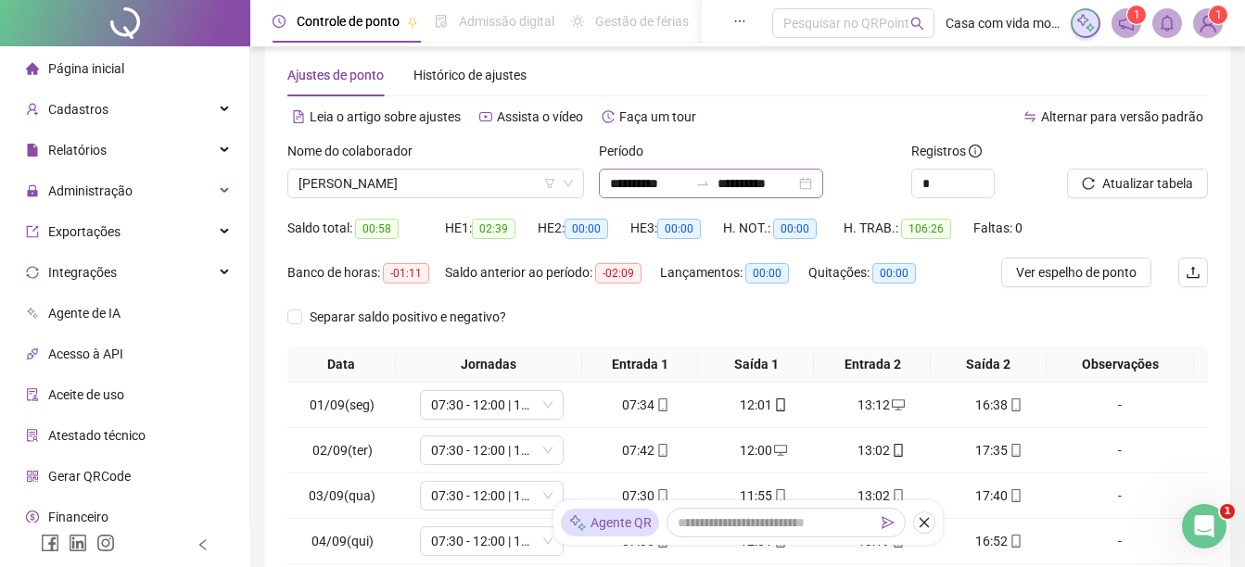
scroll to position [0, 0]
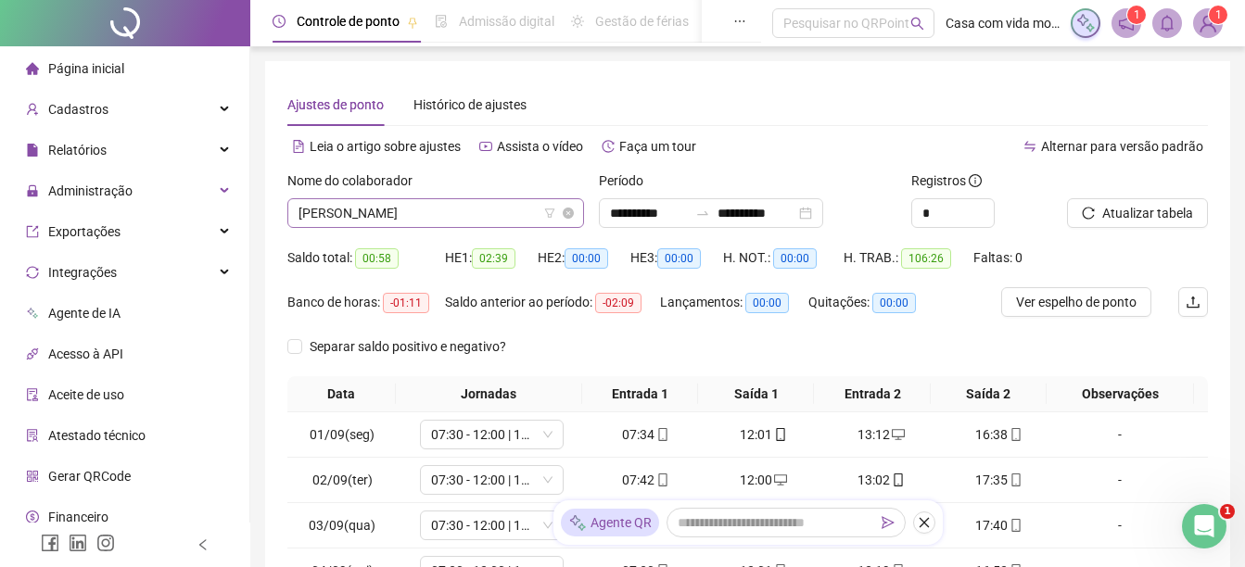
click at [488, 217] on span "[PERSON_NAME]" at bounding box center [436, 213] width 274 height 28
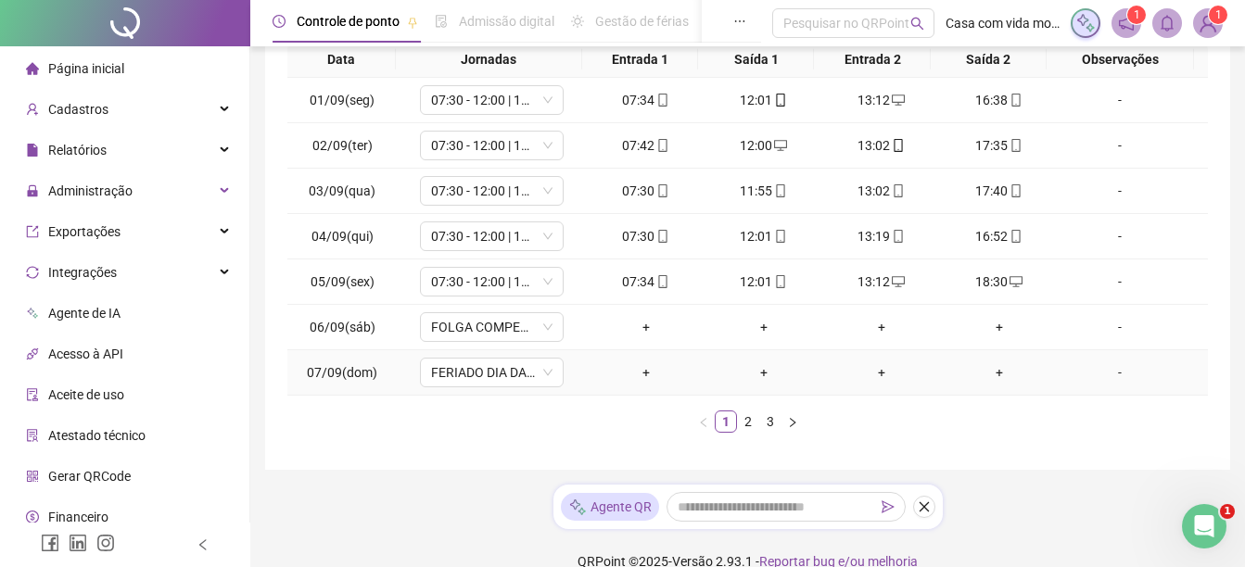
scroll to position [362, 0]
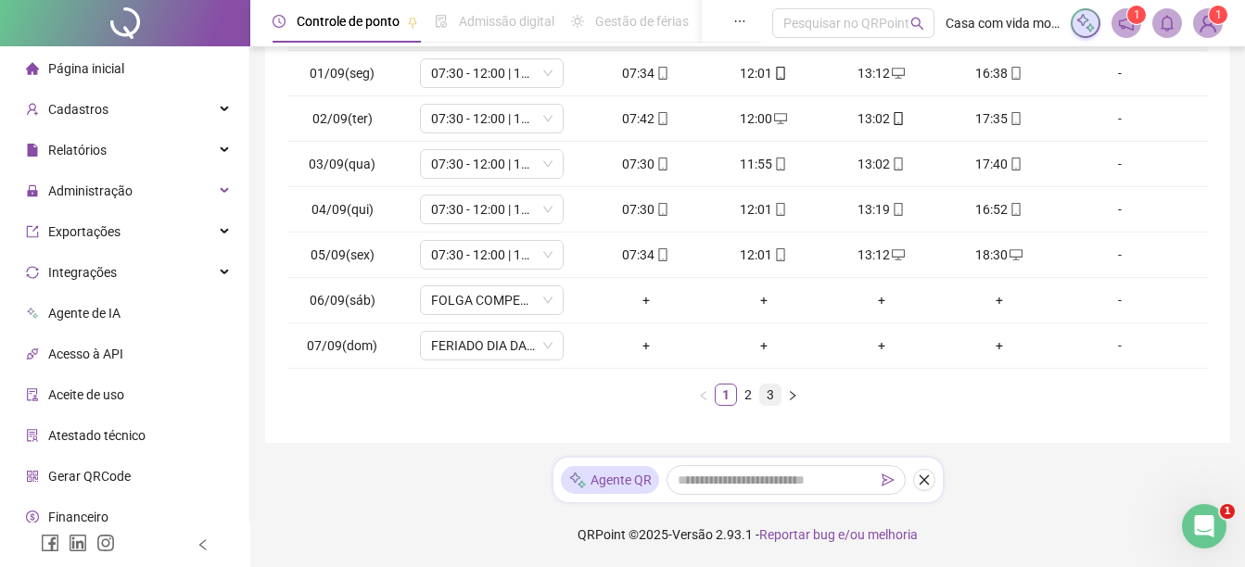
click at [769, 396] on link "3" at bounding box center [770, 395] width 20 height 20
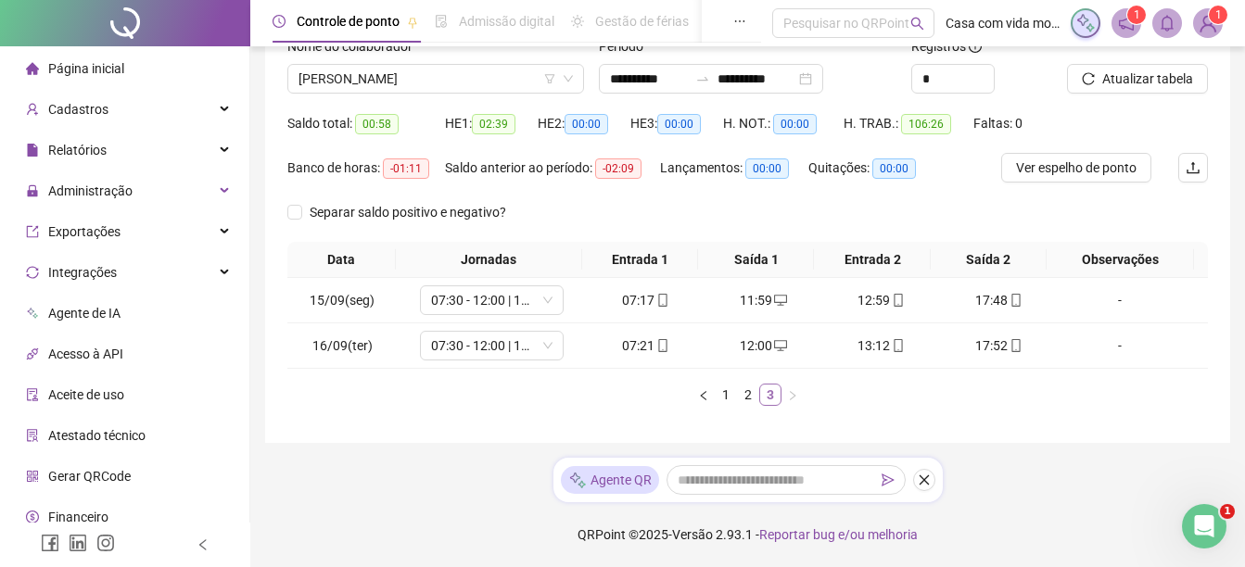
scroll to position [134, 0]
click at [473, 75] on span "[PERSON_NAME]" at bounding box center [436, 79] width 274 height 28
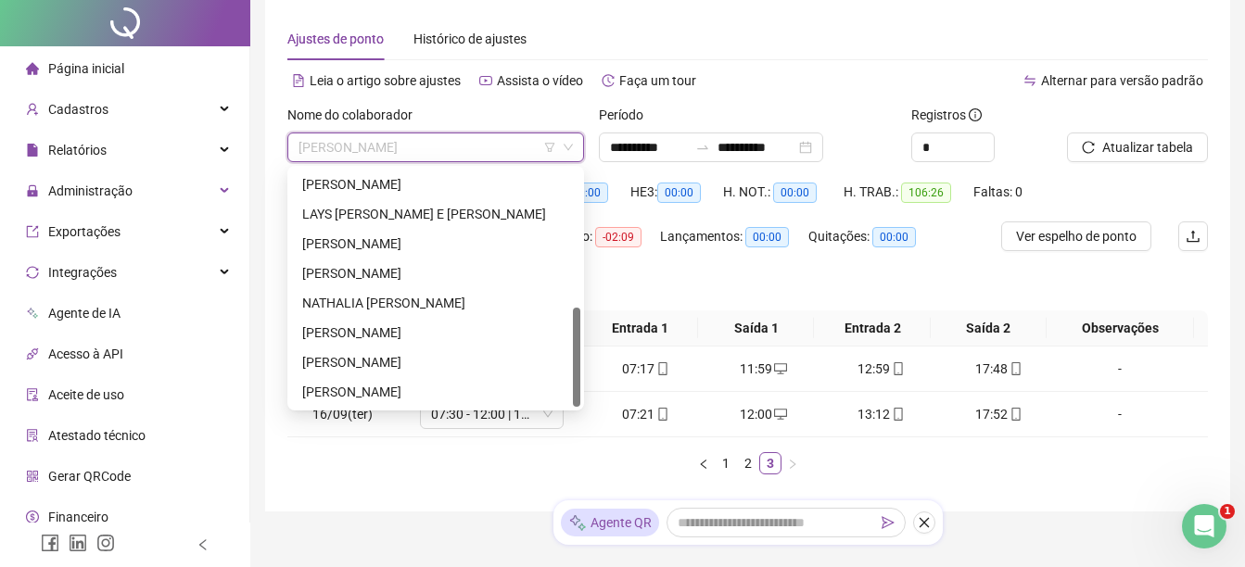
scroll to position [93, 0]
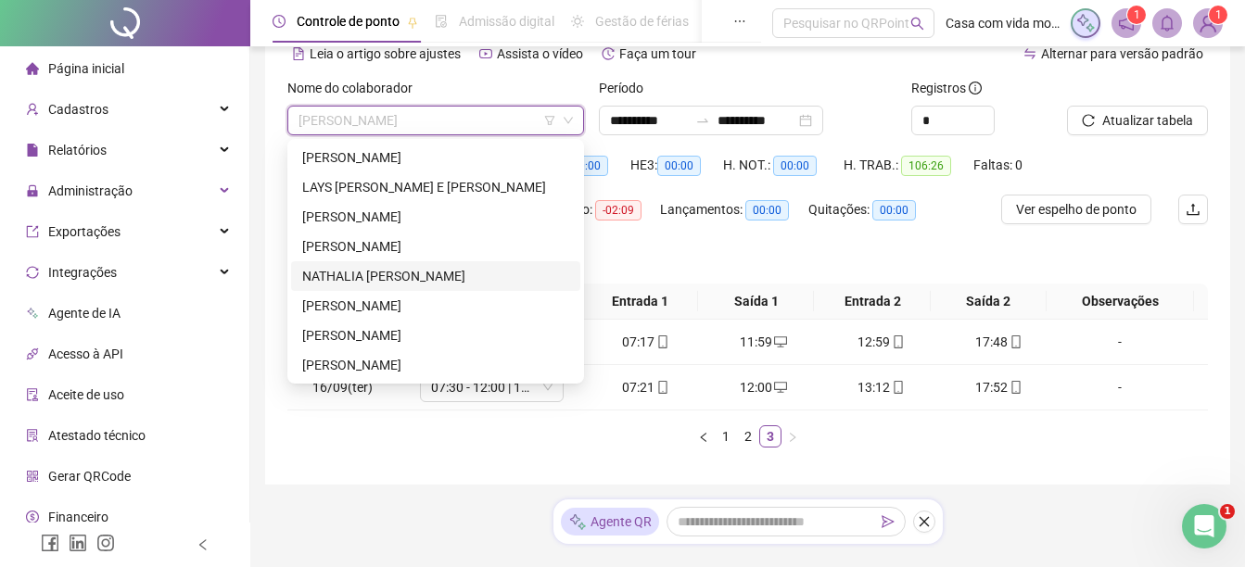
click at [395, 278] on div "NATHALIA [PERSON_NAME]" at bounding box center [435, 276] width 267 height 20
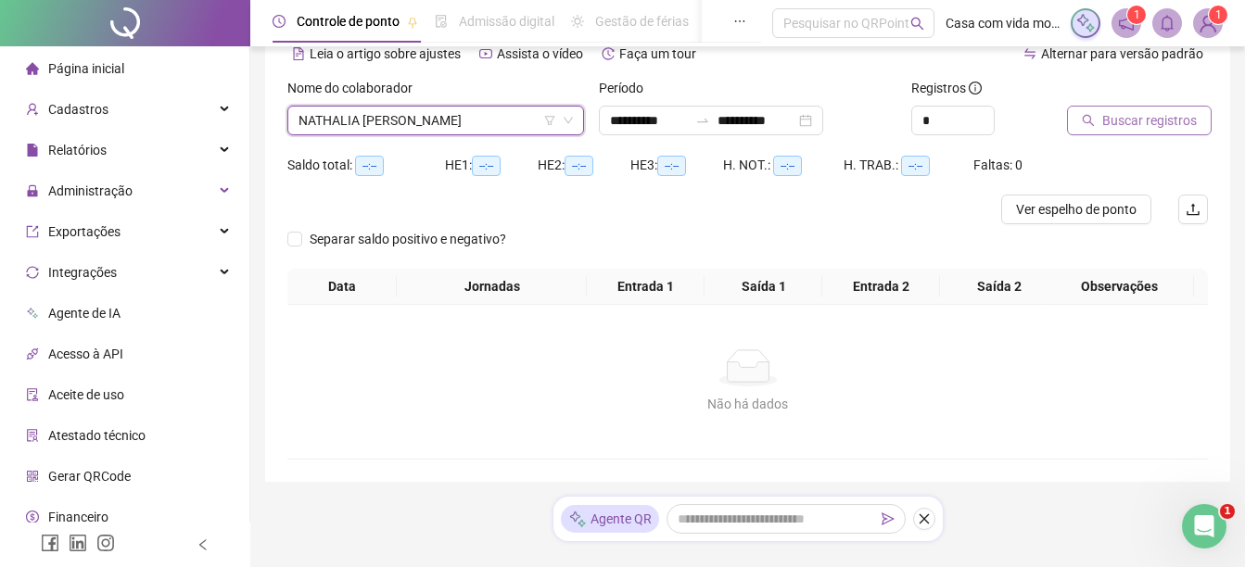
click at [1125, 127] on span "Buscar registros" at bounding box center [1149, 120] width 95 height 20
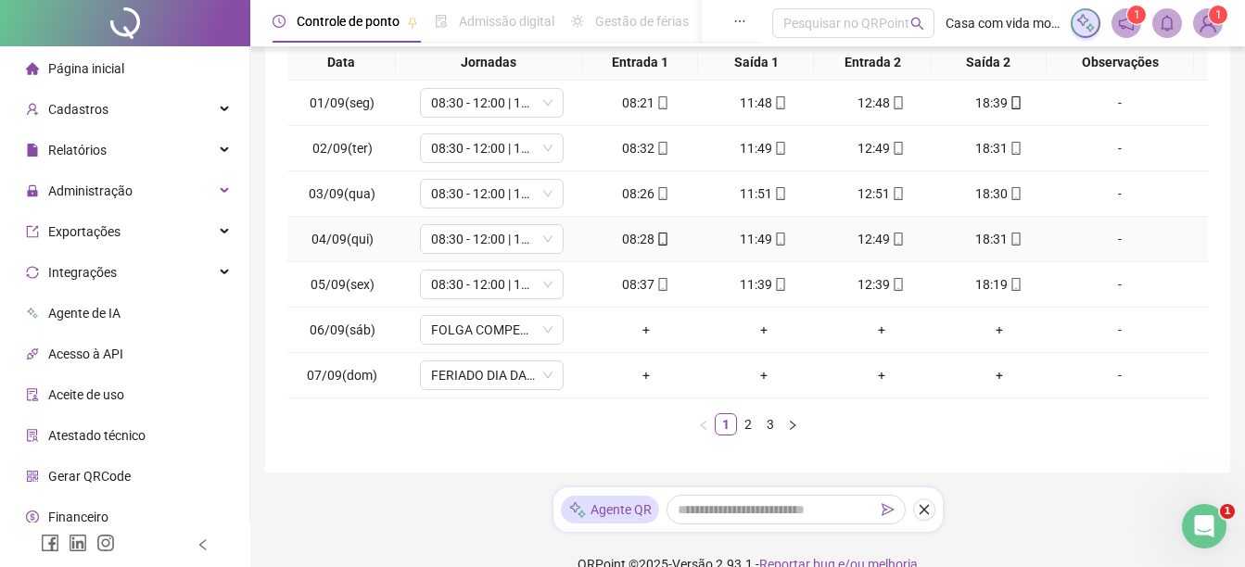
scroll to position [362, 0]
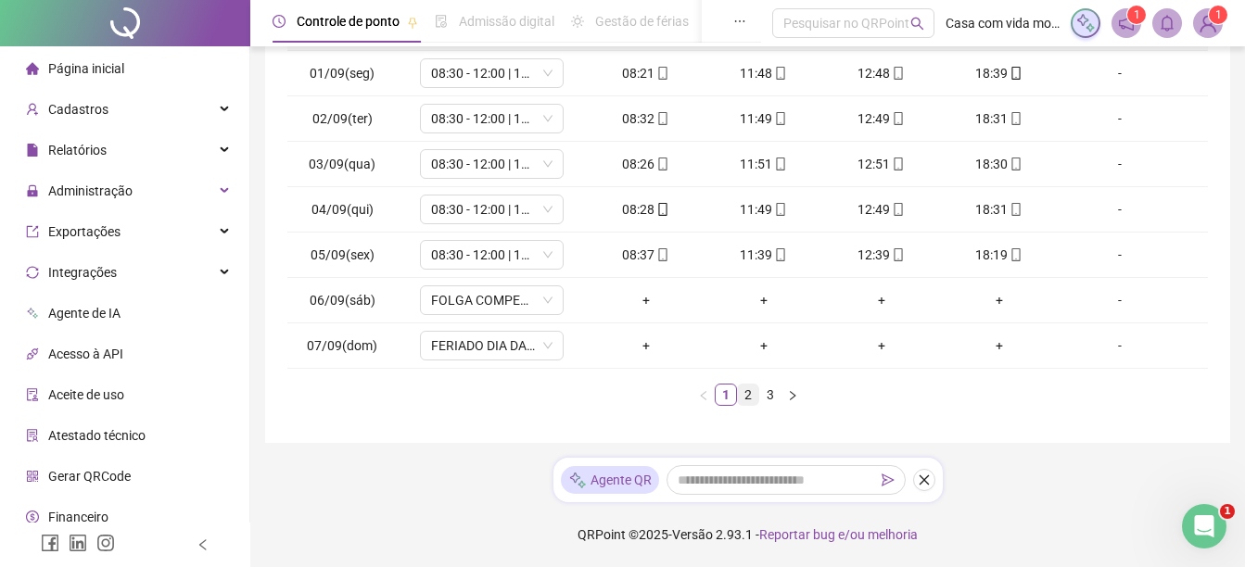
click at [750, 392] on link "2" at bounding box center [748, 395] width 20 height 20
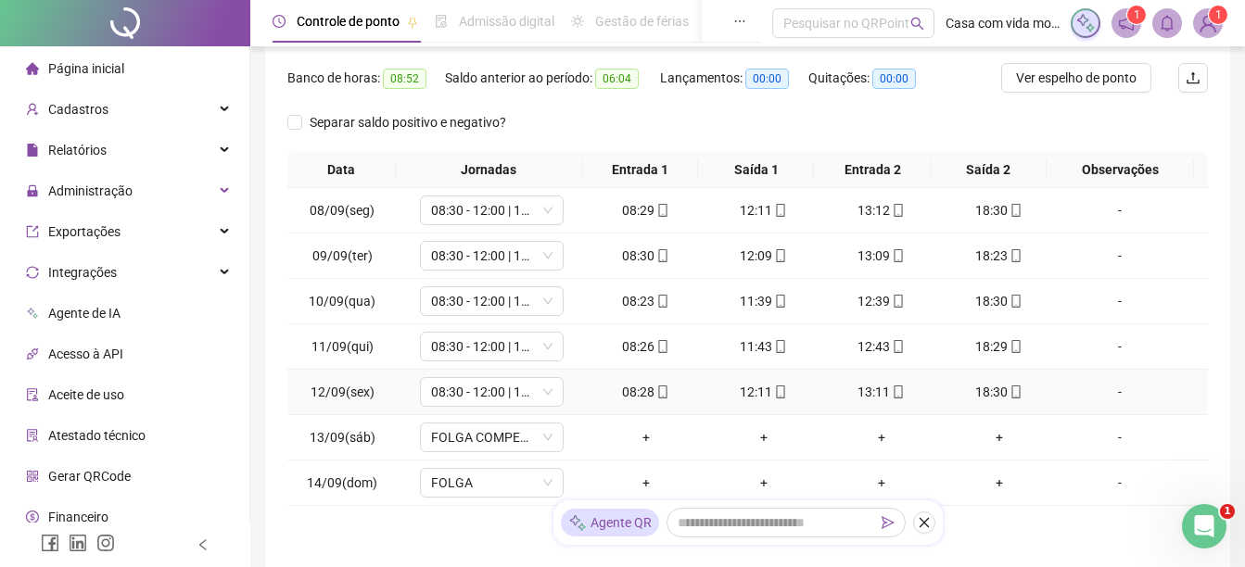
scroll to position [0, 0]
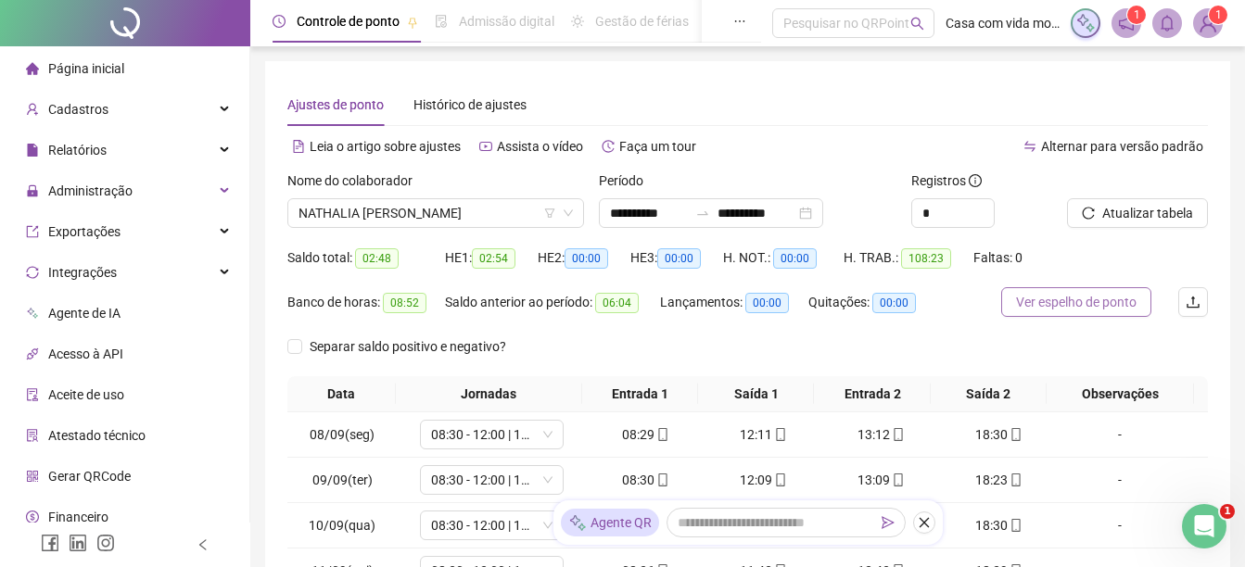
click at [1089, 304] on span "Ver espelho de ponto" at bounding box center [1076, 302] width 121 height 20
click at [514, 214] on span "NATHALIA [PERSON_NAME]" at bounding box center [436, 213] width 274 height 28
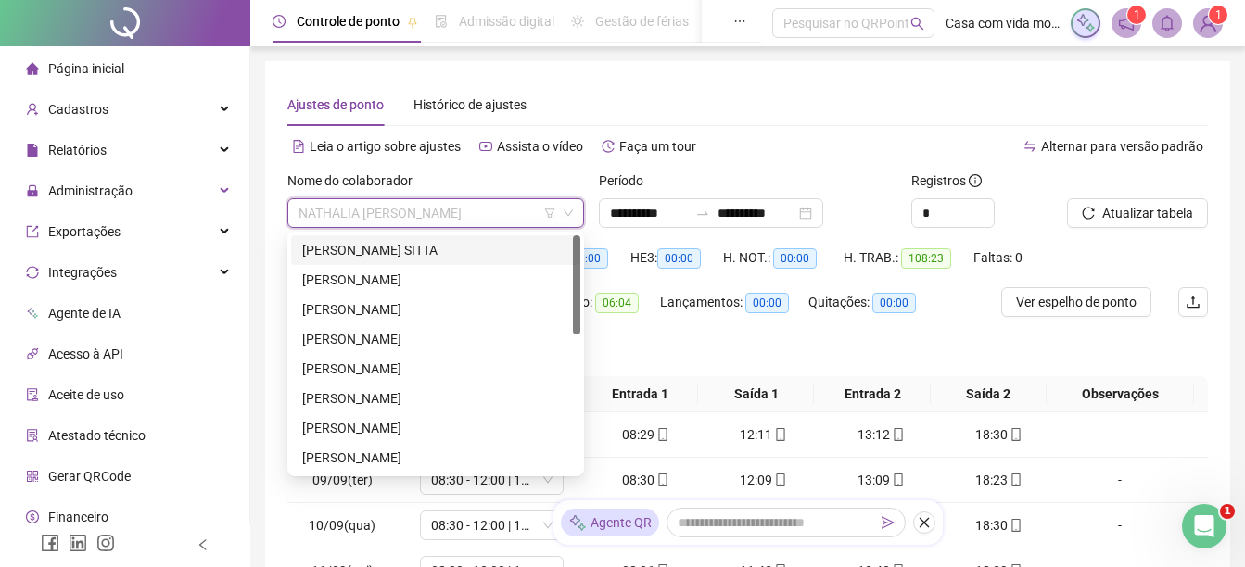
click at [413, 253] on div "[PERSON_NAME] SITTA" at bounding box center [435, 250] width 267 height 20
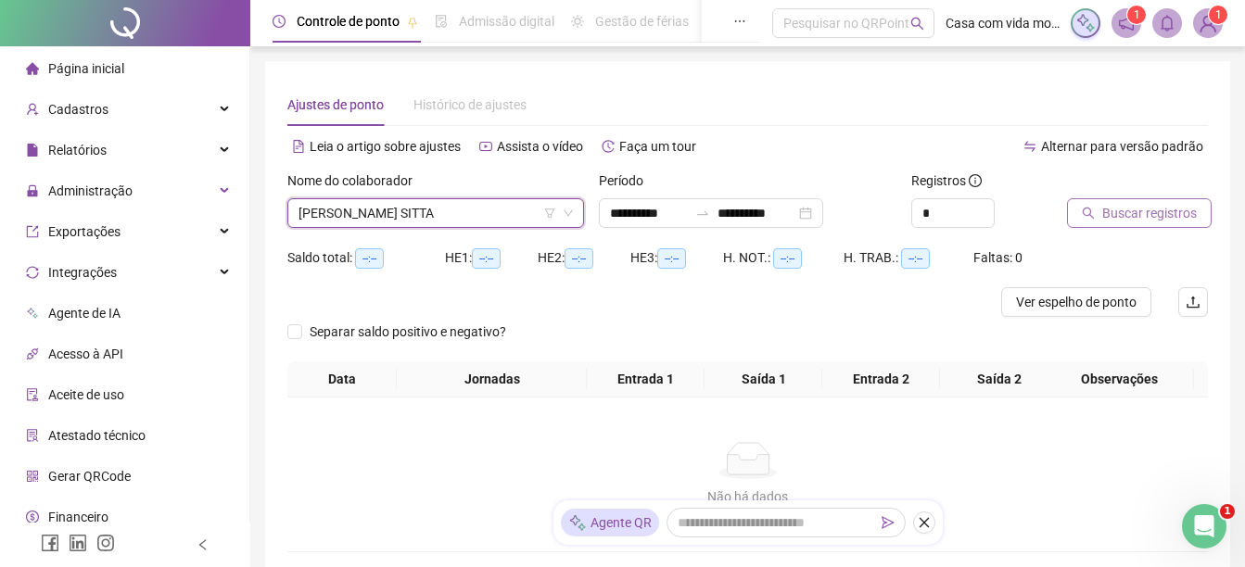
click at [1126, 206] on span "Buscar registros" at bounding box center [1149, 213] width 95 height 20
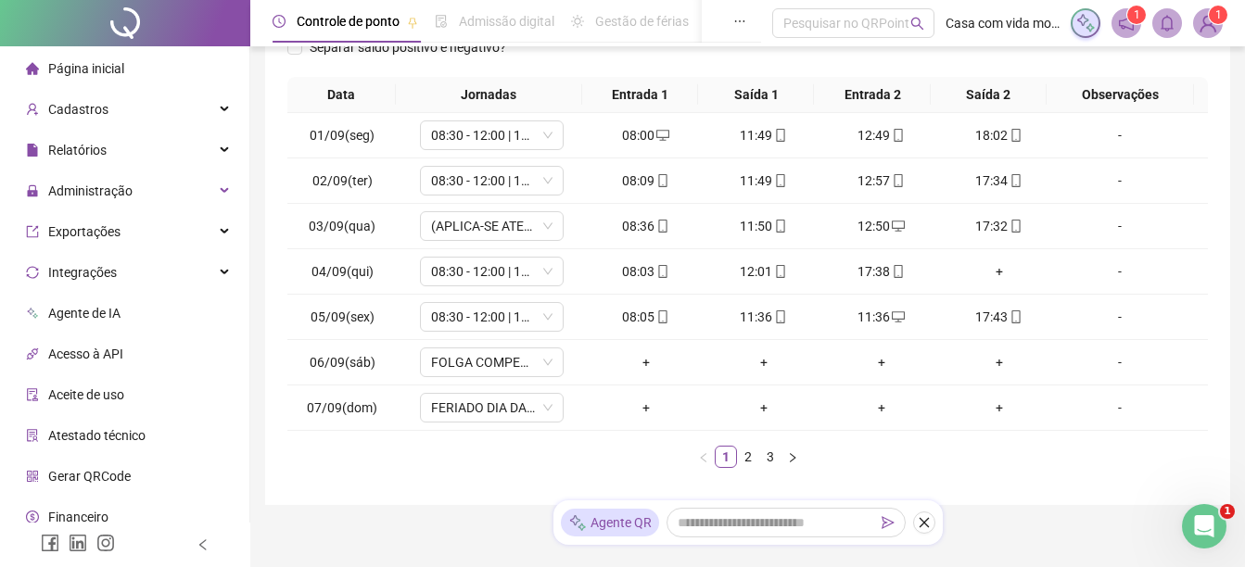
scroll to position [176, 0]
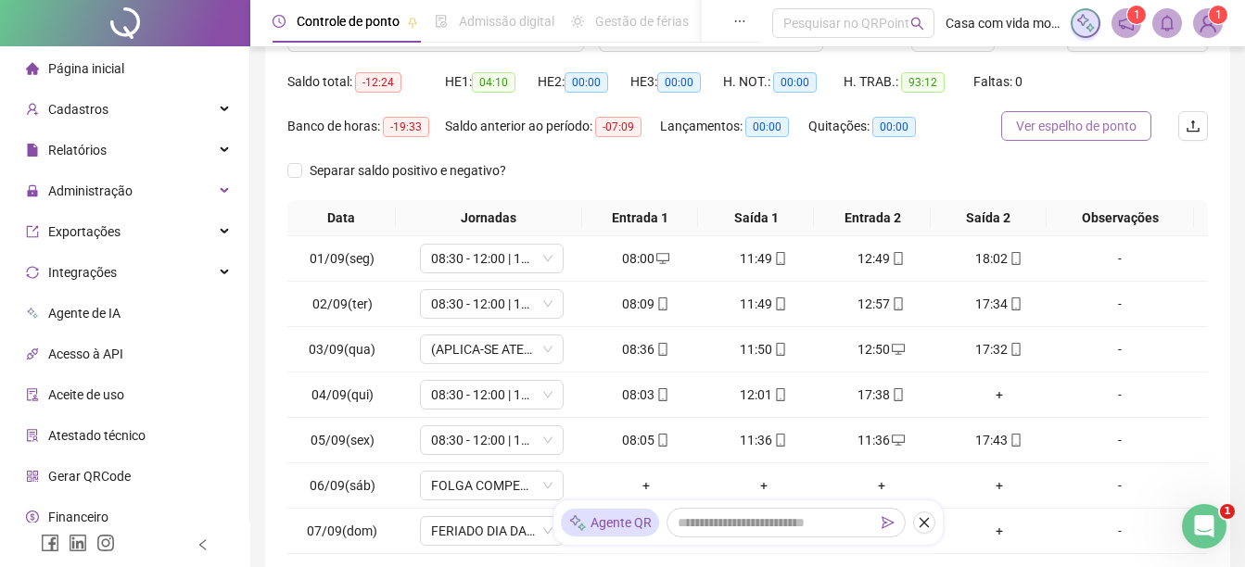
click at [1092, 126] on span "Ver espelho de ponto" at bounding box center [1076, 126] width 121 height 20
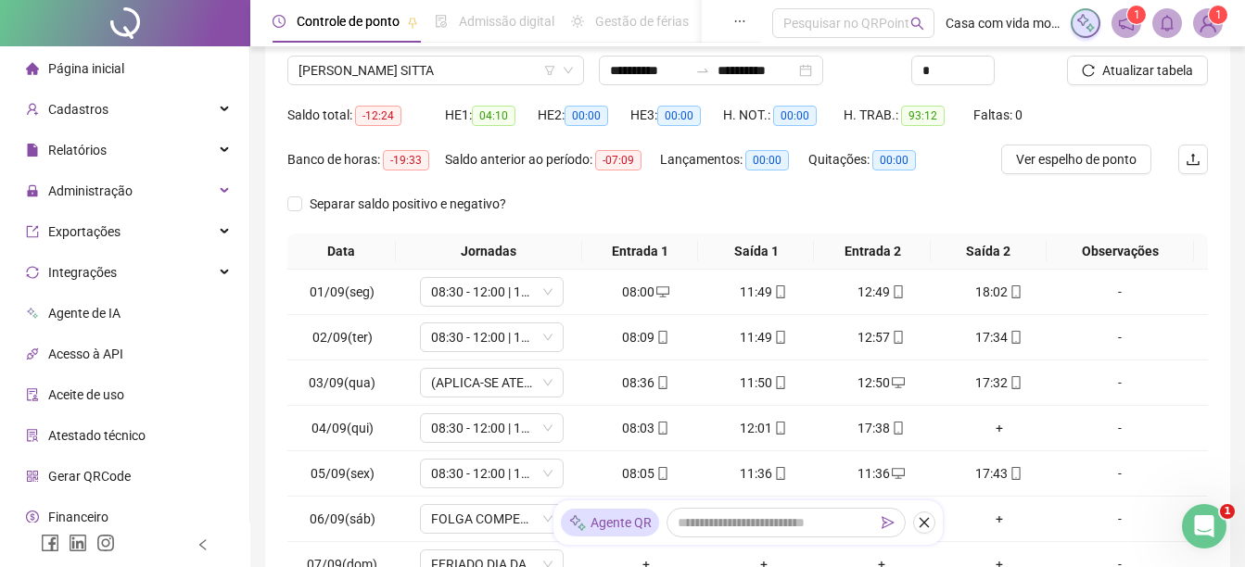
scroll to position [185, 0]
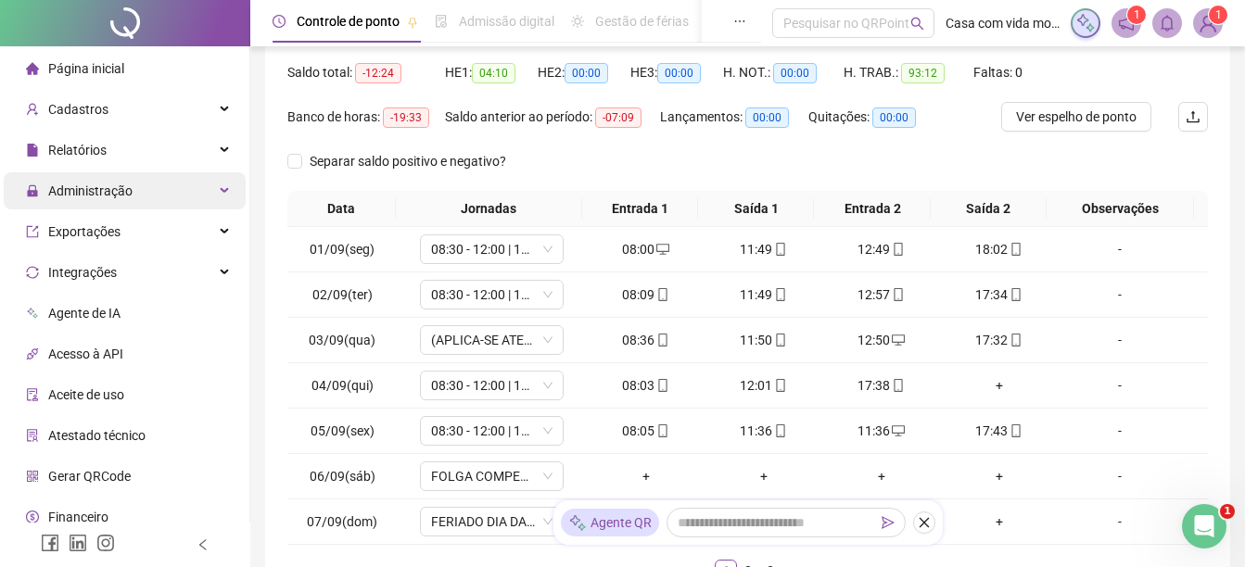
click at [125, 187] on span "Administração" at bounding box center [90, 191] width 84 height 15
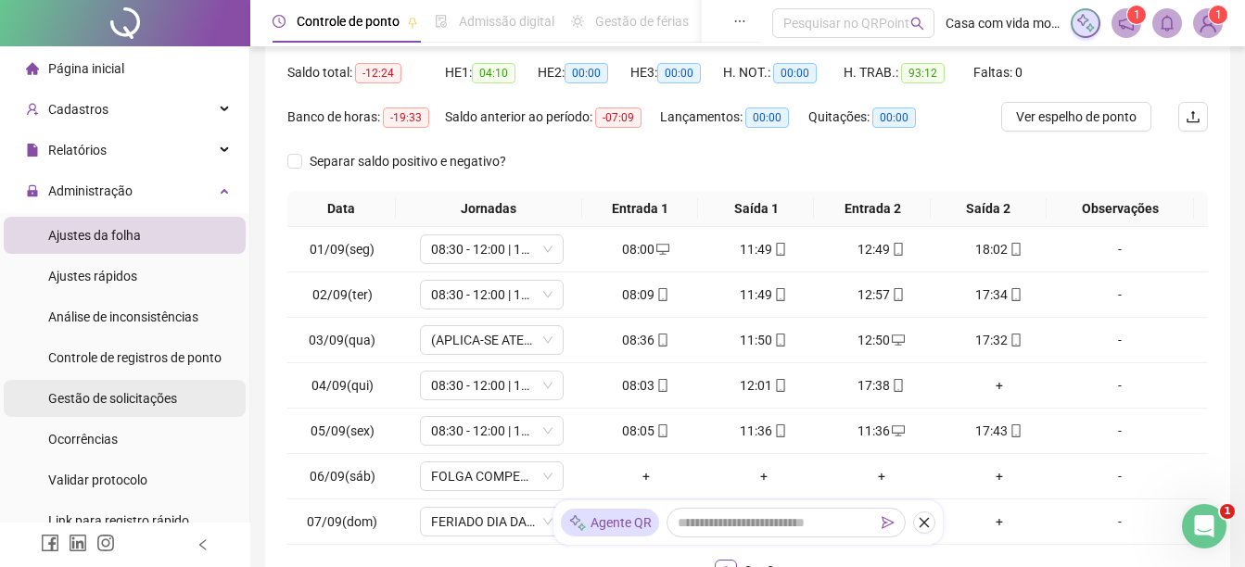
click at [117, 407] on div "Gestão de solicitações" at bounding box center [112, 398] width 129 height 37
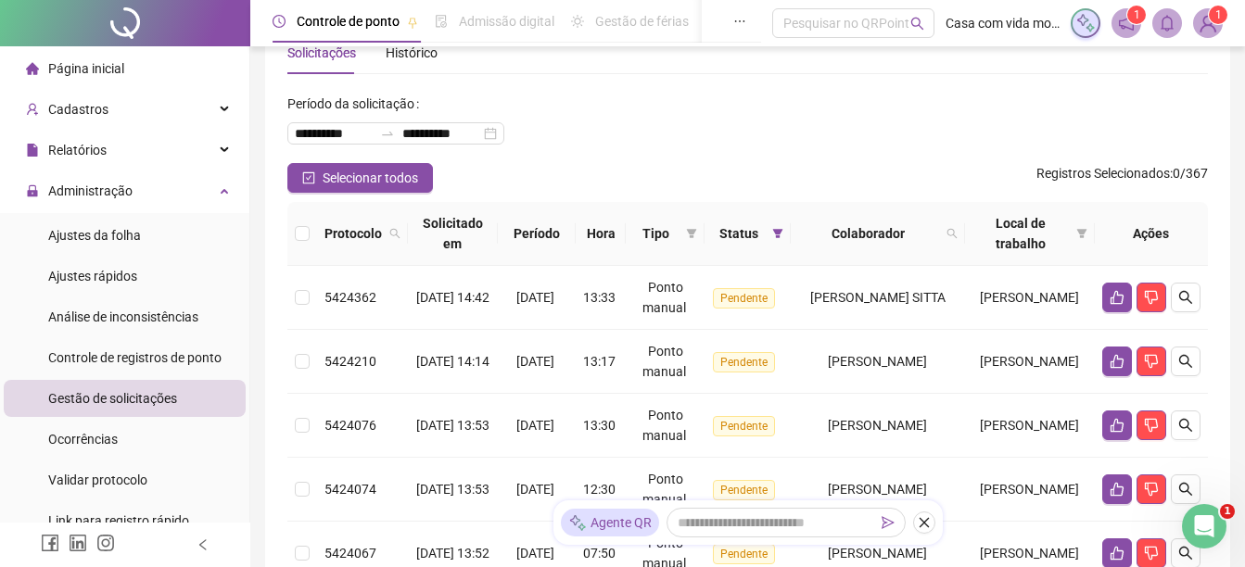
scroll to position [185, 0]
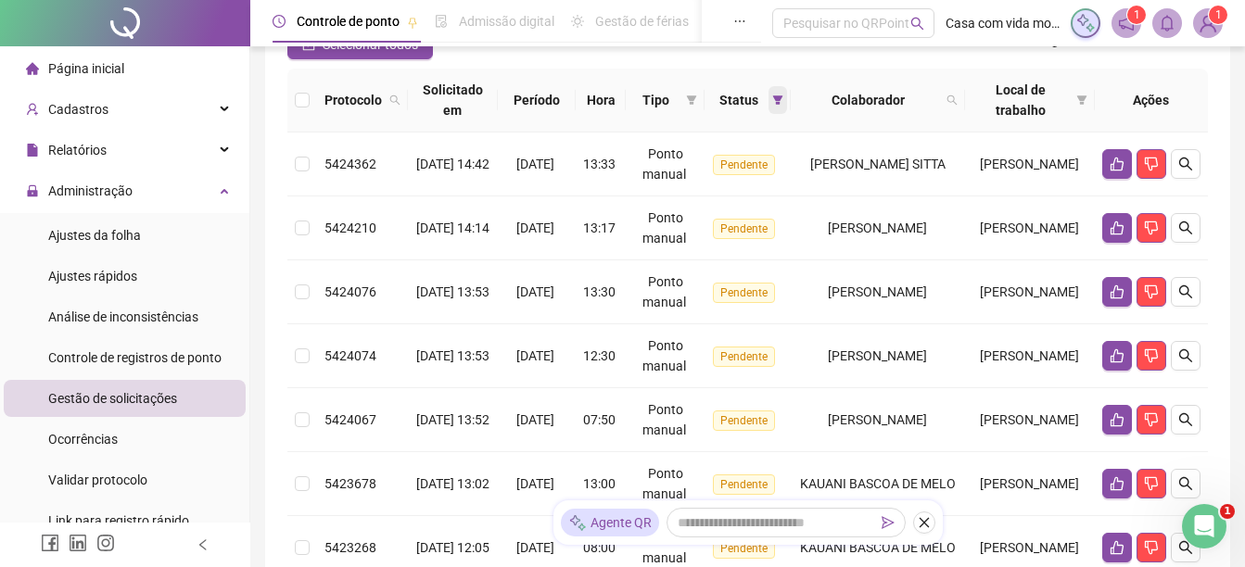
click at [778, 106] on span at bounding box center [778, 100] width 19 height 28
click at [663, 95] on span "Tipo" at bounding box center [655, 100] width 45 height 20
click at [695, 98] on icon "filter" at bounding box center [692, 99] width 10 height 9
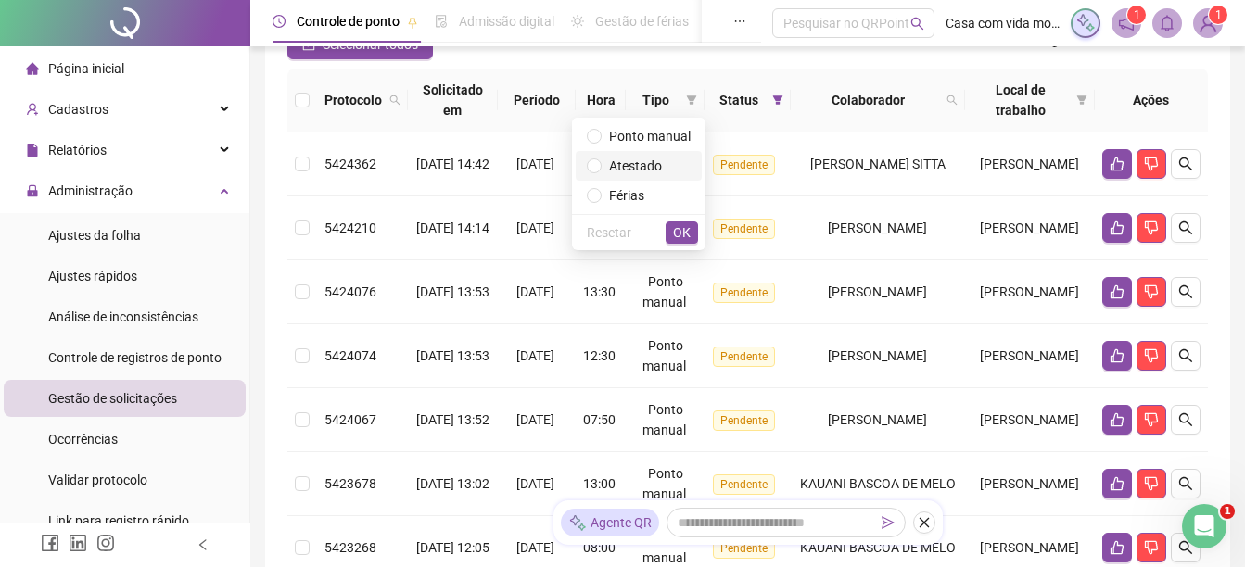
click at [626, 171] on span "Atestado" at bounding box center [635, 166] width 53 height 15
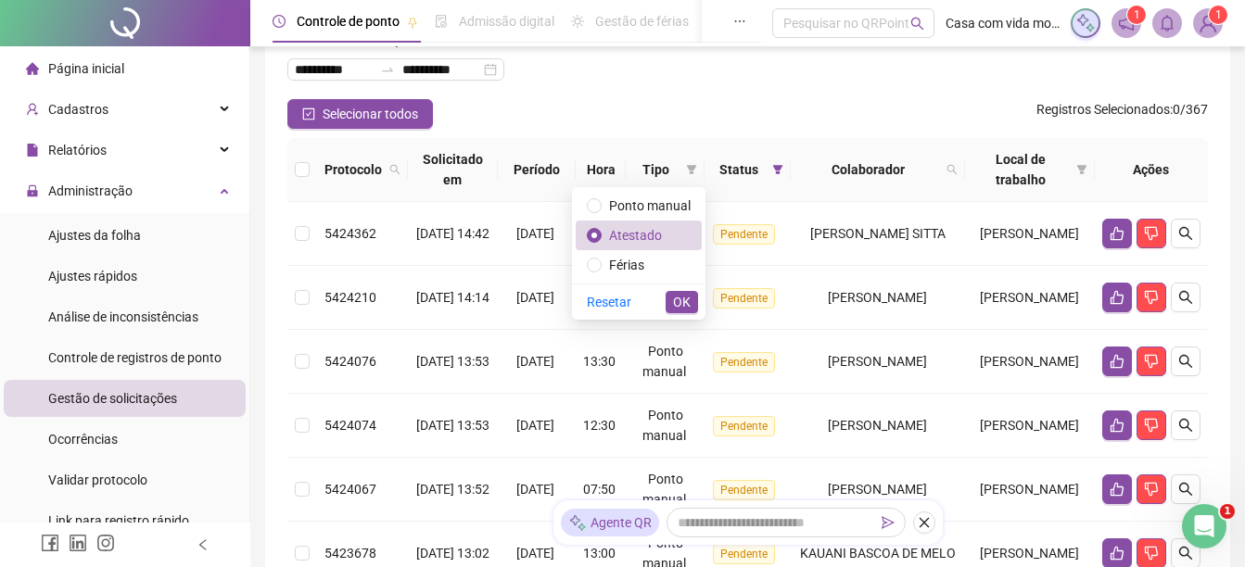
scroll to position [0, 0]
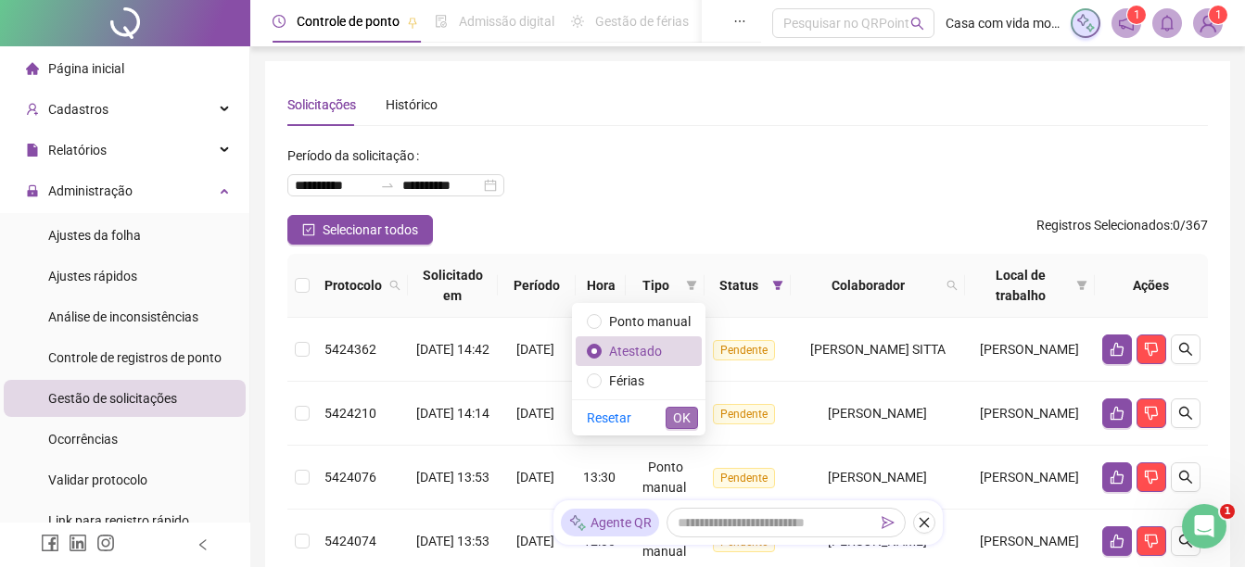
click at [681, 414] on span "OK" at bounding box center [682, 418] width 18 height 20
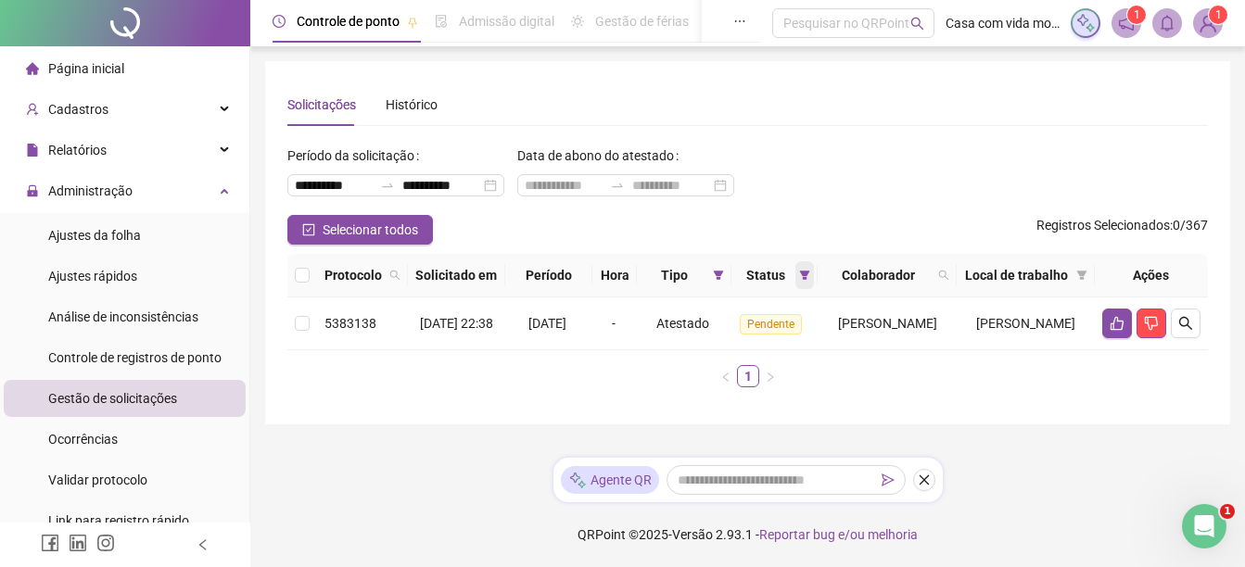
click at [795, 289] on span at bounding box center [804, 275] width 19 height 28
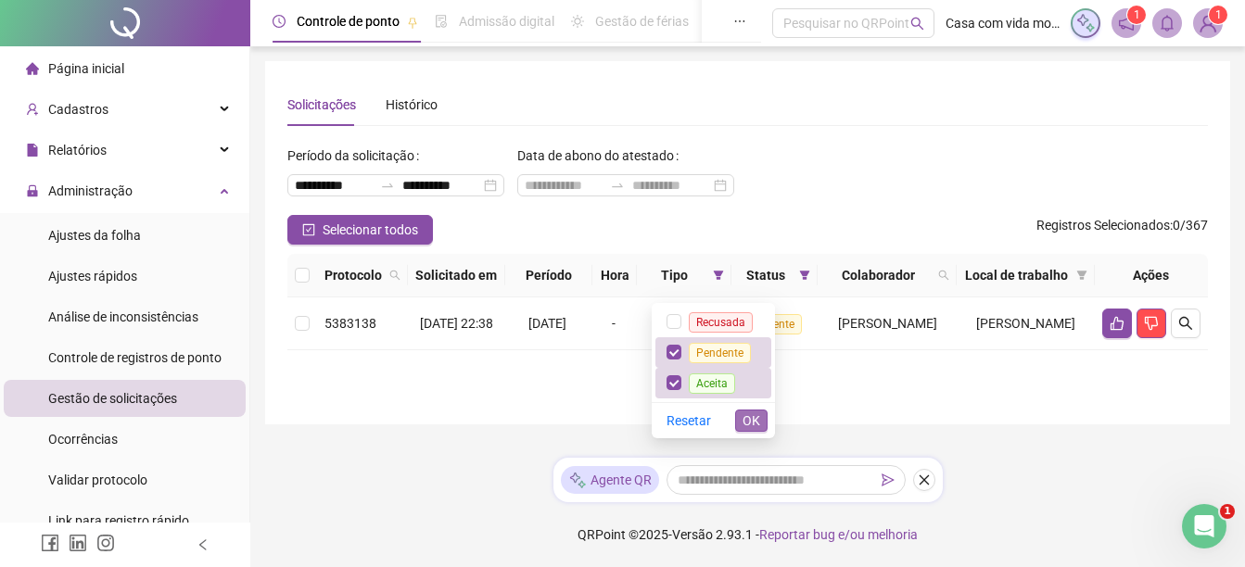
click at [751, 419] on span "OK" at bounding box center [752, 421] width 18 height 20
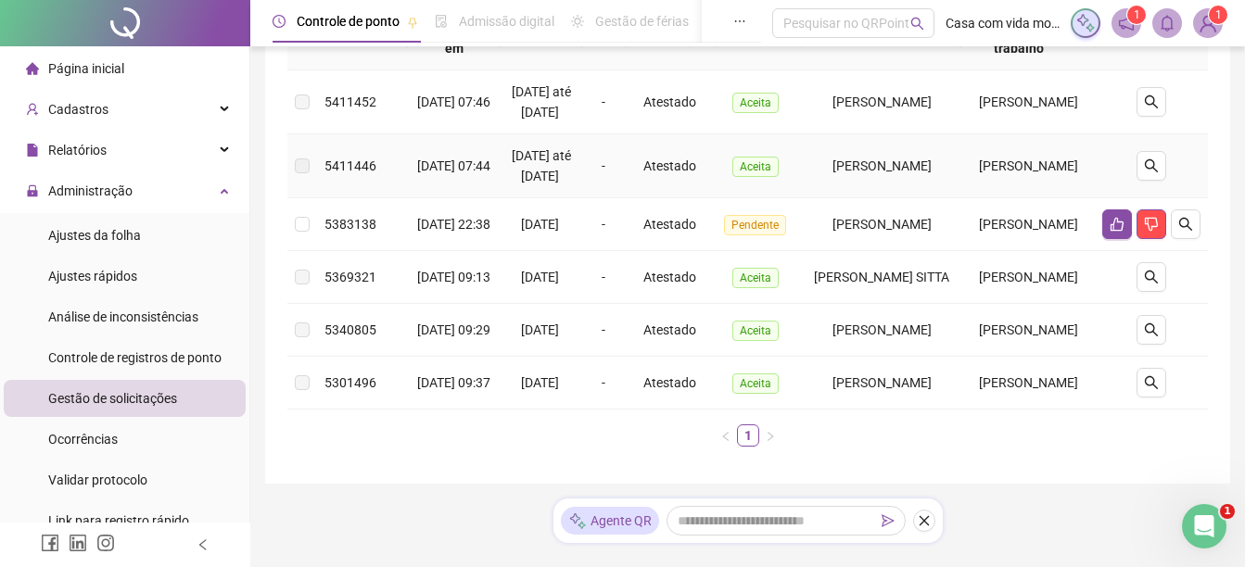
scroll to position [278, 0]
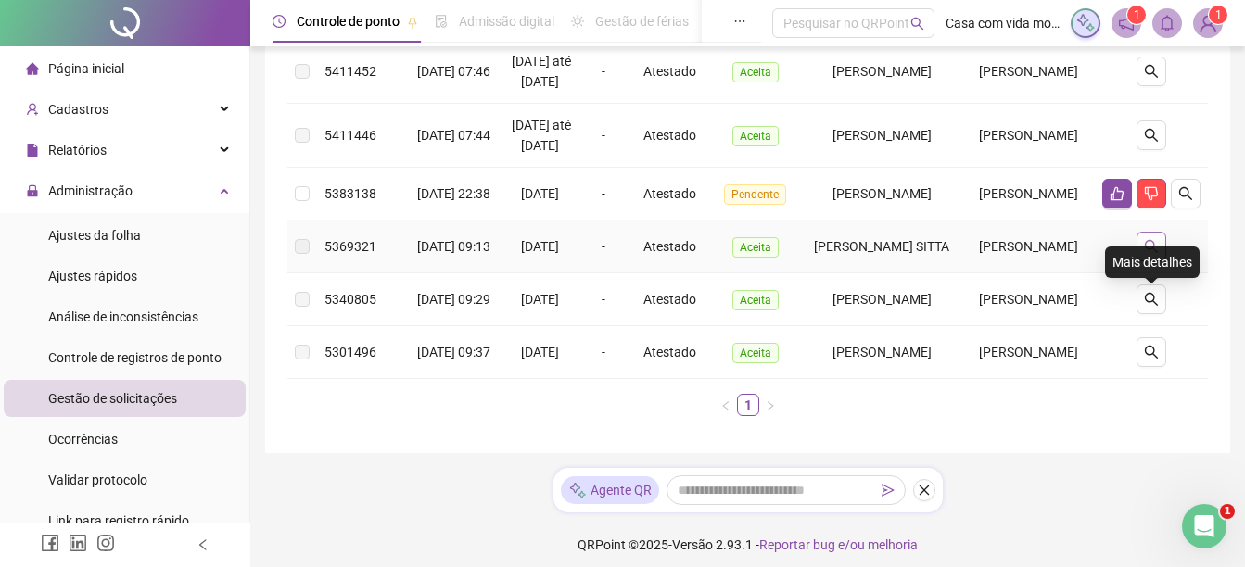
click at [1144, 254] on icon "search" at bounding box center [1151, 246] width 15 height 15
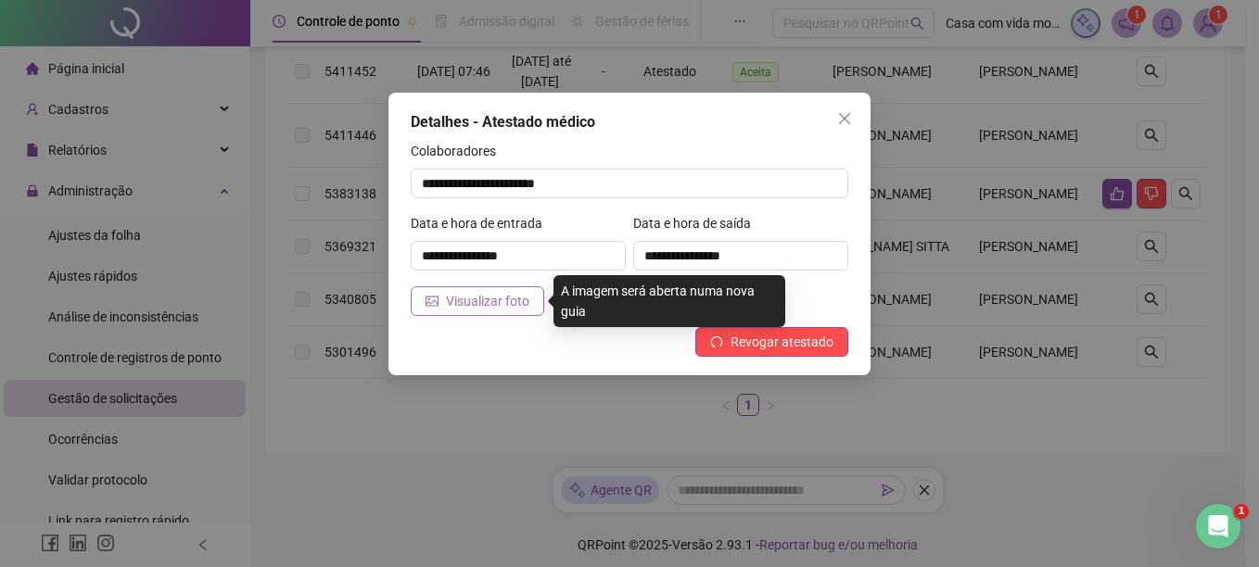
click at [493, 306] on span "Visualizar foto" at bounding box center [487, 301] width 83 height 20
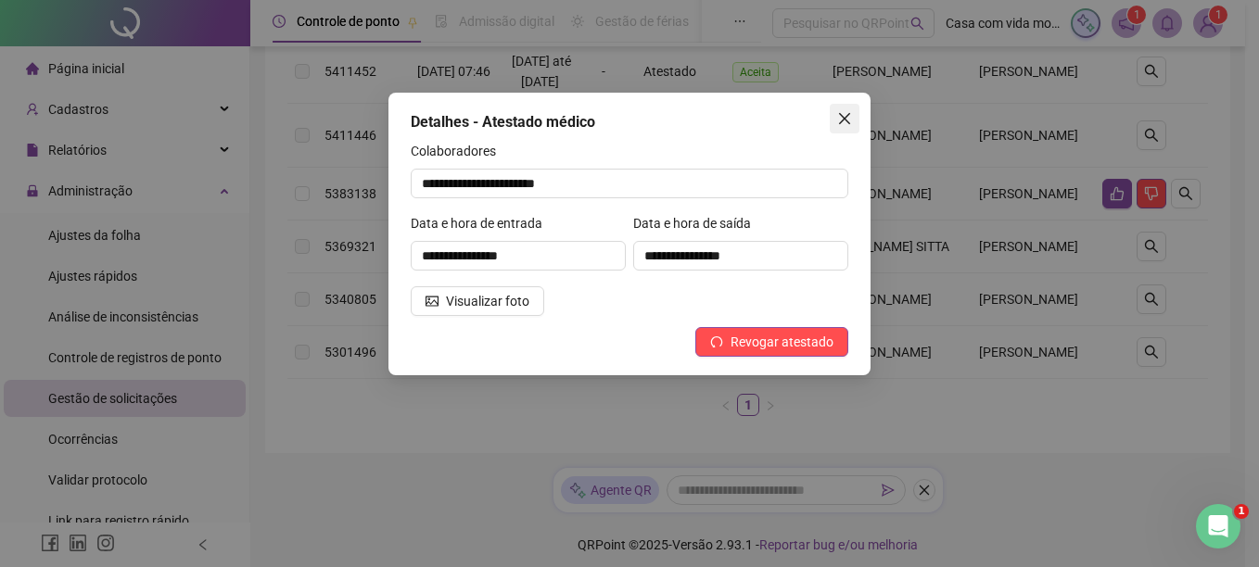
click at [842, 115] on icon "close" at bounding box center [844, 118] width 11 height 11
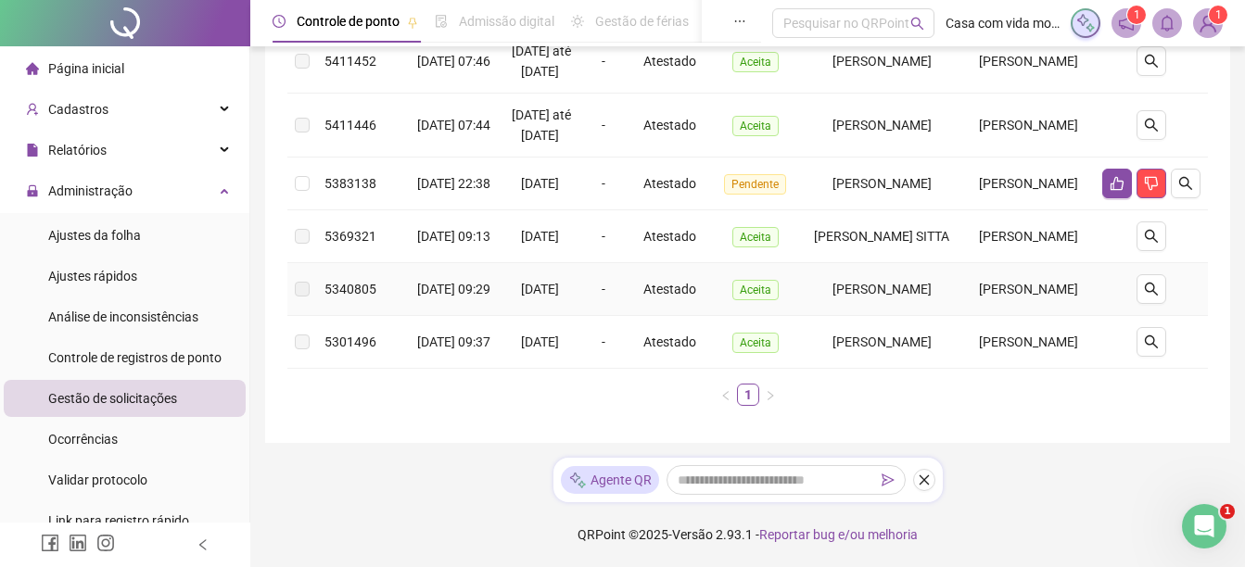
scroll to position [93, 0]
